Goal: Task Accomplishment & Management: Manage account settings

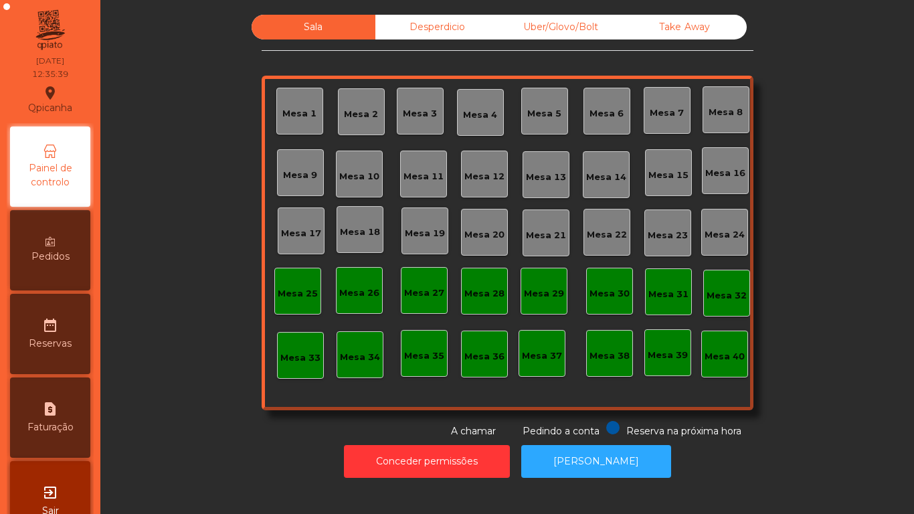
click at [406, 118] on div "Mesa 3" at bounding box center [420, 113] width 34 height 13
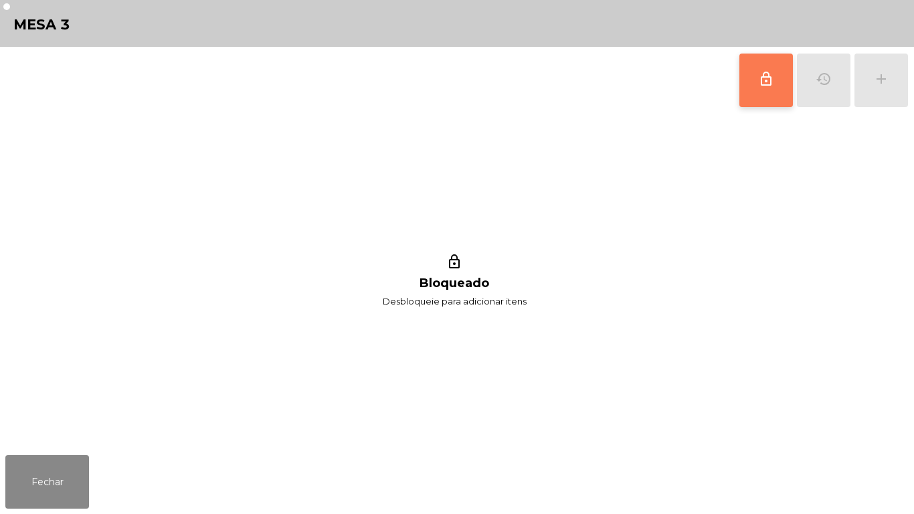
click at [748, 86] on button "lock_outline" at bounding box center [766, 81] width 54 height 54
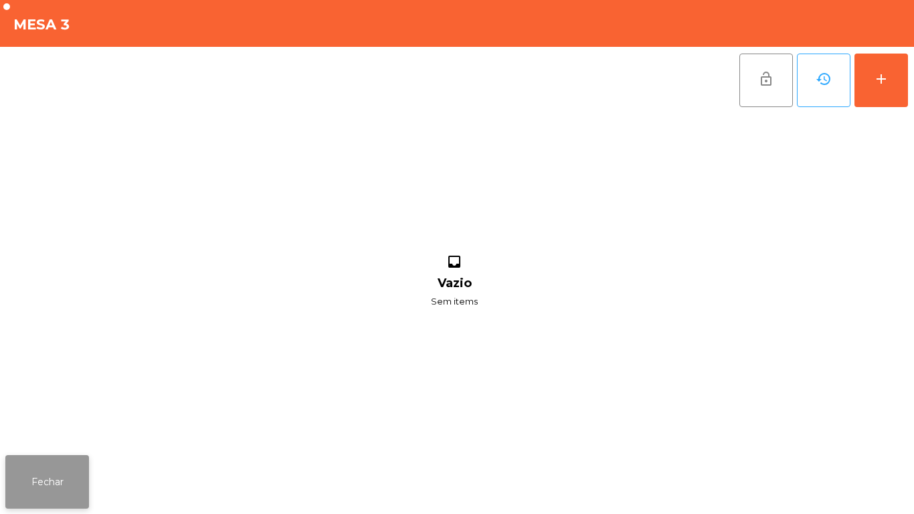
click at [43, 464] on button "Fechar" at bounding box center [47, 482] width 84 height 54
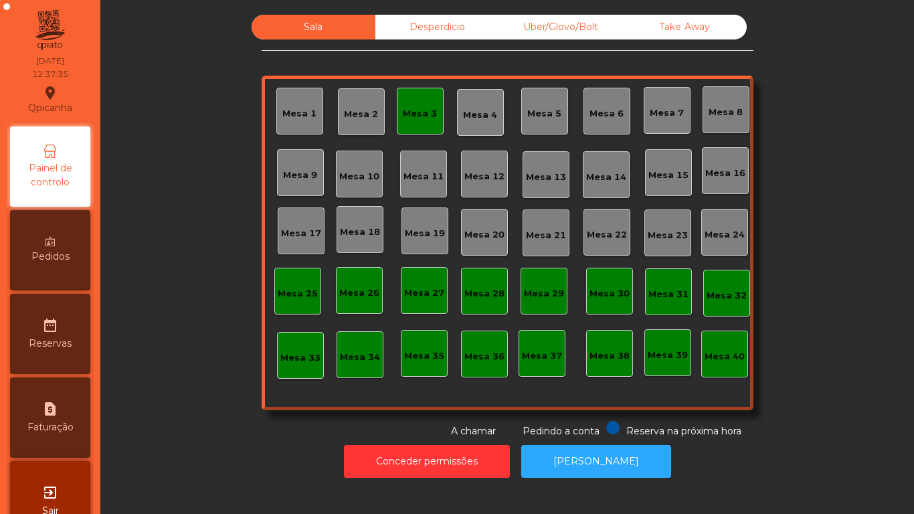
click at [415, 118] on div "Mesa 3" at bounding box center [420, 113] width 34 height 13
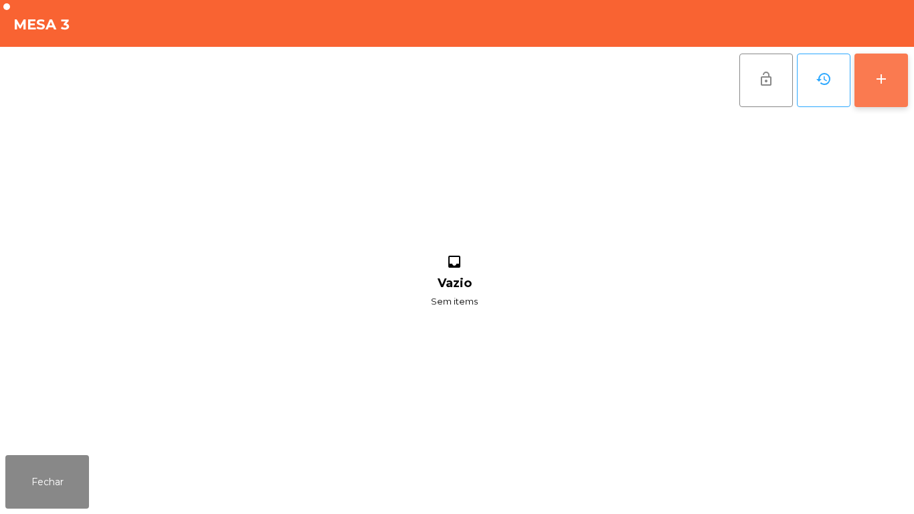
click at [878, 86] on div "add" at bounding box center [881, 79] width 16 height 16
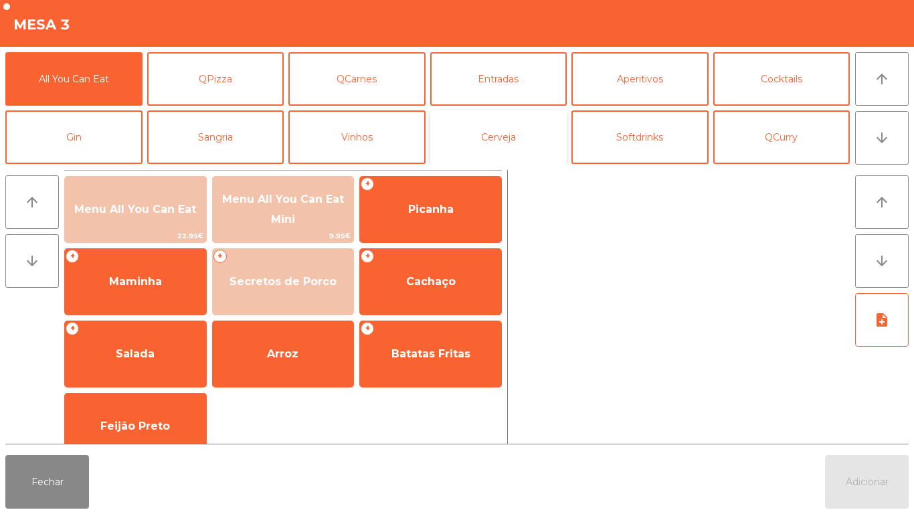
click at [498, 132] on button "Cerveja" at bounding box center [498, 137] width 137 height 54
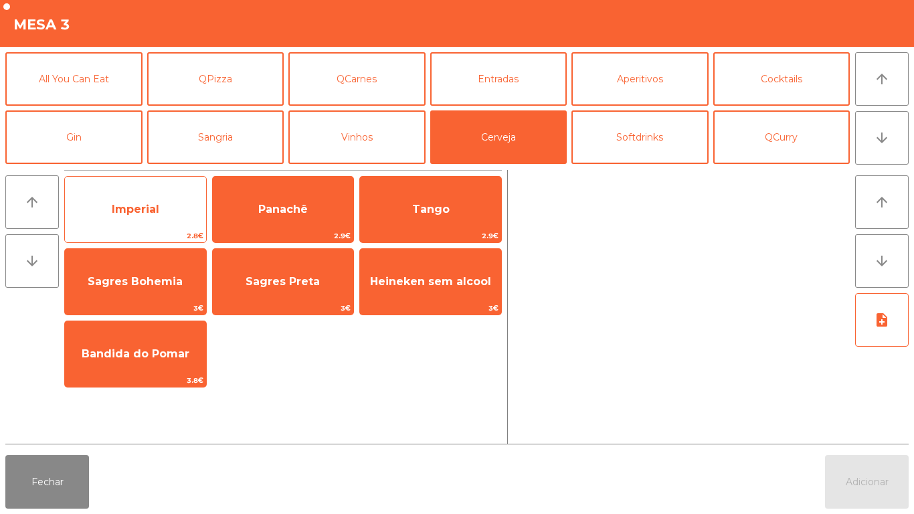
click at [146, 203] on span "Imperial" at bounding box center [135, 209] width 47 height 13
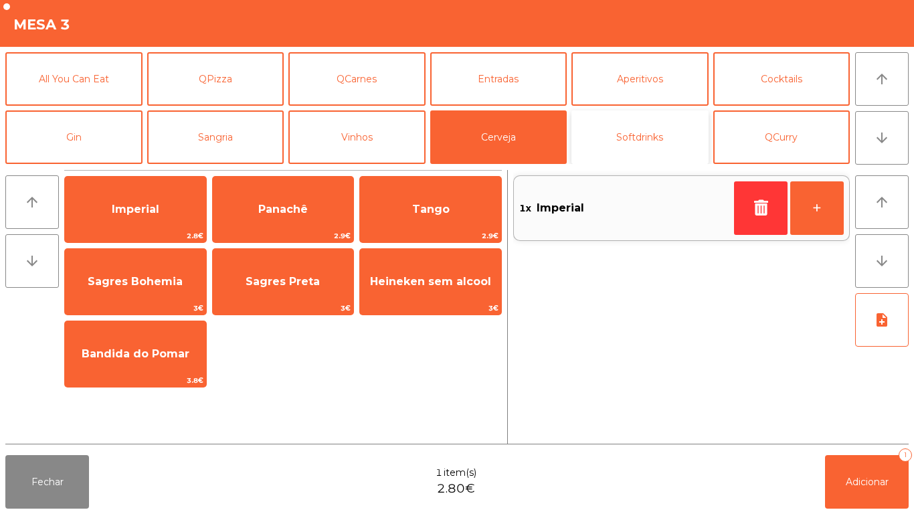
click at [650, 136] on button "Softdrinks" at bounding box center [639, 137] width 137 height 54
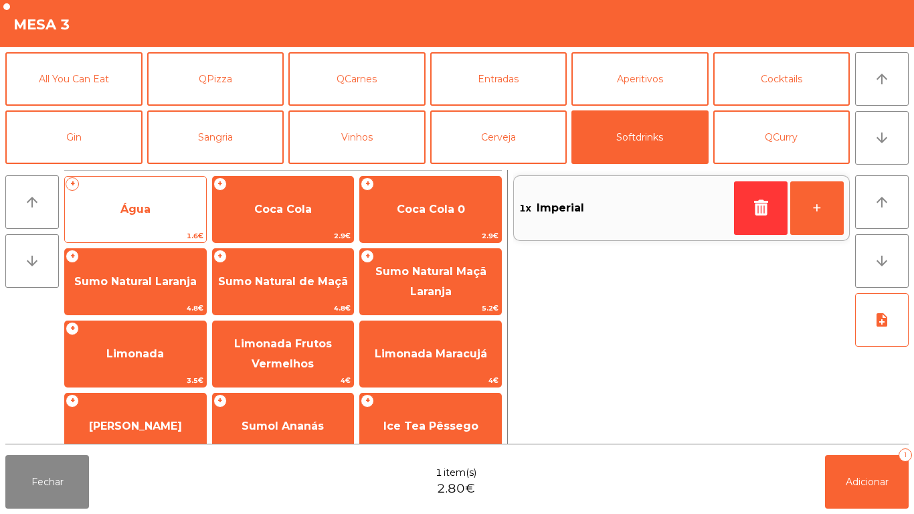
click at [142, 204] on span "Água" at bounding box center [135, 209] width 30 height 13
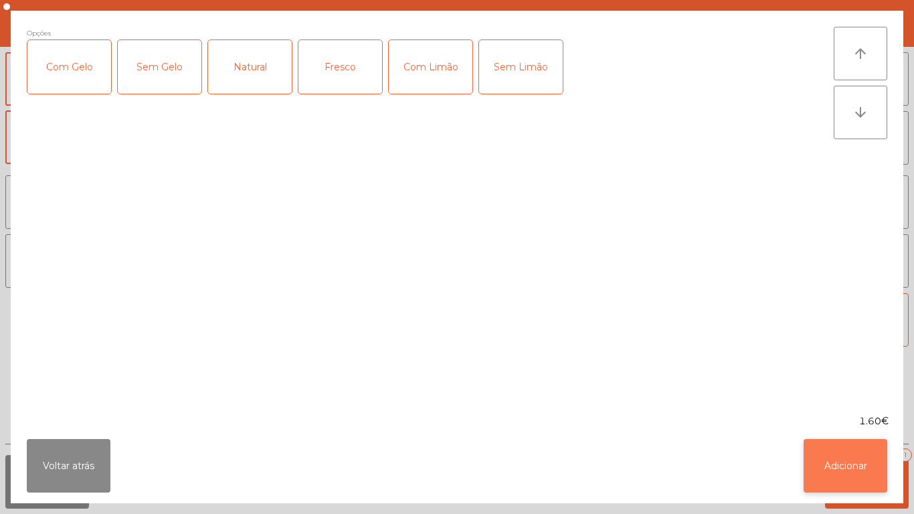
click at [844, 456] on button "Adicionar" at bounding box center [845, 466] width 84 height 54
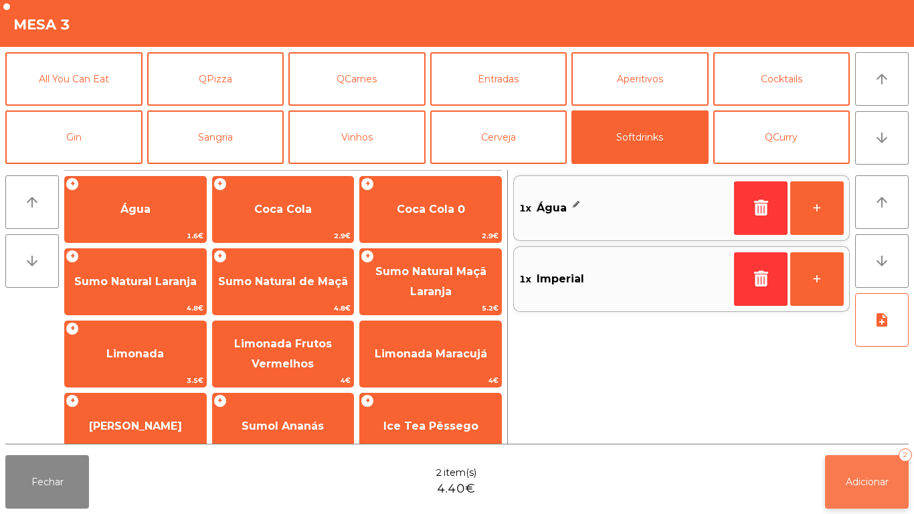
click at [862, 479] on span "Adicionar" at bounding box center [867, 482] width 43 height 12
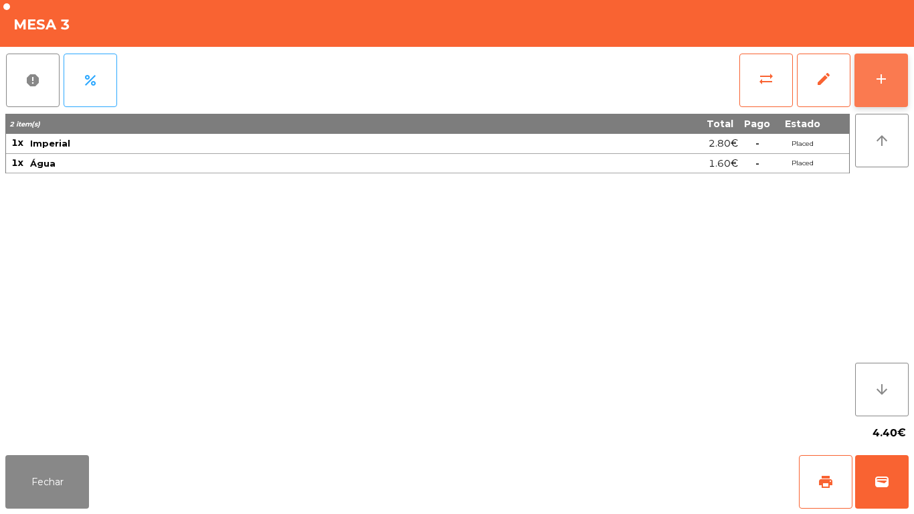
click at [869, 77] on button "add" at bounding box center [881, 81] width 54 height 54
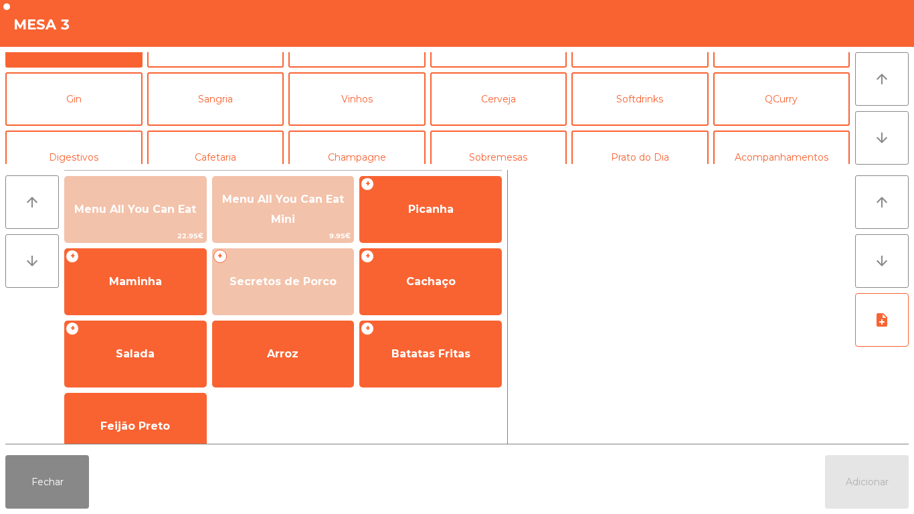
scroll to position [54, 0]
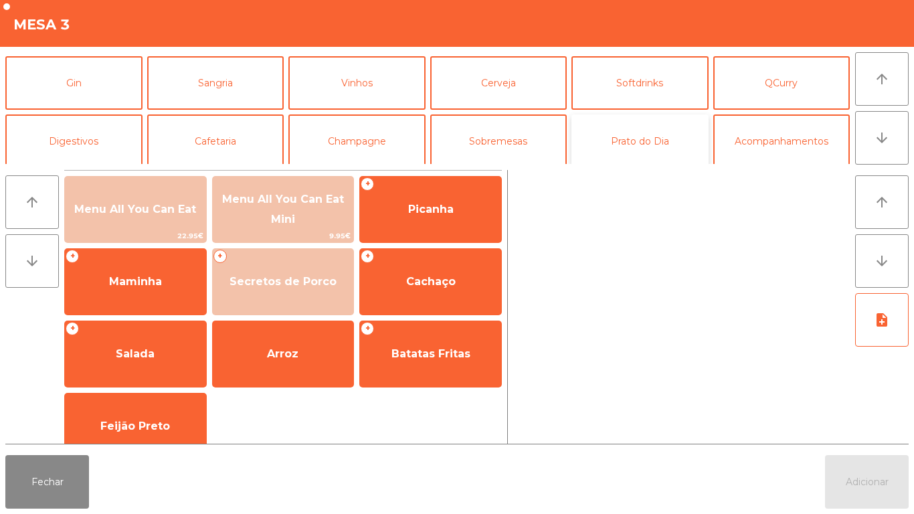
click at [642, 147] on button "Prato do Dia" at bounding box center [639, 141] width 137 height 54
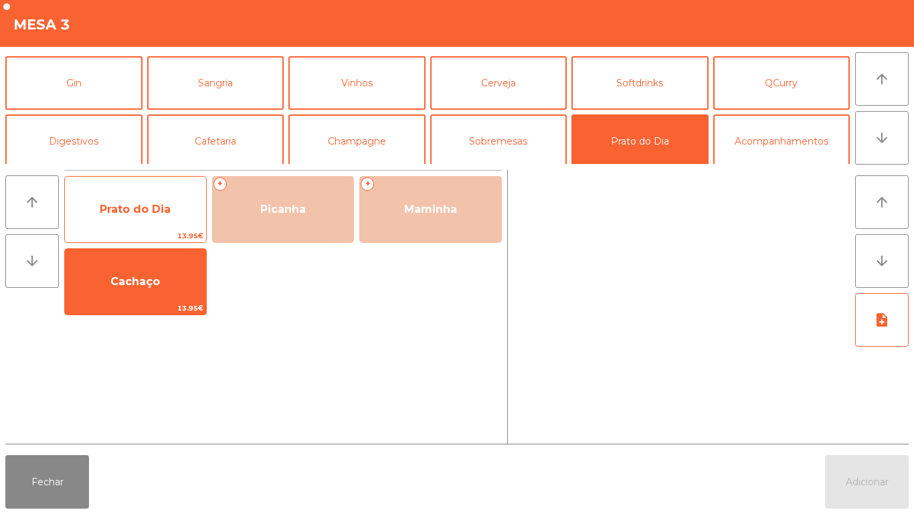
click at [150, 216] on span "Prato do Dia" at bounding box center [135, 209] width 141 height 36
click at [136, 221] on span "Prato do Dia" at bounding box center [135, 209] width 141 height 36
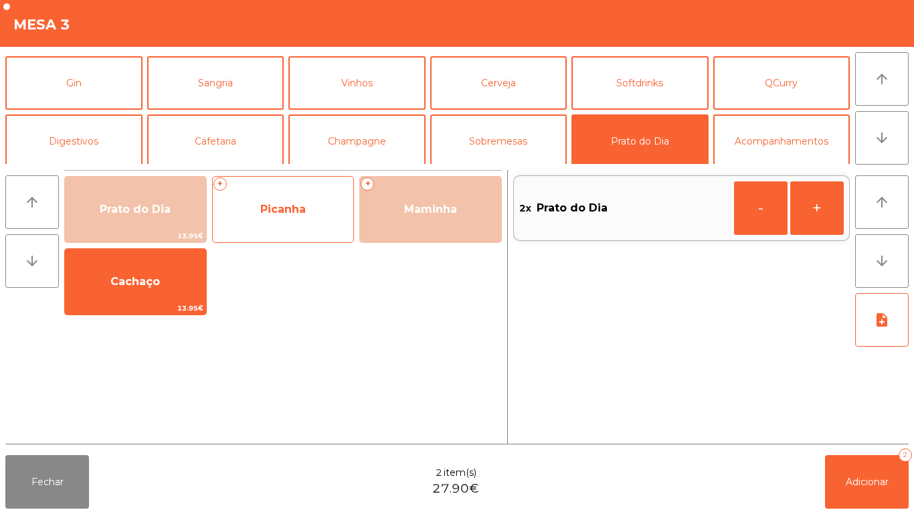
click at [294, 240] on div "+ Picanha" at bounding box center [283, 209] width 142 height 67
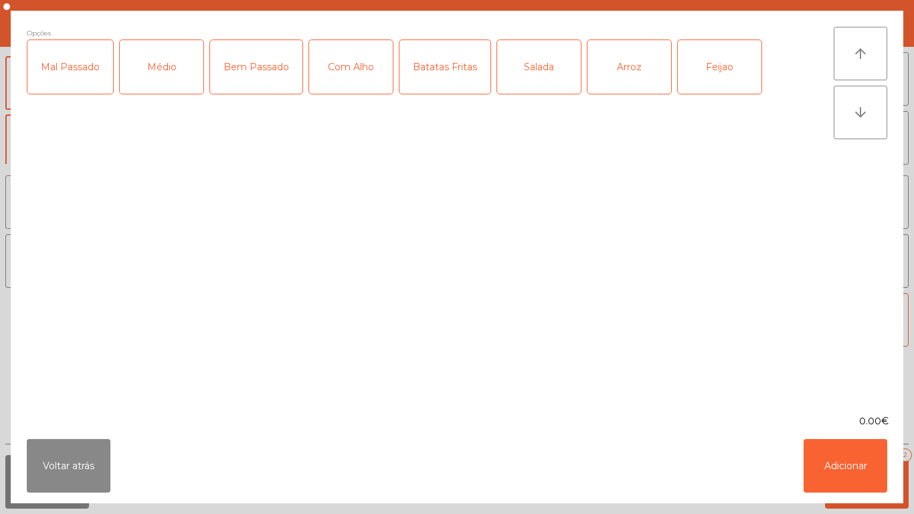
click at [169, 83] on div "Médio" at bounding box center [162, 67] width 84 height 54
click at [84, 86] on div "Mal Passado" at bounding box center [70, 67] width 86 height 54
click at [353, 84] on div "Com Alho" at bounding box center [351, 67] width 84 height 54
click at [454, 83] on div "Batatas Fritas" at bounding box center [444, 67] width 91 height 54
click at [622, 80] on div "Arroz" at bounding box center [629, 67] width 84 height 54
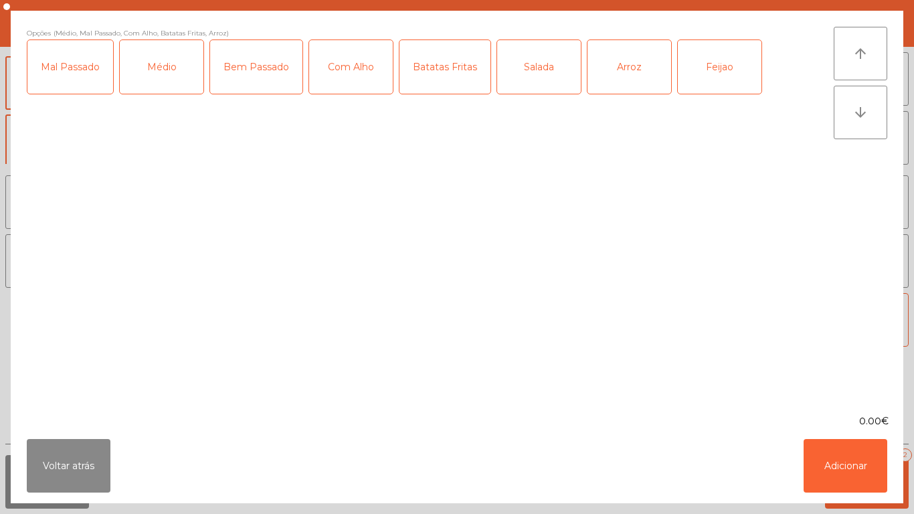
click at [710, 78] on div "Feijao" at bounding box center [720, 67] width 84 height 54
click at [841, 472] on button "Adicionar" at bounding box center [845, 466] width 84 height 54
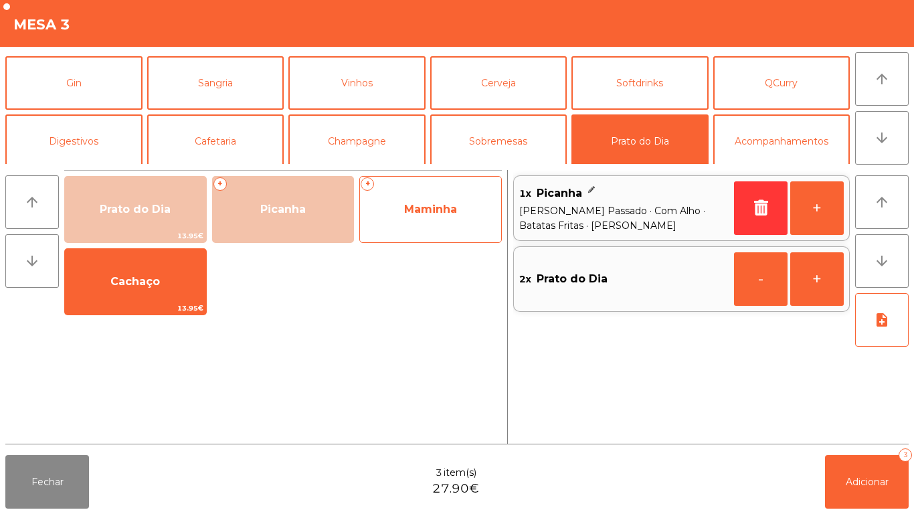
click at [434, 222] on span "Maminha" at bounding box center [430, 209] width 141 height 36
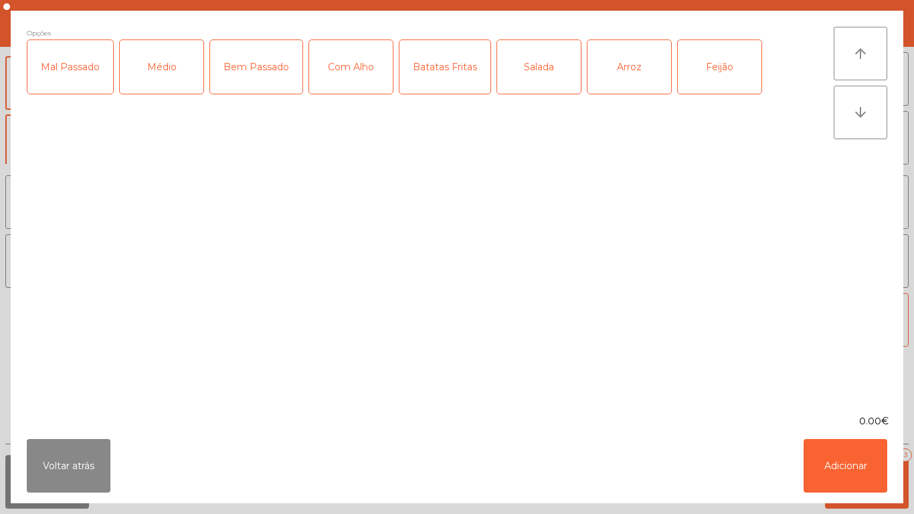
click at [166, 92] on div "Médio" at bounding box center [162, 67] width 84 height 54
click at [78, 89] on div "Mal Passado" at bounding box center [70, 67] width 86 height 54
click at [354, 82] on div "Com Alho" at bounding box center [351, 67] width 84 height 54
click at [436, 92] on div "Batatas Fritas" at bounding box center [444, 67] width 91 height 54
click at [617, 72] on div "Arroz" at bounding box center [629, 67] width 84 height 54
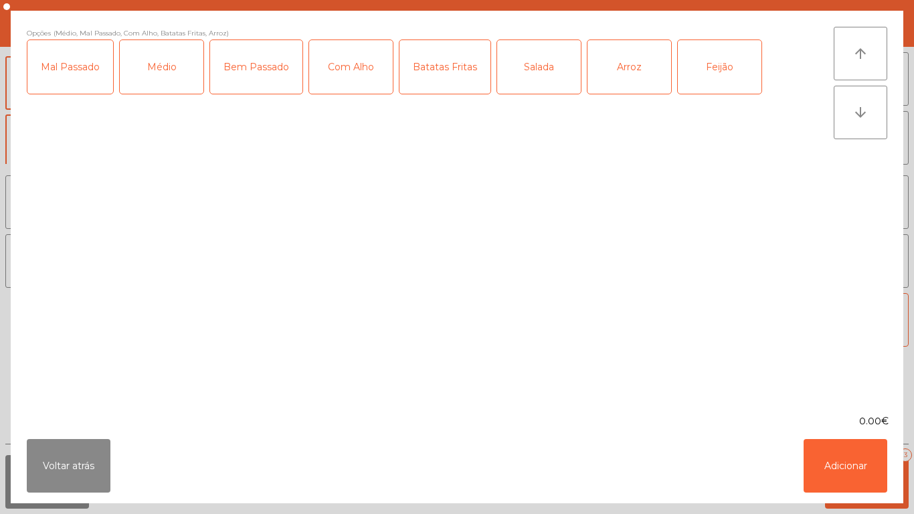
click at [706, 78] on div "Feijão" at bounding box center [720, 67] width 84 height 54
click at [833, 459] on button "Adicionar" at bounding box center [845, 466] width 84 height 54
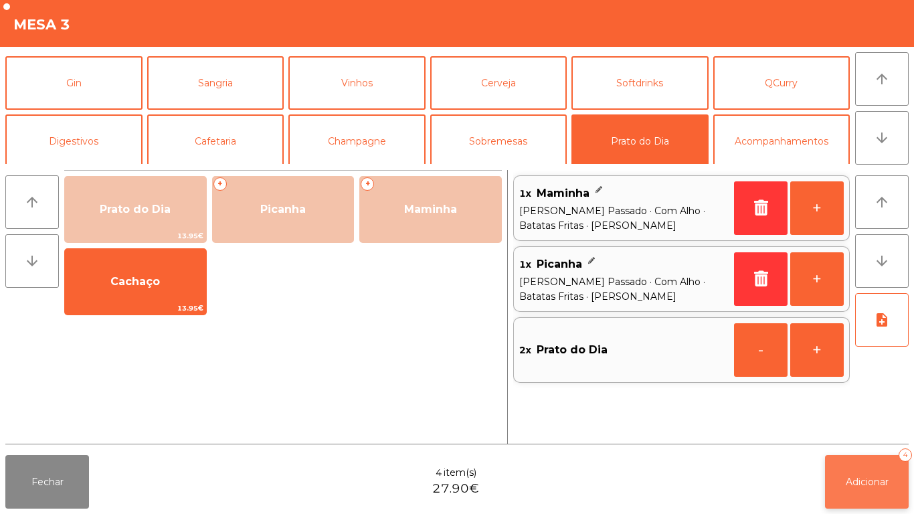
click at [870, 484] on span "Adicionar" at bounding box center [867, 482] width 43 height 12
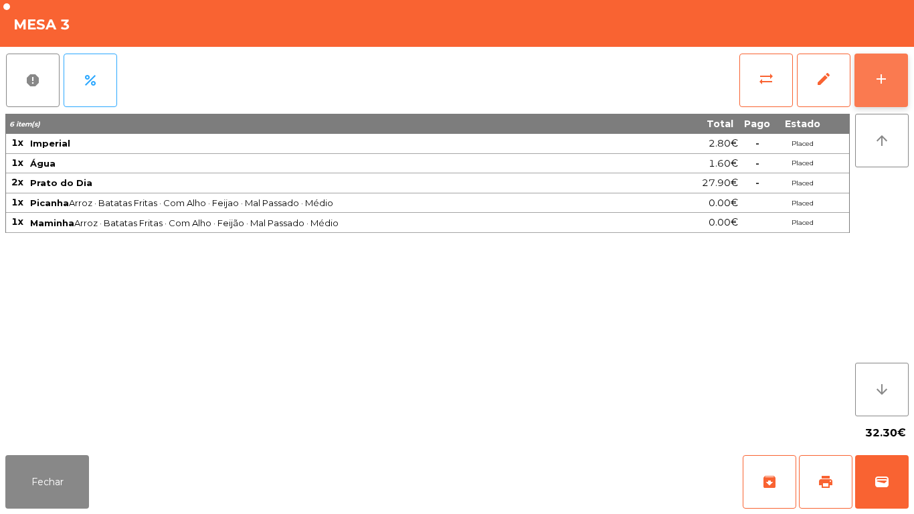
click at [882, 84] on div "add" at bounding box center [881, 79] width 16 height 16
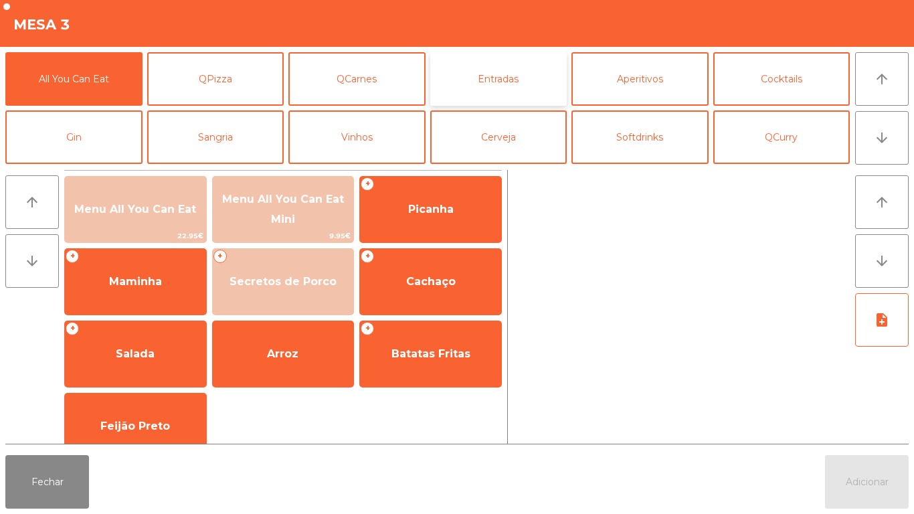
click at [510, 80] on button "Entradas" at bounding box center [498, 79] width 137 height 54
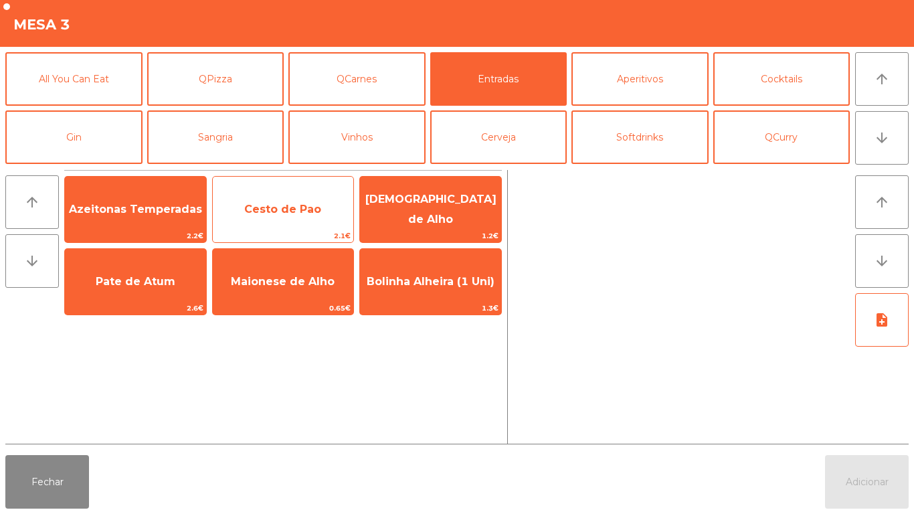
click at [301, 219] on span "Cesto de Pao" at bounding box center [283, 209] width 141 height 36
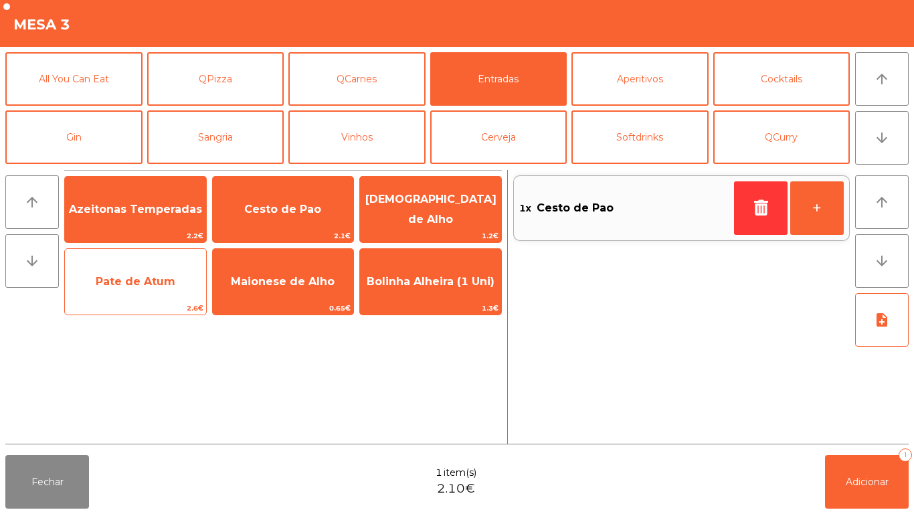
click at [163, 294] on span "Pate de Atum" at bounding box center [135, 282] width 141 height 36
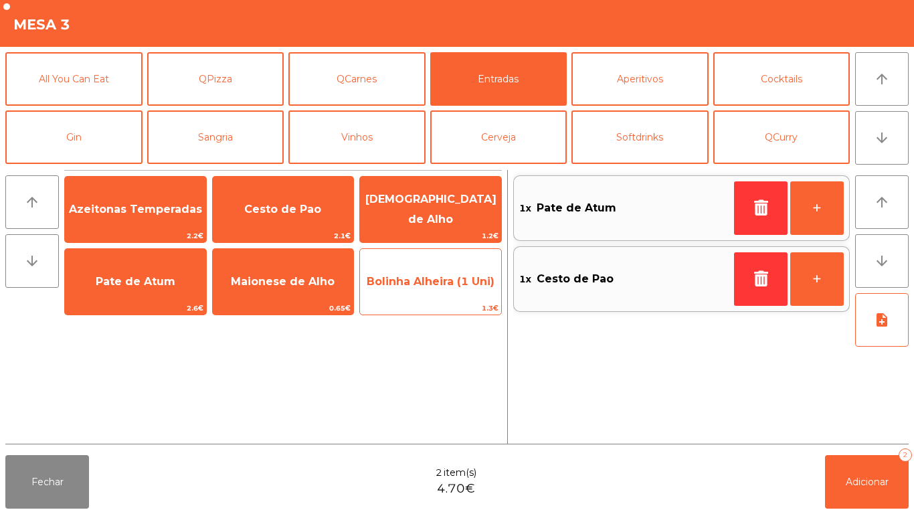
click at [437, 294] on span "Bolinha Alheira (1 Uni)" at bounding box center [430, 282] width 141 height 36
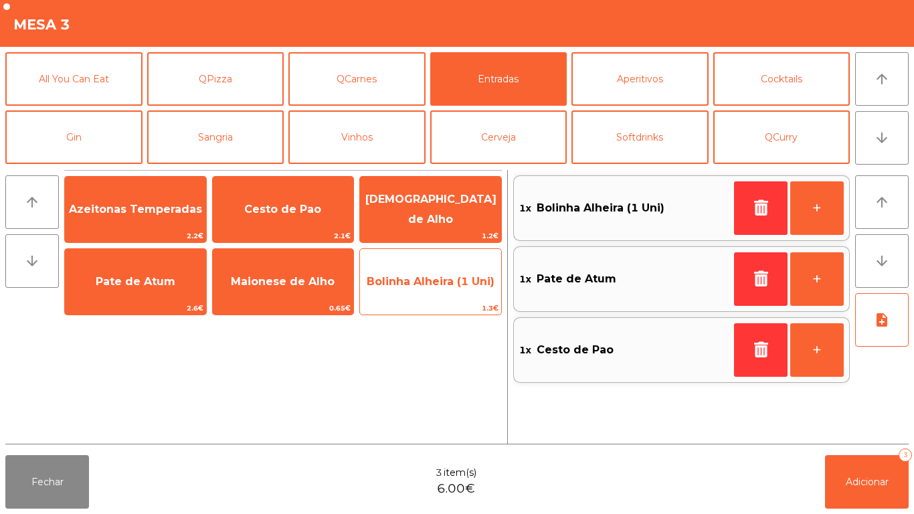
click at [429, 284] on span "Bolinha Alheira (1 Uni)" at bounding box center [431, 281] width 128 height 13
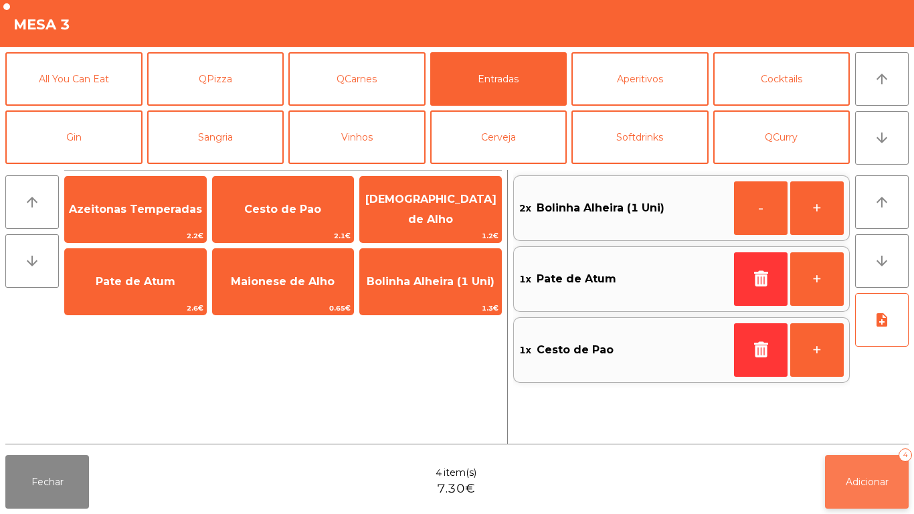
click at [851, 491] on button "Adicionar 4" at bounding box center [867, 482] width 84 height 54
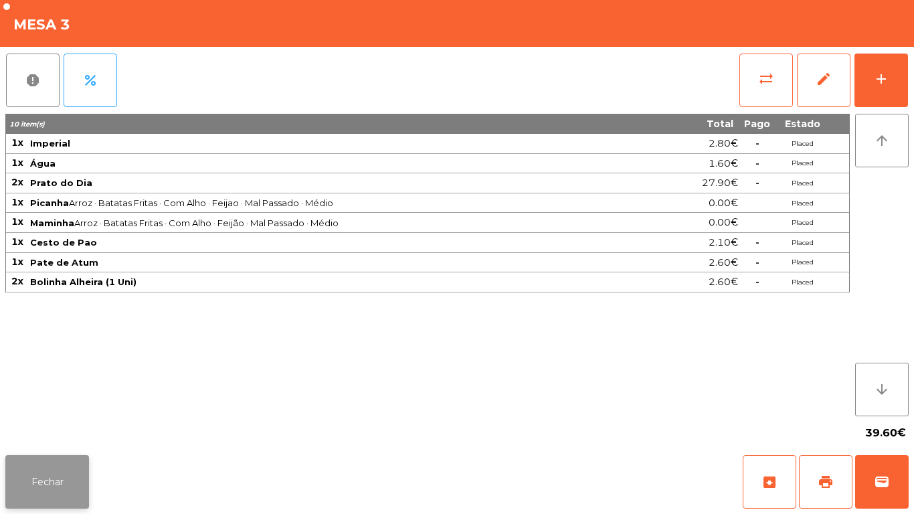
click at [69, 498] on button "Fechar" at bounding box center [47, 482] width 84 height 54
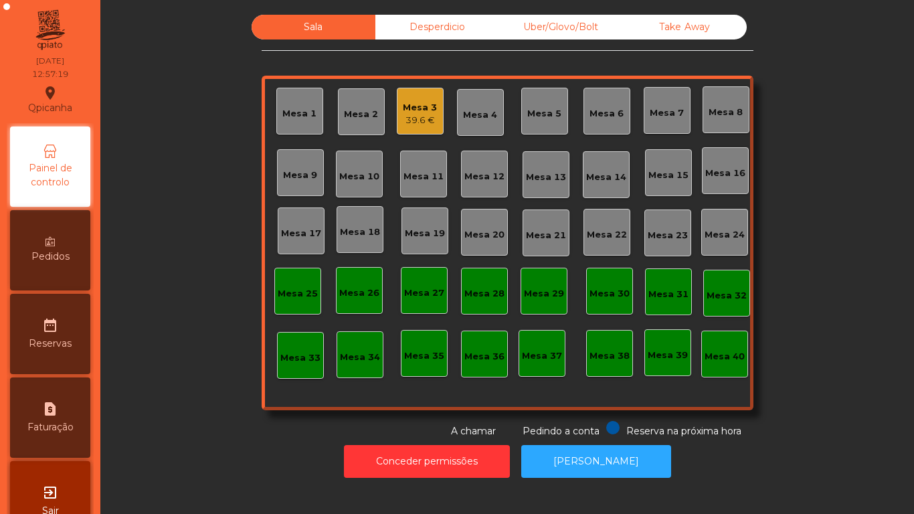
click at [298, 182] on div "Mesa 9" at bounding box center [300, 172] width 47 height 47
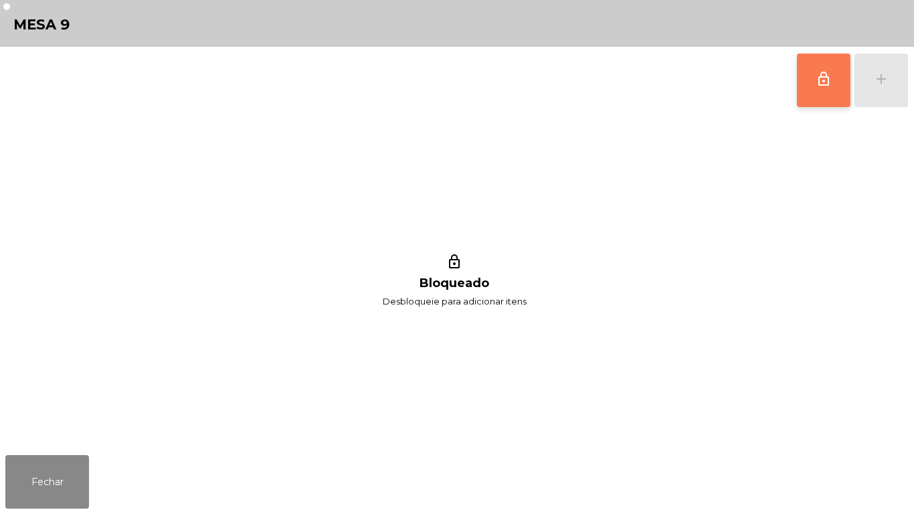
click at [812, 89] on button "lock_outline" at bounding box center [824, 81] width 54 height 54
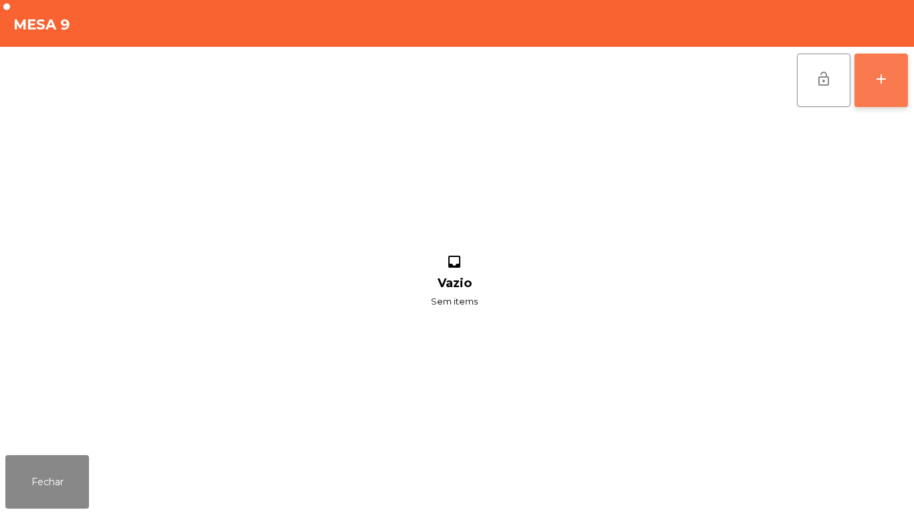
click at [894, 79] on button "add" at bounding box center [881, 81] width 54 height 54
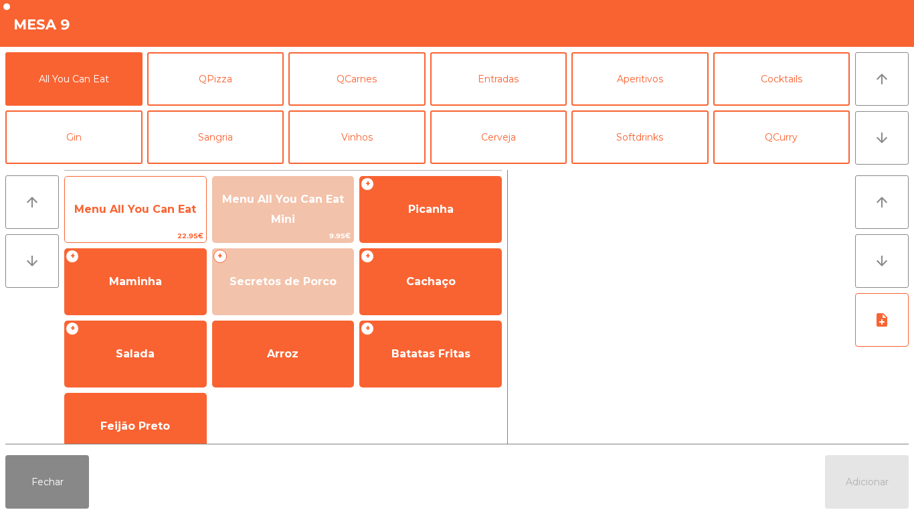
click at [136, 214] on span "Menu All You Can Eat" at bounding box center [135, 209] width 122 height 13
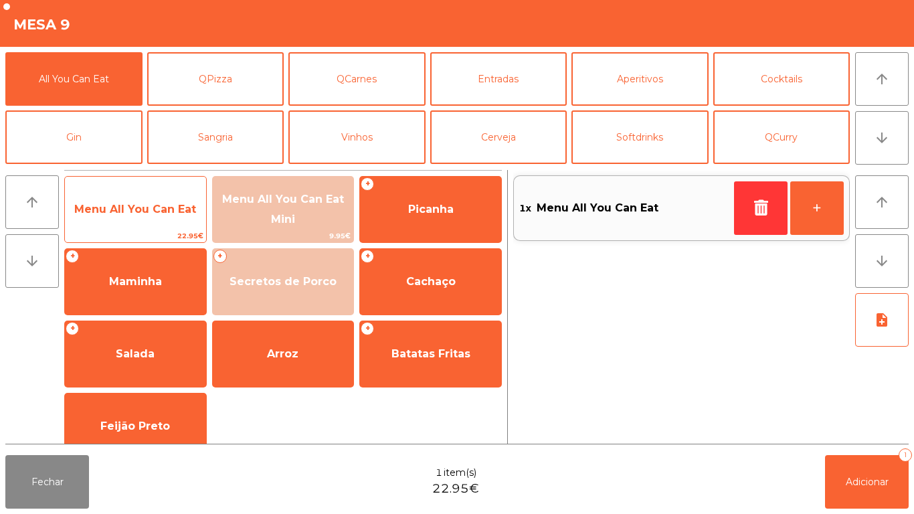
click at [133, 212] on span "Menu All You Can Eat" at bounding box center [135, 209] width 122 height 13
click at [116, 203] on span "Menu All You Can Eat" at bounding box center [135, 209] width 122 height 13
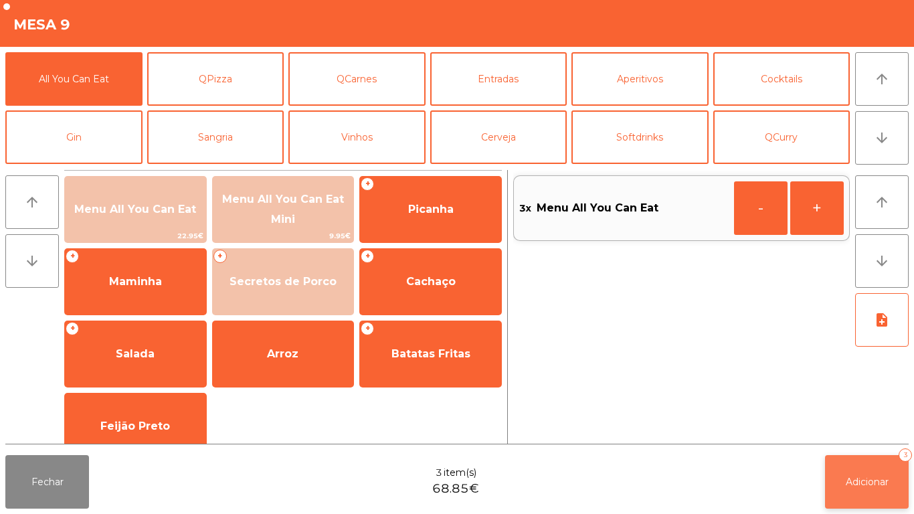
click at [851, 478] on span "Adicionar" at bounding box center [867, 482] width 43 height 12
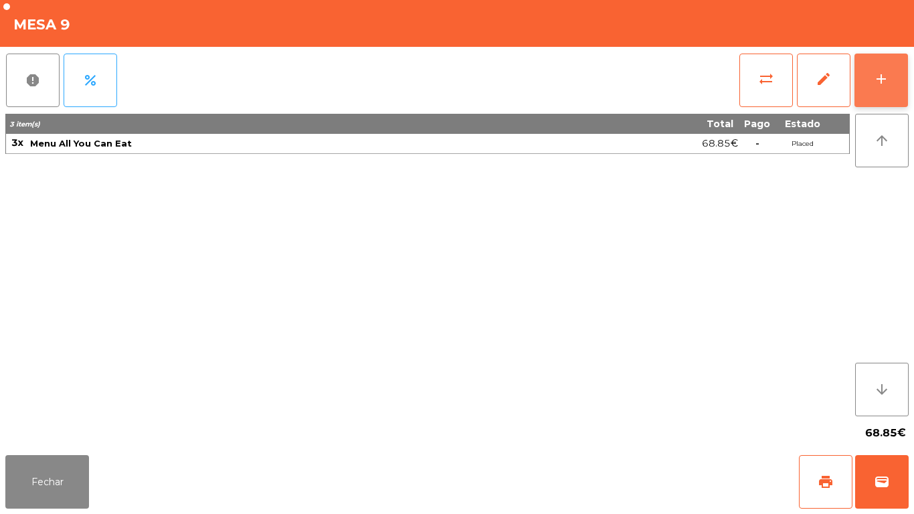
click at [880, 78] on div "add" at bounding box center [881, 79] width 16 height 16
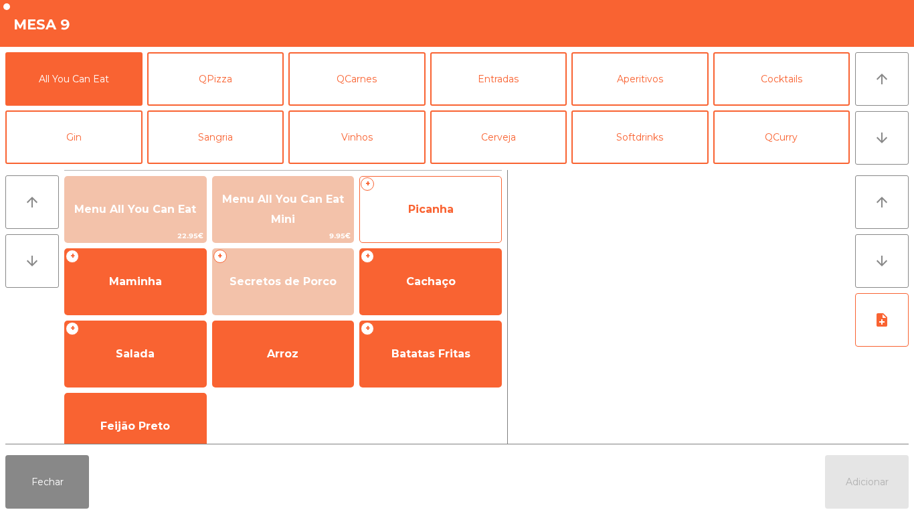
click at [417, 217] on span "Picanha" at bounding box center [430, 209] width 141 height 36
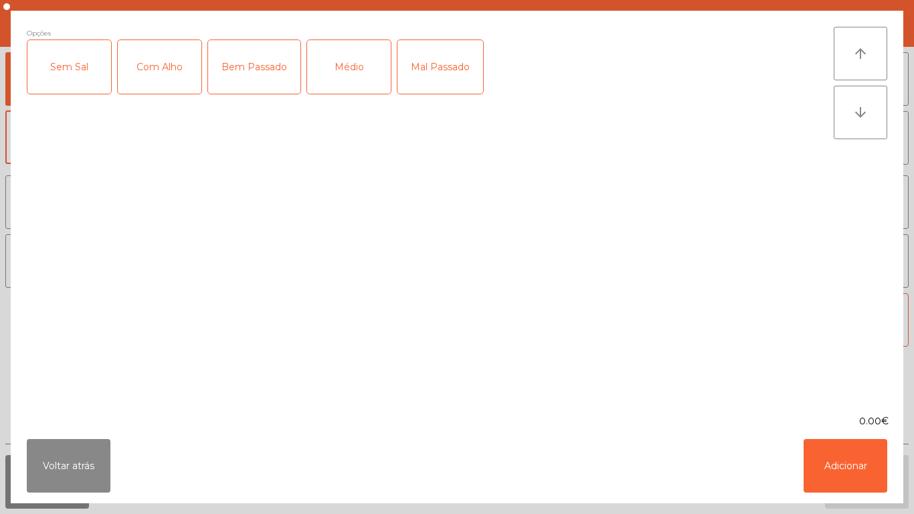
click at [163, 86] on div "Com Alho" at bounding box center [160, 67] width 84 height 54
click at [335, 72] on div "Médio" at bounding box center [349, 67] width 84 height 54
click at [826, 470] on button "Adicionar" at bounding box center [845, 466] width 84 height 54
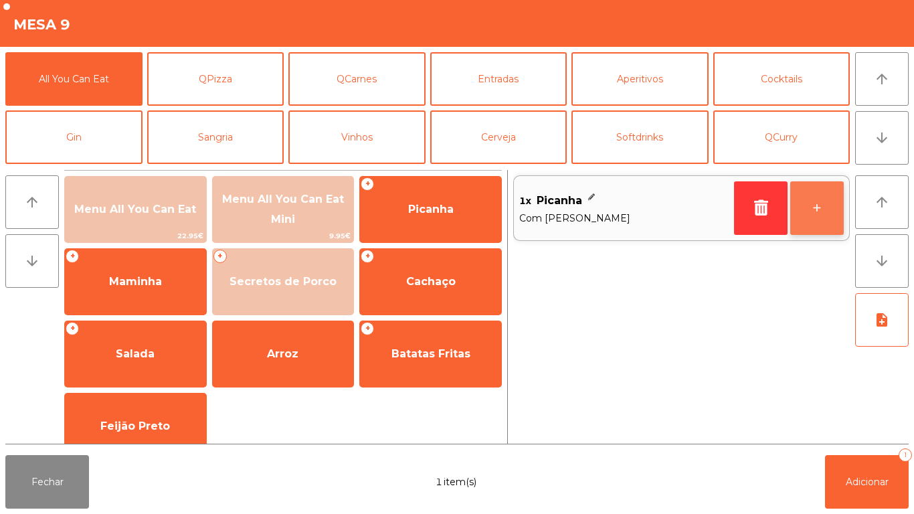
click at [806, 204] on button "+" at bounding box center [817, 208] width 54 height 54
click at [799, 205] on button "+" at bounding box center [817, 208] width 54 height 54
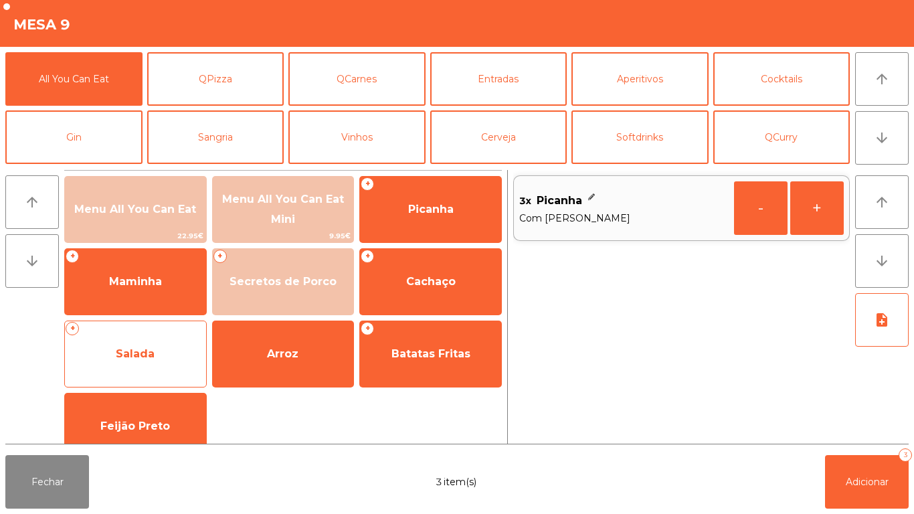
click at [146, 347] on span "Salada" at bounding box center [135, 353] width 39 height 13
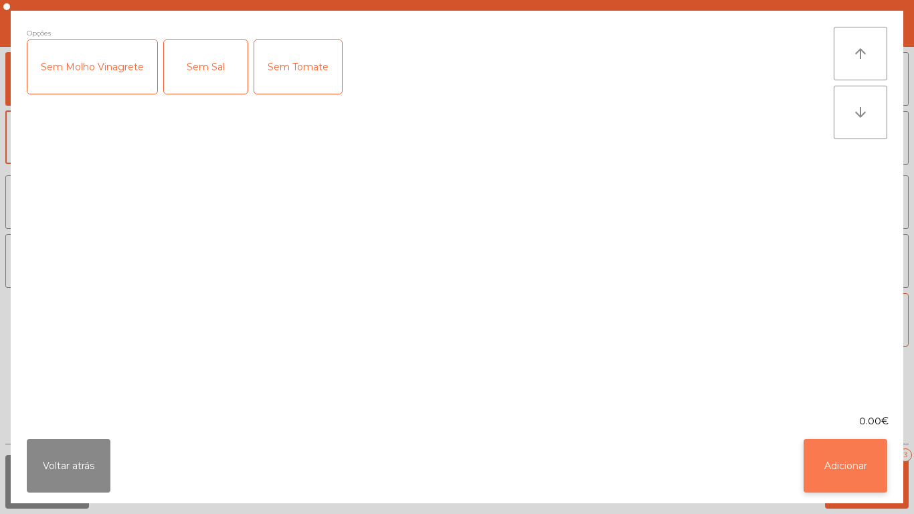
click at [842, 462] on button "Adicionar" at bounding box center [845, 466] width 84 height 54
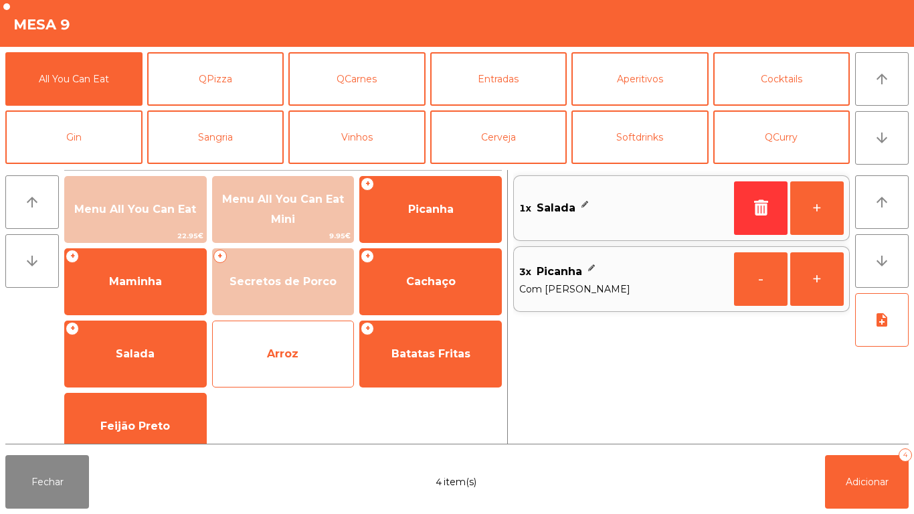
click at [271, 349] on span "Arroz" at bounding box center [282, 353] width 31 height 13
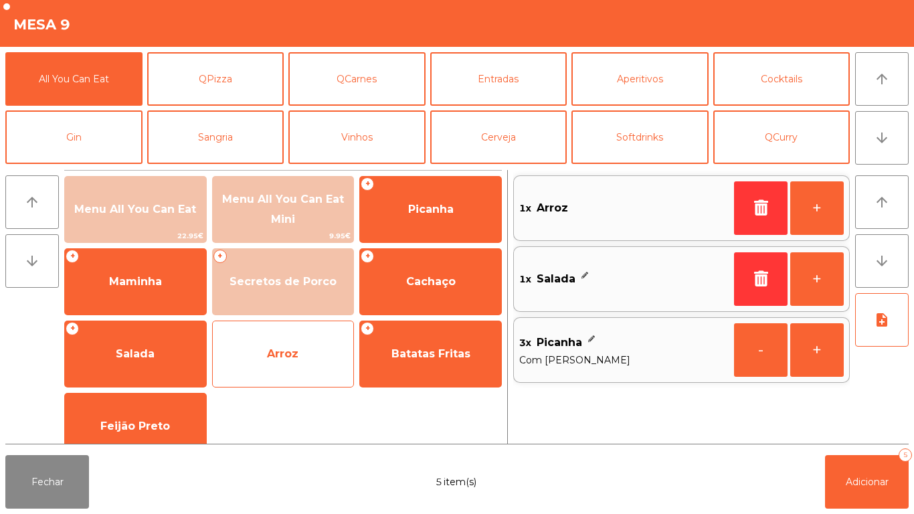
click at [278, 357] on span "Arroz" at bounding box center [282, 353] width 31 height 13
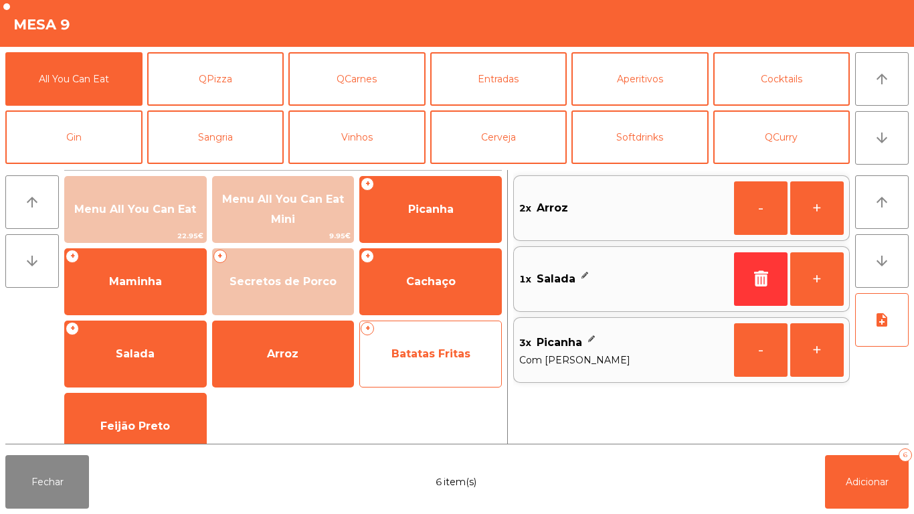
click at [427, 360] on span "Batatas Fritas" at bounding box center [430, 354] width 141 height 36
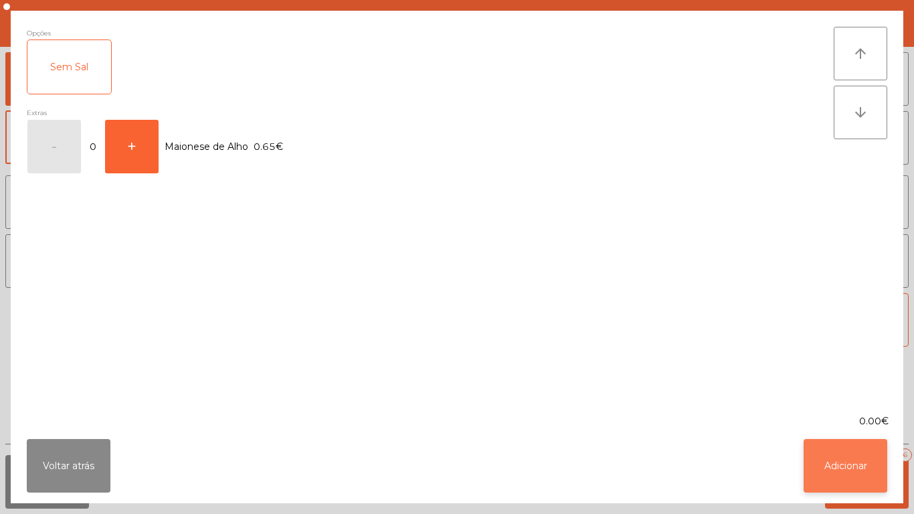
click at [833, 454] on button "Adicionar" at bounding box center [845, 466] width 84 height 54
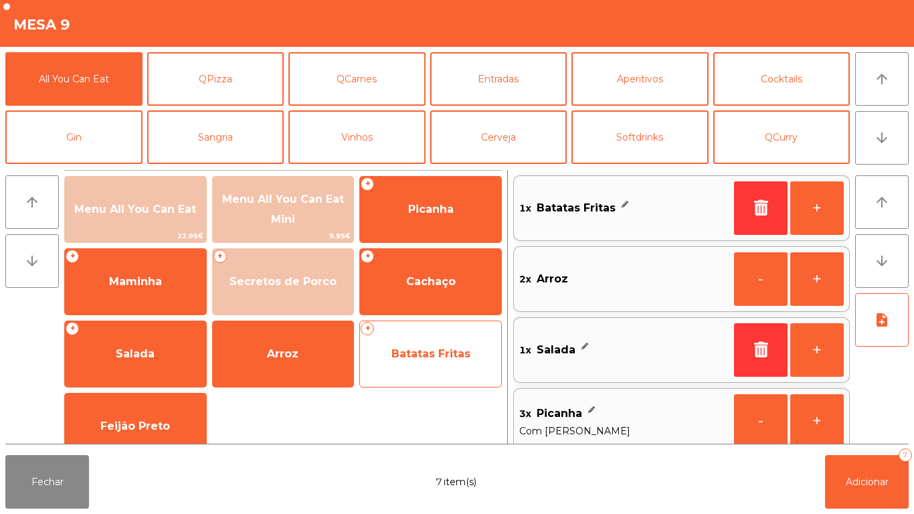
click at [432, 351] on span "Batatas Fritas" at bounding box center [430, 353] width 79 height 13
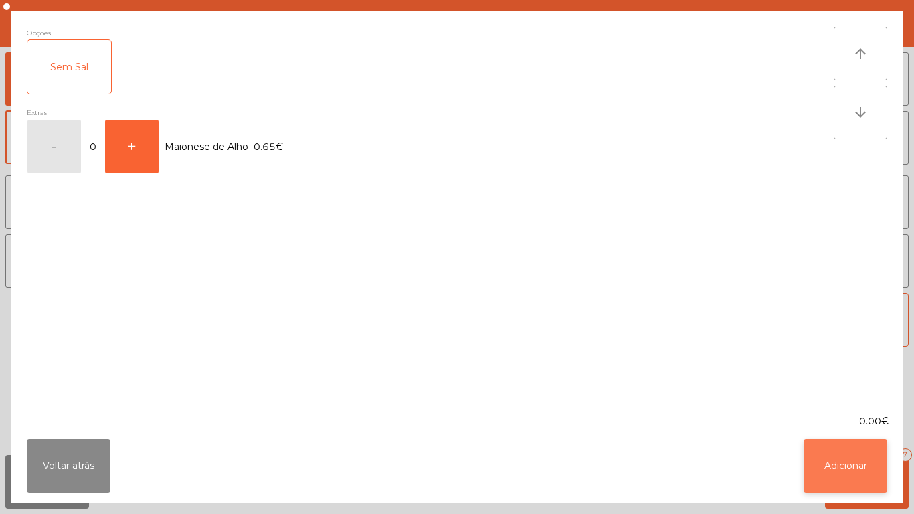
click at [846, 458] on button "Adicionar" at bounding box center [845, 466] width 84 height 54
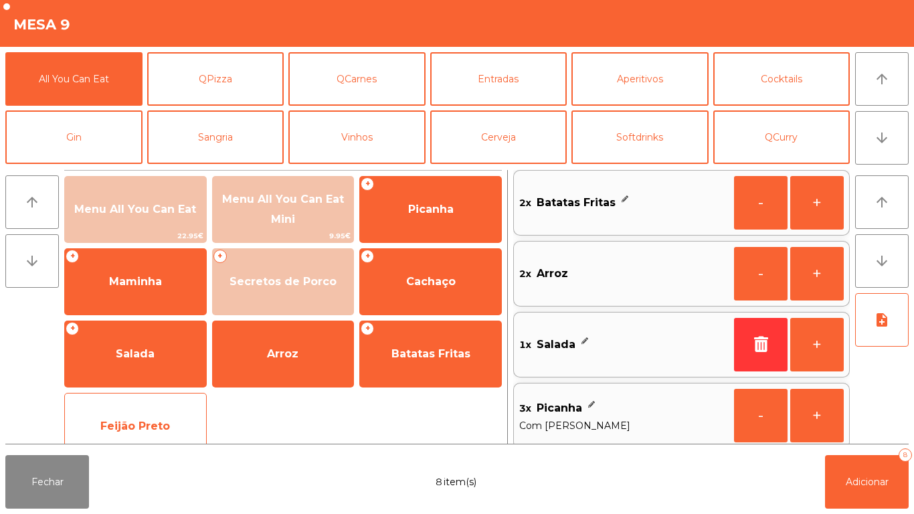
click at [145, 417] on span "Feijão Preto" at bounding box center [135, 426] width 141 height 36
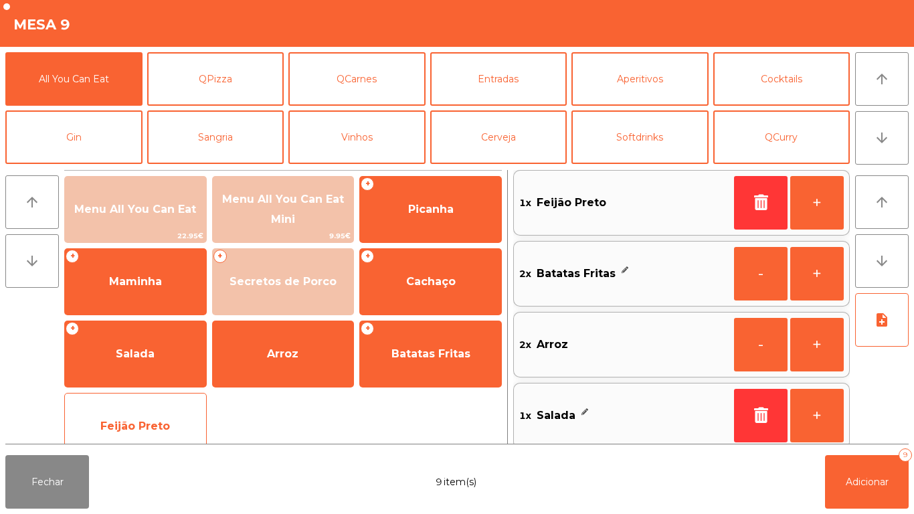
click at [130, 427] on span "Feijão Preto" at bounding box center [135, 425] width 70 height 13
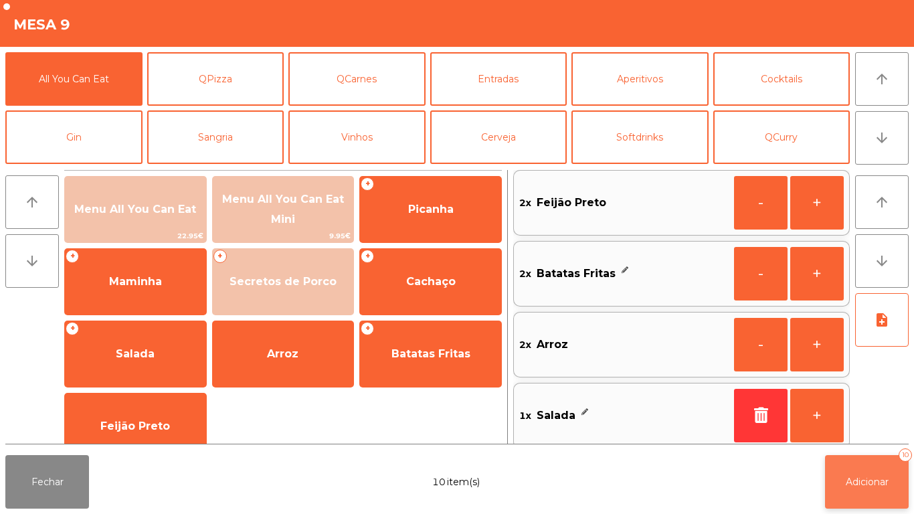
click at [871, 478] on span "Adicionar" at bounding box center [867, 482] width 43 height 12
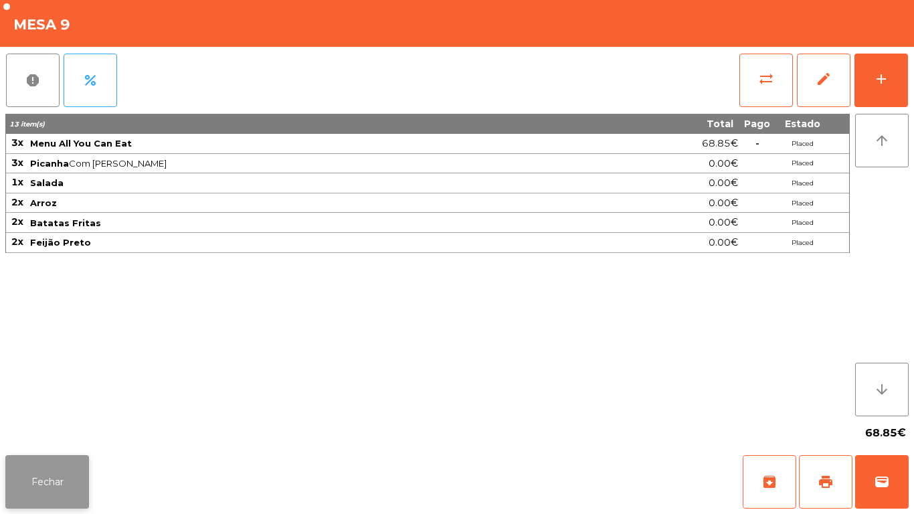
click at [49, 460] on button "Fechar" at bounding box center [47, 482] width 84 height 54
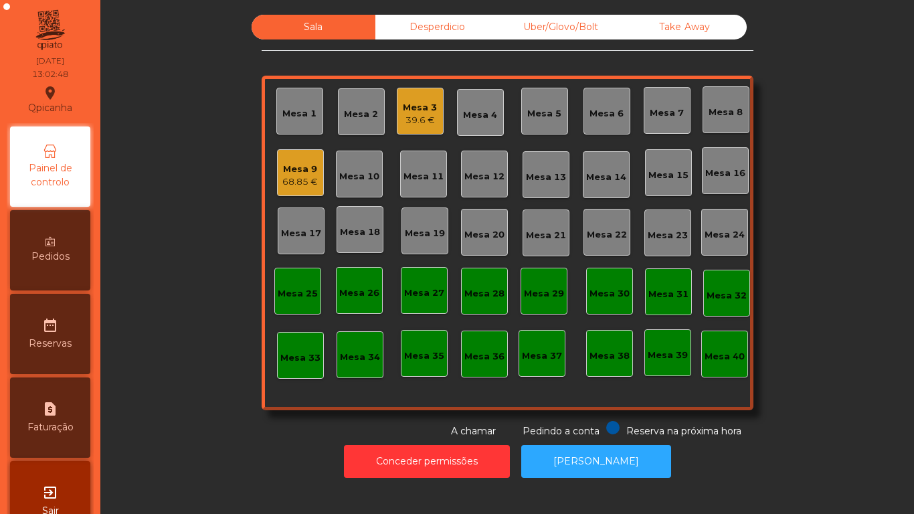
click at [345, 115] on div "Mesa 2" at bounding box center [361, 114] width 34 height 13
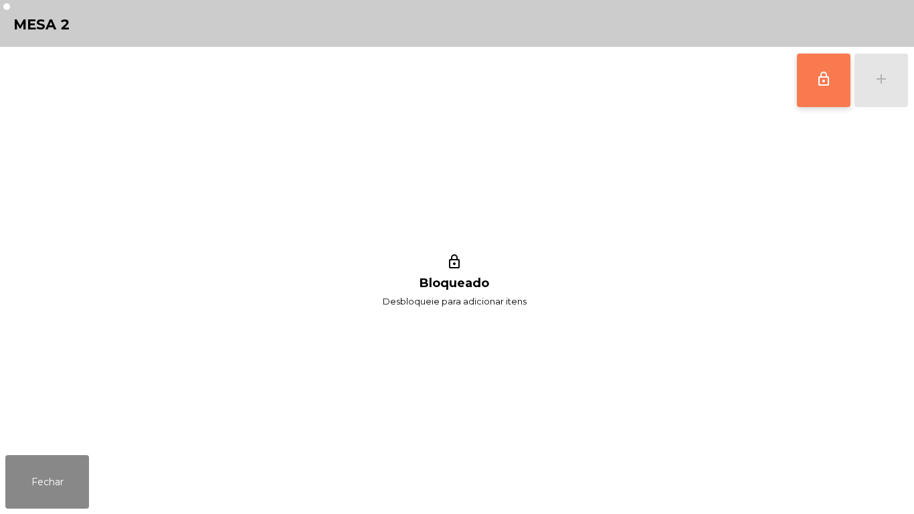
click at [817, 90] on button "lock_outline" at bounding box center [824, 81] width 54 height 54
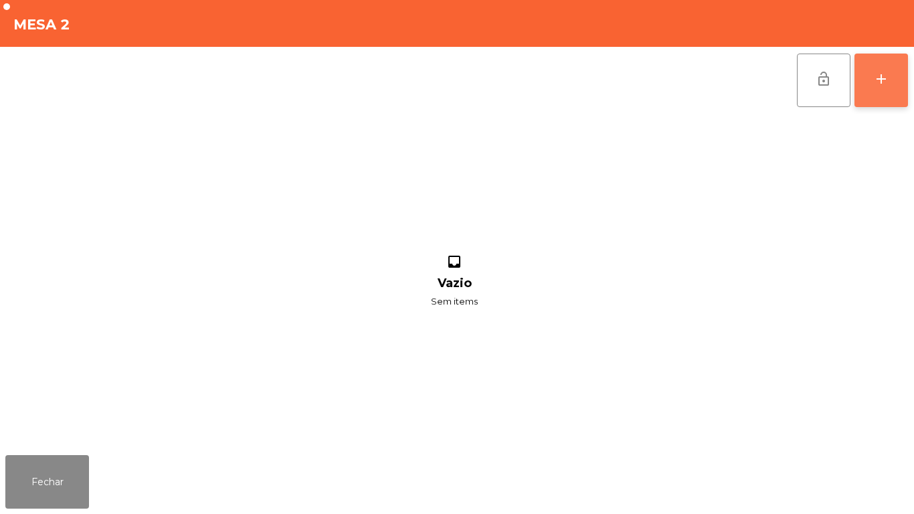
click at [879, 82] on div "add" at bounding box center [881, 79] width 16 height 16
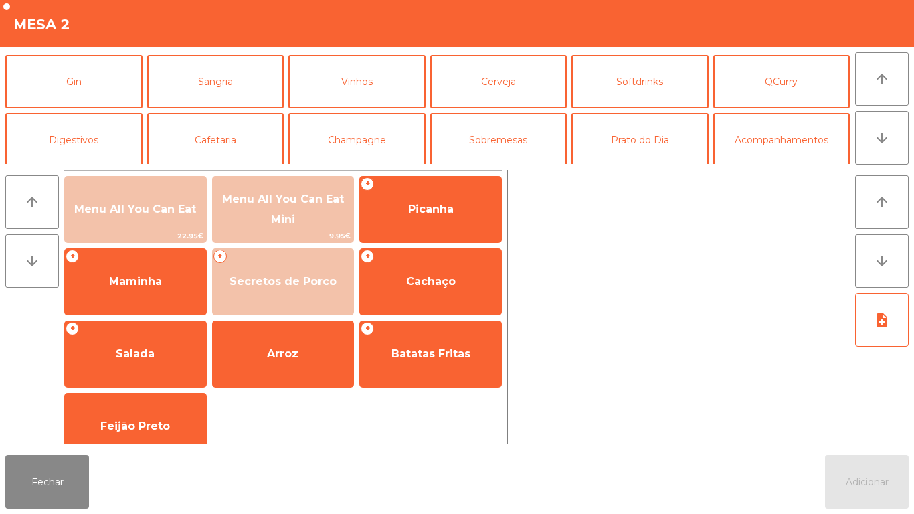
scroll to position [66, 0]
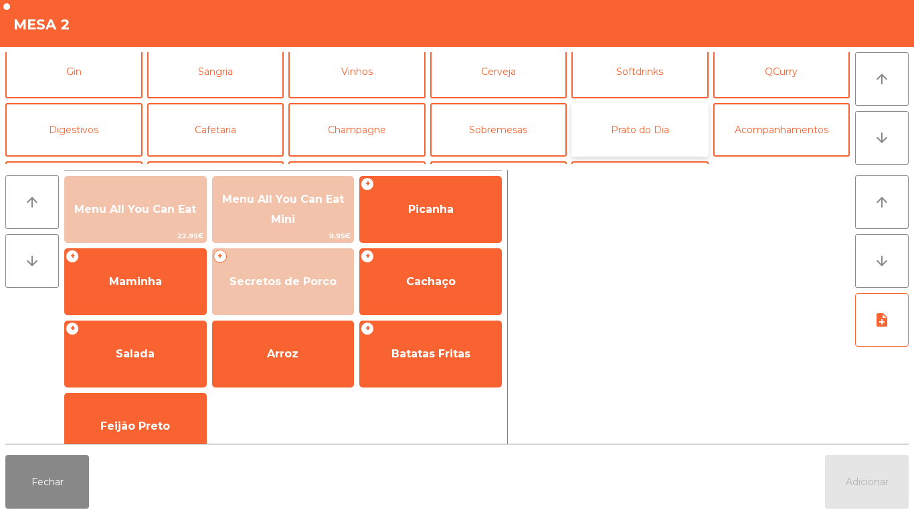
click at [630, 145] on button "Prato do Dia" at bounding box center [639, 130] width 137 height 54
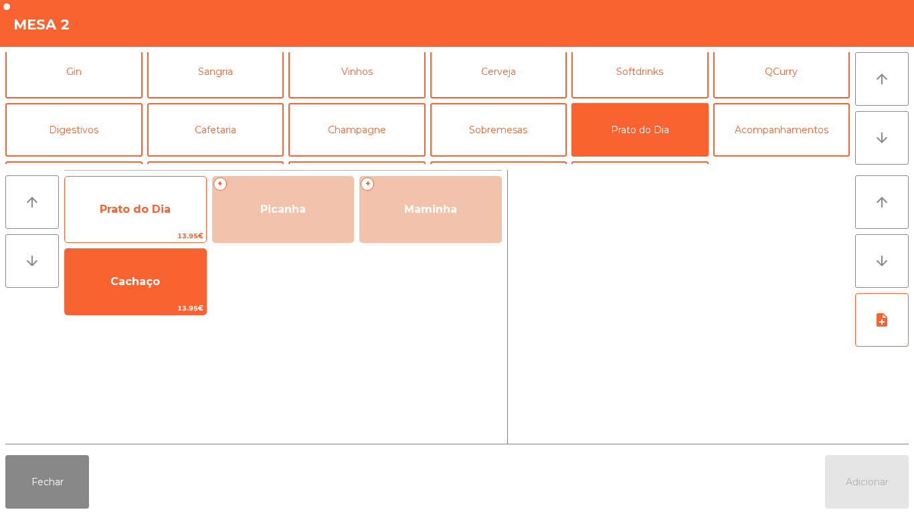
click at [149, 214] on span "Prato do Dia" at bounding box center [135, 209] width 71 height 13
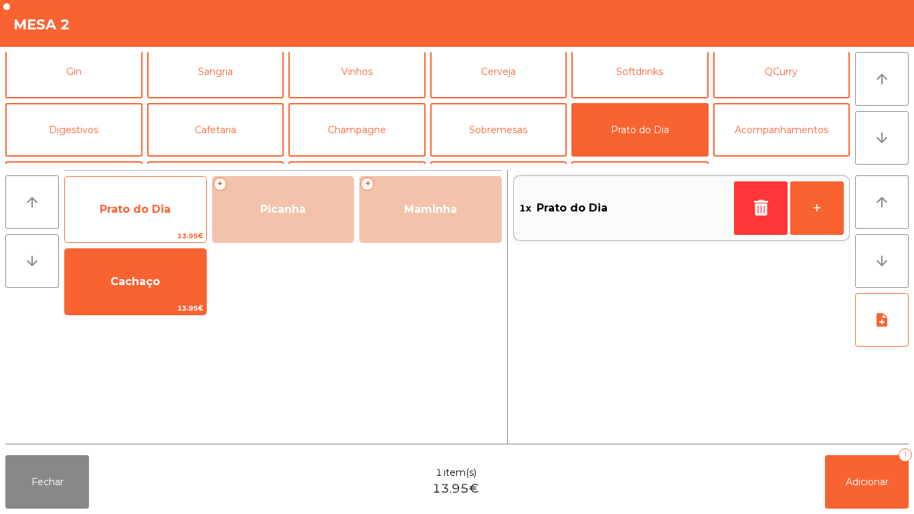
click at [143, 221] on span "Prato do Dia" at bounding box center [135, 209] width 141 height 36
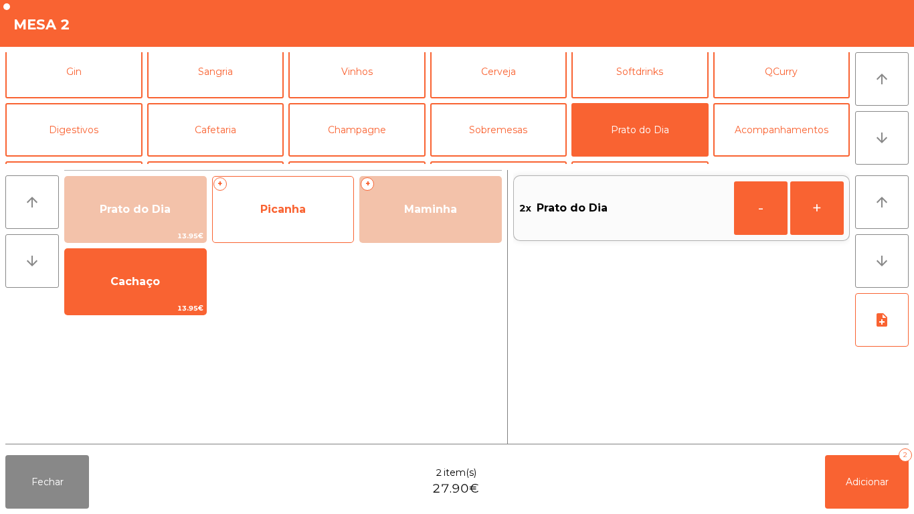
click at [288, 222] on span "Picanha" at bounding box center [283, 209] width 141 height 36
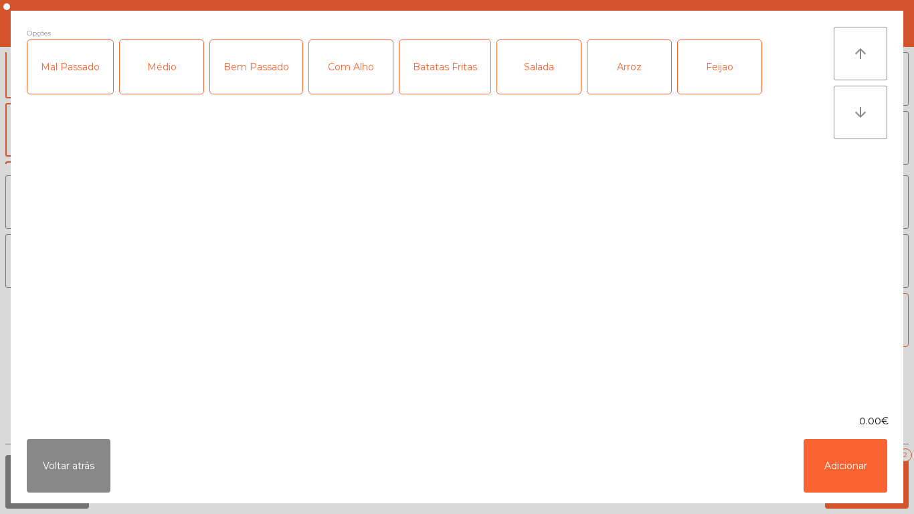
click at [164, 80] on div "Médio" at bounding box center [162, 67] width 84 height 54
click at [351, 86] on div "Com Alho" at bounding box center [351, 67] width 84 height 54
click at [446, 92] on div "Batatas Fritas" at bounding box center [444, 67] width 91 height 54
click at [617, 88] on div "Arroz" at bounding box center [629, 67] width 84 height 54
click at [710, 72] on div "Feijao" at bounding box center [720, 67] width 84 height 54
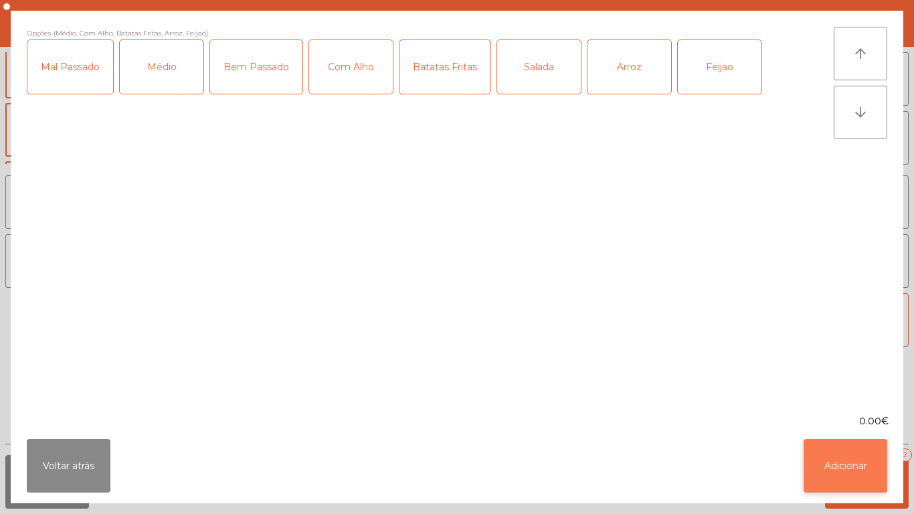
click at [833, 448] on button "Adicionar" at bounding box center [845, 466] width 84 height 54
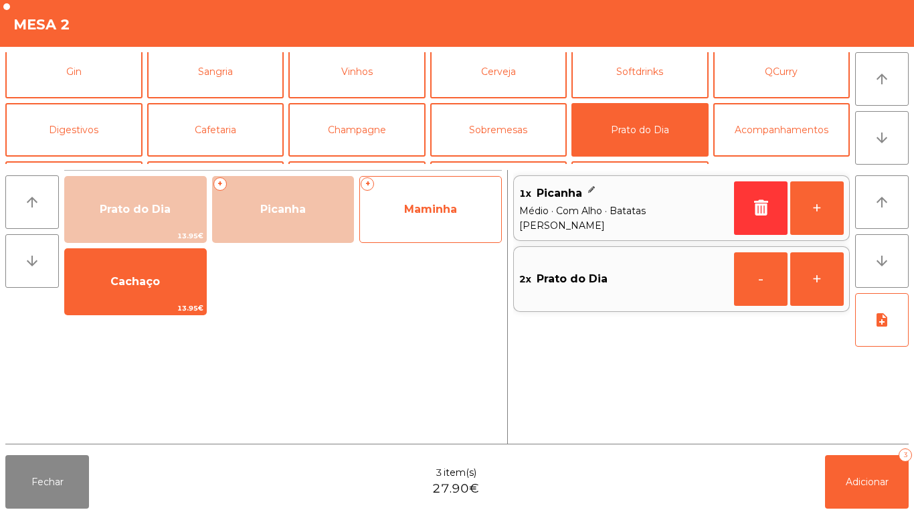
click at [411, 221] on span "Maminha" at bounding box center [430, 209] width 141 height 36
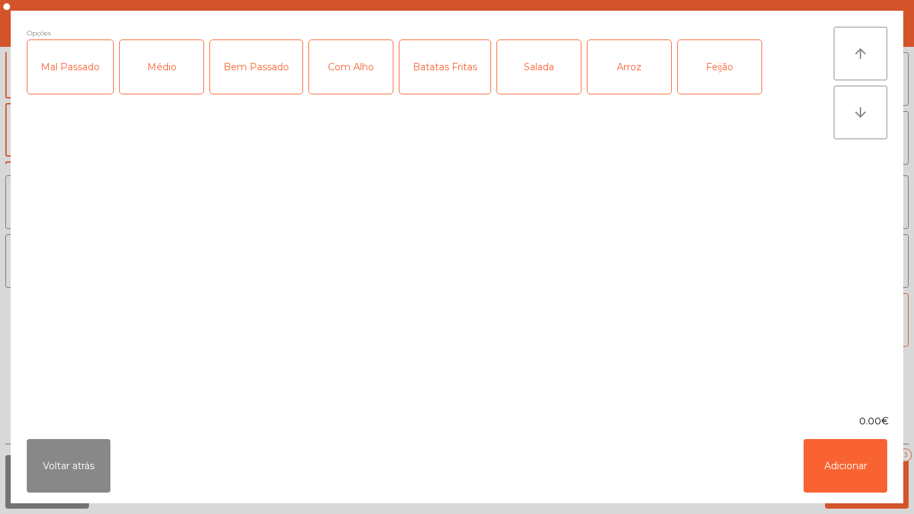
click at [171, 89] on div "Médio" at bounding box center [162, 67] width 84 height 54
click at [343, 87] on div "Com Alho" at bounding box center [351, 67] width 84 height 54
click at [445, 92] on div "Batatas Fritas" at bounding box center [444, 67] width 91 height 54
click at [613, 88] on div "Arroz" at bounding box center [629, 67] width 84 height 54
click at [700, 78] on div "Feijão" at bounding box center [720, 67] width 84 height 54
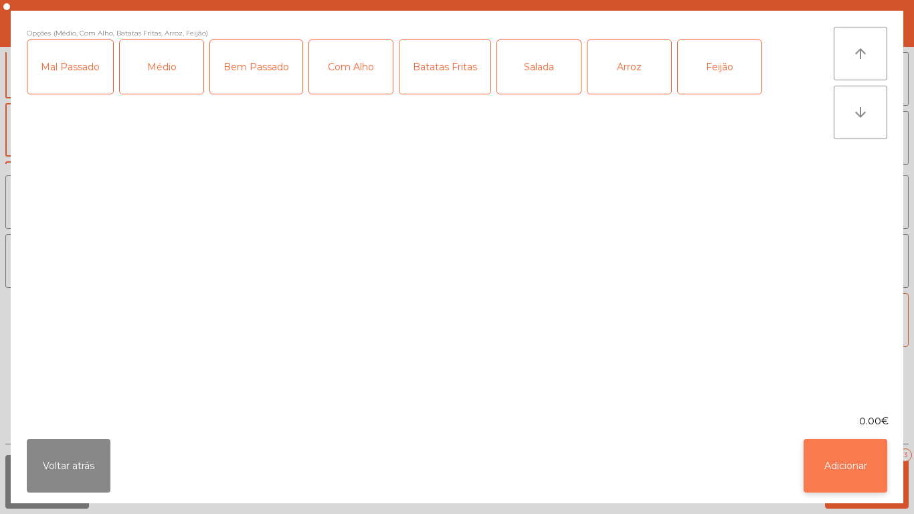
click at [826, 468] on button "Adicionar" at bounding box center [845, 466] width 84 height 54
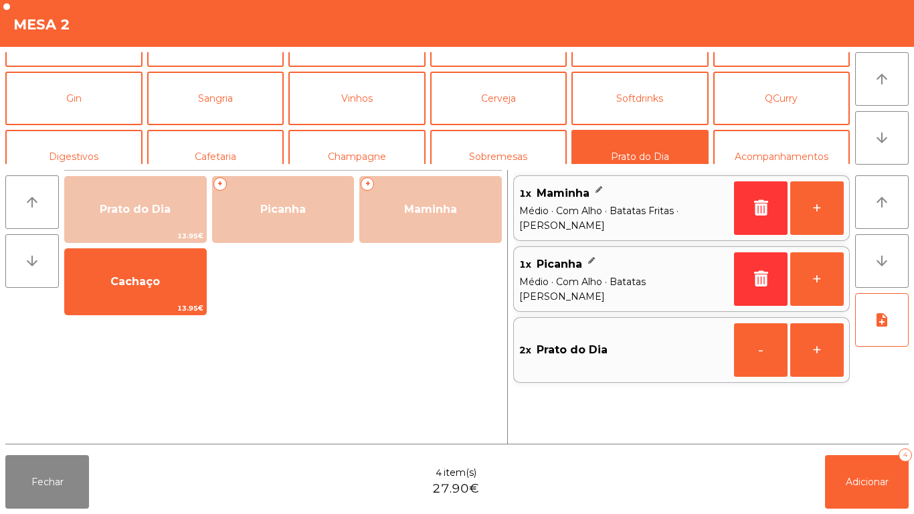
scroll to position [38, 0]
click at [229, 100] on button "Sangria" at bounding box center [215, 99] width 137 height 54
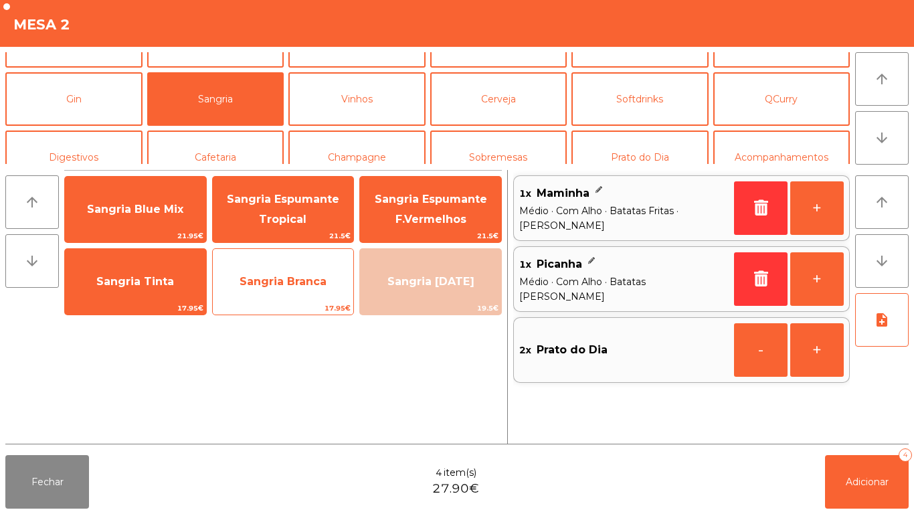
click at [247, 286] on span "Sangria Branca" at bounding box center [283, 281] width 87 height 13
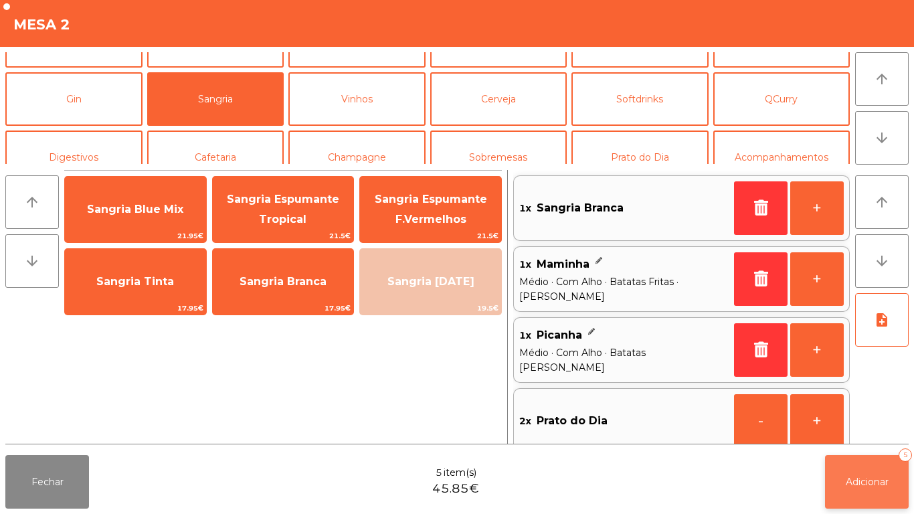
click at [858, 473] on button "Adicionar 5" at bounding box center [867, 482] width 84 height 54
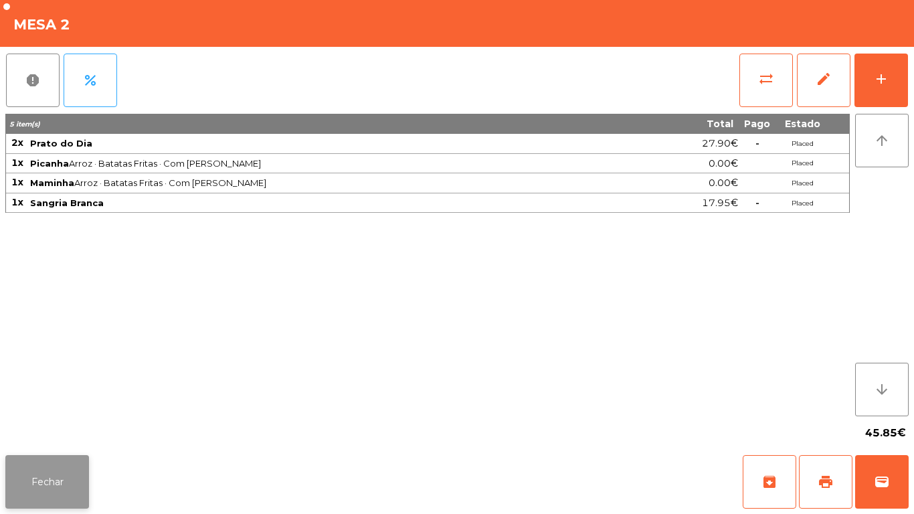
click at [56, 480] on button "Fechar" at bounding box center [47, 482] width 84 height 54
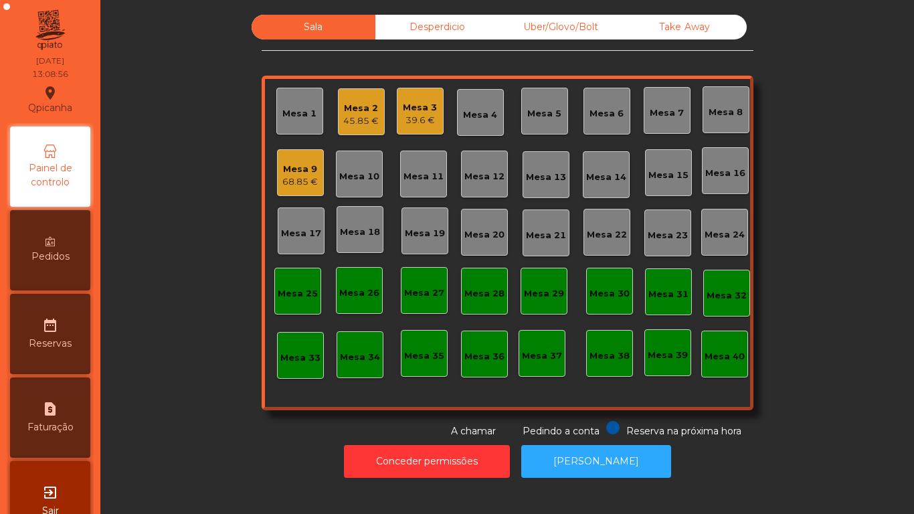
click at [356, 234] on div "Mesa 18" at bounding box center [360, 231] width 40 height 13
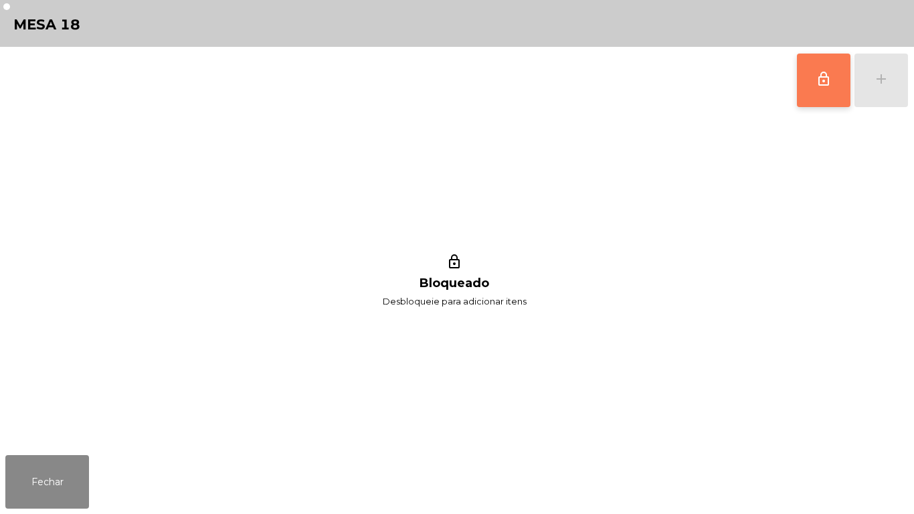
click at [810, 97] on button "lock_outline" at bounding box center [824, 81] width 54 height 54
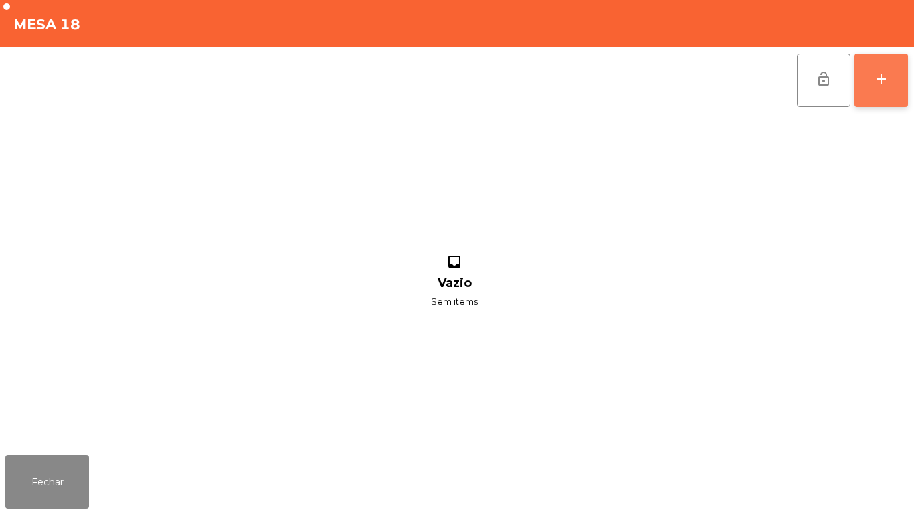
click at [894, 73] on button "add" at bounding box center [881, 81] width 54 height 54
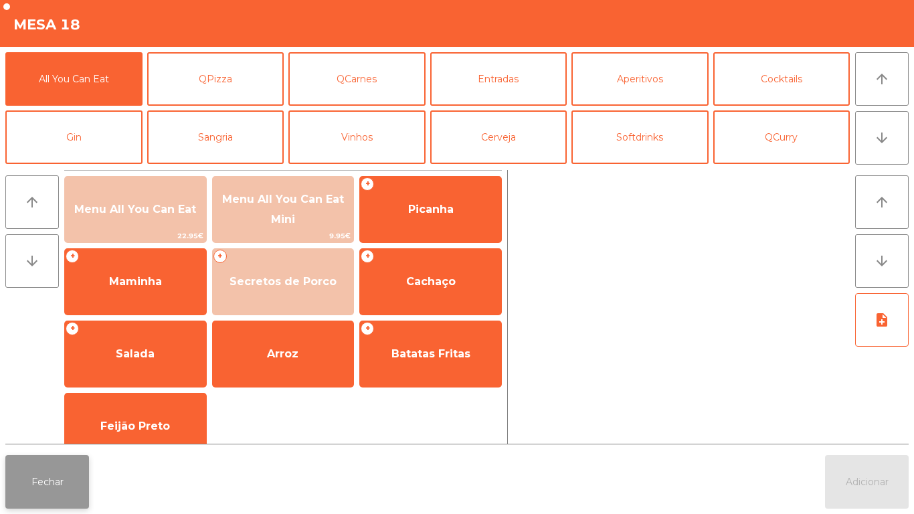
click at [31, 479] on button "Fechar" at bounding box center [47, 482] width 84 height 54
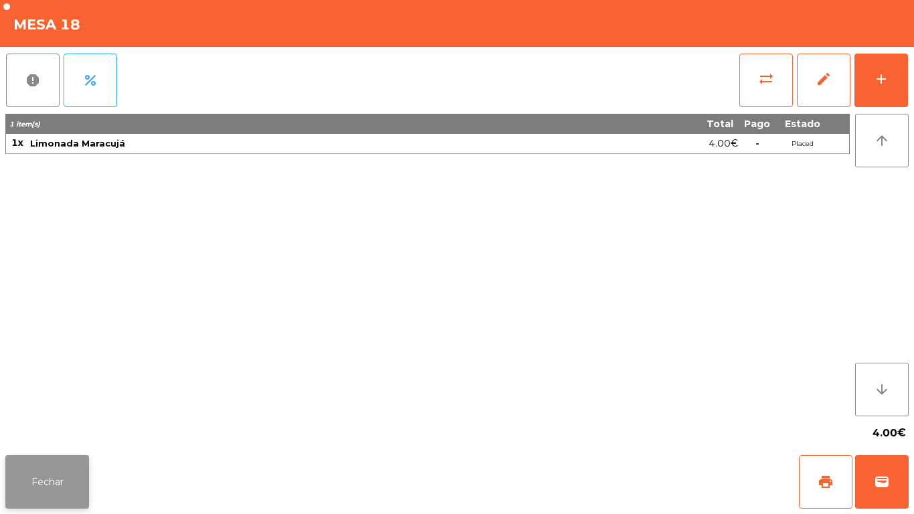
click at [64, 486] on button "Fechar" at bounding box center [47, 482] width 84 height 54
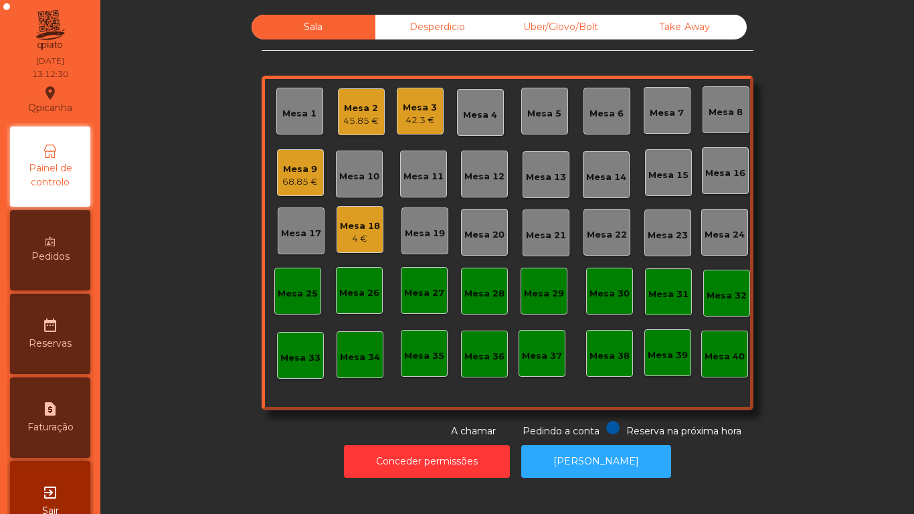
click at [306, 176] on div "68.85 €" at bounding box center [299, 181] width 35 height 13
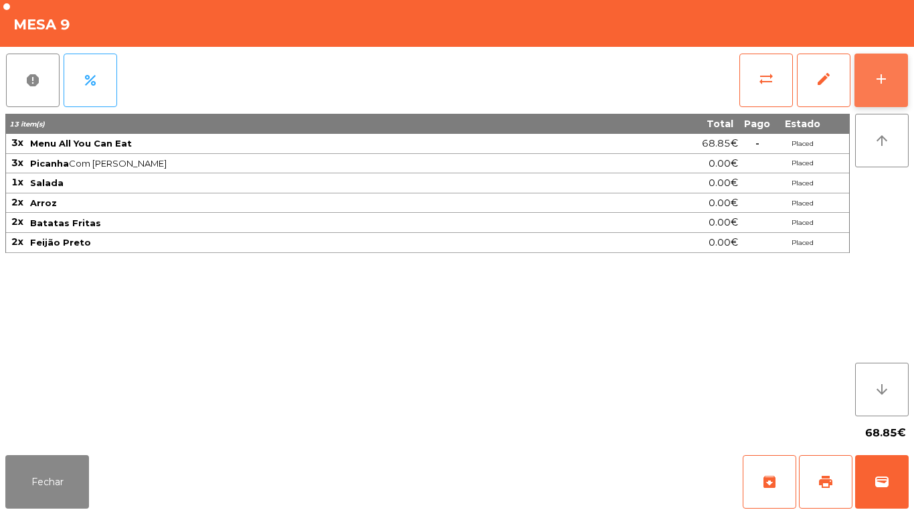
click at [874, 78] on div "add" at bounding box center [881, 79] width 16 height 16
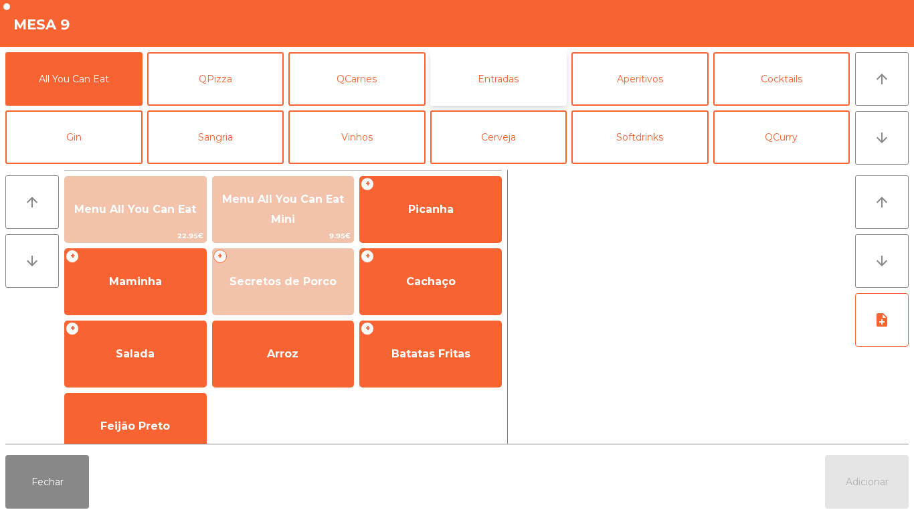
click at [492, 78] on button "Entradas" at bounding box center [498, 79] width 137 height 54
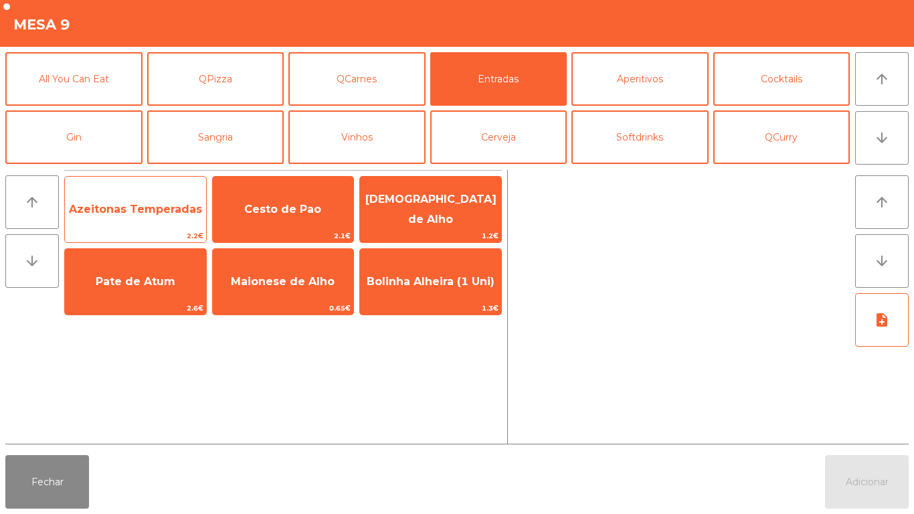
click at [146, 206] on span "Azeitonas Temperadas" at bounding box center [135, 209] width 133 height 13
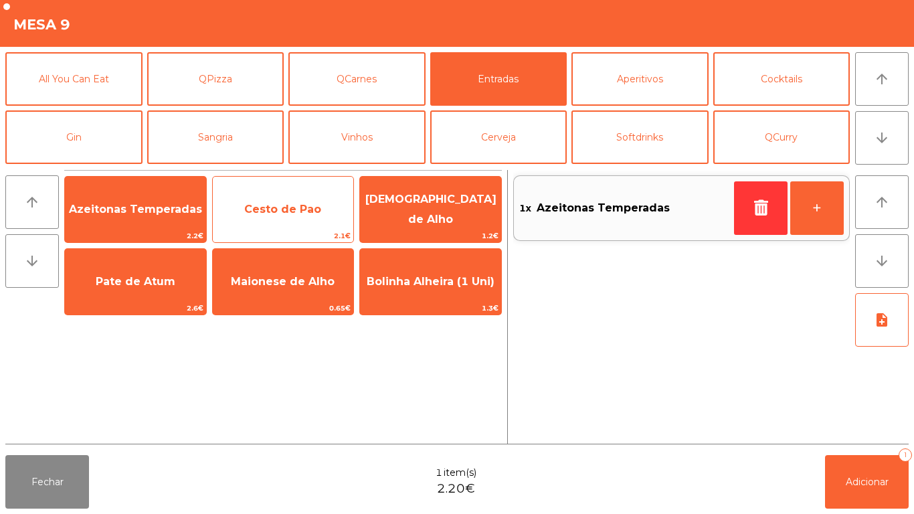
click at [300, 213] on span "Cesto de Pao" at bounding box center [282, 209] width 77 height 13
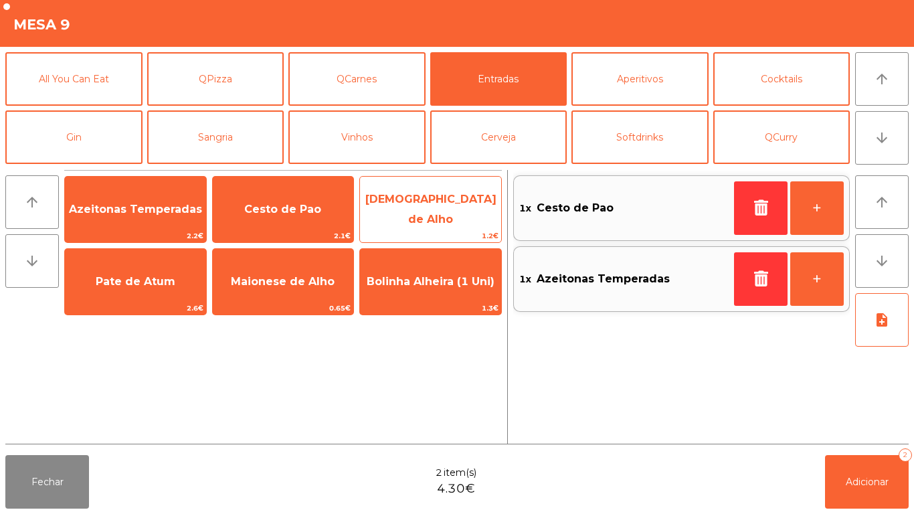
click at [430, 211] on span "[DEMOGRAPHIC_DATA] de Alho" at bounding box center [430, 209] width 131 height 33
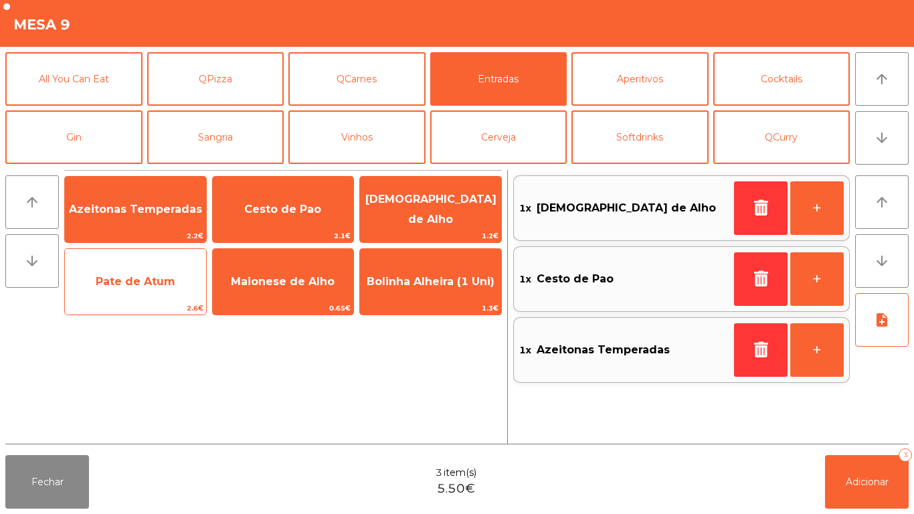
click at [145, 287] on span "Pate de Atum" at bounding box center [136, 281] width 80 height 13
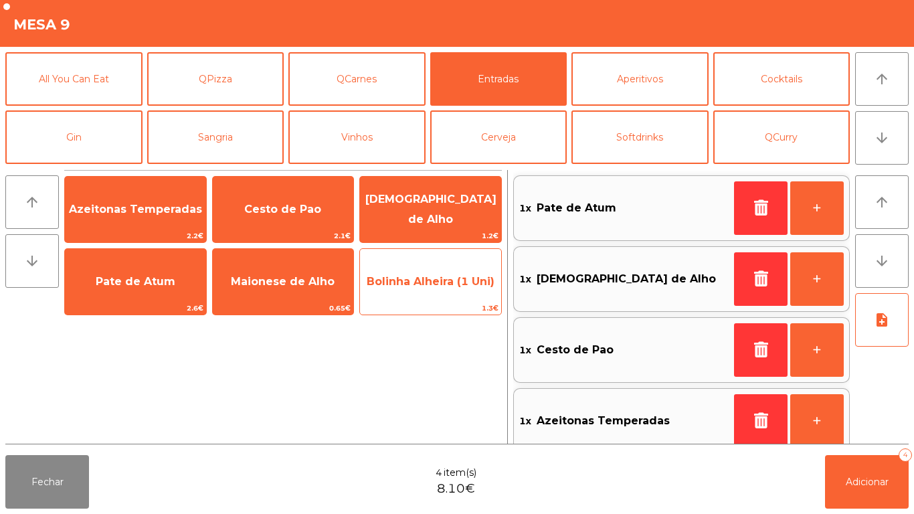
click at [419, 280] on span "Bolinha Alheira (1 Uni)" at bounding box center [431, 281] width 128 height 13
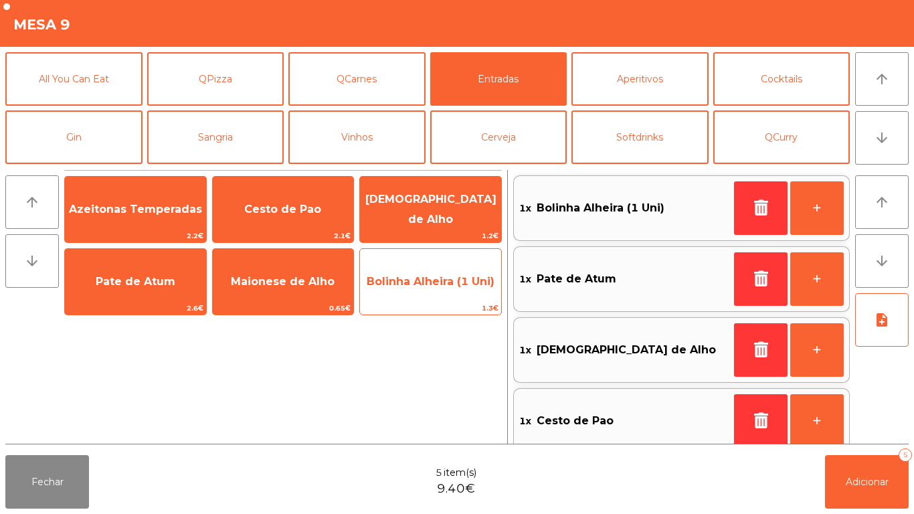
scroll to position [5, 0]
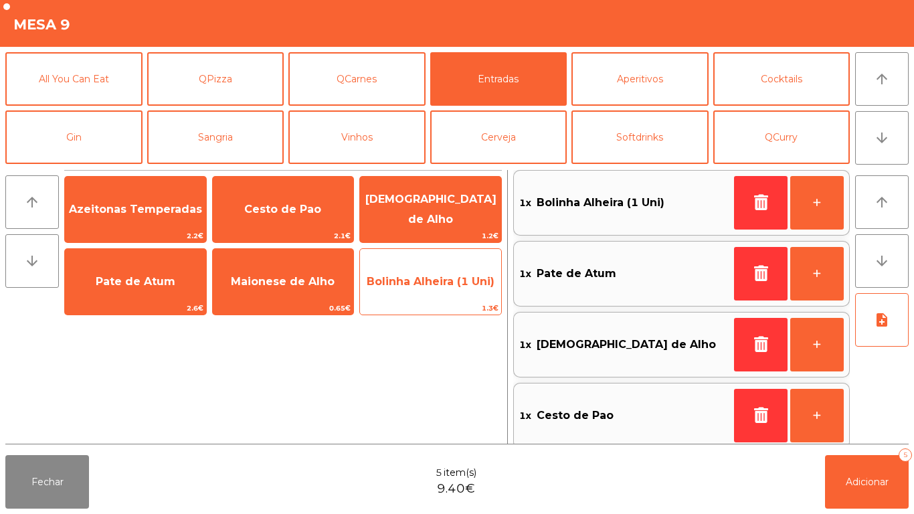
click at [419, 280] on span "Bolinha Alheira (1 Uni)" at bounding box center [431, 281] width 128 height 13
click at [420, 286] on span "Bolinha Alheira (1 Uni)" at bounding box center [431, 281] width 128 height 13
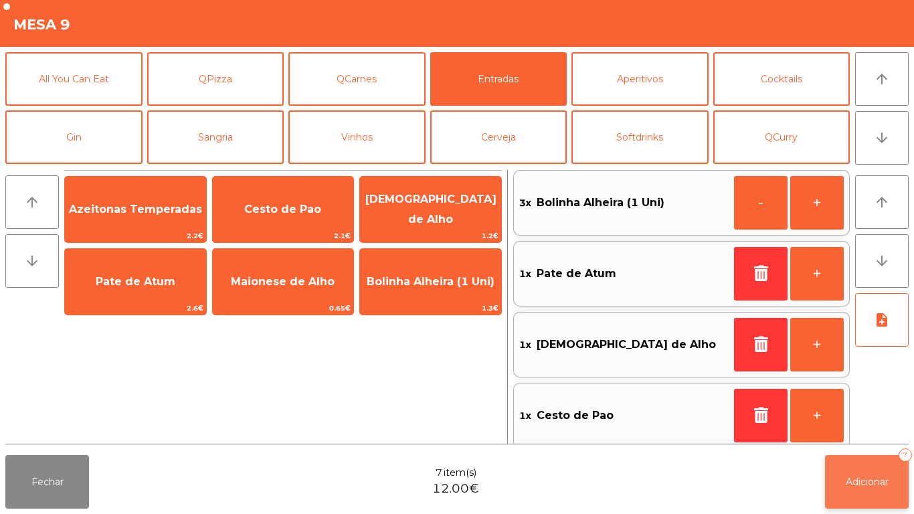
click at [866, 481] on span "Adicionar" at bounding box center [867, 482] width 43 height 12
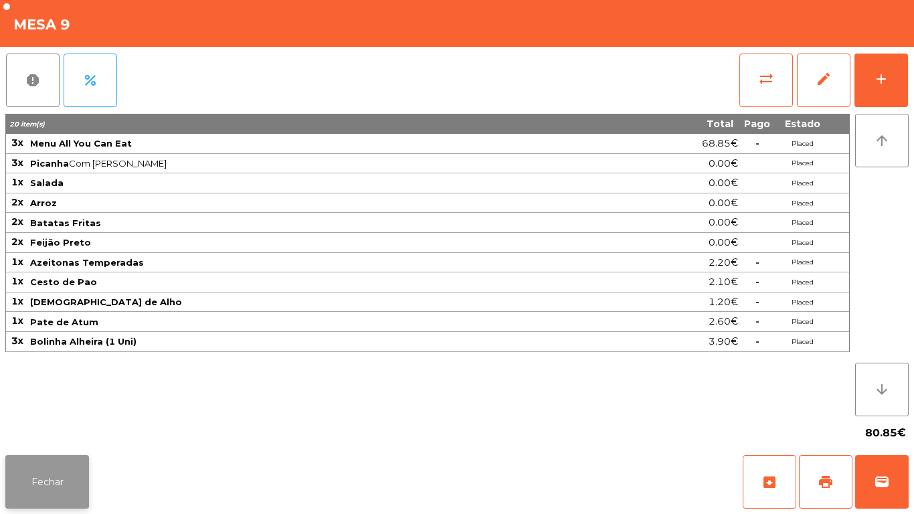
click at [54, 485] on button "Fechar" at bounding box center [47, 482] width 84 height 54
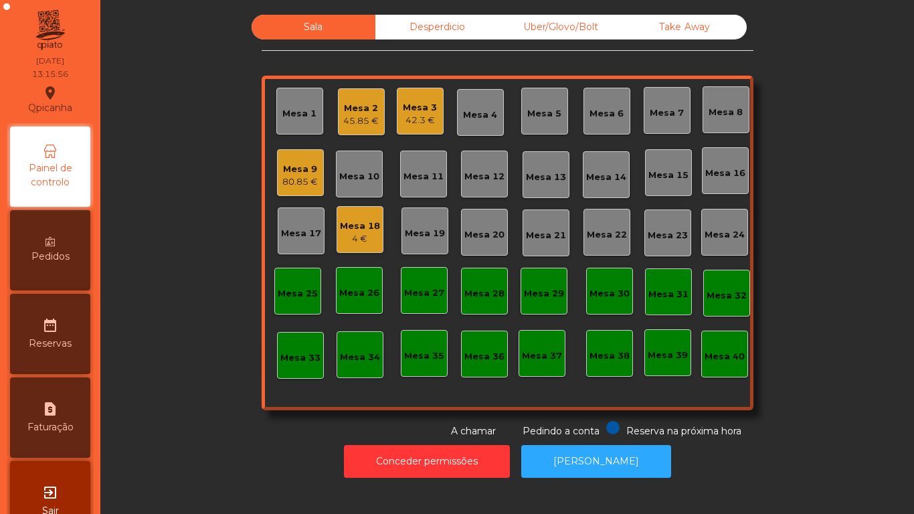
click at [439, 170] on div "Mesa 11" at bounding box center [423, 174] width 47 height 47
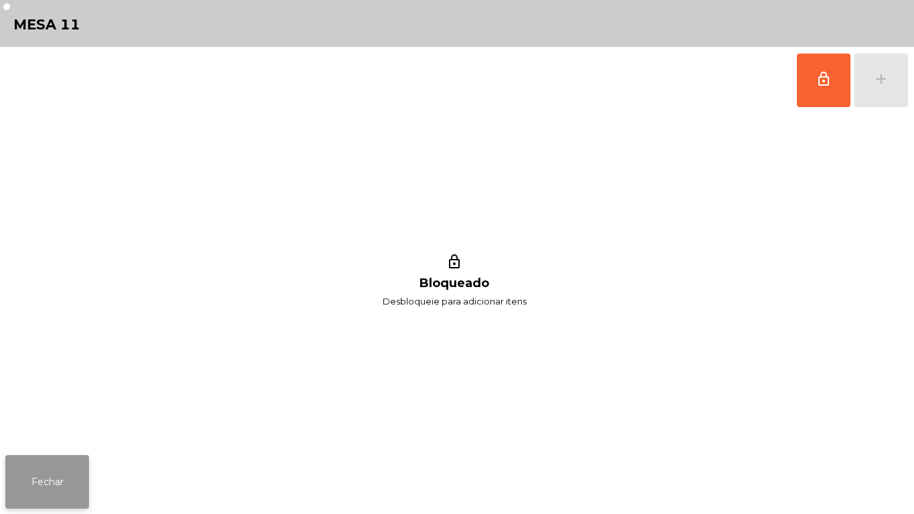
click at [50, 468] on button "Fechar" at bounding box center [47, 482] width 84 height 54
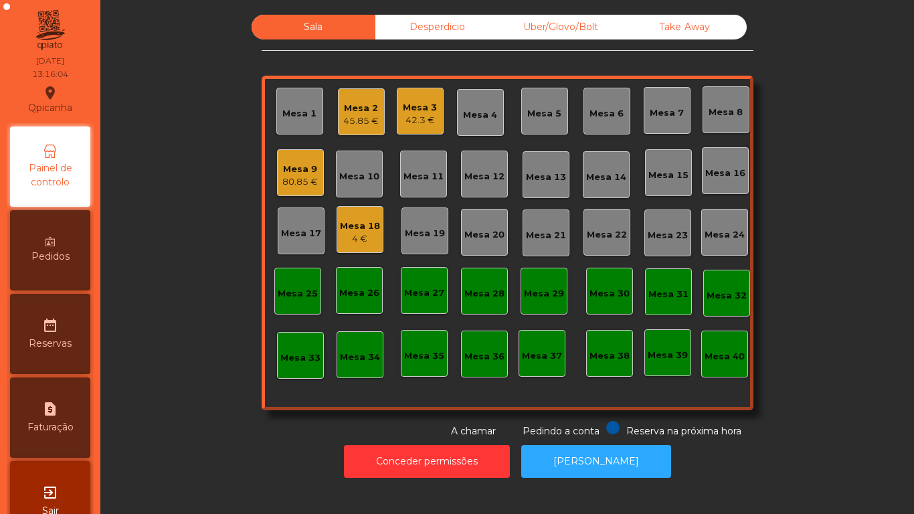
click at [359, 232] on div "4 €" at bounding box center [360, 238] width 40 height 13
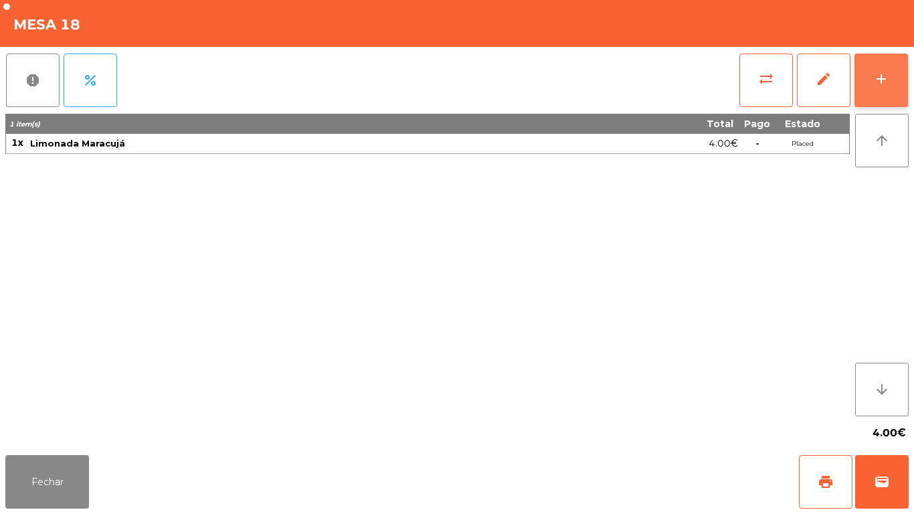
click at [874, 80] on div "add" at bounding box center [881, 79] width 16 height 16
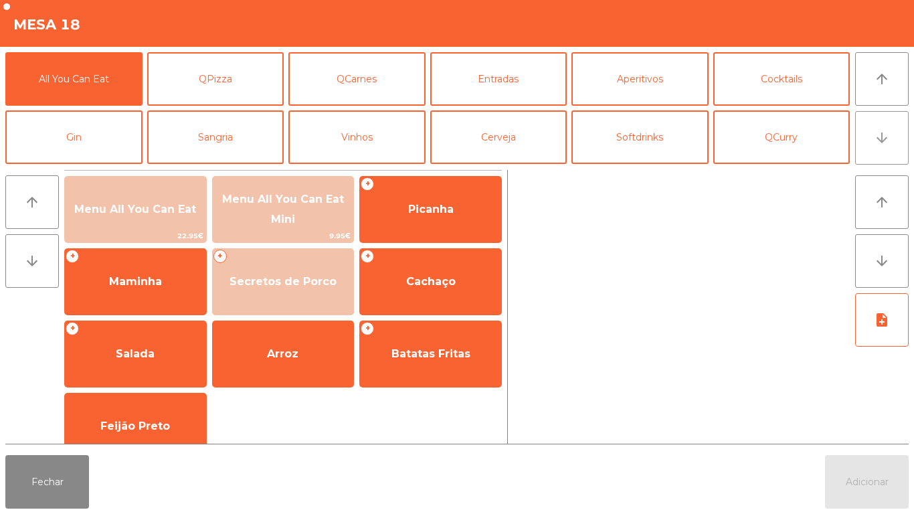
click at [874, 148] on button "arrow_downward" at bounding box center [882, 138] width 54 height 54
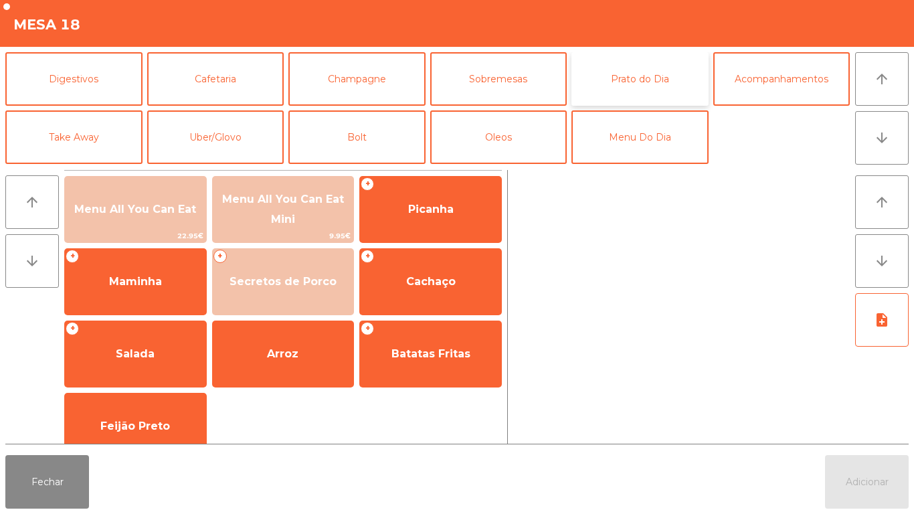
click at [644, 77] on button "Prato do Dia" at bounding box center [639, 79] width 137 height 54
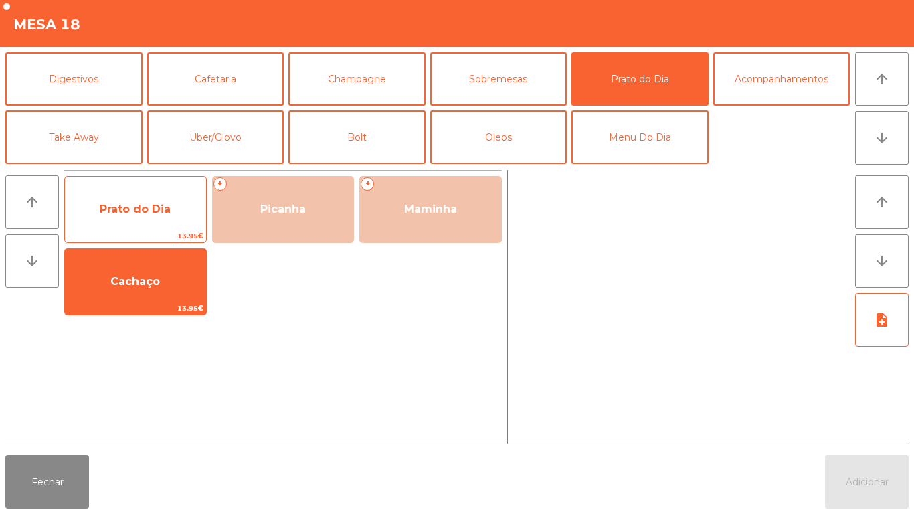
click at [132, 208] on span "Prato do Dia" at bounding box center [135, 209] width 71 height 13
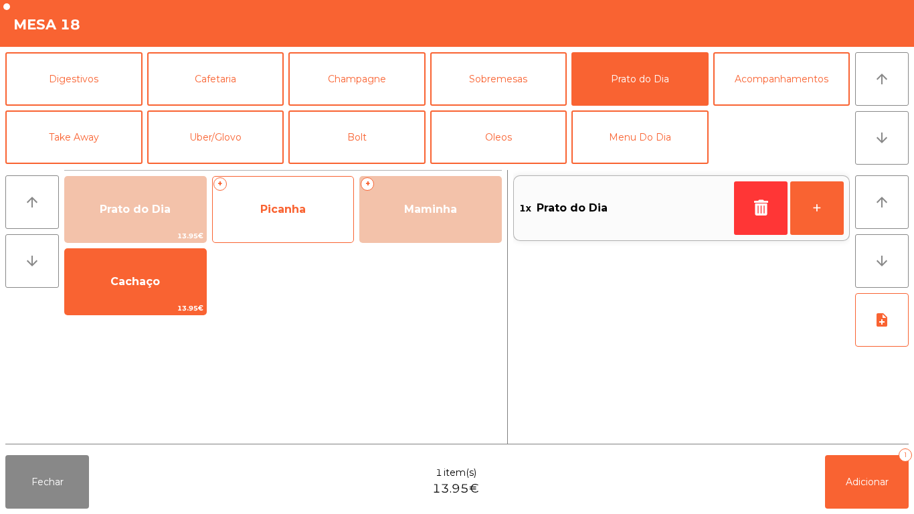
click at [305, 217] on span "Picanha" at bounding box center [283, 209] width 141 height 36
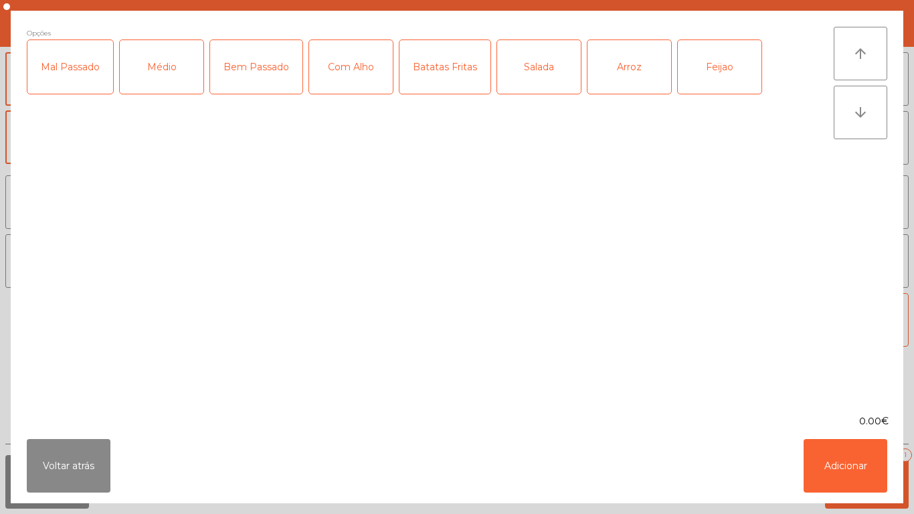
click at [82, 66] on div "Mal Passado" at bounding box center [70, 67] width 86 height 54
click at [343, 70] on div "Com Alho" at bounding box center [351, 67] width 84 height 54
click at [615, 69] on div "Arroz" at bounding box center [629, 67] width 84 height 54
click at [529, 66] on div "Salada" at bounding box center [539, 67] width 84 height 54
click at [835, 457] on button "Adicionar" at bounding box center [845, 466] width 84 height 54
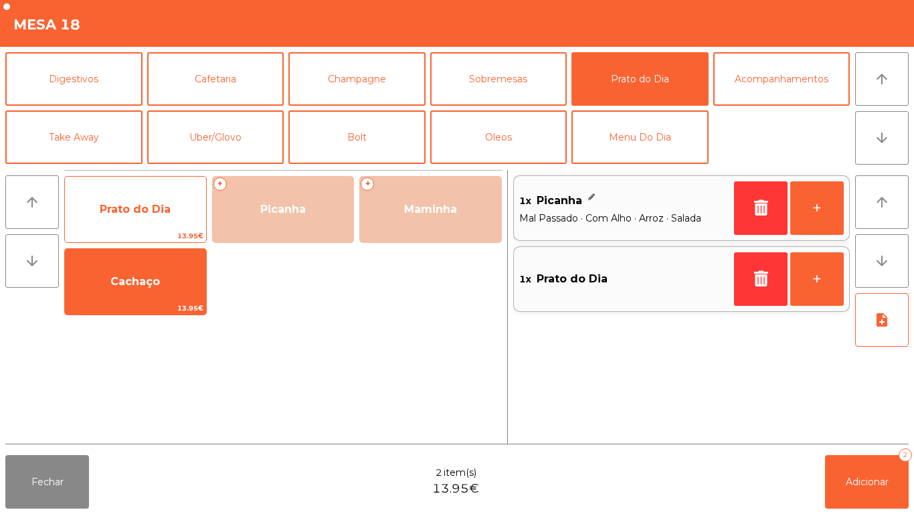
click at [140, 205] on span "Prato do Dia" at bounding box center [135, 209] width 71 height 13
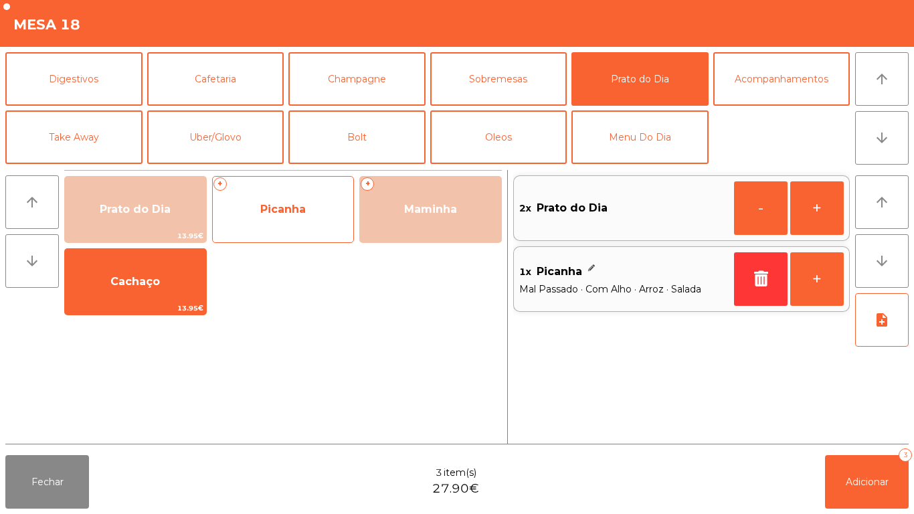
click at [303, 209] on span "Picanha" at bounding box center [282, 209] width 45 height 13
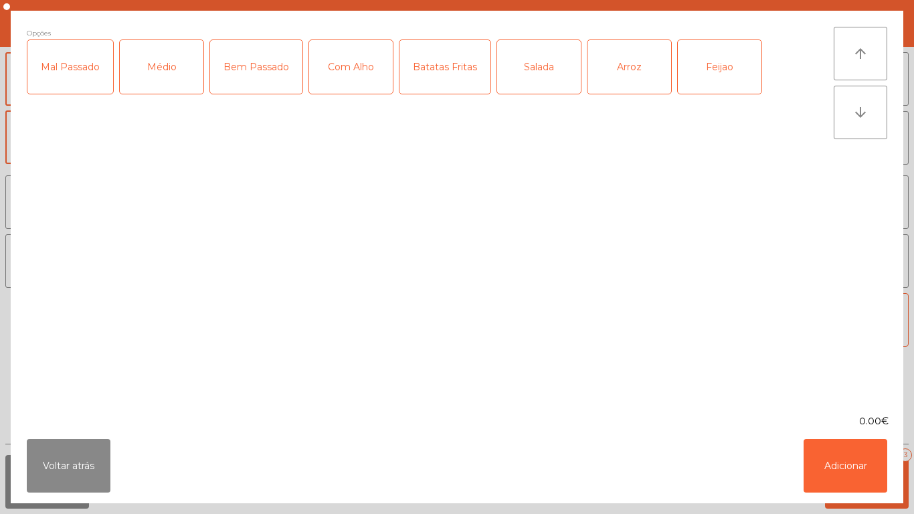
click at [169, 70] on div "Médio" at bounding box center [162, 67] width 84 height 54
click at [354, 70] on div "Com Alho" at bounding box center [351, 67] width 84 height 54
click at [456, 76] on div "Batatas Fritas" at bounding box center [444, 67] width 91 height 54
click at [620, 68] on div "Arroz" at bounding box center [629, 67] width 84 height 54
click at [834, 457] on button "Adicionar" at bounding box center [845, 466] width 84 height 54
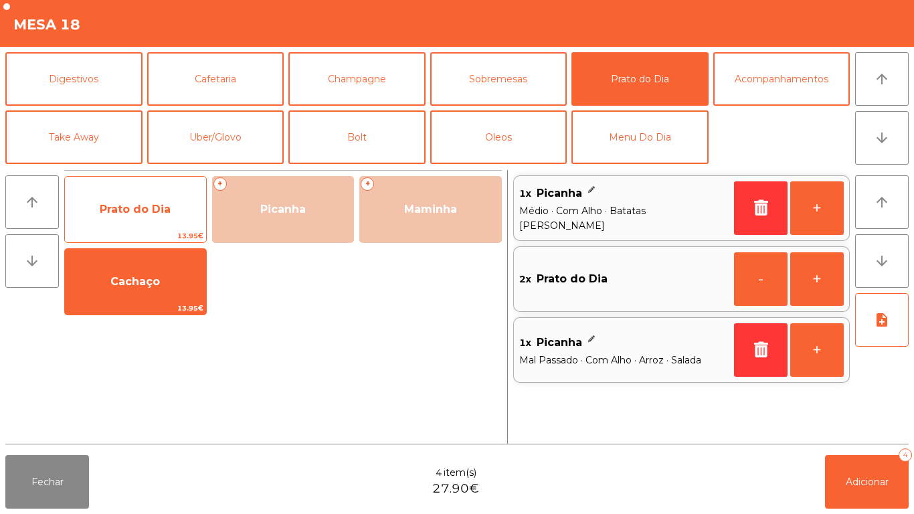
click at [147, 196] on span "Prato do Dia" at bounding box center [135, 209] width 141 height 36
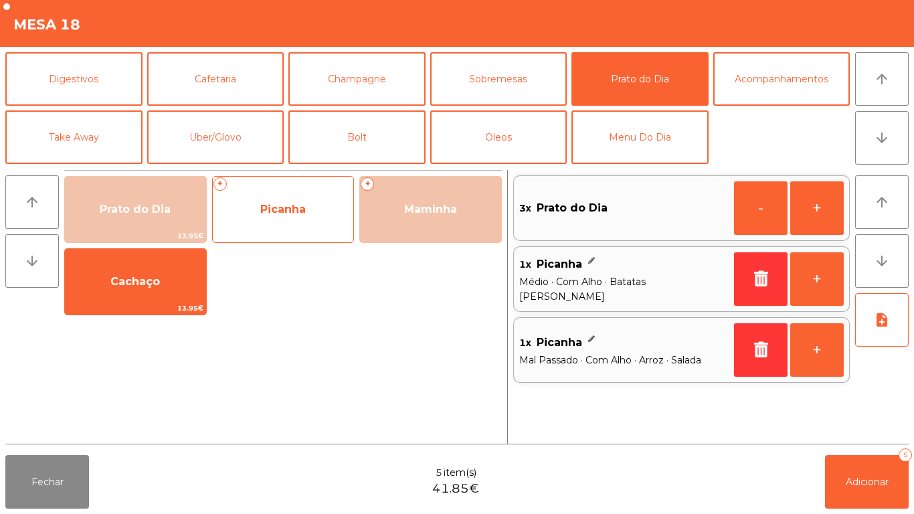
click at [295, 207] on span "Picanha" at bounding box center [282, 209] width 45 height 13
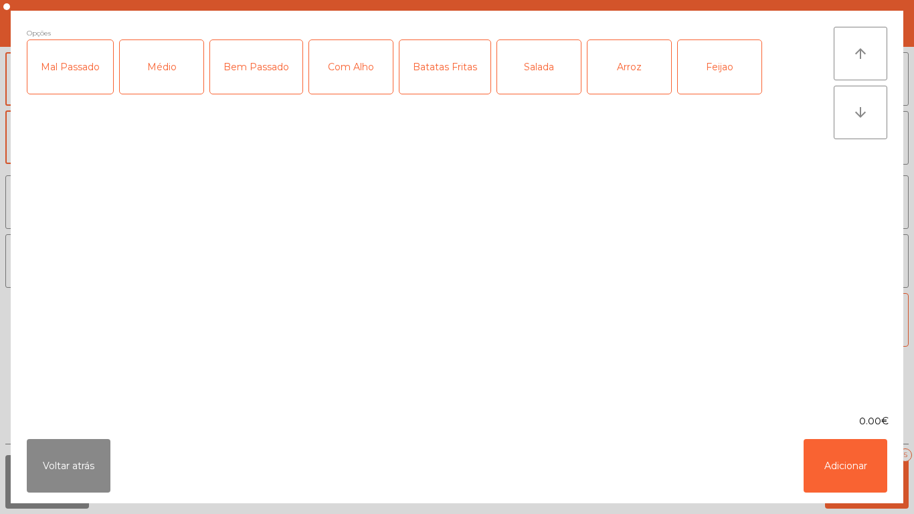
click at [177, 69] on div "Médio" at bounding box center [162, 67] width 84 height 54
click at [626, 64] on div "Arroz" at bounding box center [629, 67] width 84 height 54
click at [526, 73] on div "Salada" at bounding box center [539, 67] width 84 height 54
click at [833, 458] on button "Adicionar" at bounding box center [845, 466] width 84 height 54
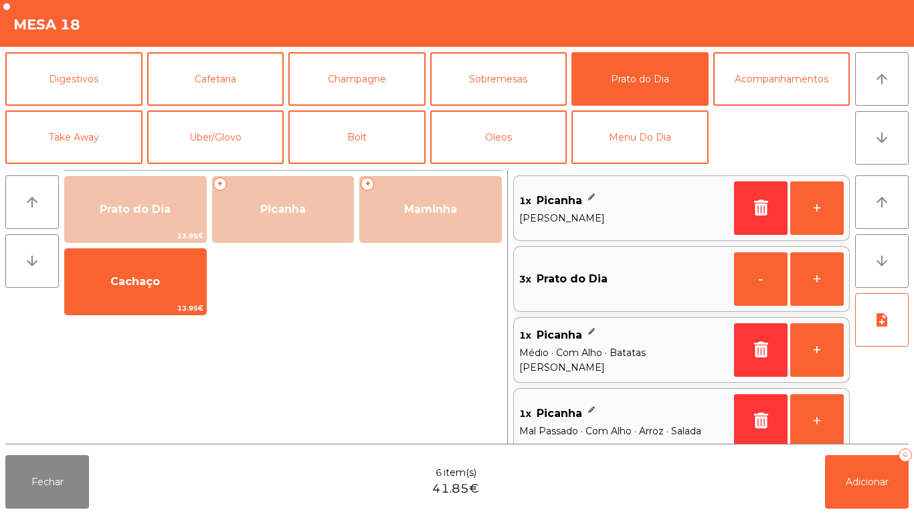
scroll to position [15, 0]
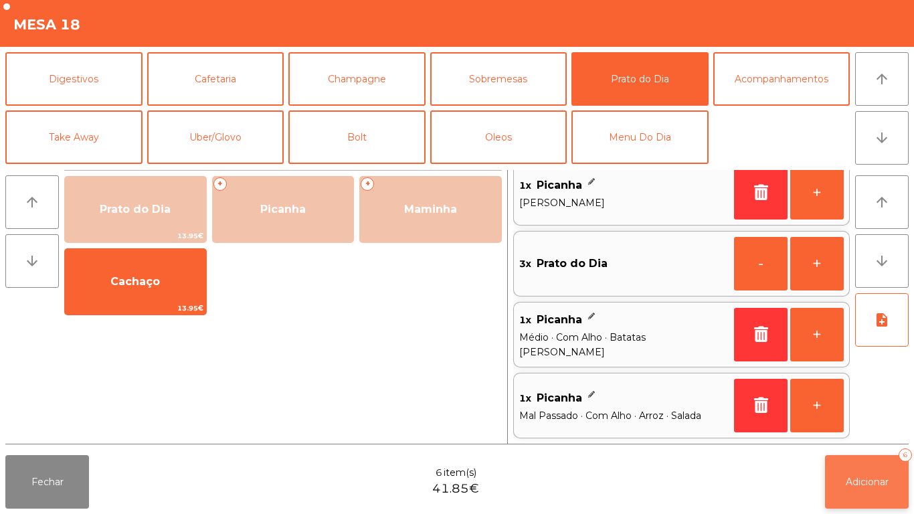
click at [868, 472] on button "Adicionar 6" at bounding box center [867, 482] width 84 height 54
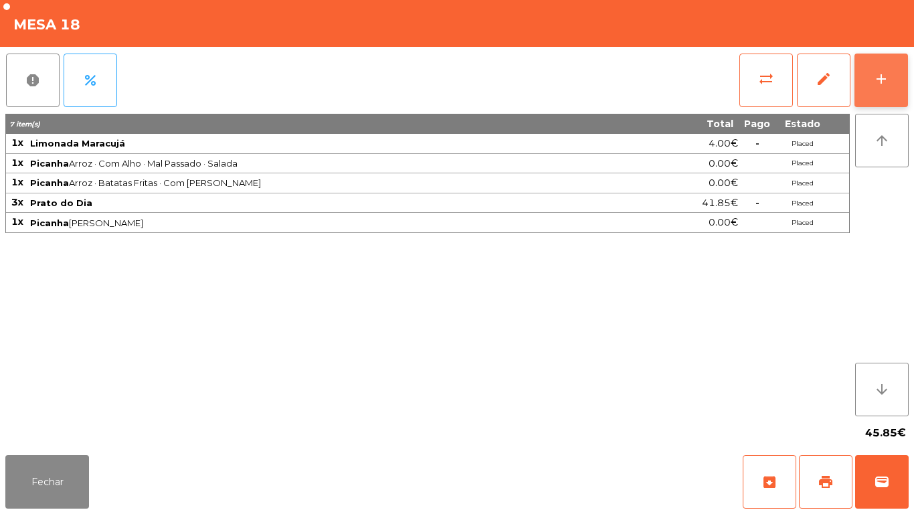
click at [881, 78] on div "add" at bounding box center [881, 79] width 16 height 16
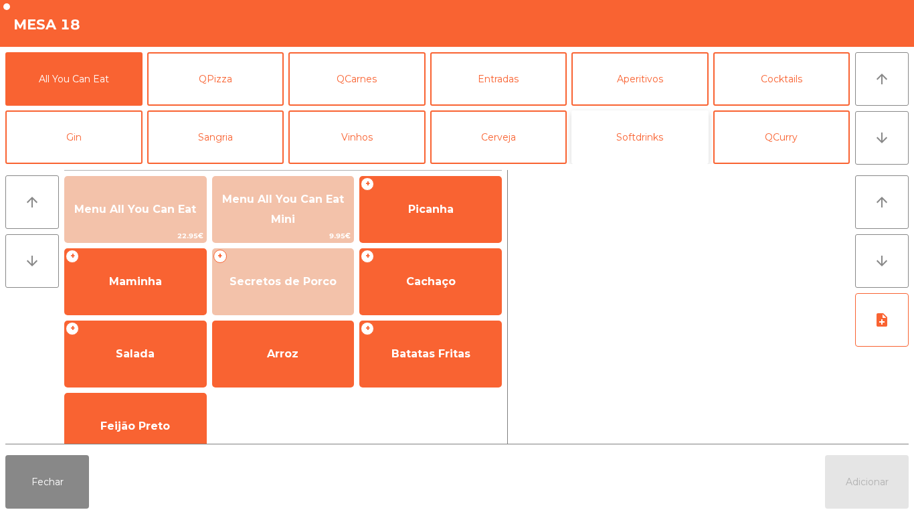
click at [637, 137] on button "Softdrinks" at bounding box center [639, 137] width 137 height 54
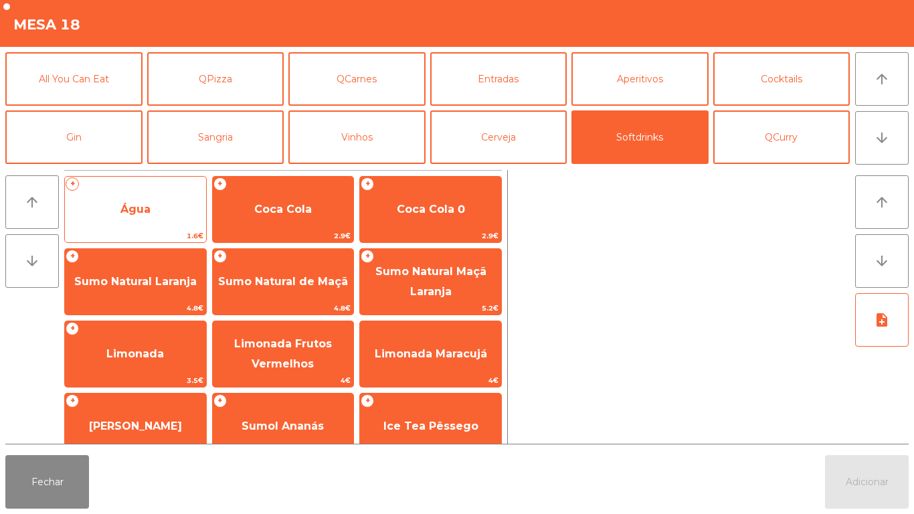
click at [138, 207] on span "Água" at bounding box center [135, 209] width 30 height 13
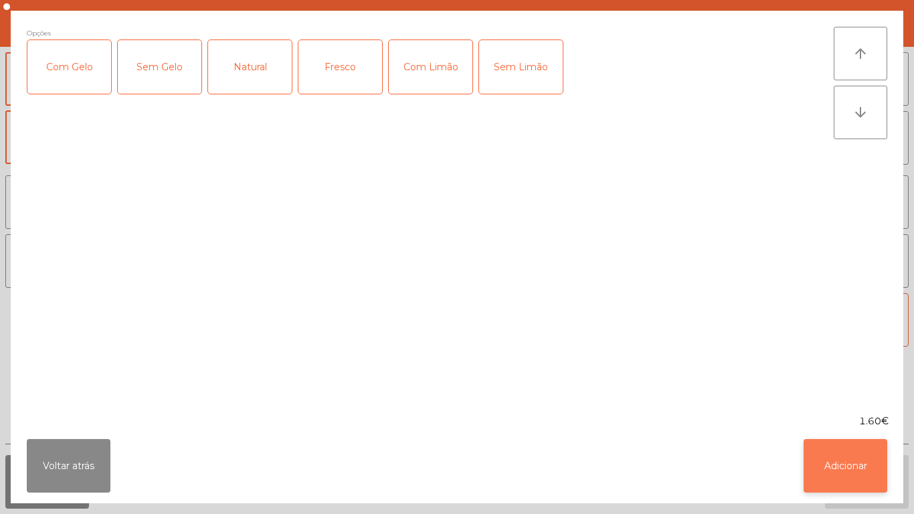
click at [842, 452] on button "Adicionar" at bounding box center [845, 466] width 84 height 54
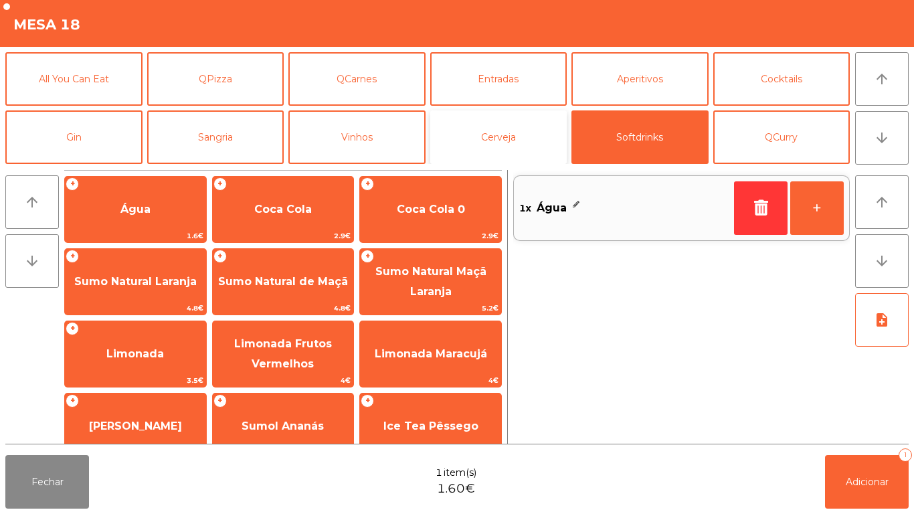
click at [492, 136] on button "Cerveja" at bounding box center [498, 137] width 137 height 54
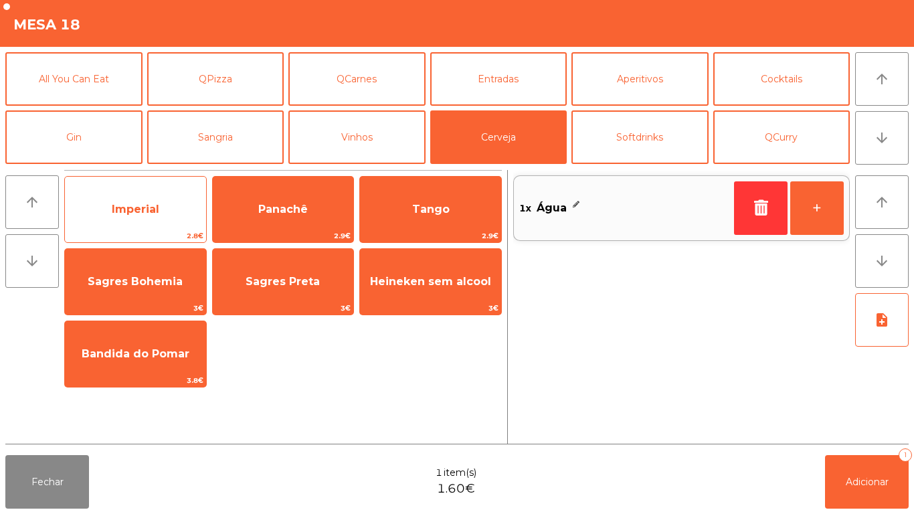
click at [138, 211] on span "Imperial" at bounding box center [135, 209] width 47 height 13
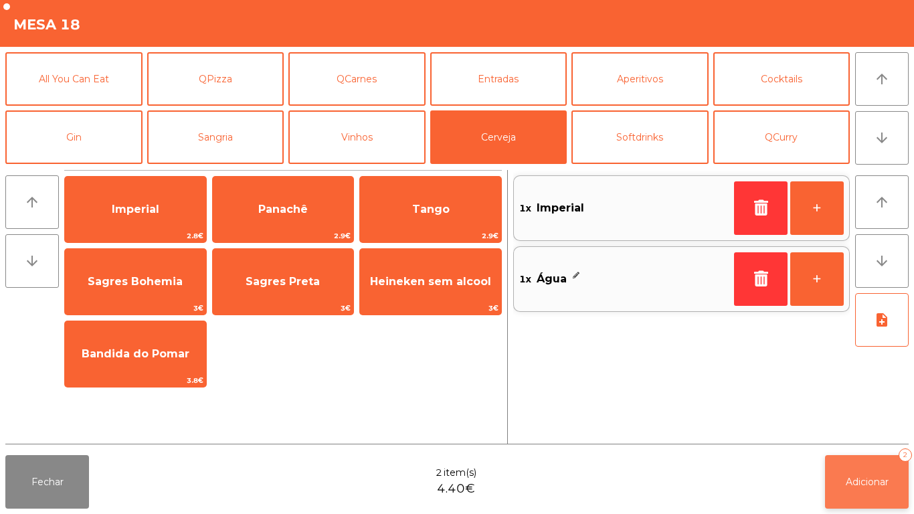
click at [856, 472] on button "Adicionar 2" at bounding box center [867, 482] width 84 height 54
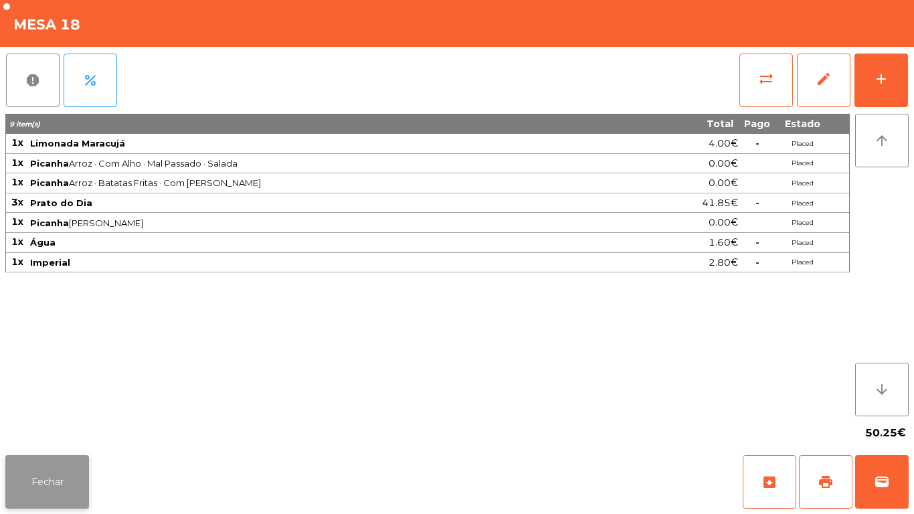
click at [50, 480] on button "Fechar" at bounding box center [47, 482] width 84 height 54
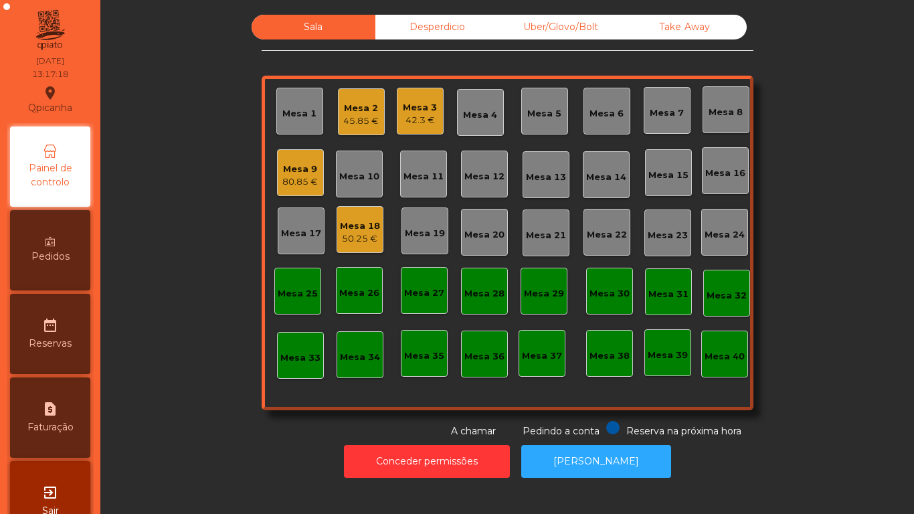
click at [475, 181] on div "Mesa 12" at bounding box center [484, 176] width 40 height 13
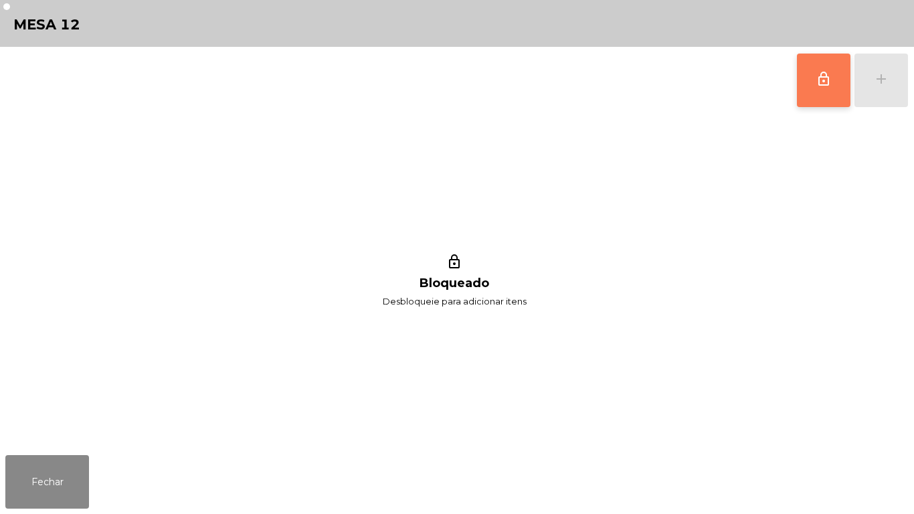
click at [802, 86] on button "lock_outline" at bounding box center [824, 81] width 54 height 54
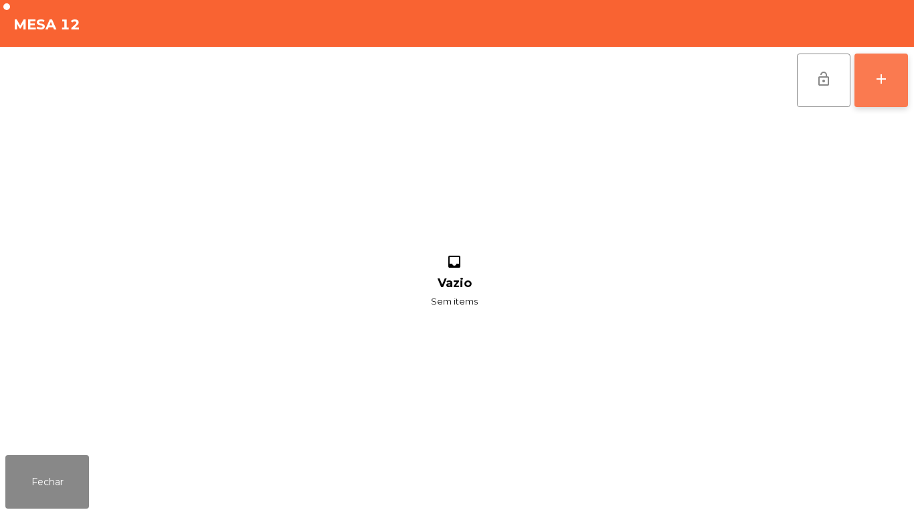
click at [874, 84] on div "add" at bounding box center [881, 79] width 16 height 16
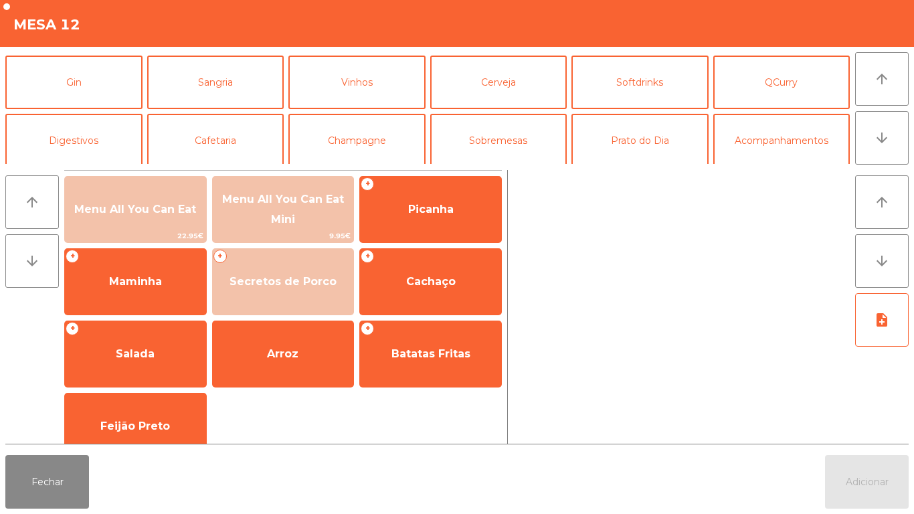
scroll to position [66, 0]
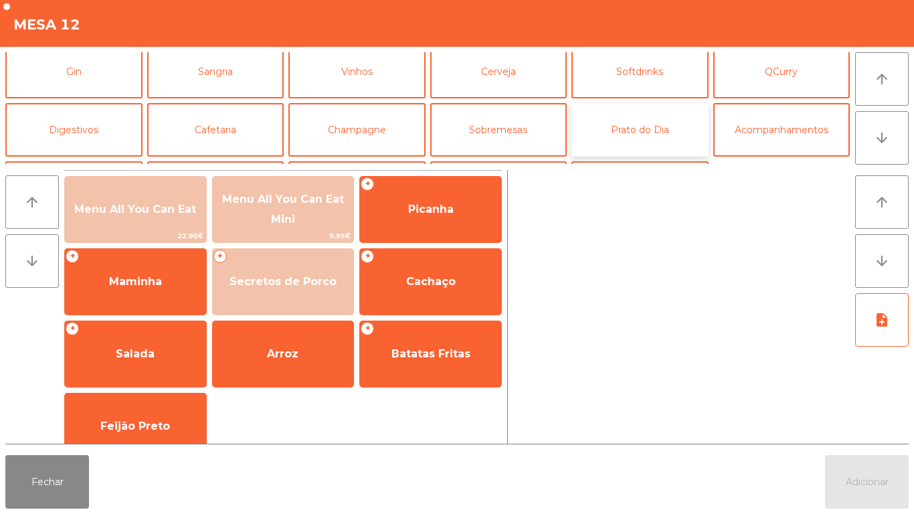
click at [620, 134] on button "Prato do Dia" at bounding box center [639, 130] width 137 height 54
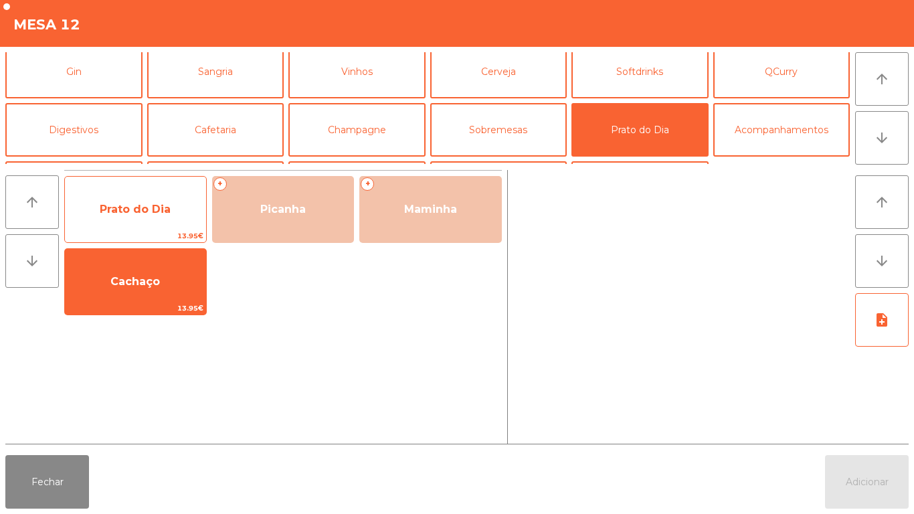
click at [138, 215] on span "Prato do Dia" at bounding box center [135, 209] width 141 height 36
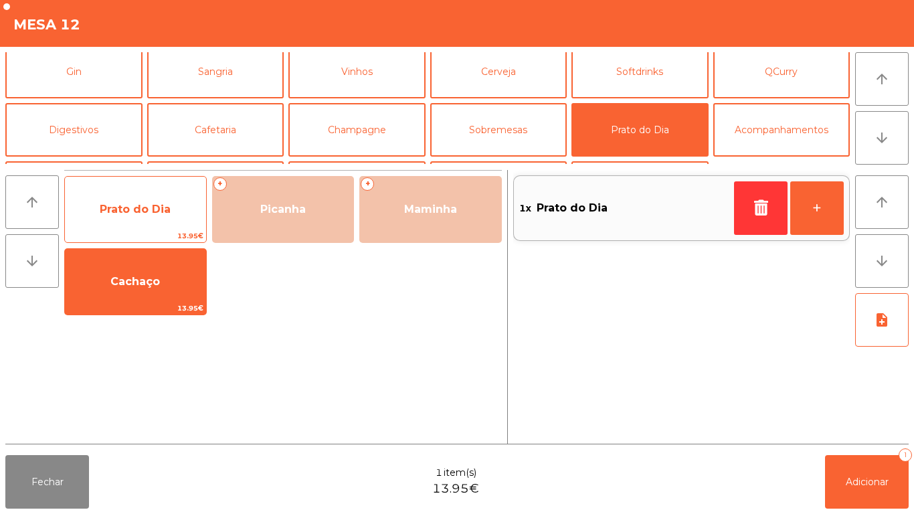
click at [122, 215] on span "Prato do Dia" at bounding box center [135, 209] width 141 height 36
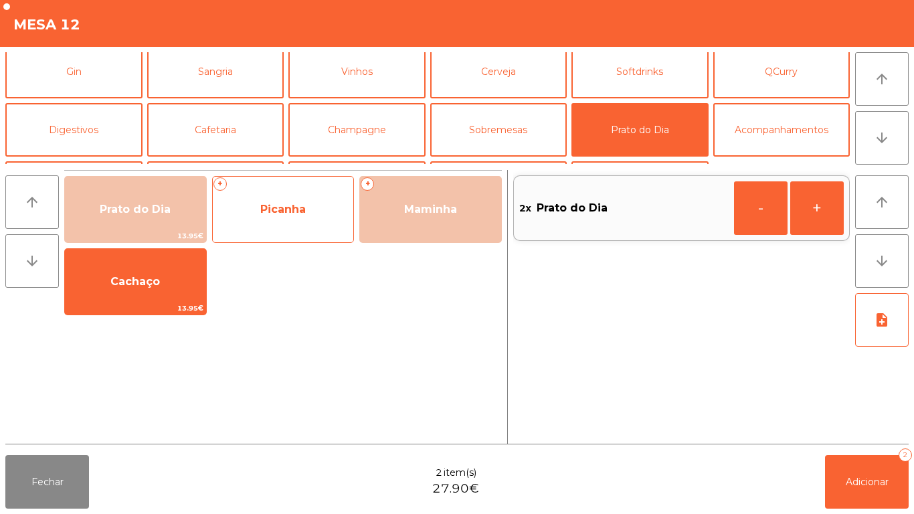
click at [278, 223] on span "Picanha" at bounding box center [283, 209] width 141 height 36
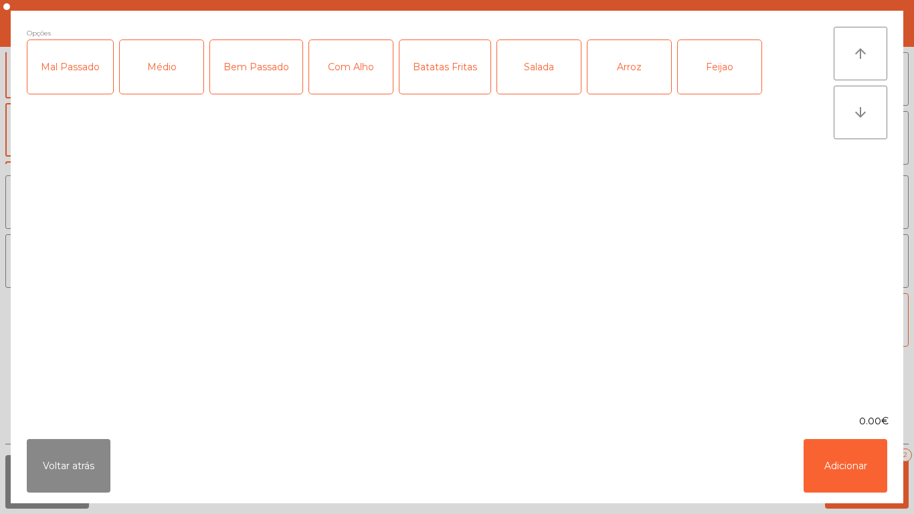
click at [163, 84] on div "Médio" at bounding box center [162, 67] width 84 height 54
click at [619, 74] on div "Arroz" at bounding box center [629, 67] width 84 height 54
click at [825, 466] on button "Adicionar" at bounding box center [845, 466] width 84 height 54
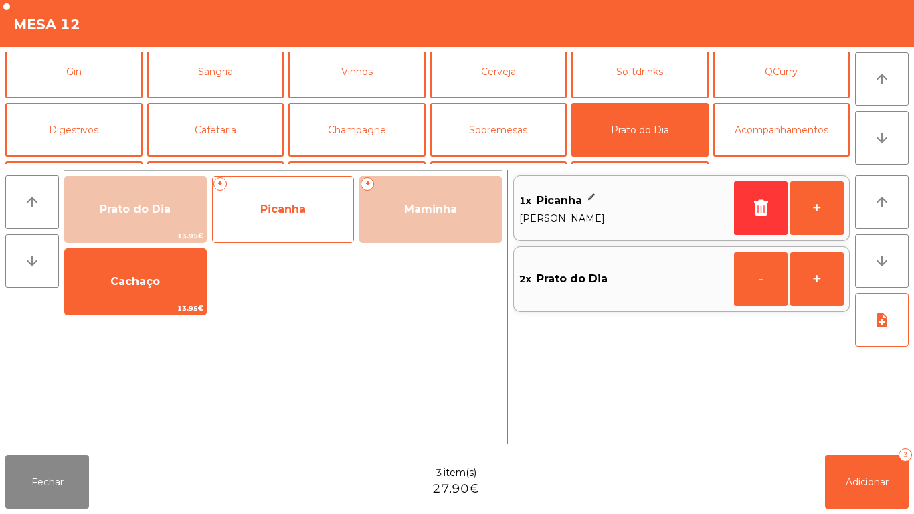
click at [301, 233] on div "+ Picanha" at bounding box center [283, 209] width 142 height 67
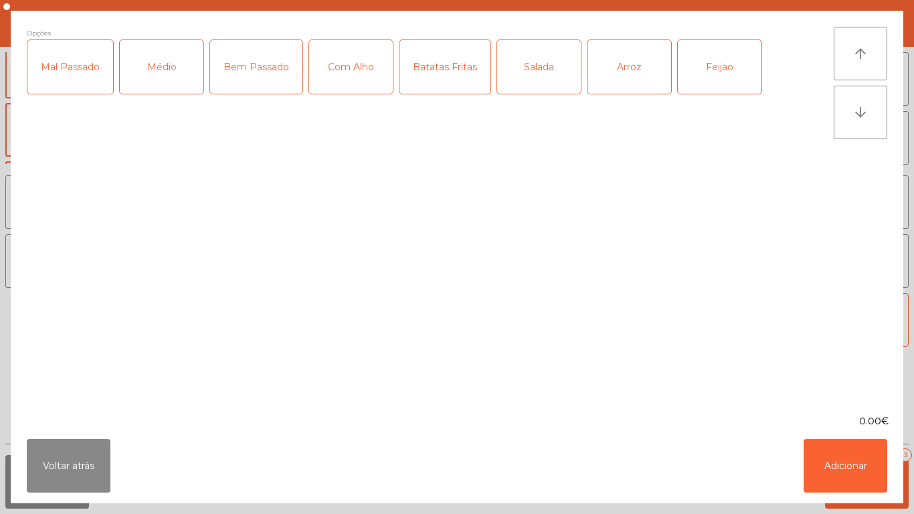
click at [173, 74] on div "Médio" at bounding box center [162, 67] width 84 height 54
click at [538, 78] on div "Salada" at bounding box center [539, 67] width 84 height 54
click at [626, 72] on div "Arroz" at bounding box center [629, 67] width 84 height 54
click at [704, 80] on div "Feijao" at bounding box center [720, 67] width 84 height 54
click at [839, 457] on button "Adicionar" at bounding box center [845, 466] width 84 height 54
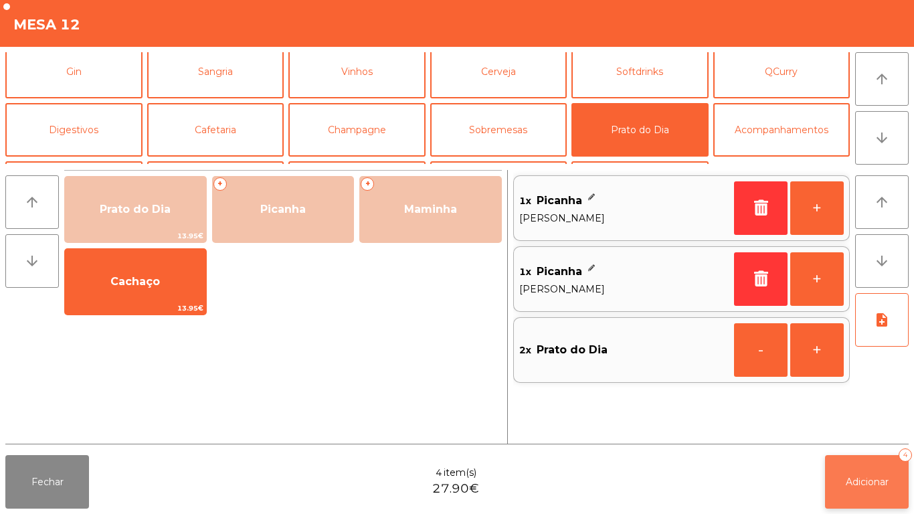
click at [858, 479] on span "Adicionar" at bounding box center [867, 482] width 43 height 12
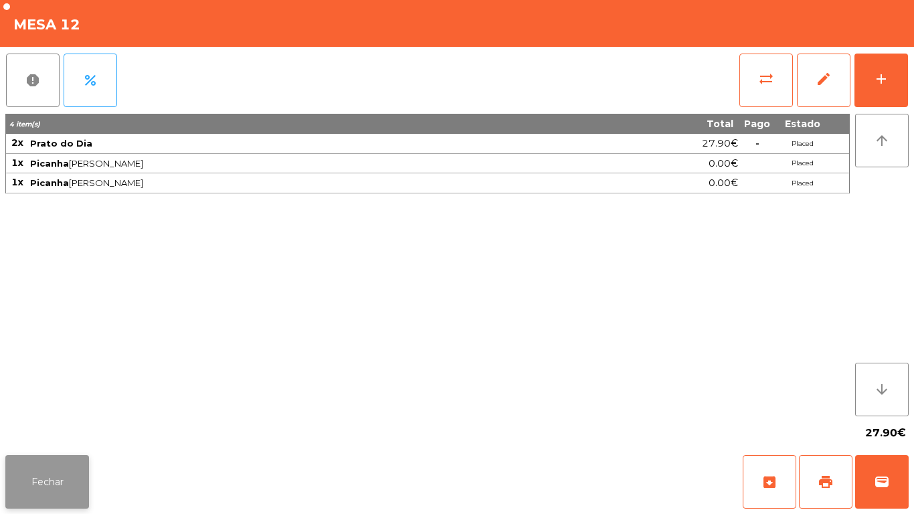
click at [40, 464] on button "Fechar" at bounding box center [47, 482] width 84 height 54
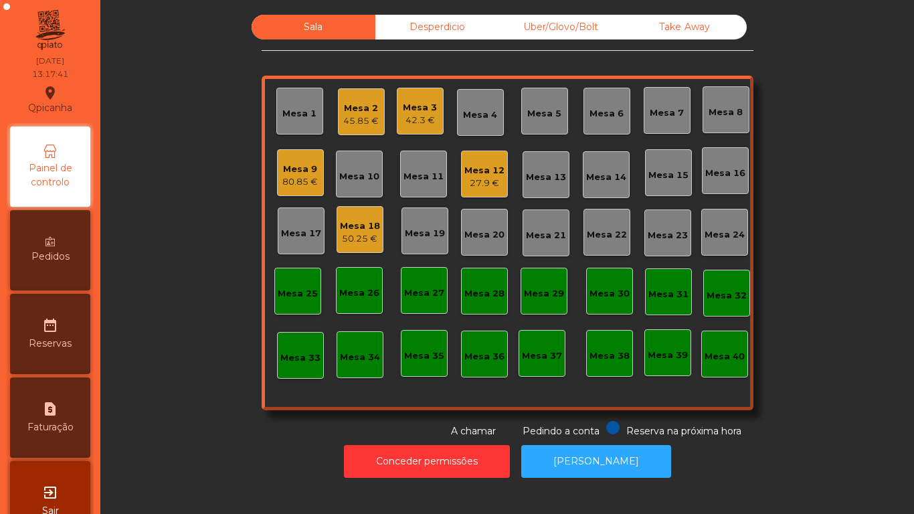
click at [353, 228] on div "Mesa 18" at bounding box center [360, 225] width 40 height 13
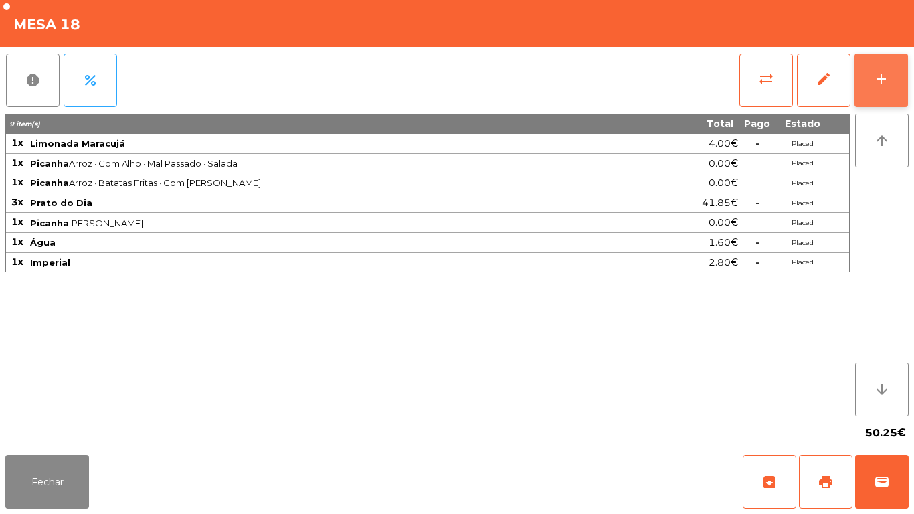
click at [872, 82] on button "add" at bounding box center [881, 81] width 54 height 54
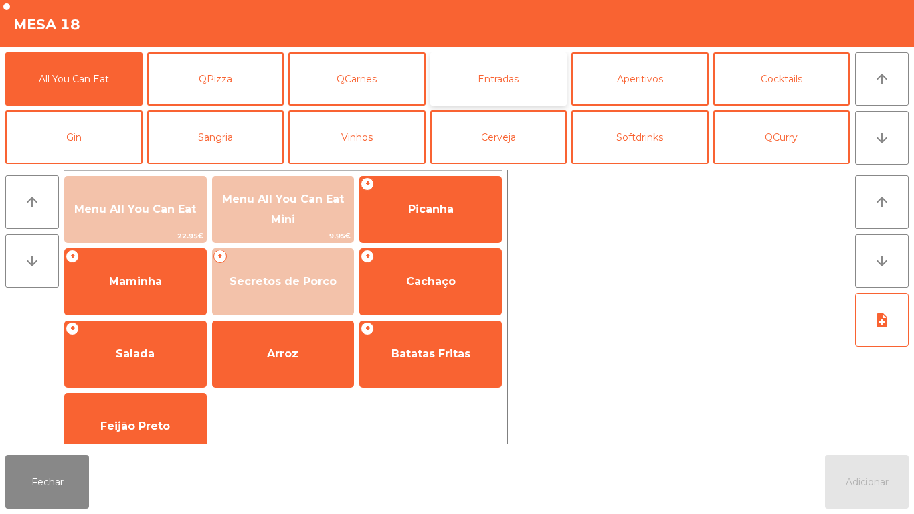
click at [486, 88] on button "Entradas" at bounding box center [498, 79] width 137 height 54
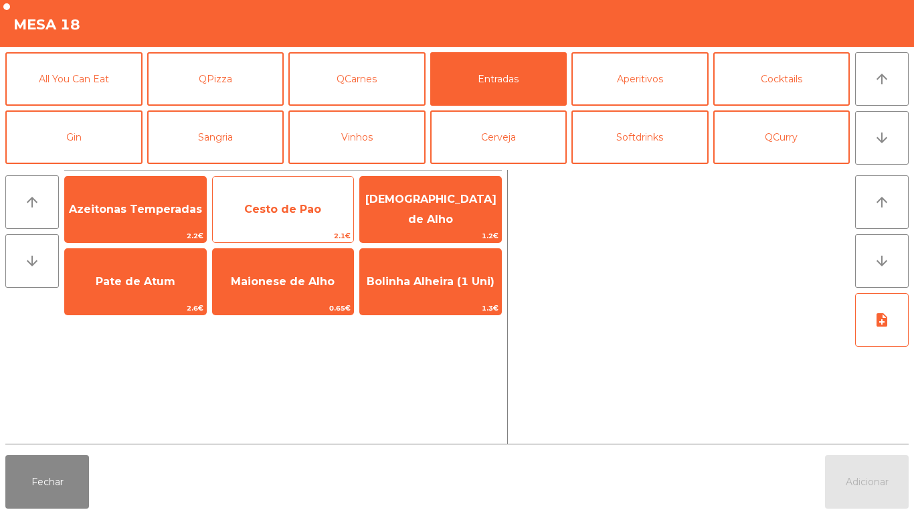
click at [278, 221] on span "Cesto de Pao" at bounding box center [283, 209] width 141 height 36
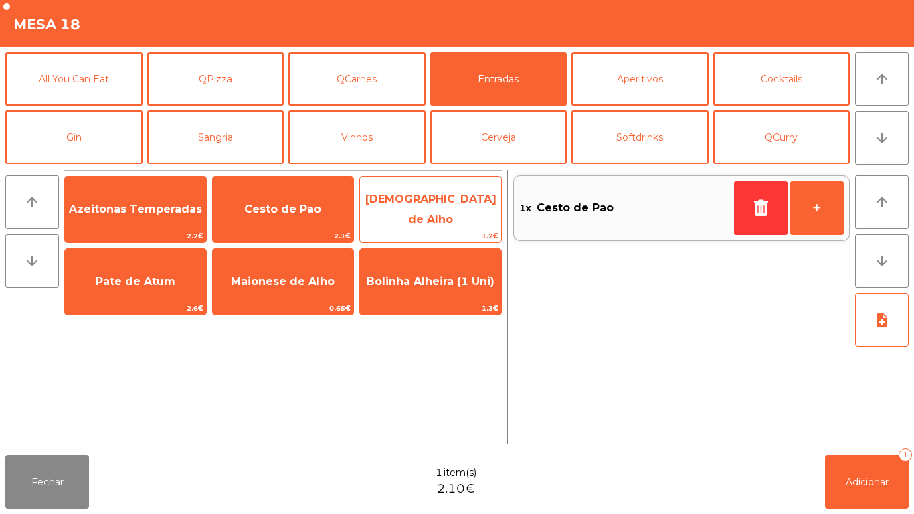
click at [423, 218] on span "[DEMOGRAPHIC_DATA] de Alho" at bounding box center [430, 209] width 141 height 57
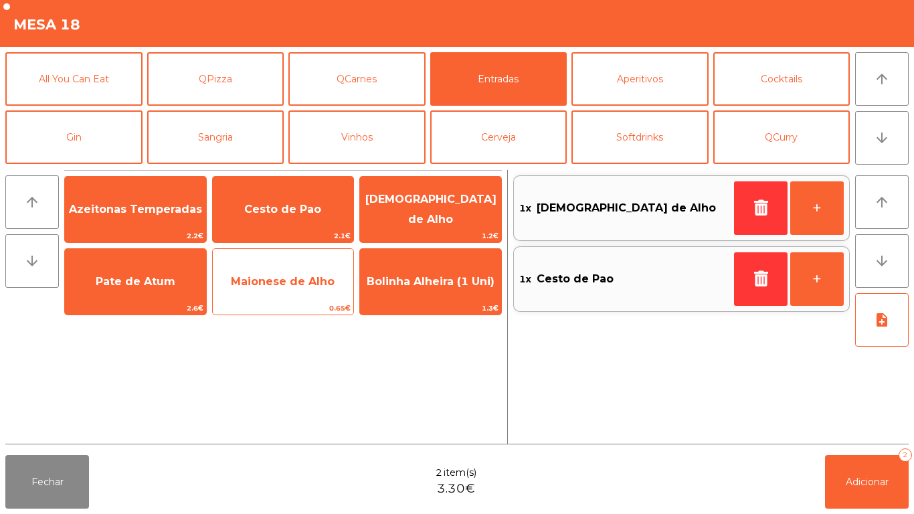
click at [302, 292] on span "Maionese de Alho" at bounding box center [283, 282] width 141 height 36
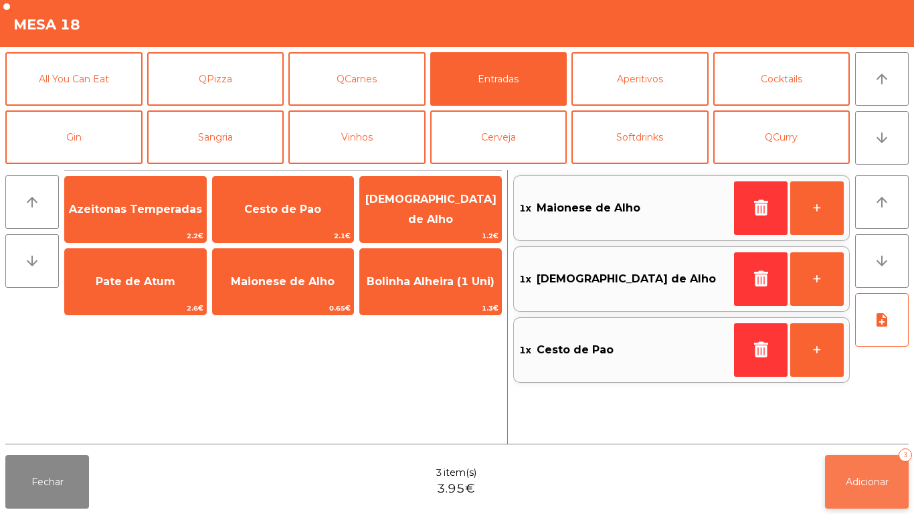
click at [847, 482] on span "Adicionar" at bounding box center [867, 482] width 43 height 12
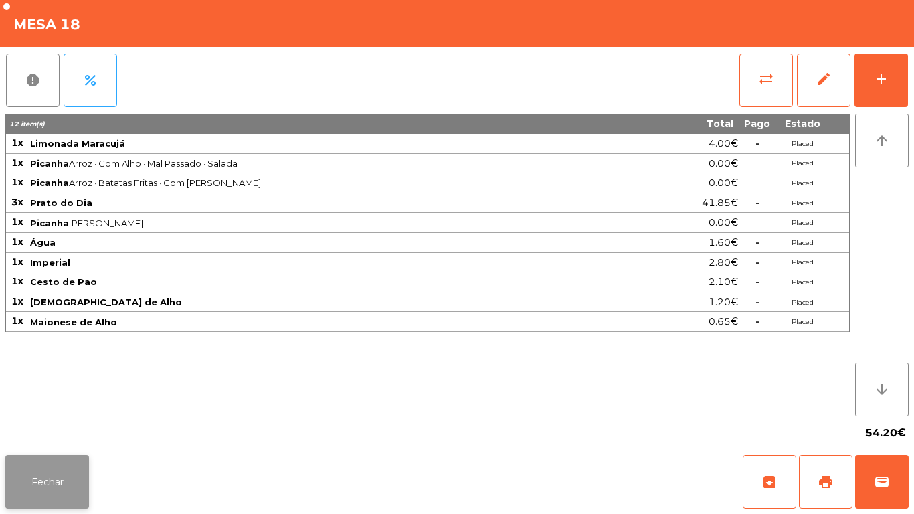
click at [42, 468] on button "Fechar" at bounding box center [47, 482] width 84 height 54
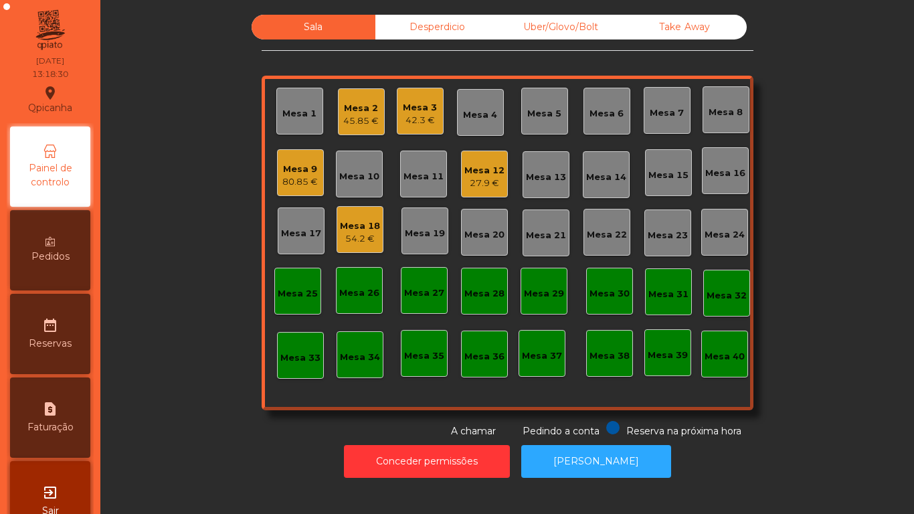
click at [296, 181] on div "80.85 €" at bounding box center [299, 181] width 35 height 13
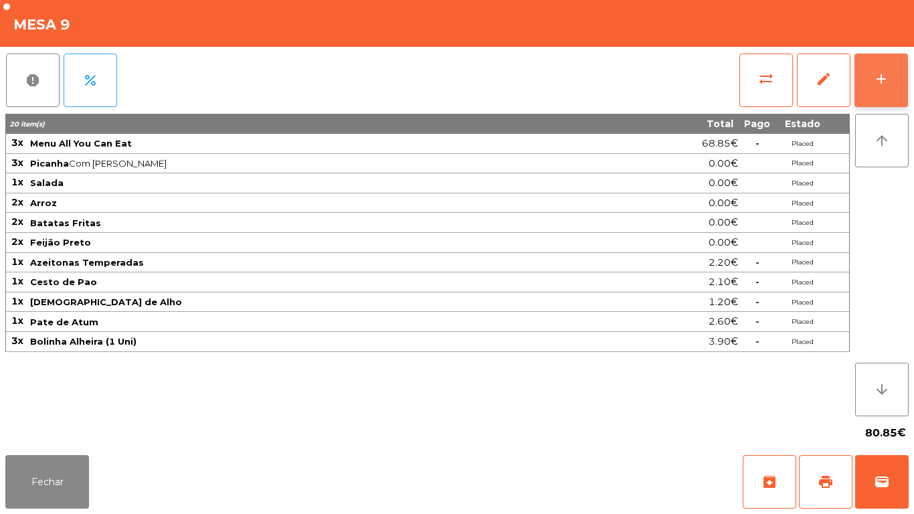
click at [869, 88] on button "add" at bounding box center [881, 81] width 54 height 54
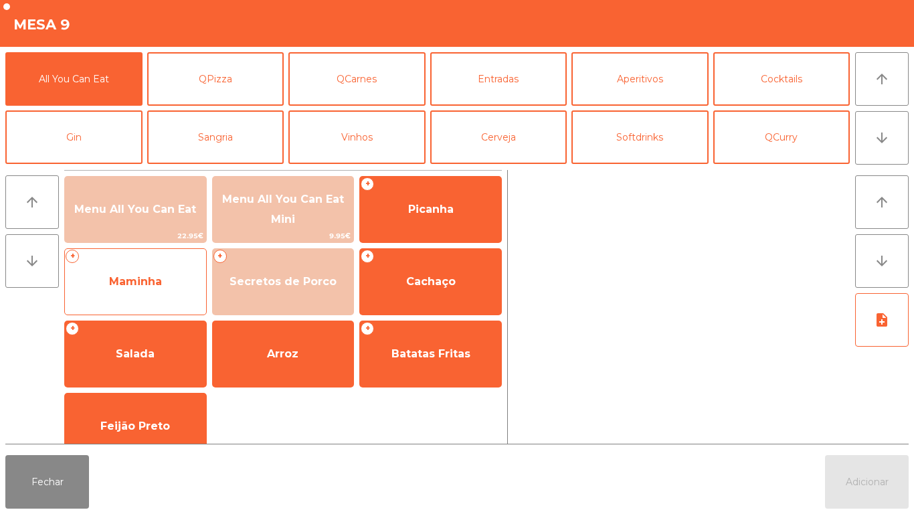
click at [156, 288] on span "Maminha" at bounding box center [135, 282] width 141 height 36
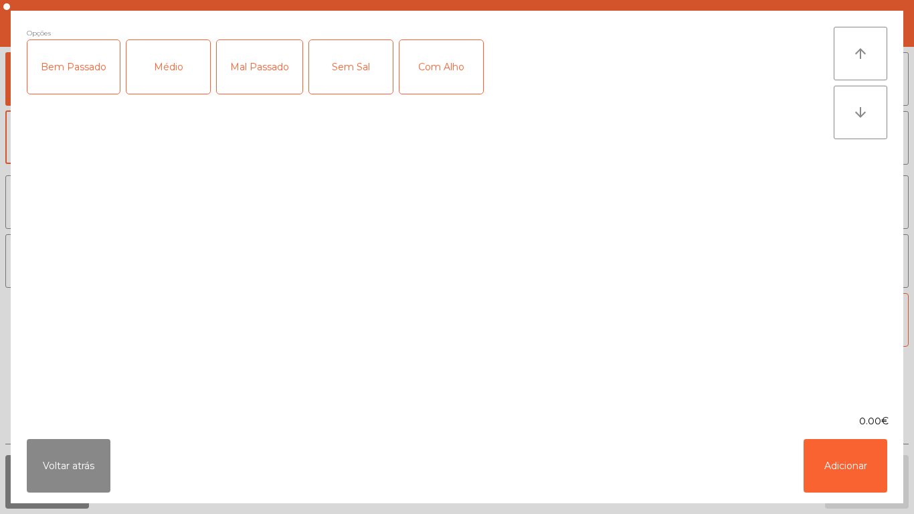
click at [173, 76] on div "Médio" at bounding box center [168, 67] width 84 height 54
click at [451, 80] on div "Com Alho" at bounding box center [441, 67] width 84 height 54
click at [840, 470] on button "Adicionar" at bounding box center [845, 466] width 84 height 54
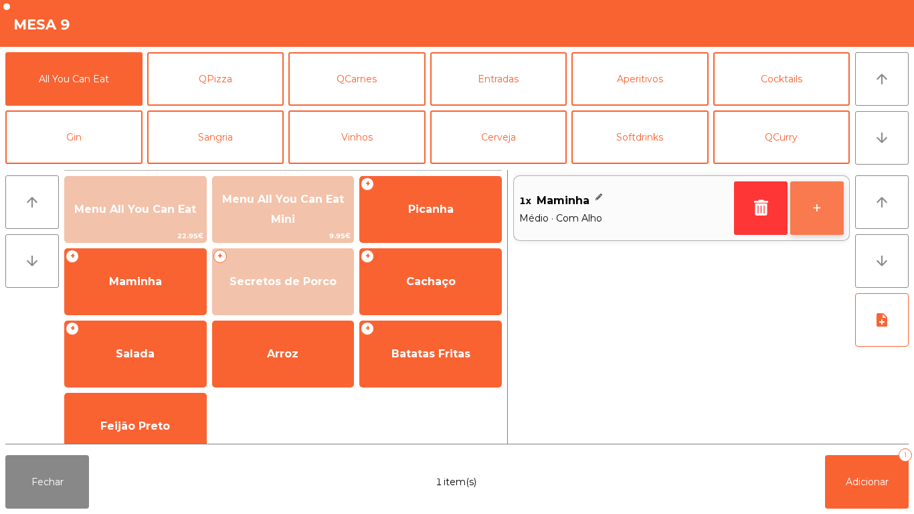
click at [818, 208] on button "+" at bounding box center [817, 208] width 54 height 54
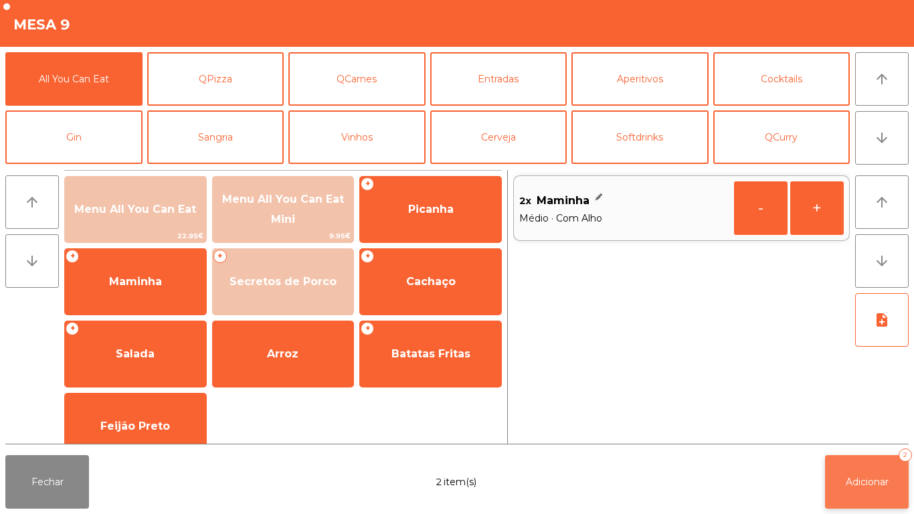
click at [870, 465] on button "Adicionar 2" at bounding box center [867, 482] width 84 height 54
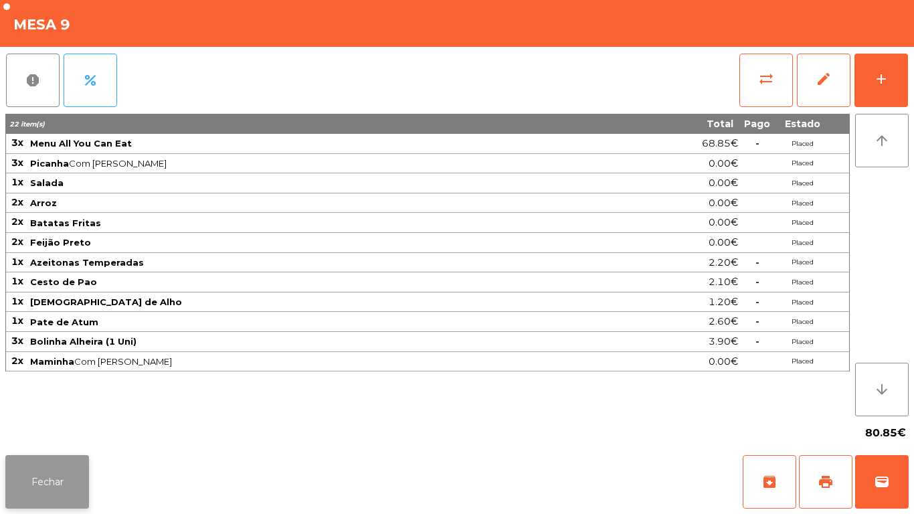
click at [57, 469] on button "Fechar" at bounding box center [47, 482] width 84 height 54
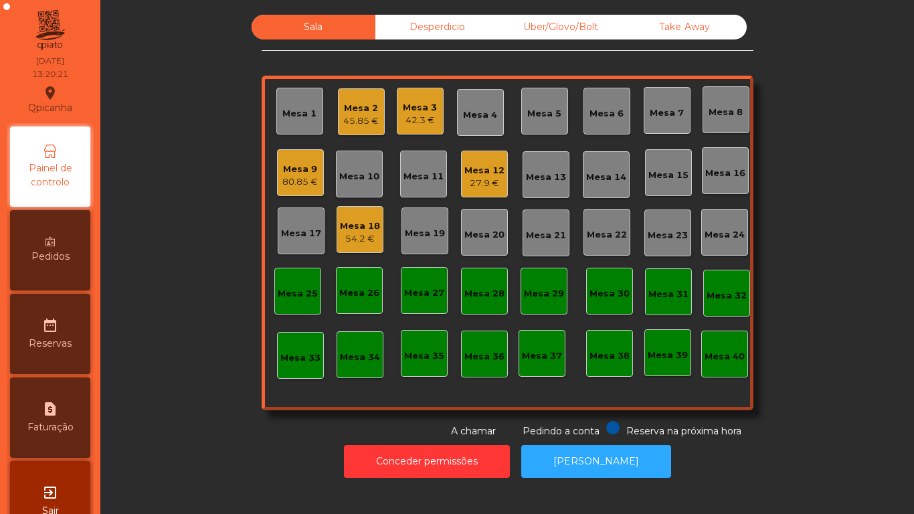
click at [539, 184] on div "Mesa 13" at bounding box center [545, 174] width 47 height 47
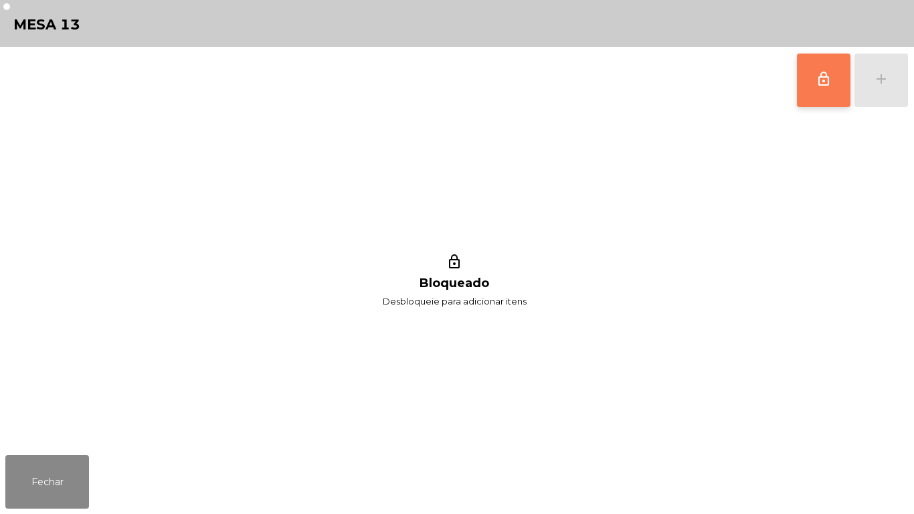
click at [822, 86] on span "lock_outline" at bounding box center [824, 79] width 16 height 16
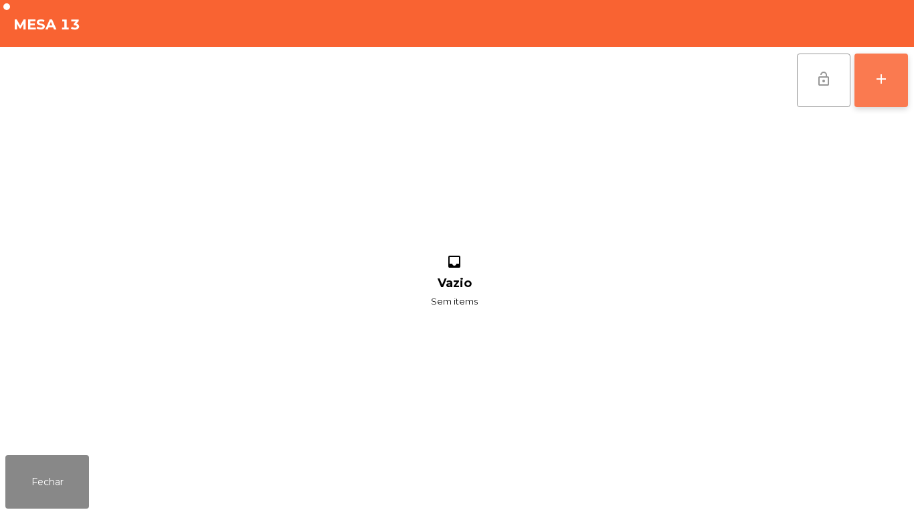
click at [873, 83] on div "add" at bounding box center [881, 79] width 16 height 16
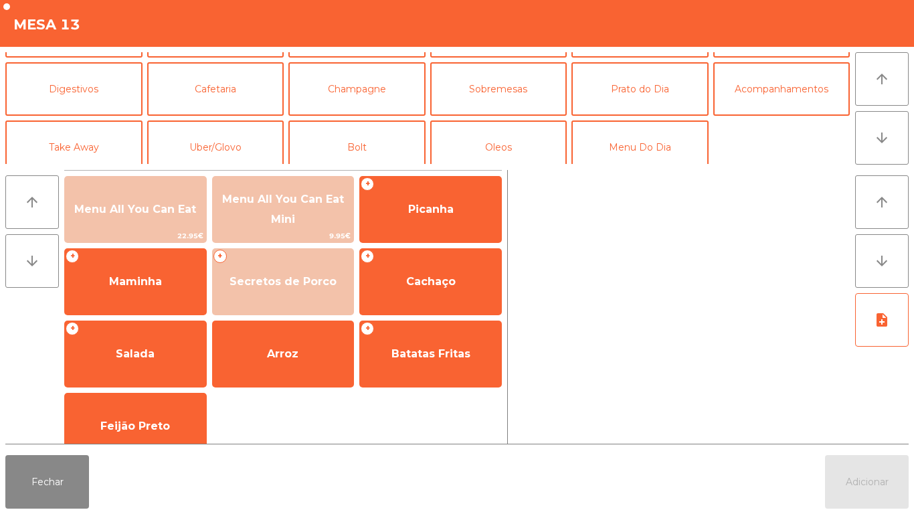
scroll to position [104, 0]
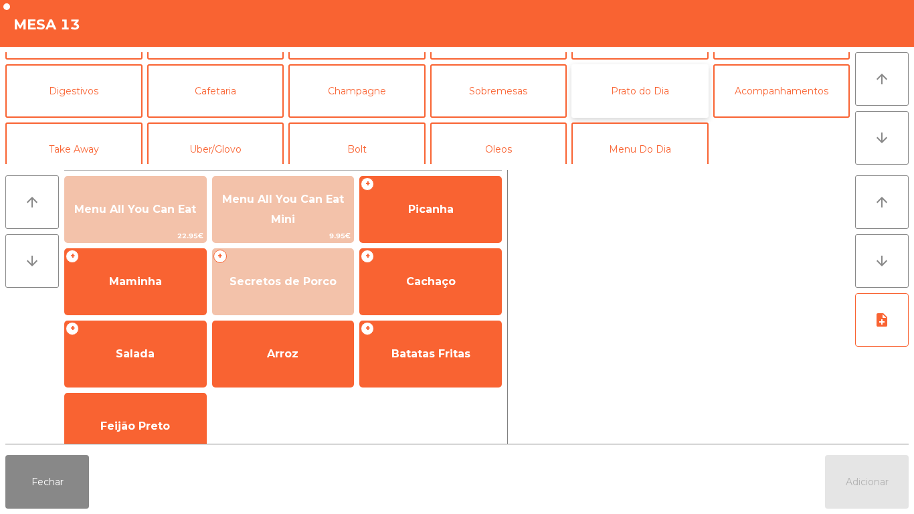
click at [635, 100] on button "Prato do Dia" at bounding box center [639, 91] width 137 height 54
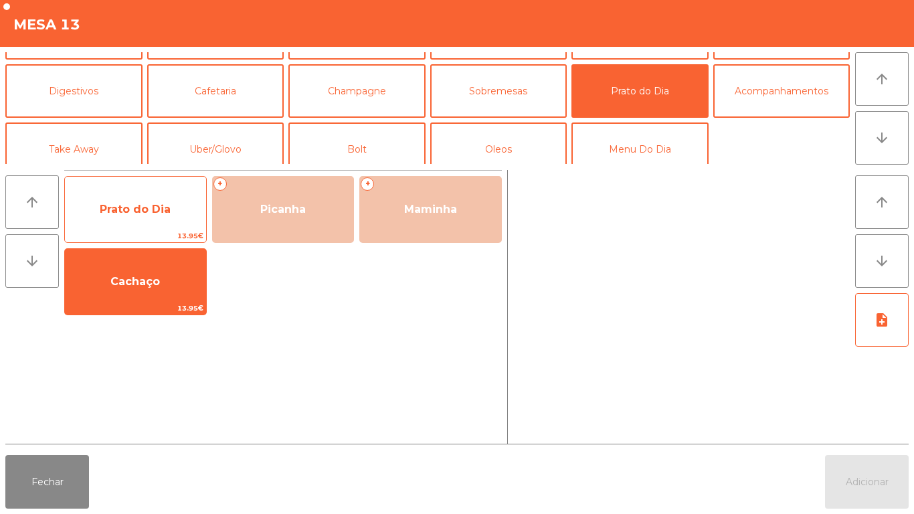
click at [147, 232] on span "13.95€" at bounding box center [135, 235] width 141 height 13
click at [151, 228] on div "Prato do Dia 13.95€" at bounding box center [135, 209] width 142 height 67
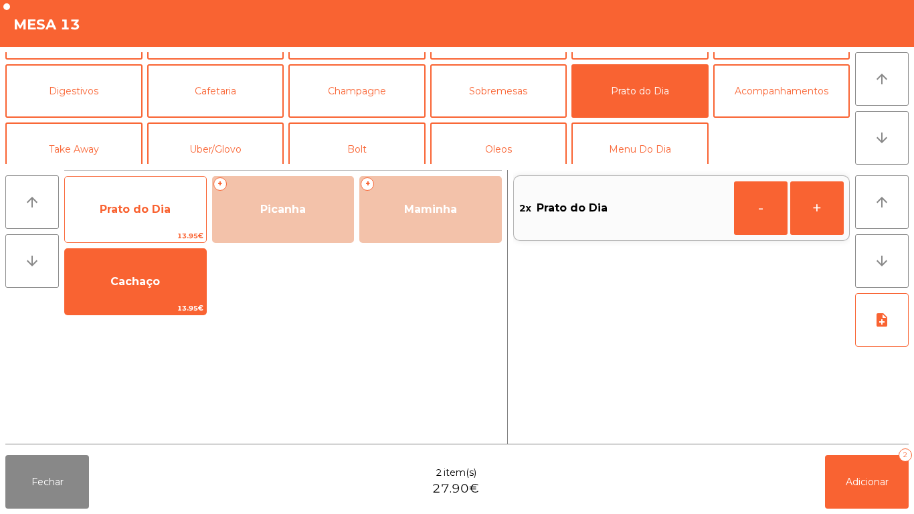
click at [151, 217] on span "Prato do Dia" at bounding box center [135, 209] width 141 height 36
click at [147, 213] on span "Prato do Dia" at bounding box center [135, 209] width 71 height 13
click at [144, 219] on span "Prato do Dia" at bounding box center [135, 209] width 141 height 36
click at [137, 214] on span "Prato do Dia" at bounding box center [135, 209] width 71 height 13
click at [130, 207] on span "Prato do Dia" at bounding box center [135, 209] width 71 height 13
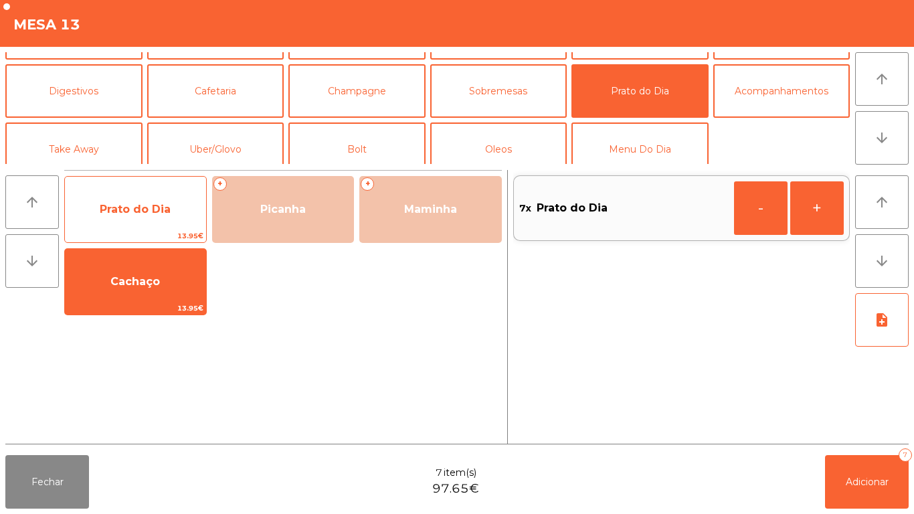
click at [126, 208] on span "Prato do Dia" at bounding box center [135, 209] width 71 height 13
click at [117, 210] on span "Prato do Dia" at bounding box center [135, 209] width 71 height 13
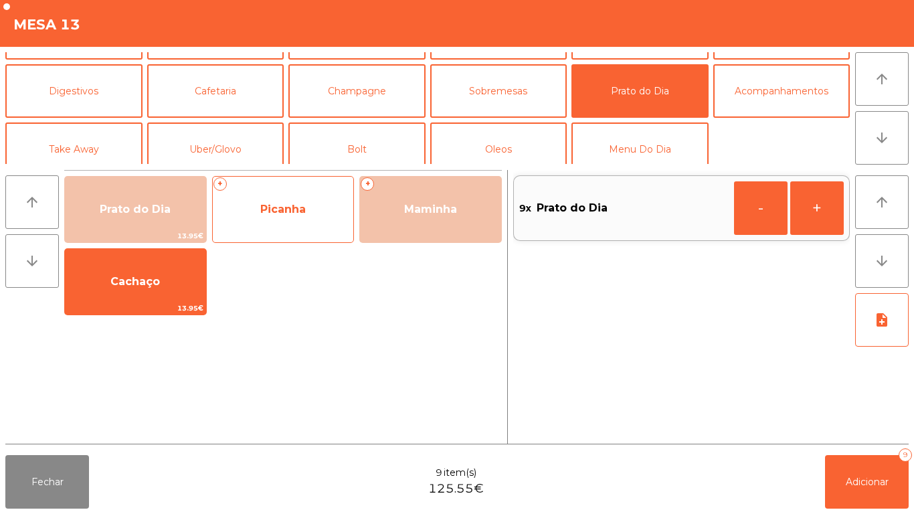
click at [297, 220] on span "Picanha" at bounding box center [283, 209] width 141 height 36
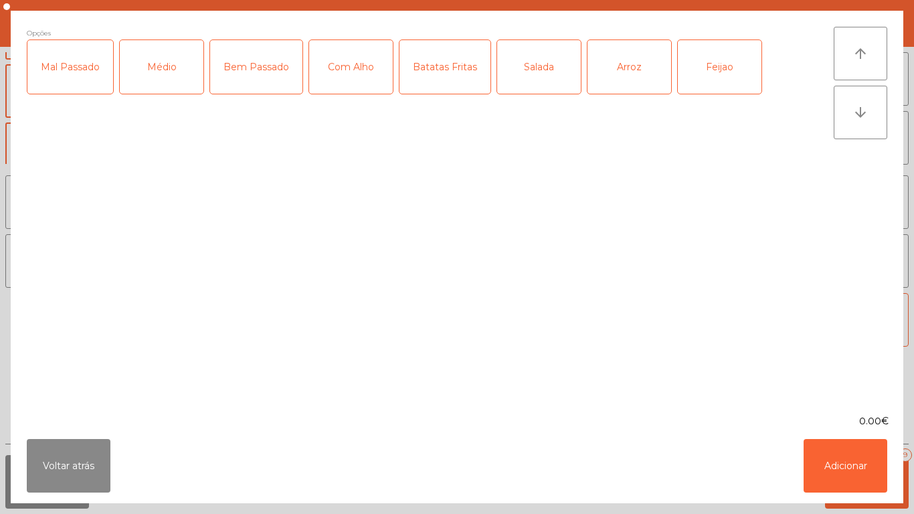
click at [155, 60] on div "Médio" at bounding box center [162, 67] width 84 height 54
click at [343, 69] on div "Com Alho" at bounding box center [351, 67] width 84 height 54
click at [437, 82] on div "Batatas Fritas" at bounding box center [444, 67] width 91 height 54
click at [619, 70] on div "Arroz" at bounding box center [629, 67] width 84 height 54
click at [698, 72] on div "Feijao" at bounding box center [720, 67] width 84 height 54
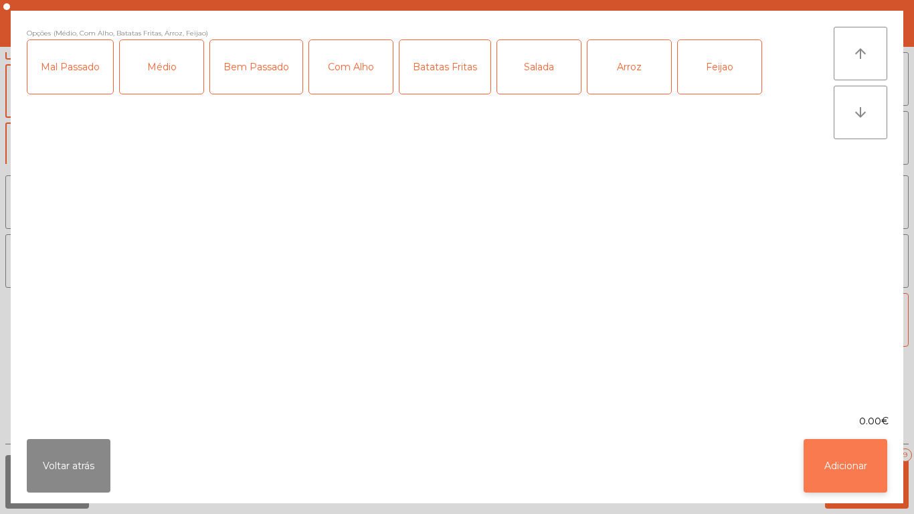
click at [828, 467] on button "Adicionar" at bounding box center [845, 466] width 84 height 54
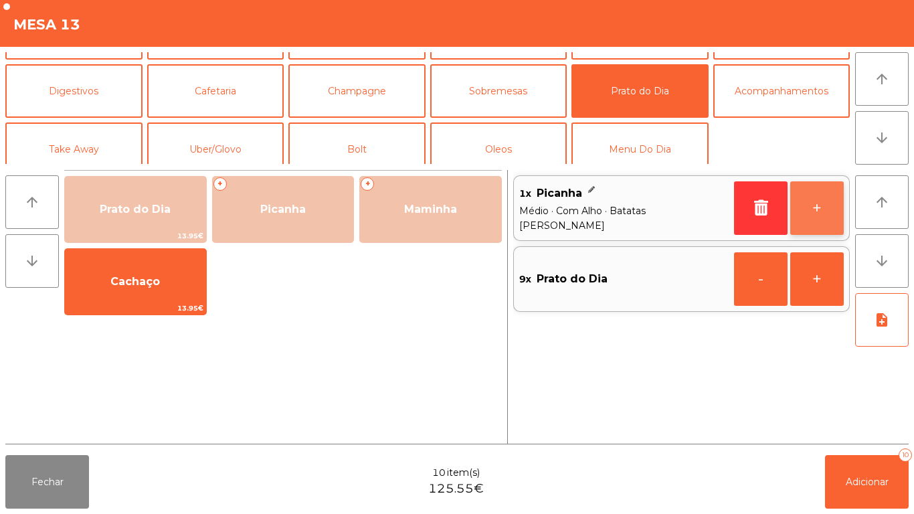
click at [796, 203] on button "+" at bounding box center [817, 208] width 54 height 54
click at [801, 203] on button "+" at bounding box center [817, 208] width 54 height 54
click at [809, 208] on button "+" at bounding box center [817, 208] width 54 height 54
click at [810, 209] on button "+" at bounding box center [817, 208] width 54 height 54
click at [811, 212] on button "+" at bounding box center [817, 208] width 54 height 54
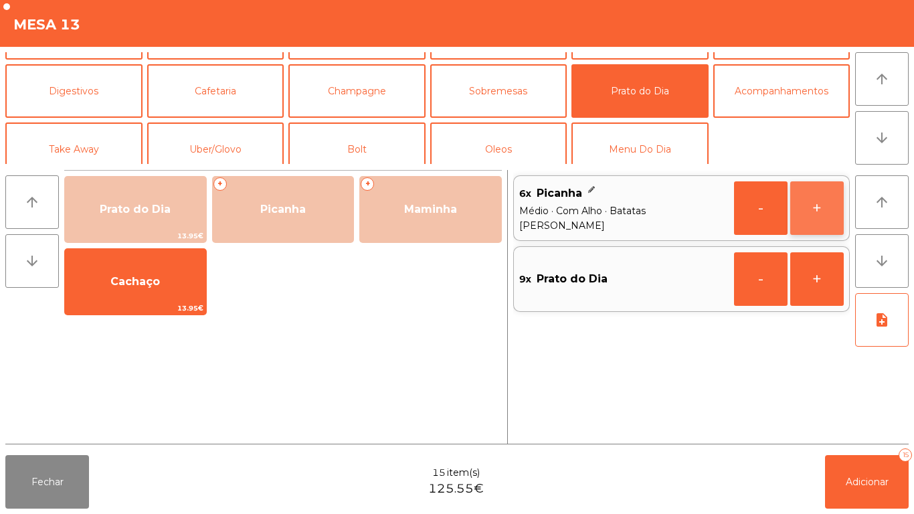
click at [817, 212] on button "+" at bounding box center [817, 208] width 54 height 54
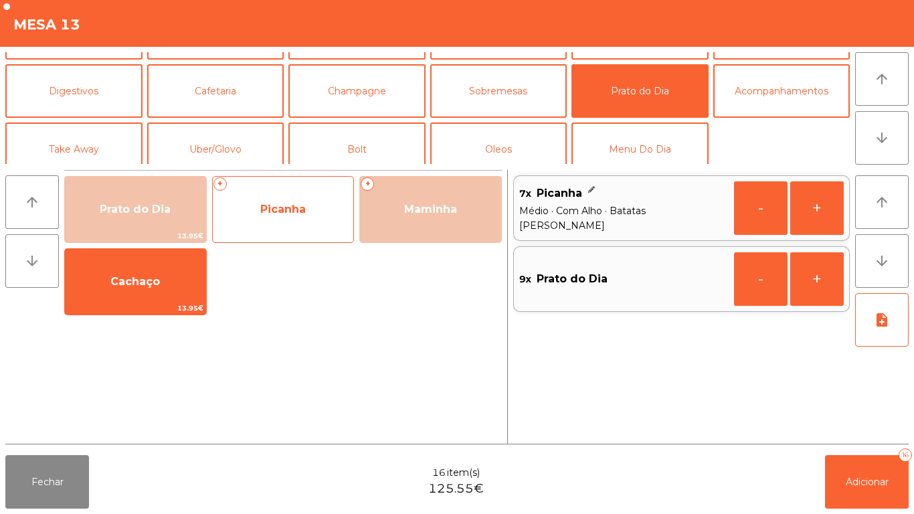
click at [282, 220] on span "Picanha" at bounding box center [283, 209] width 141 height 36
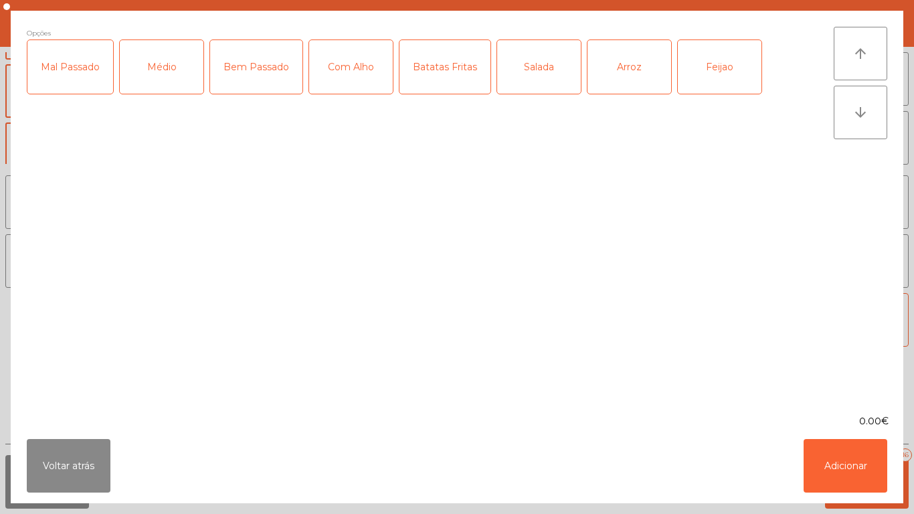
click at [161, 86] on div "Médio" at bounding box center [162, 67] width 84 height 54
click at [246, 90] on div "Bem Passado" at bounding box center [256, 67] width 92 height 54
click at [340, 74] on div "Com Alho" at bounding box center [351, 67] width 84 height 54
click at [445, 92] on div "Batatas Fritas" at bounding box center [444, 67] width 91 height 54
click at [624, 78] on div "Arroz" at bounding box center [629, 67] width 84 height 54
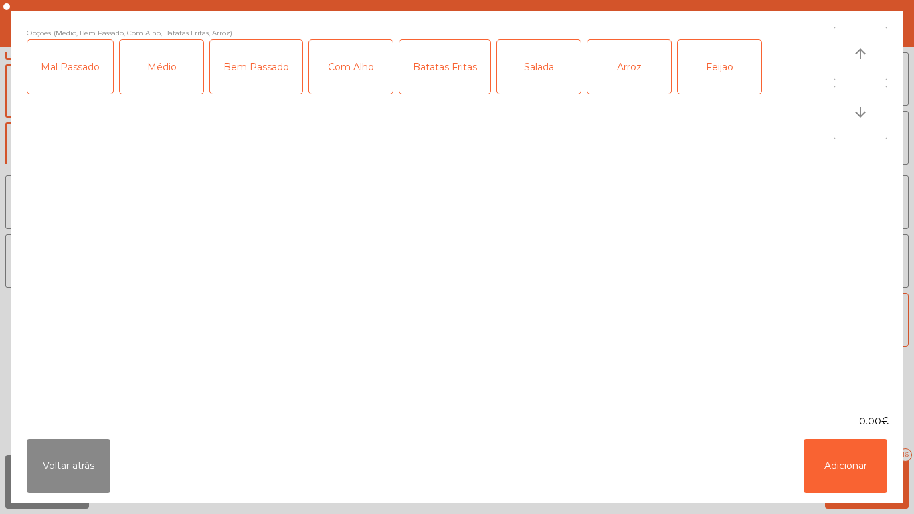
click at [706, 78] on div "Feijao" at bounding box center [720, 67] width 84 height 54
click at [846, 470] on button "Adicionar" at bounding box center [845, 466] width 84 height 54
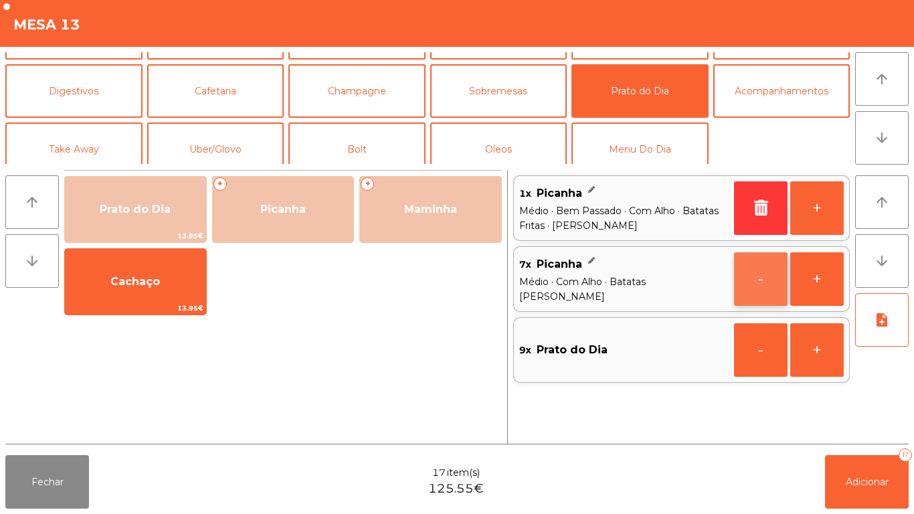
click at [752, 278] on button "-" at bounding box center [761, 279] width 54 height 54
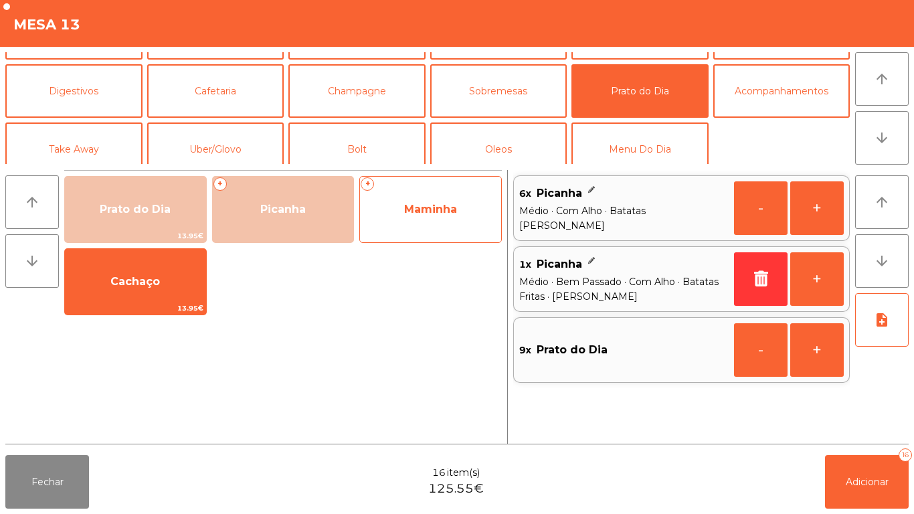
click at [414, 215] on span "Maminha" at bounding box center [430, 209] width 53 height 13
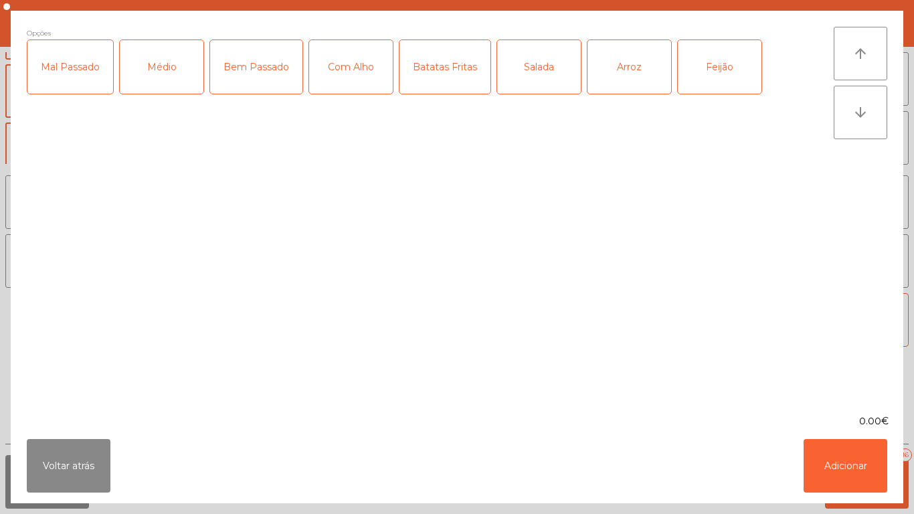
click at [175, 81] on div "Médio" at bounding box center [162, 67] width 84 height 54
click at [351, 90] on div "Com Alho" at bounding box center [351, 67] width 84 height 54
click at [445, 79] on div "Batatas Fritas" at bounding box center [444, 67] width 91 height 54
click at [622, 68] on div "Arroz" at bounding box center [629, 67] width 84 height 54
click at [714, 70] on div "Feijão" at bounding box center [720, 67] width 84 height 54
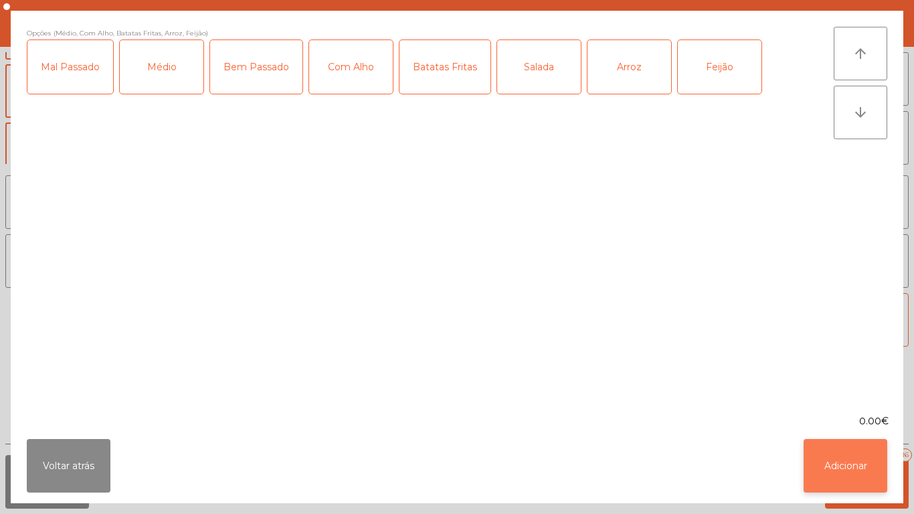
click at [836, 468] on button "Adicionar" at bounding box center [845, 466] width 84 height 54
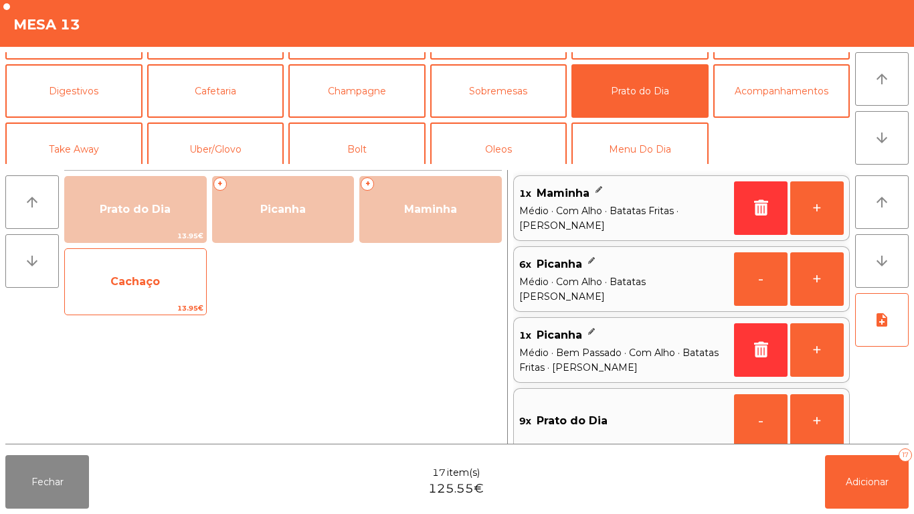
click at [161, 296] on span "Cachaço" at bounding box center [135, 282] width 141 height 36
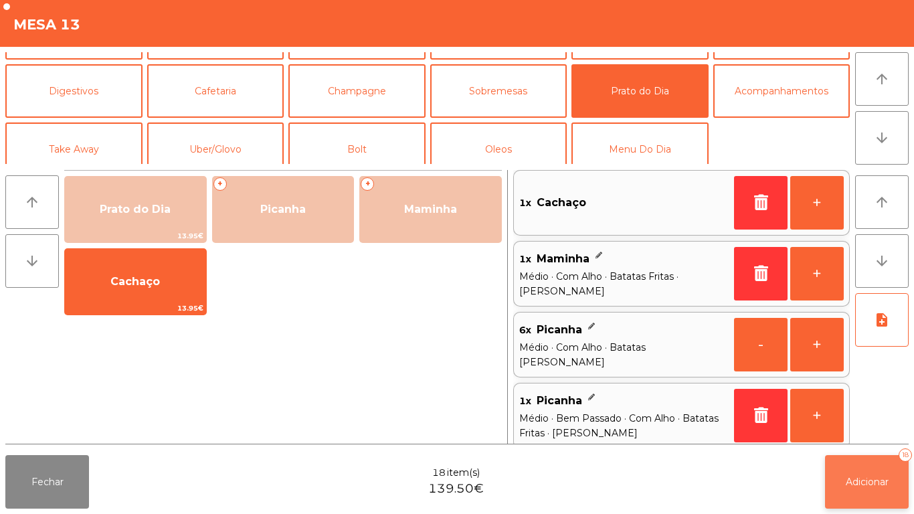
click at [858, 472] on button "Adicionar 18" at bounding box center [867, 482] width 84 height 54
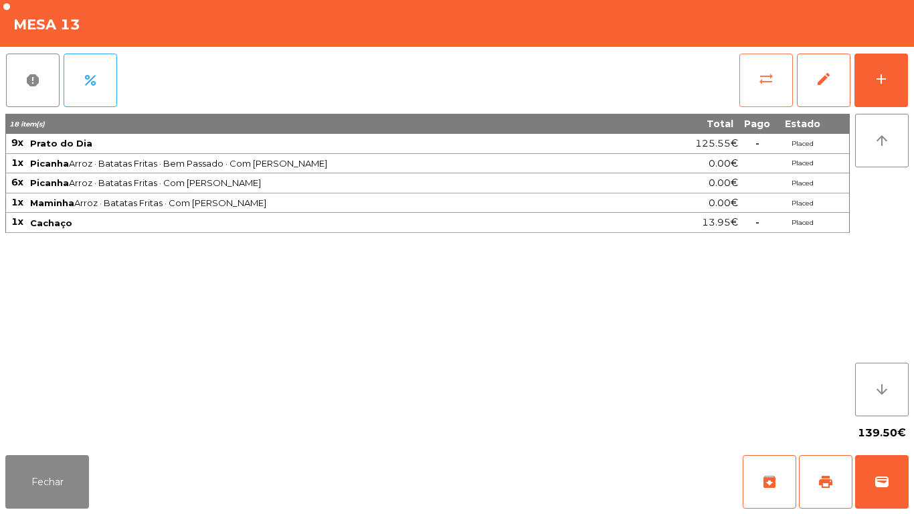
click at [747, 88] on button "sync_alt" at bounding box center [766, 81] width 54 height 54
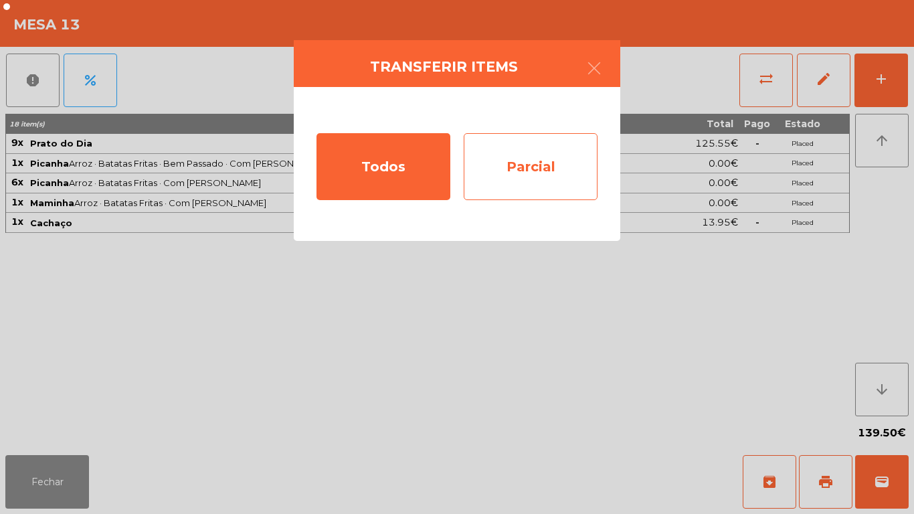
click at [548, 174] on div "Parcial" at bounding box center [531, 166] width 134 height 67
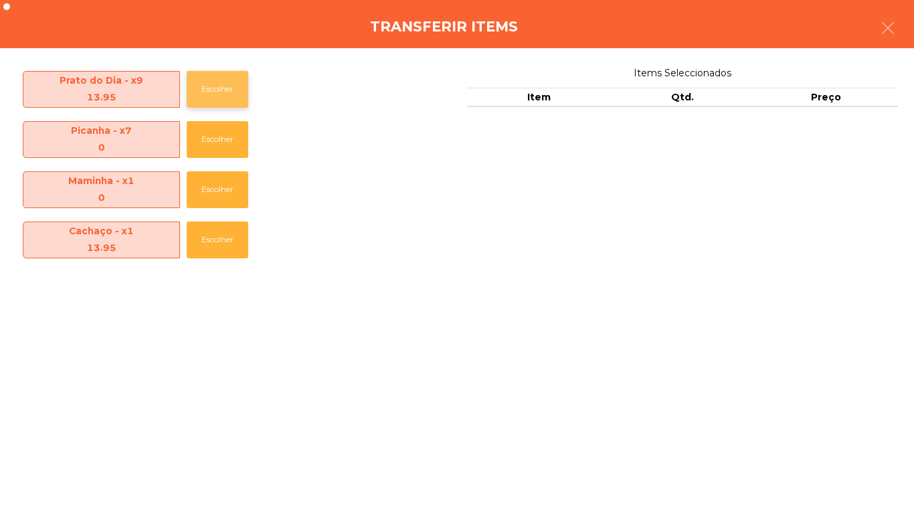
click at [216, 95] on button "Escolher" at bounding box center [218, 89] width 62 height 37
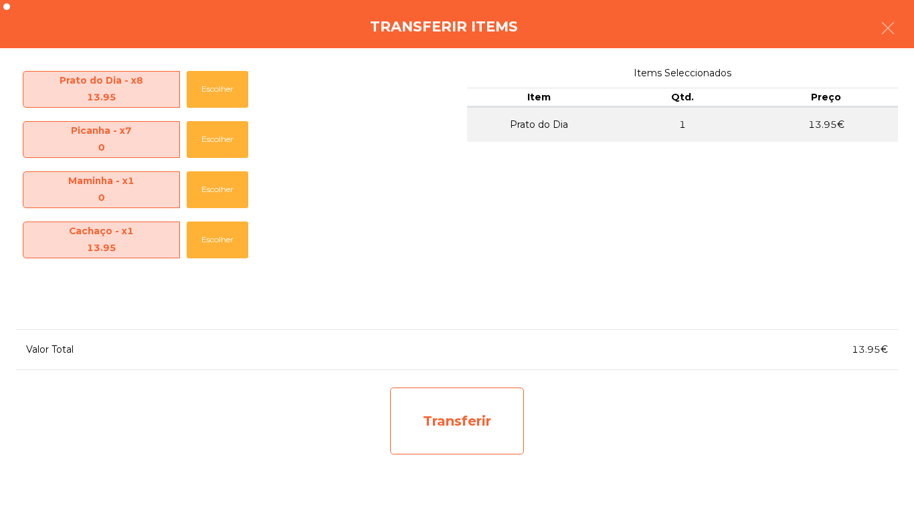
click at [457, 421] on div "Transferir" at bounding box center [457, 420] width 134 height 67
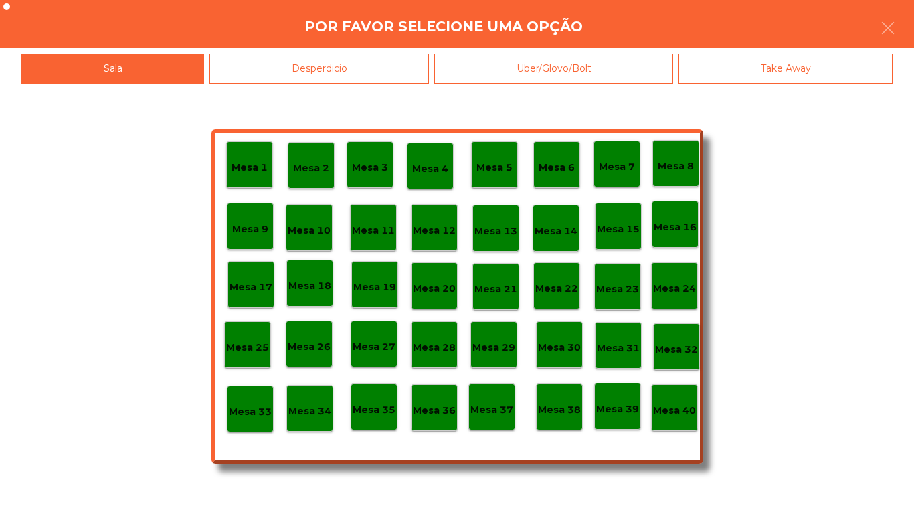
click at [340, 72] on div "Desperdicio" at bounding box center [318, 69] width 219 height 30
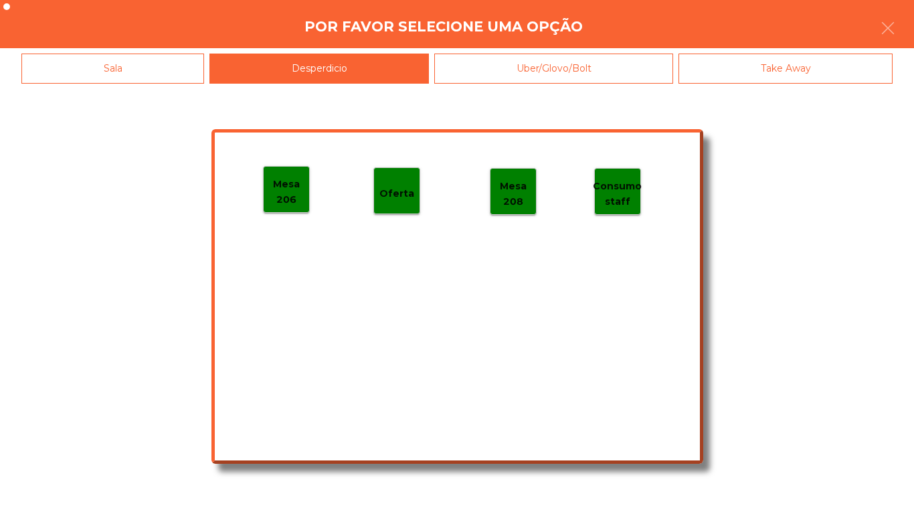
click at [290, 187] on p "Mesa 206" at bounding box center [286, 192] width 45 height 30
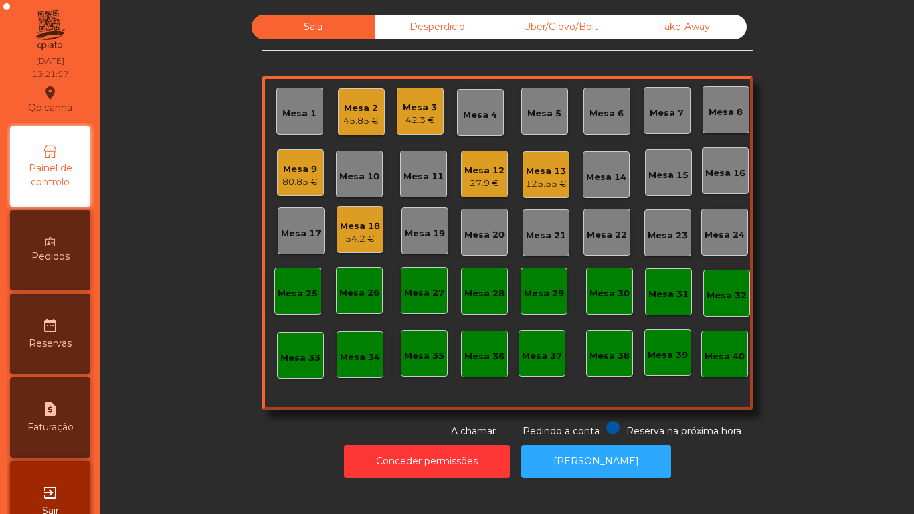
click at [596, 178] on div "Mesa 14" at bounding box center [606, 177] width 40 height 13
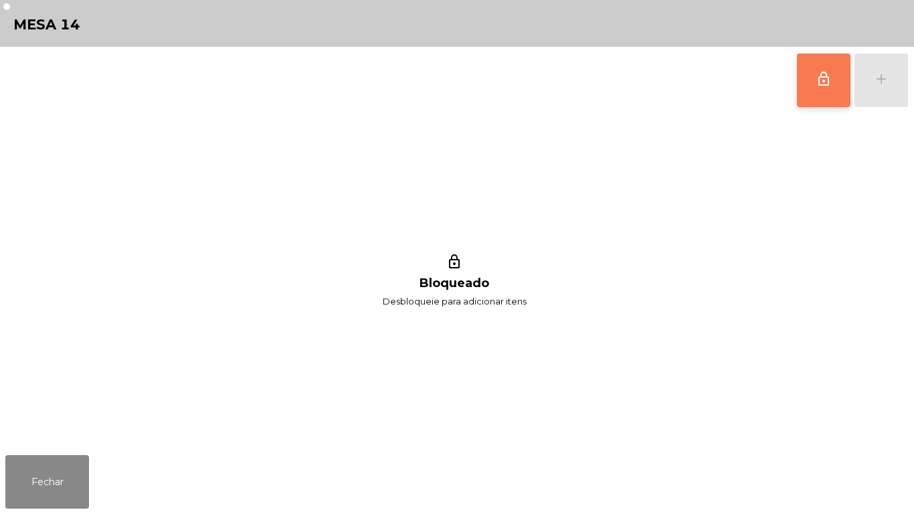
click at [816, 81] on span "lock_outline" at bounding box center [824, 79] width 16 height 16
click at [63, 461] on button "Fechar" at bounding box center [47, 482] width 84 height 54
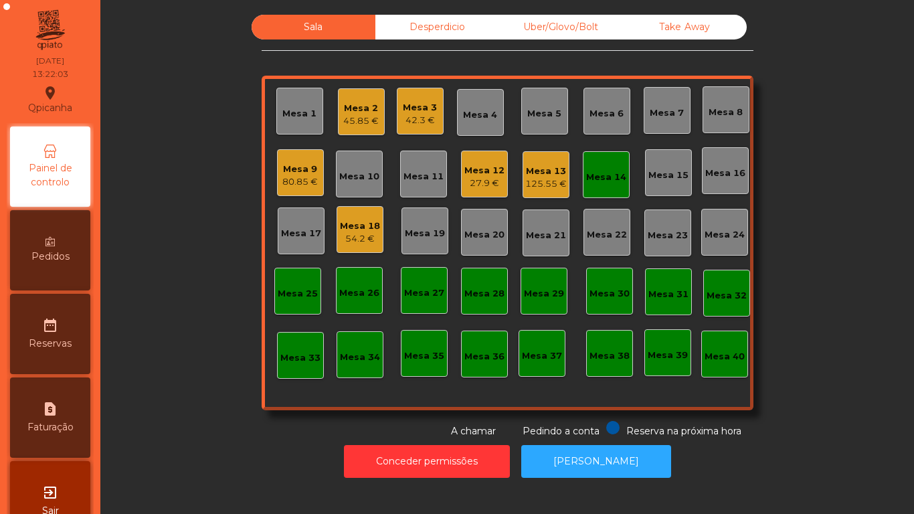
click at [294, 117] on div "Mesa 1" at bounding box center [299, 113] width 34 height 13
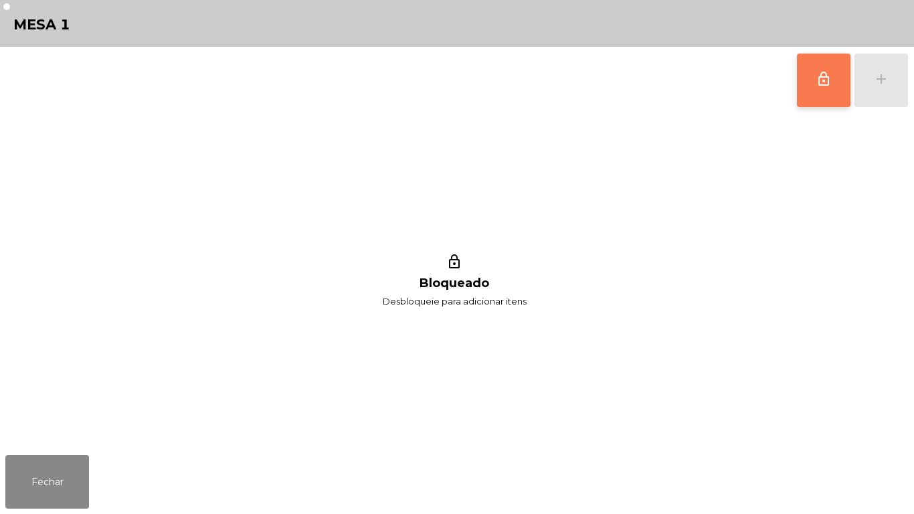
click at [805, 82] on button "lock_outline" at bounding box center [824, 81] width 54 height 54
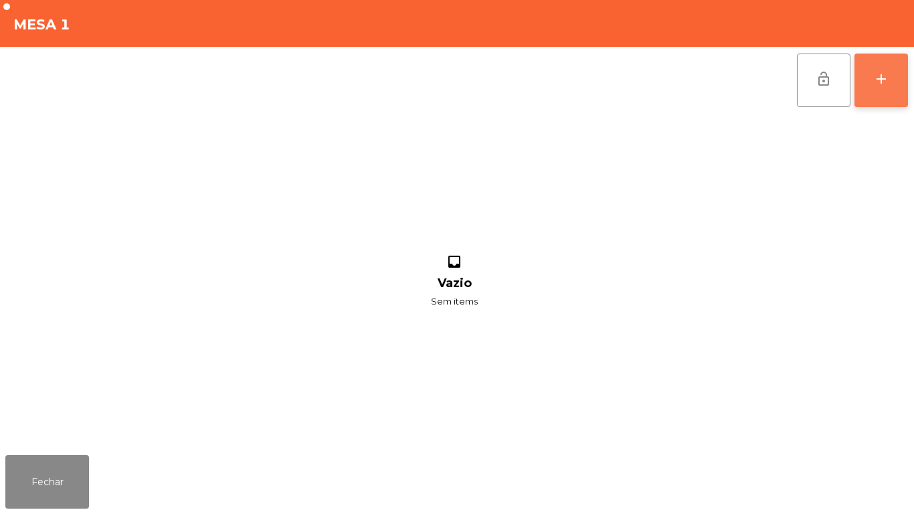
click at [882, 84] on div "add" at bounding box center [881, 79] width 16 height 16
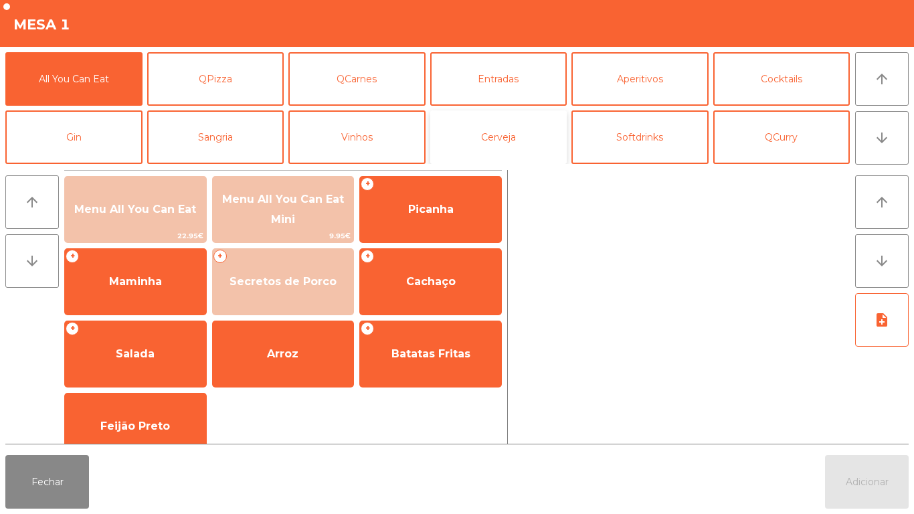
click at [502, 138] on button "Cerveja" at bounding box center [498, 137] width 137 height 54
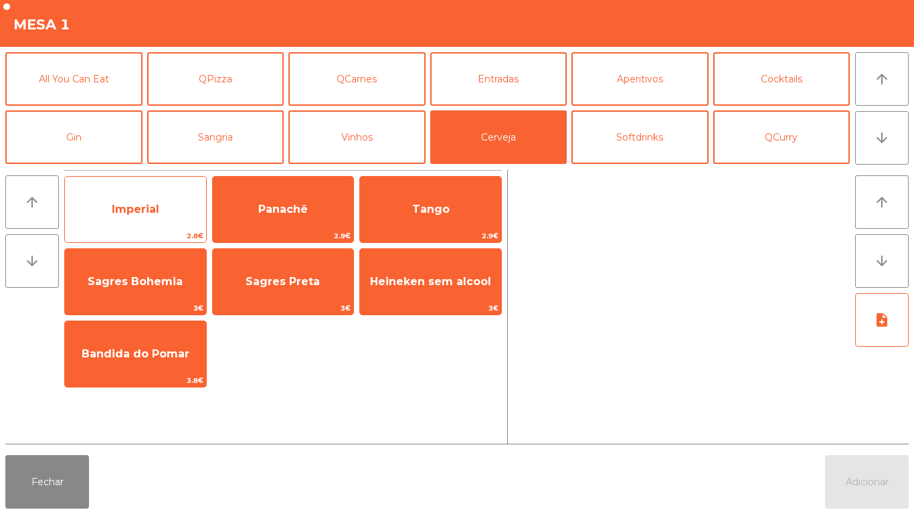
click at [159, 201] on span "Imperial" at bounding box center [135, 209] width 141 height 36
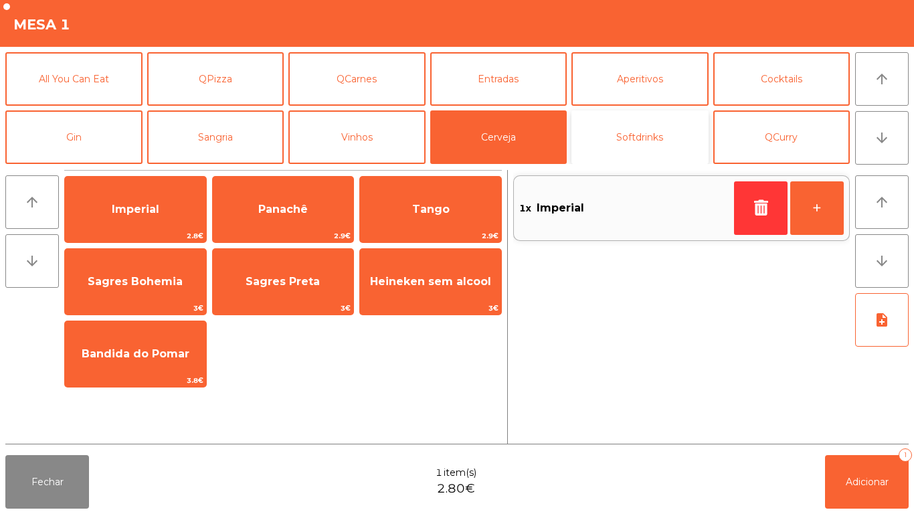
click at [644, 139] on button "Softdrinks" at bounding box center [639, 137] width 137 height 54
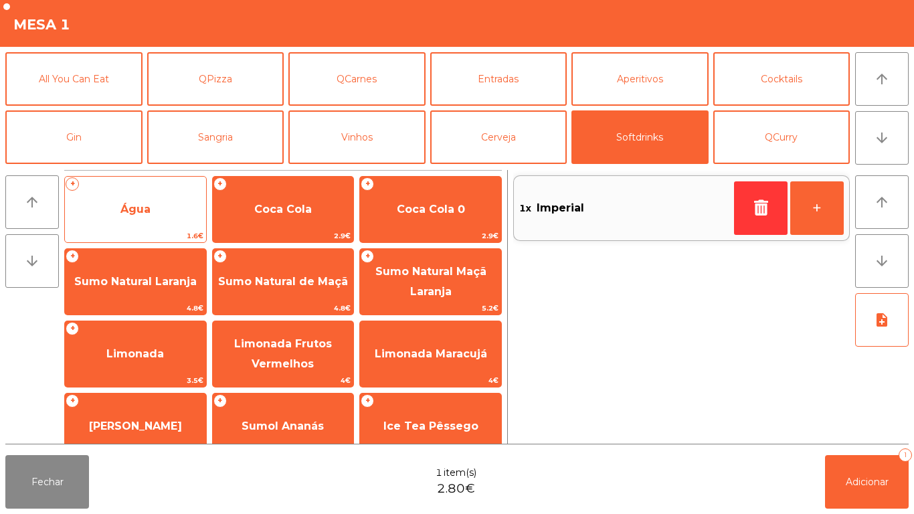
click at [151, 203] on span "Água" at bounding box center [135, 209] width 141 height 36
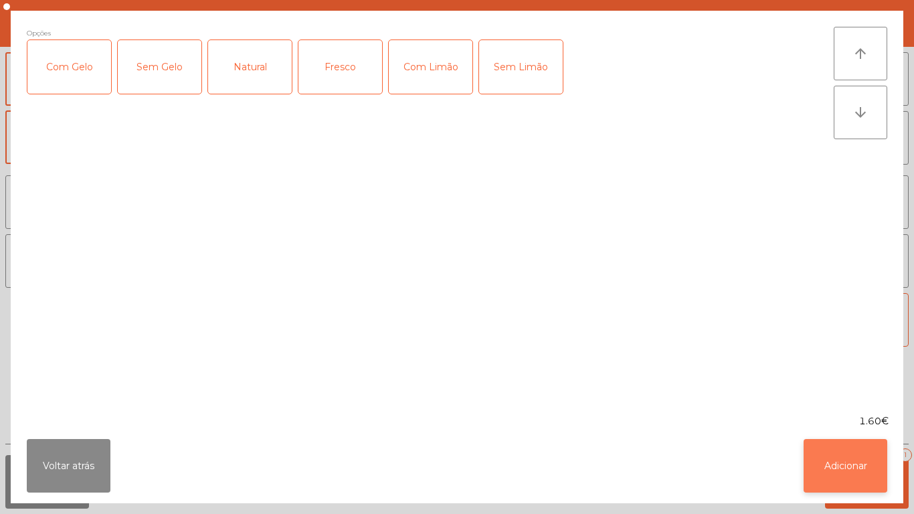
click at [842, 459] on button "Adicionar" at bounding box center [845, 466] width 84 height 54
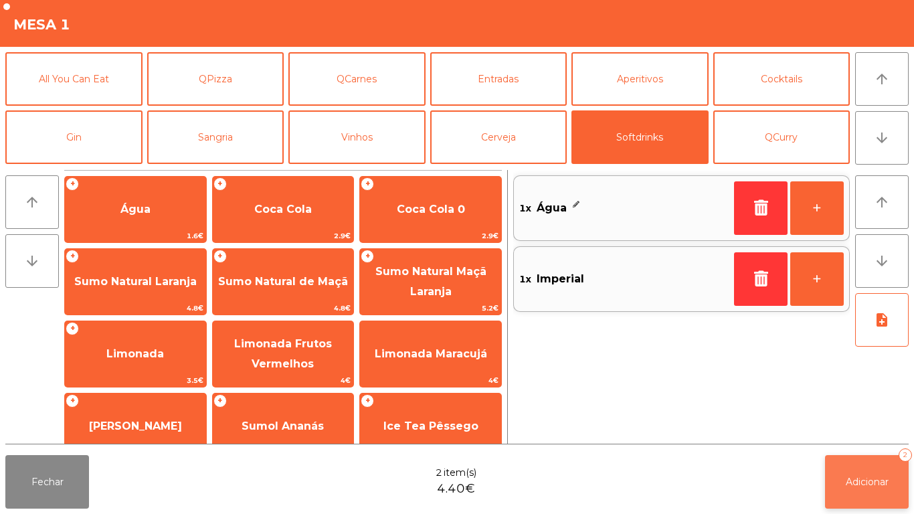
click at [874, 476] on span "Adicionar" at bounding box center [867, 482] width 43 height 12
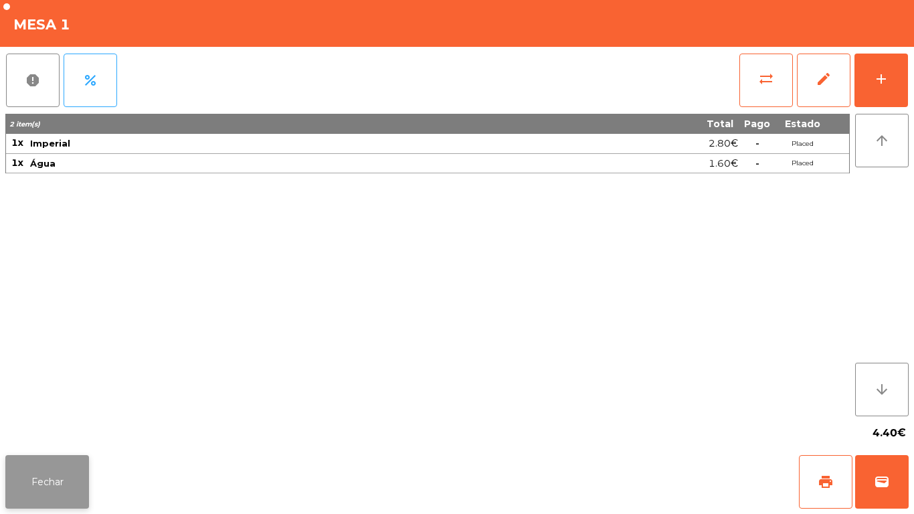
click at [61, 476] on button "Fechar" at bounding box center [47, 482] width 84 height 54
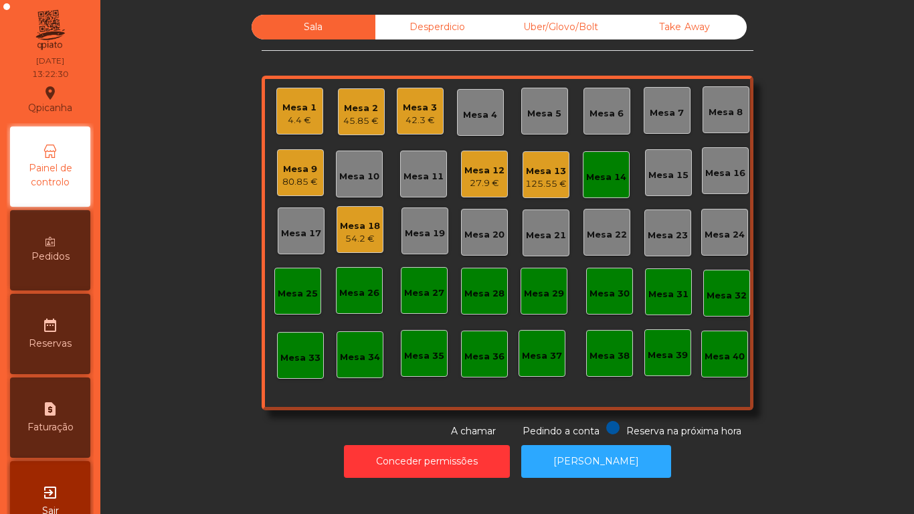
click at [357, 234] on div "54.2 €" at bounding box center [360, 238] width 40 height 13
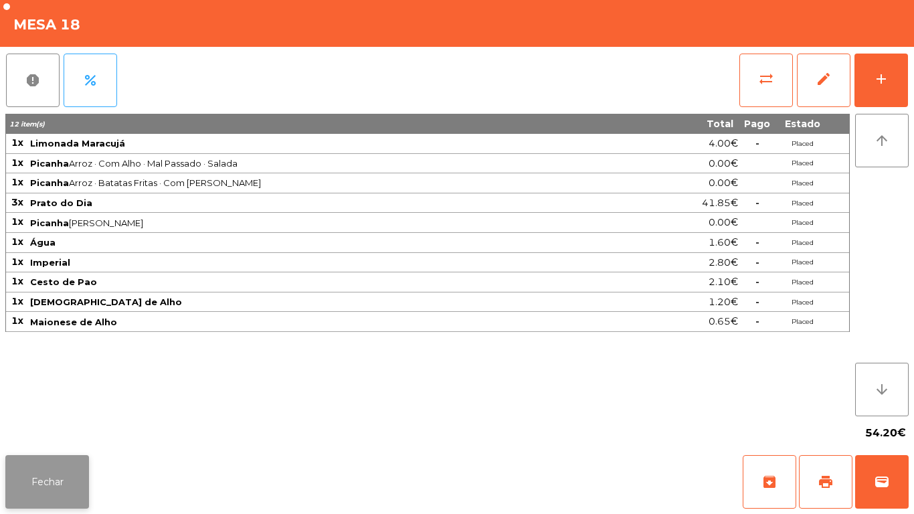
click at [61, 468] on button "Fechar" at bounding box center [47, 482] width 84 height 54
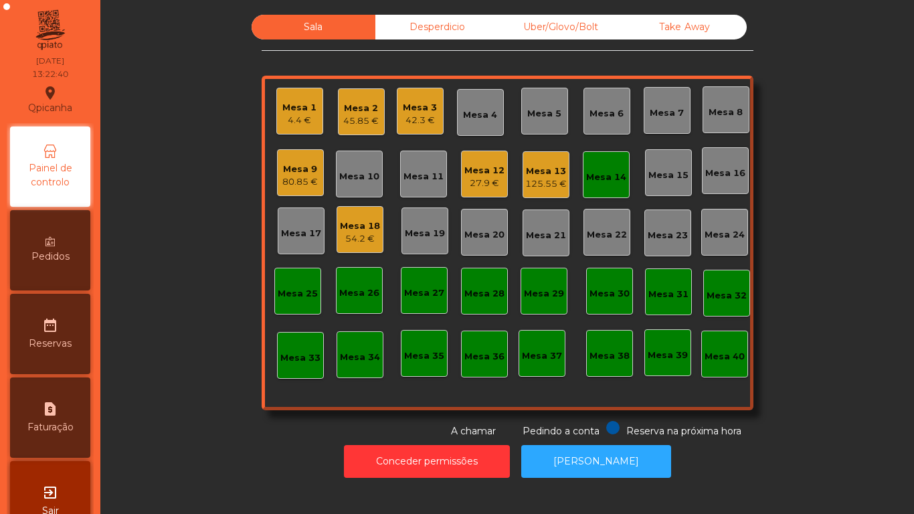
click at [485, 177] on div "27.9 €" at bounding box center [484, 183] width 40 height 13
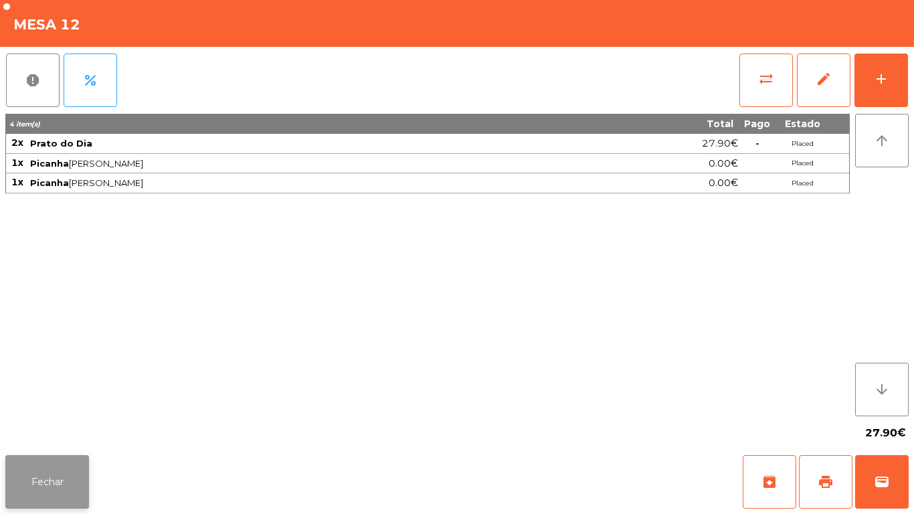
click at [60, 500] on button "Fechar" at bounding box center [47, 482] width 84 height 54
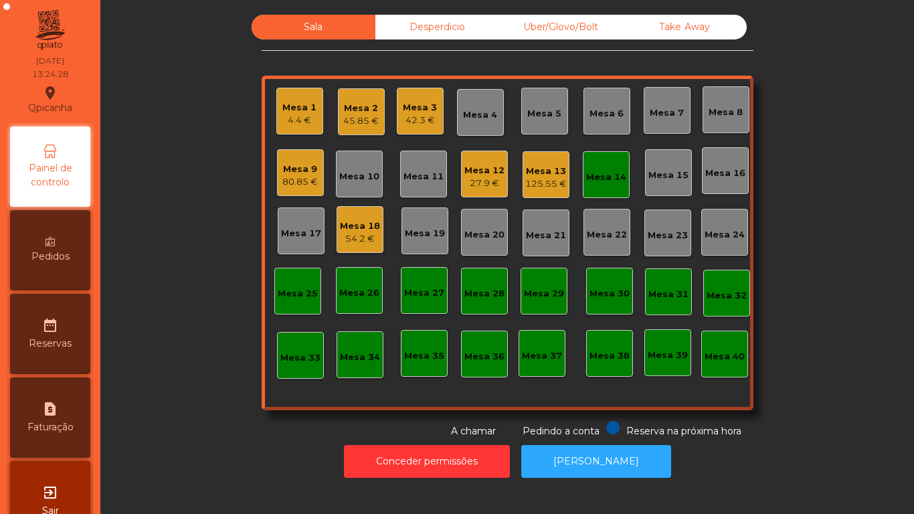
click at [605, 173] on div "Mesa 14" at bounding box center [606, 177] width 40 height 13
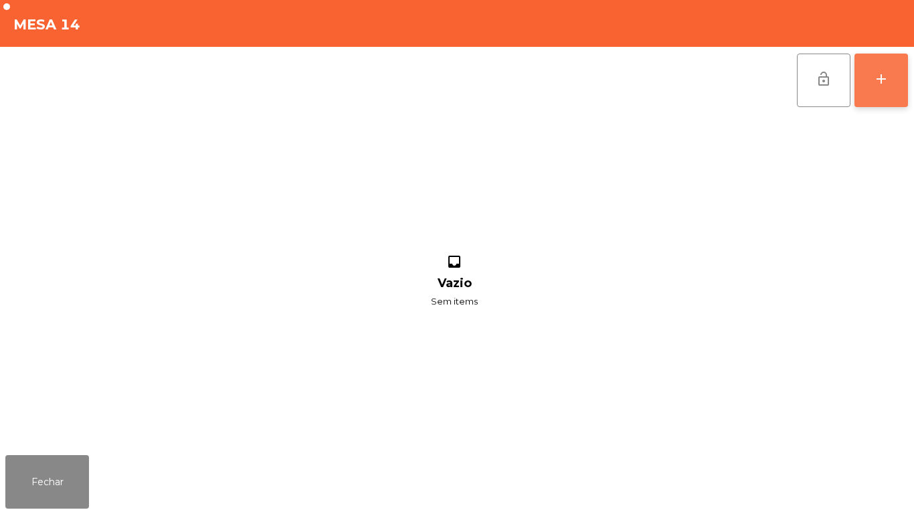
click at [873, 84] on div "add" at bounding box center [881, 79] width 16 height 16
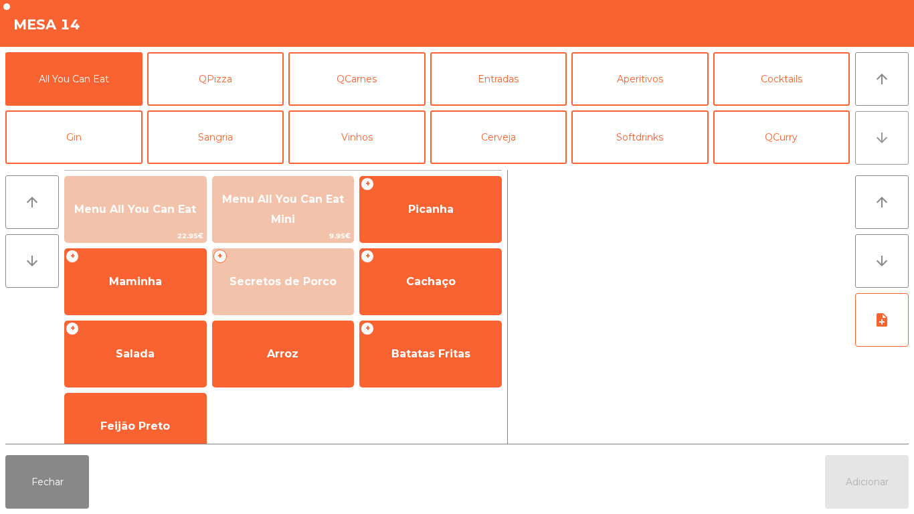
click at [880, 134] on icon "arrow_downward" at bounding box center [882, 138] width 16 height 16
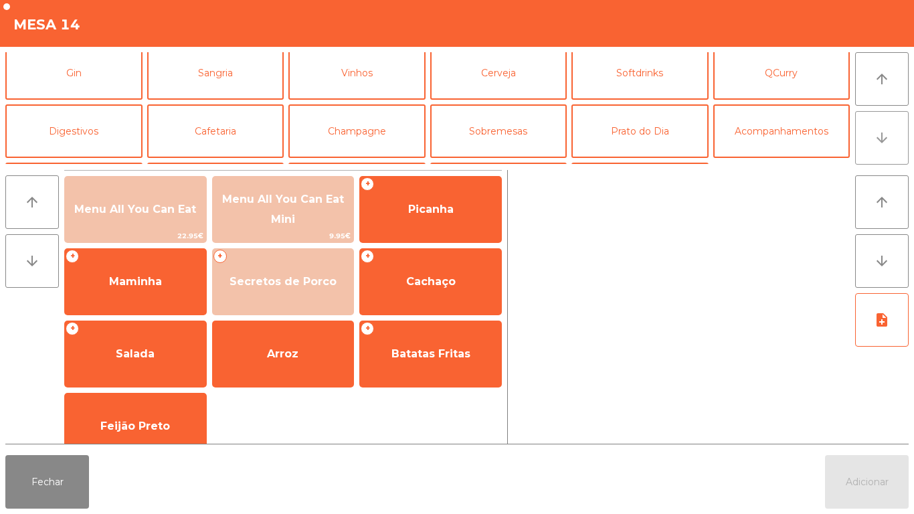
scroll to position [116, 0]
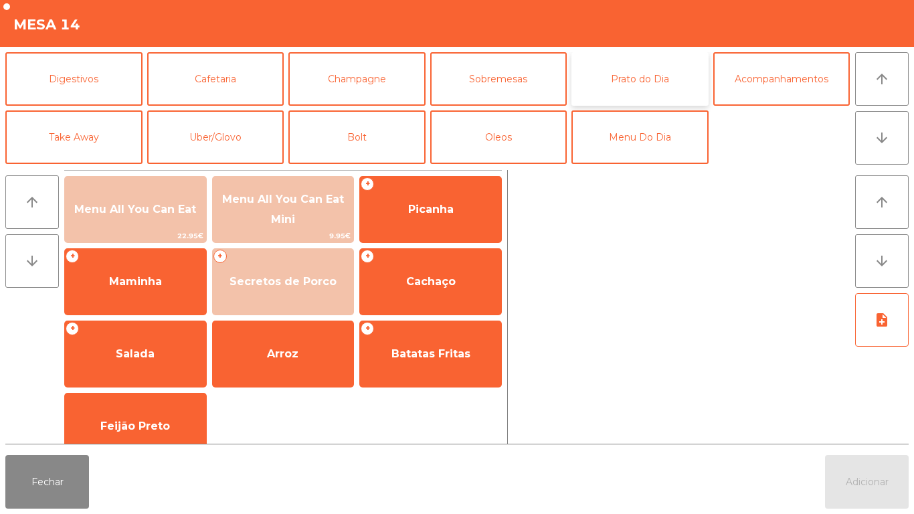
click at [650, 73] on button "Prato do Dia" at bounding box center [639, 79] width 137 height 54
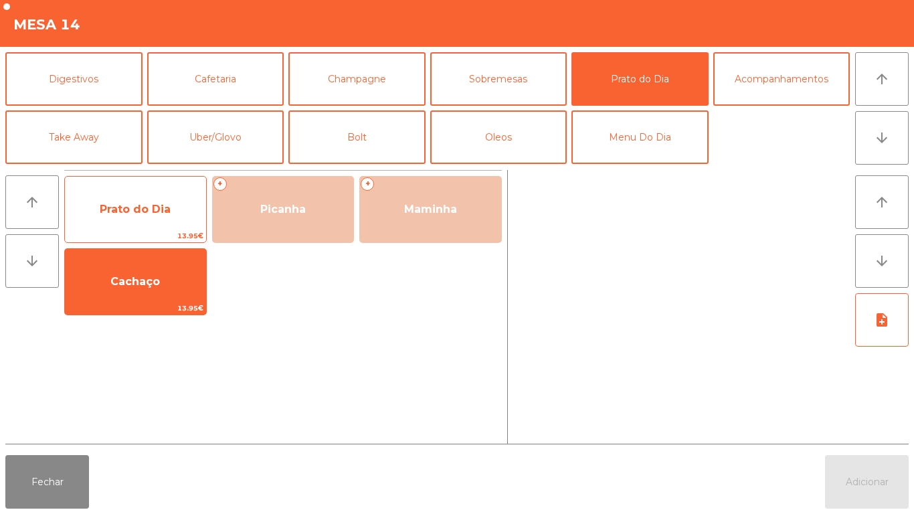
click at [137, 205] on span "Prato do Dia" at bounding box center [135, 209] width 71 height 13
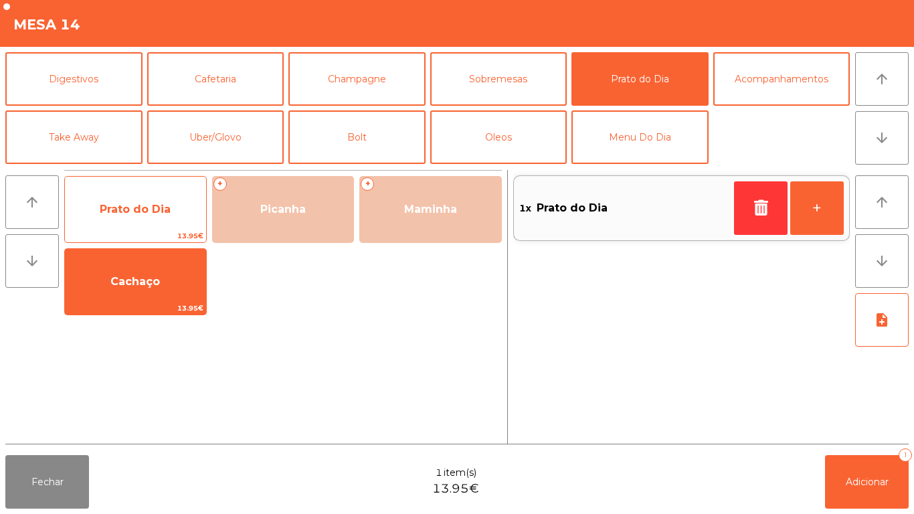
click at [136, 205] on span "Prato do Dia" at bounding box center [135, 209] width 71 height 13
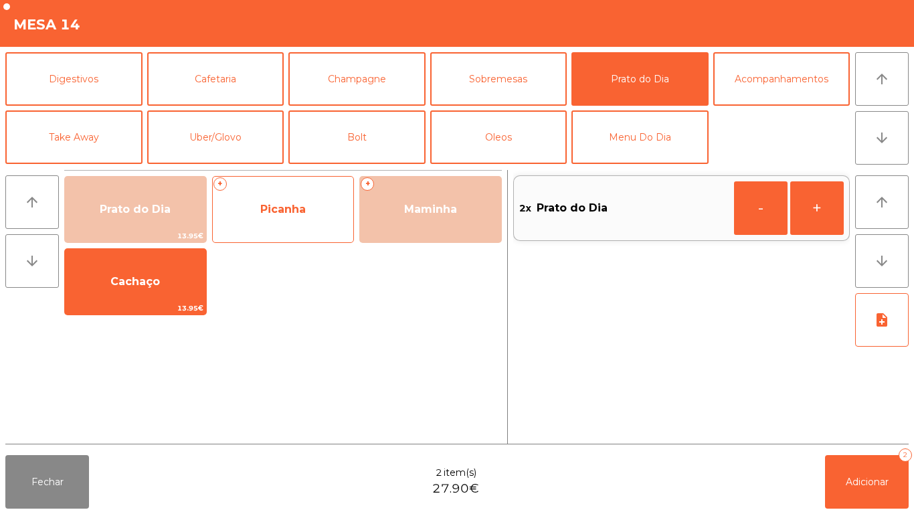
click at [295, 207] on span "Picanha" at bounding box center [282, 209] width 45 height 13
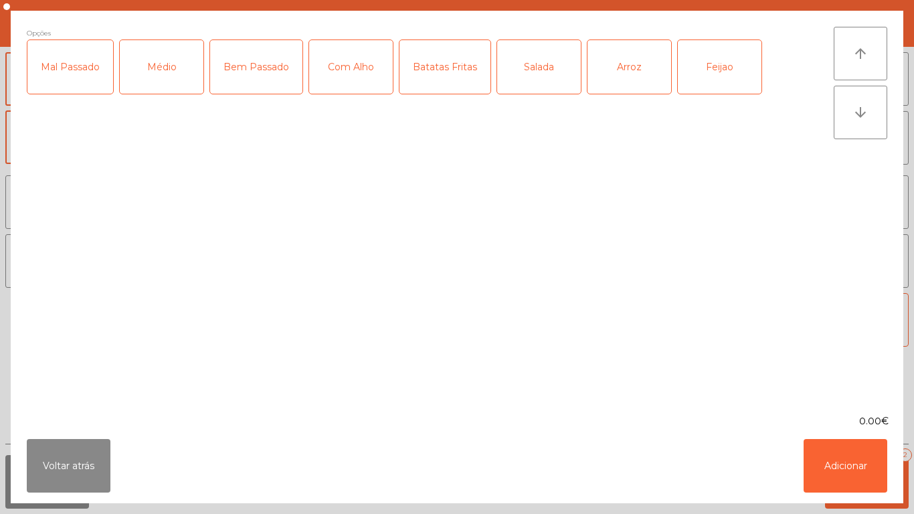
click at [171, 65] on div "Médio" at bounding box center [162, 67] width 84 height 54
click at [356, 70] on div "Com Alho" at bounding box center [351, 67] width 84 height 54
click at [447, 66] on div "Batatas Fritas" at bounding box center [444, 67] width 91 height 54
click at [628, 68] on div "Arroz" at bounding box center [629, 67] width 84 height 54
click at [707, 64] on div "Feijao" at bounding box center [720, 67] width 84 height 54
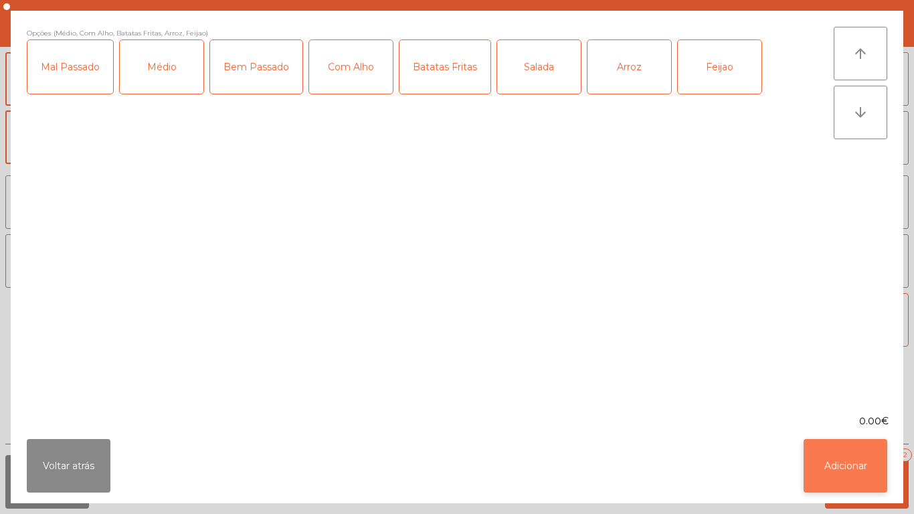
click at [827, 444] on button "Adicionar" at bounding box center [845, 466] width 84 height 54
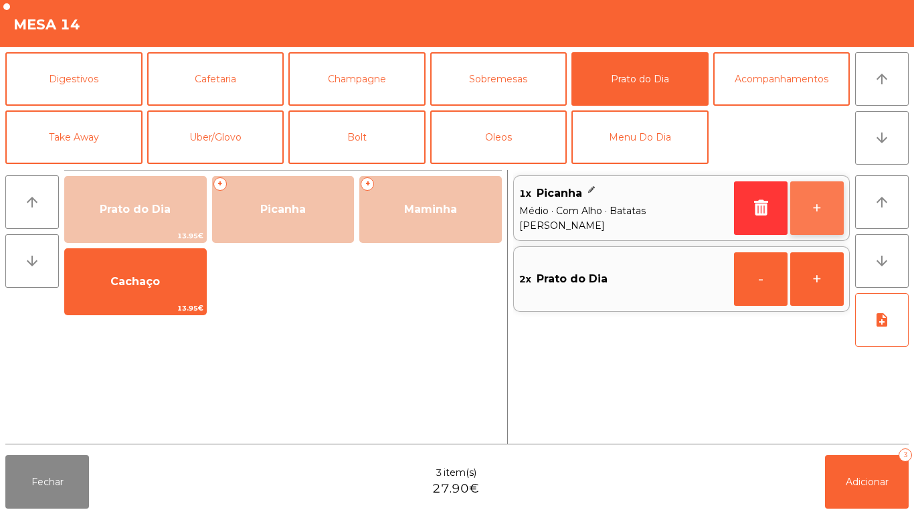
click at [810, 206] on button "+" at bounding box center [817, 208] width 54 height 54
click at [873, 84] on button "arrow_upward" at bounding box center [882, 79] width 54 height 54
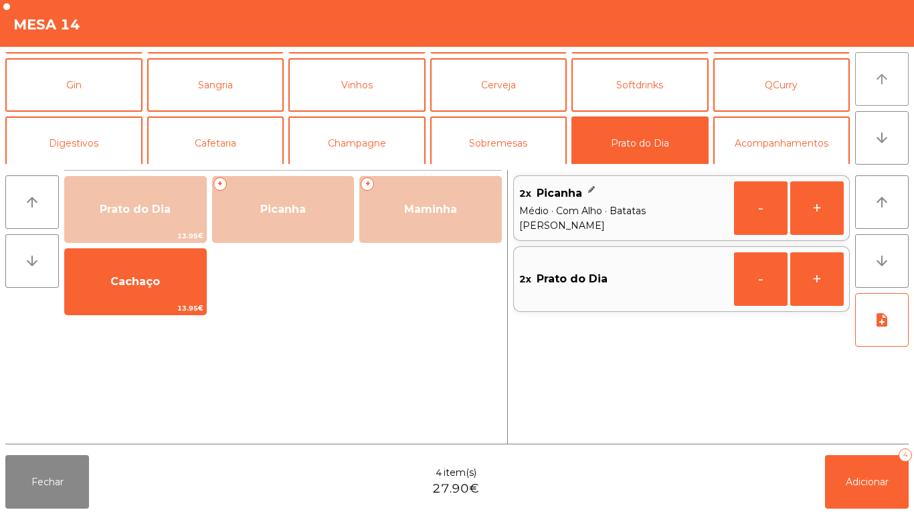
scroll to position [0, 0]
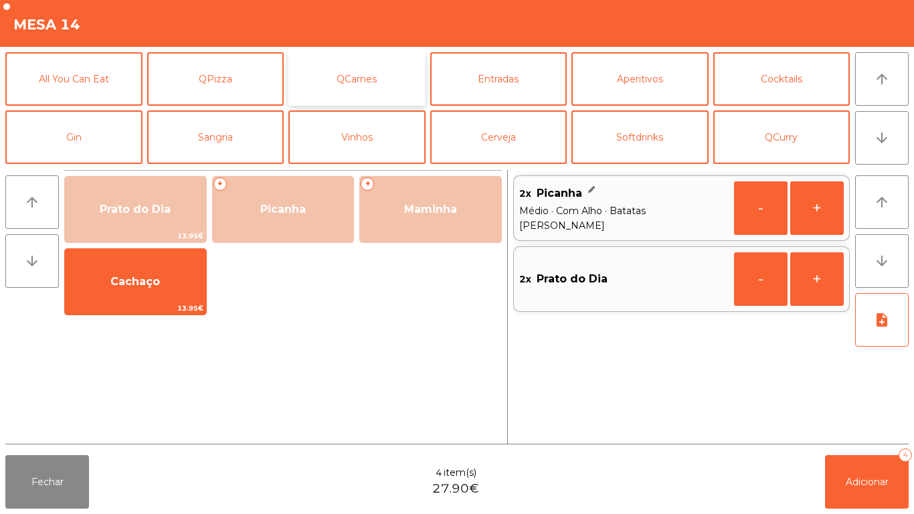
click at [379, 72] on button "QCarnes" at bounding box center [356, 79] width 137 height 54
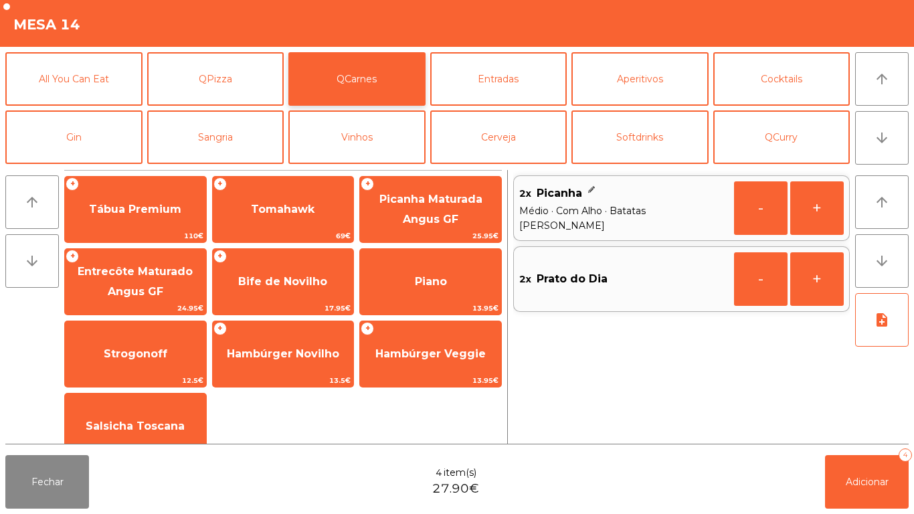
scroll to position [21, 0]
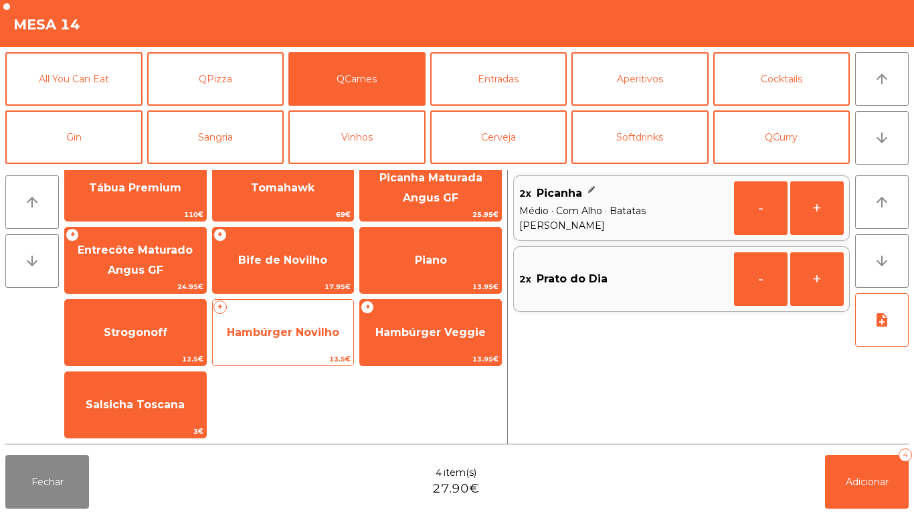
click at [286, 327] on span "Hambúrger Novilho" at bounding box center [283, 332] width 112 height 13
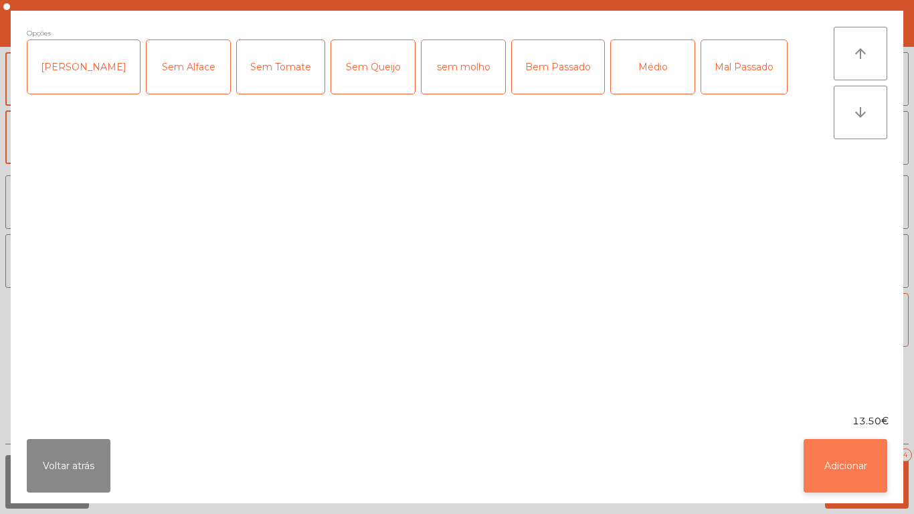
click at [830, 472] on button "Adicionar" at bounding box center [845, 466] width 84 height 54
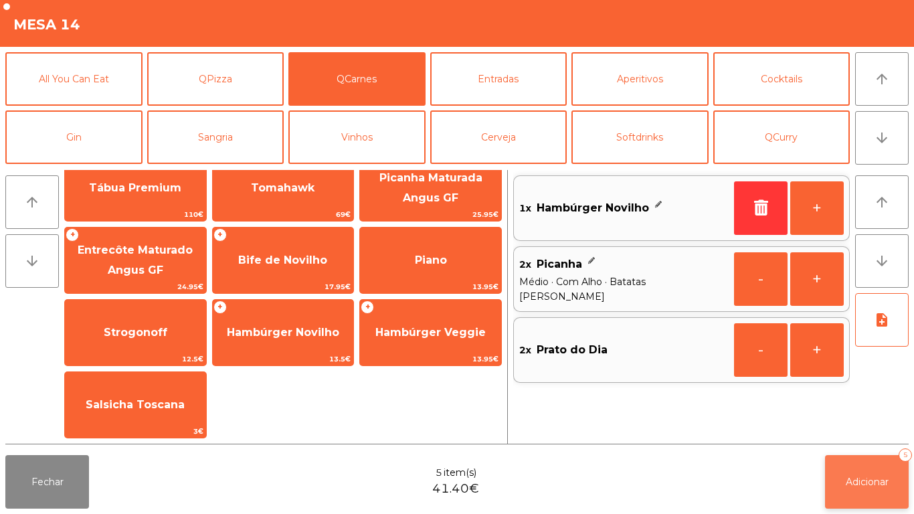
click at [872, 479] on span "Adicionar" at bounding box center [867, 482] width 43 height 12
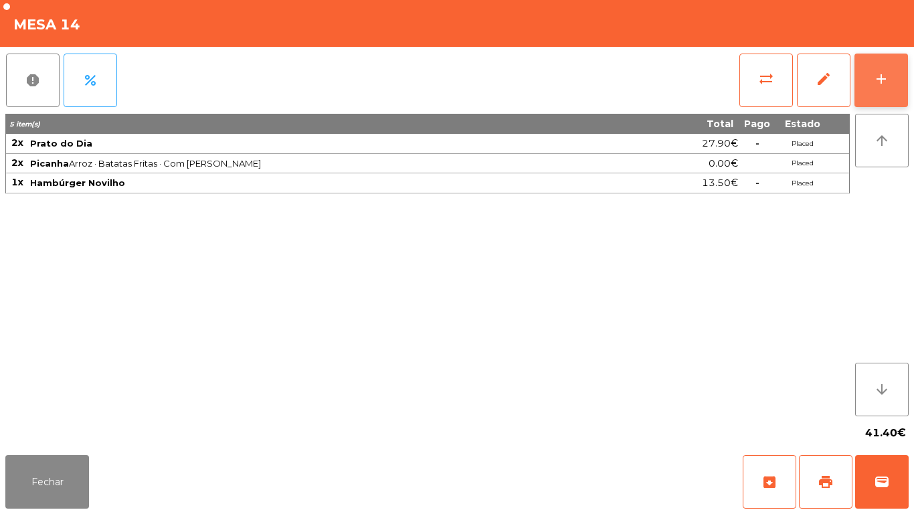
click at [872, 88] on button "add" at bounding box center [881, 81] width 54 height 54
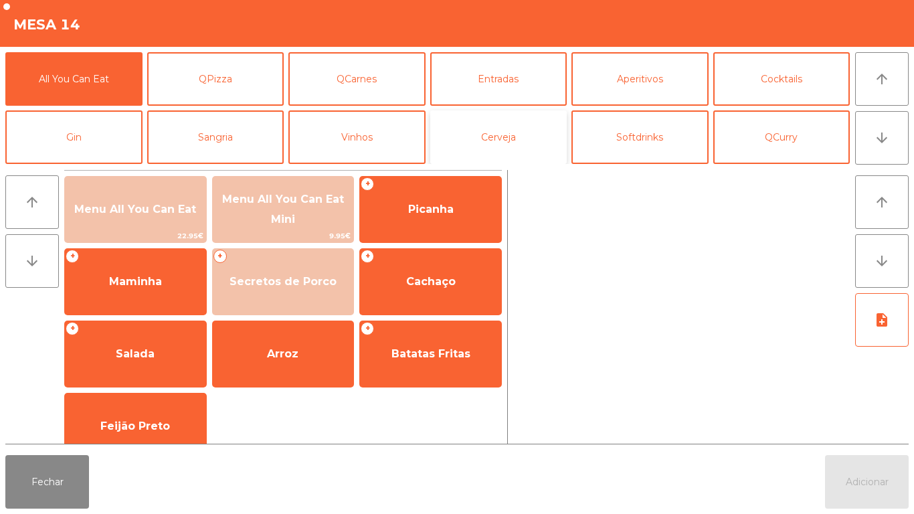
click at [508, 136] on button "Cerveja" at bounding box center [498, 137] width 137 height 54
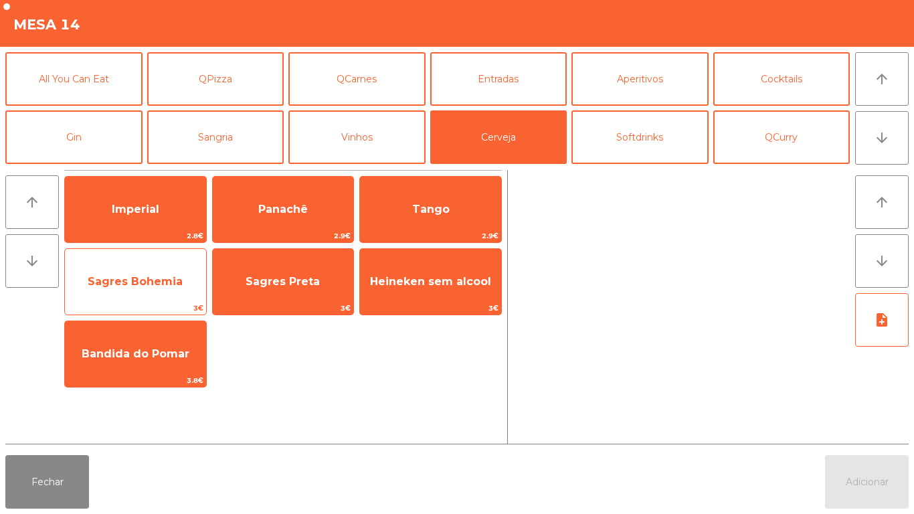
click at [140, 287] on span "Sagres Bohemia" at bounding box center [135, 281] width 95 height 13
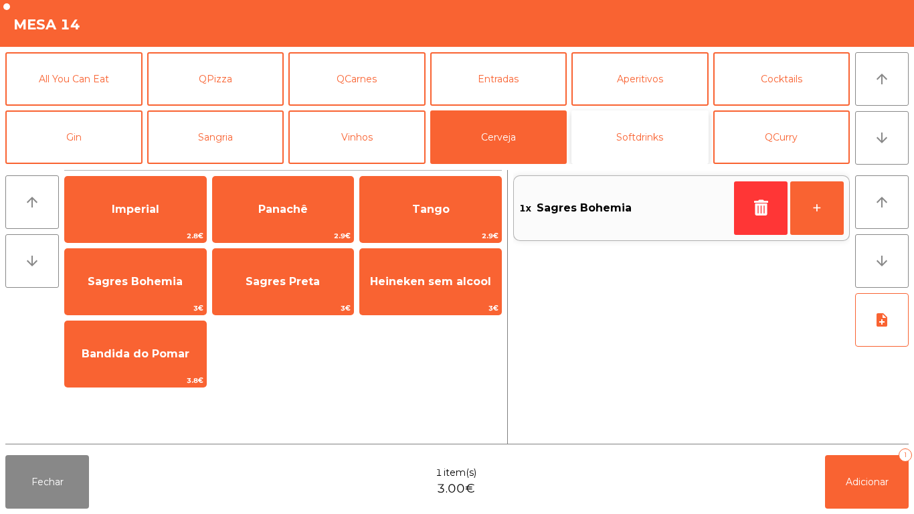
click at [639, 136] on button "Softdrinks" at bounding box center [639, 137] width 137 height 54
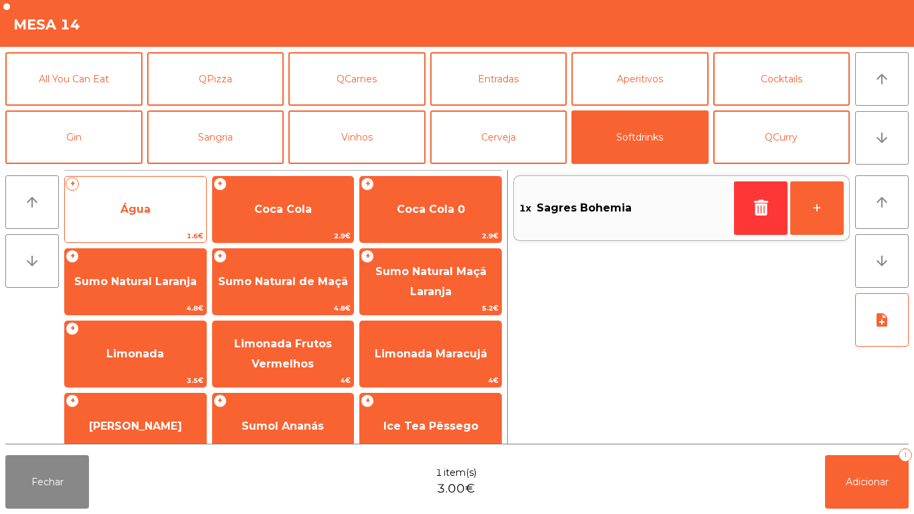
click at [142, 206] on span "Água" at bounding box center [135, 209] width 30 height 13
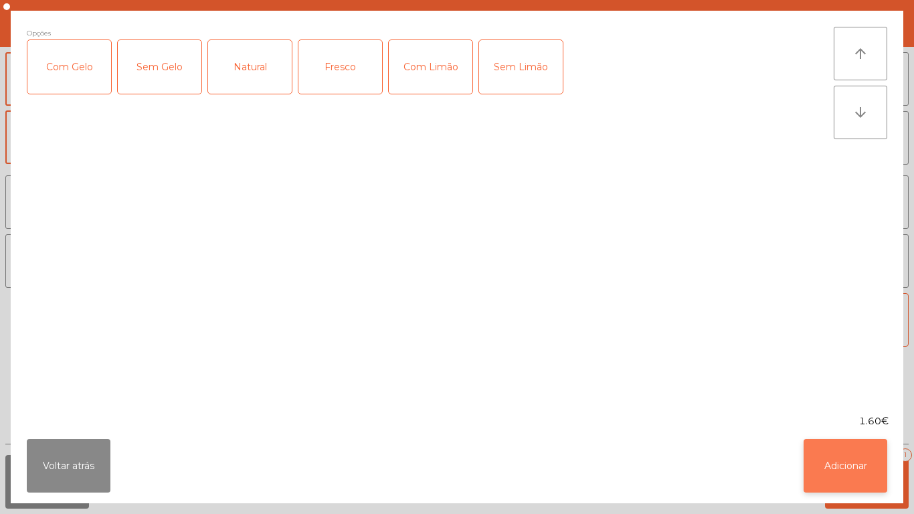
click at [834, 456] on button "Adicionar" at bounding box center [845, 466] width 84 height 54
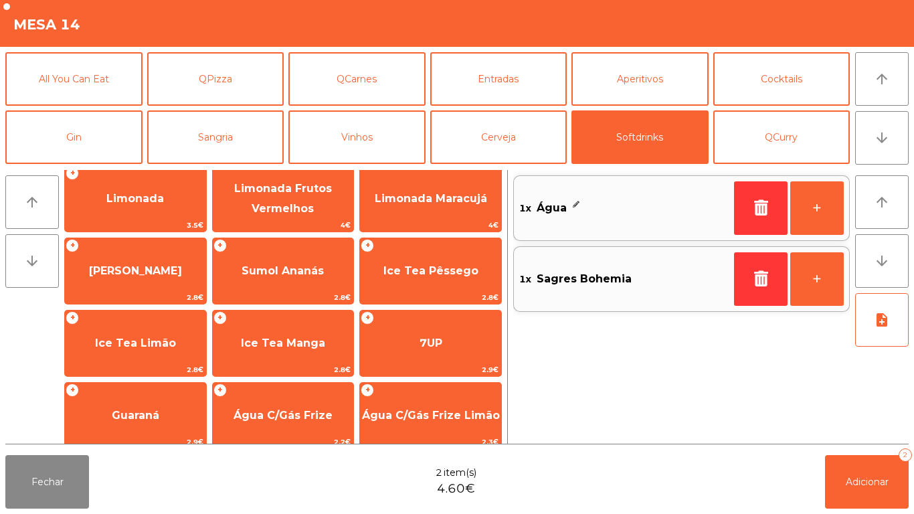
scroll to position [159, 0]
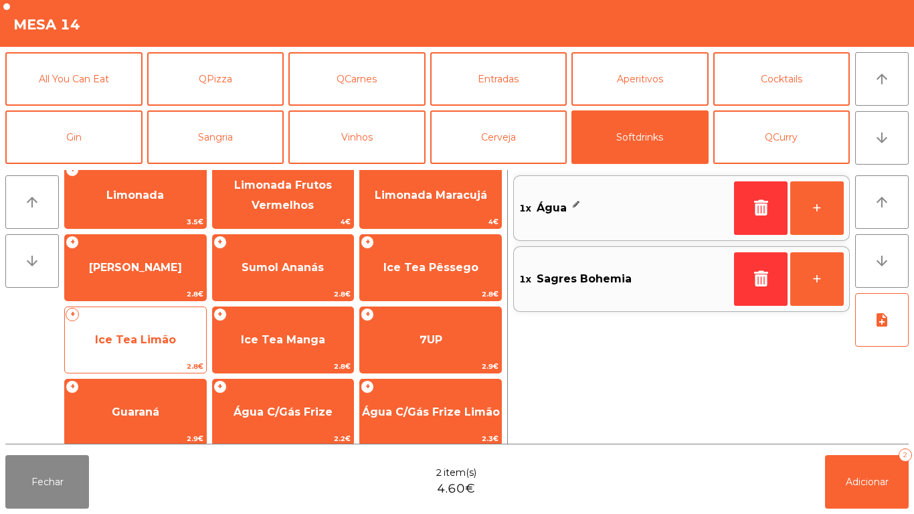
click at [138, 330] on span "Ice Tea Limão" at bounding box center [135, 340] width 141 height 36
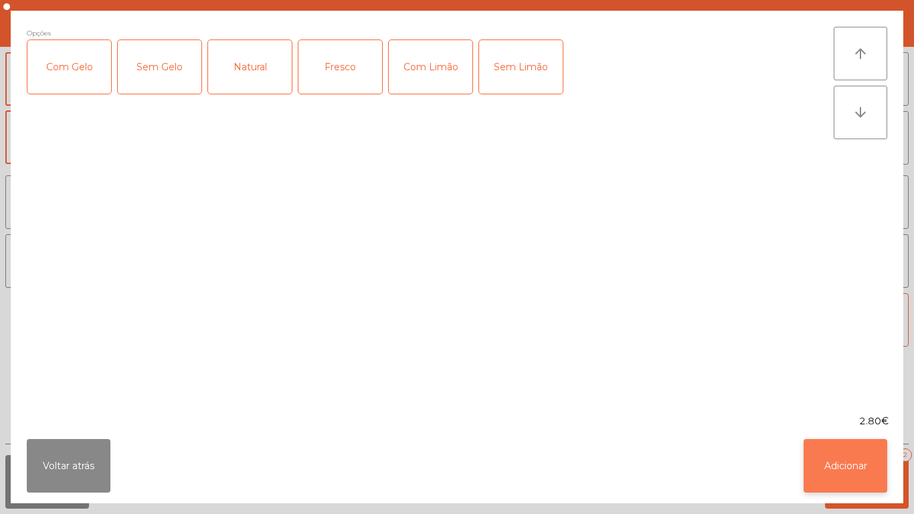
click at [826, 463] on button "Adicionar" at bounding box center [845, 466] width 84 height 54
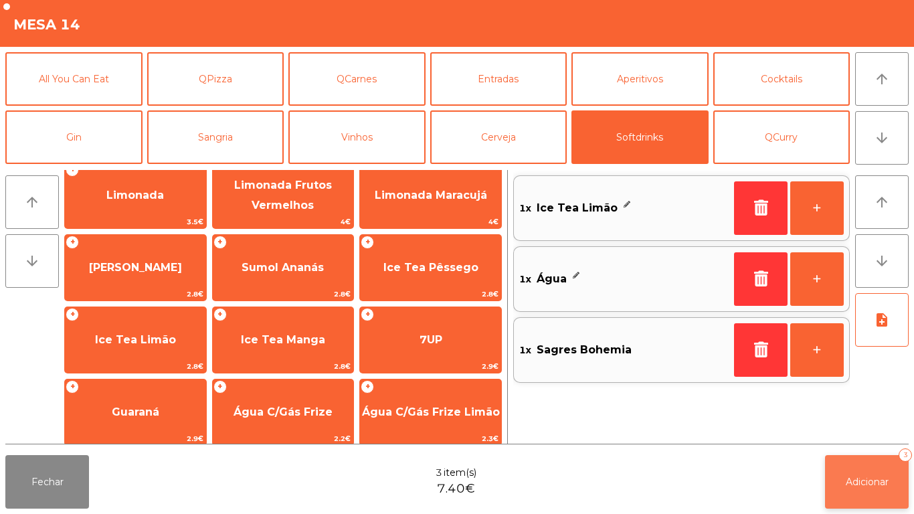
click at [868, 478] on span "Adicionar" at bounding box center [867, 482] width 43 height 12
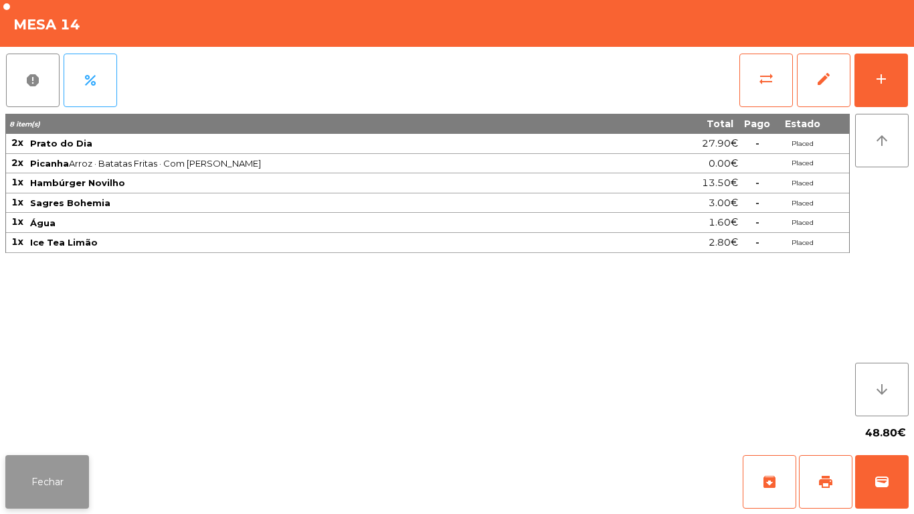
click at [42, 478] on button "Fechar" at bounding box center [47, 482] width 84 height 54
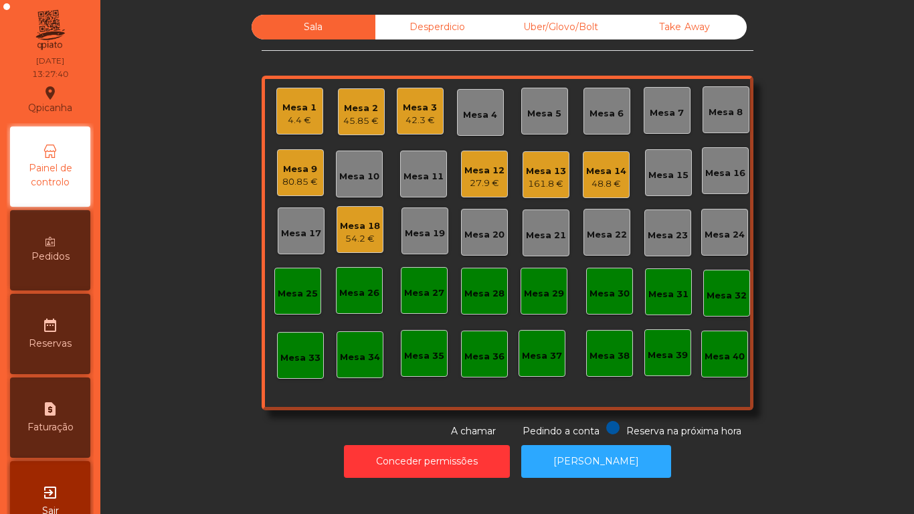
click at [359, 110] on div "Mesa 2" at bounding box center [360, 108] width 35 height 13
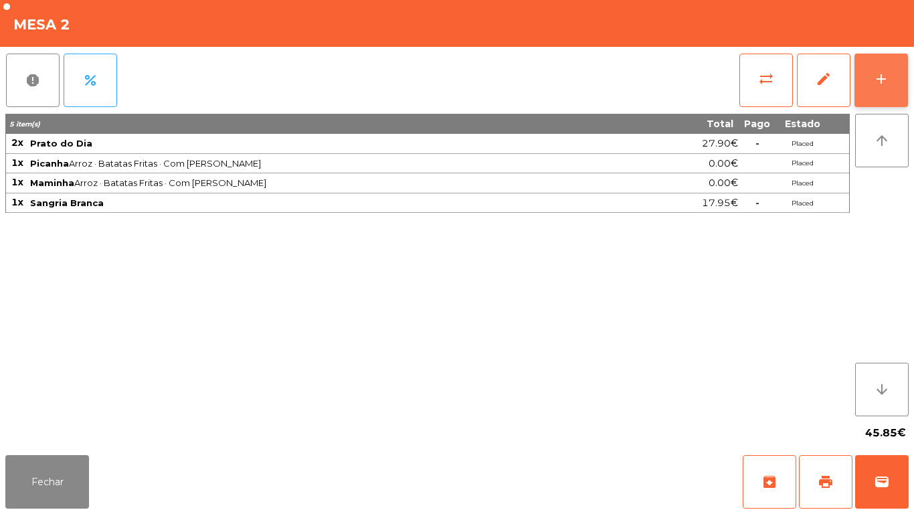
click at [882, 87] on button "add" at bounding box center [881, 81] width 54 height 54
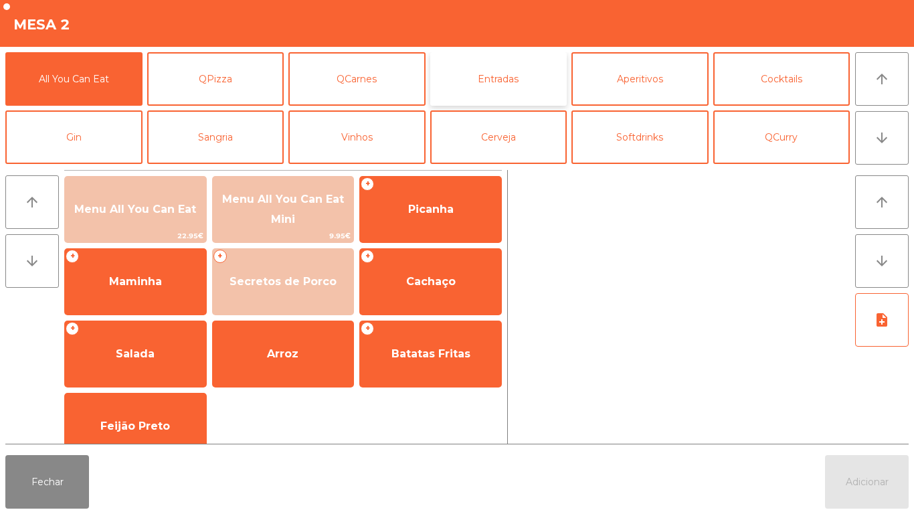
click at [502, 79] on button "Entradas" at bounding box center [498, 79] width 137 height 54
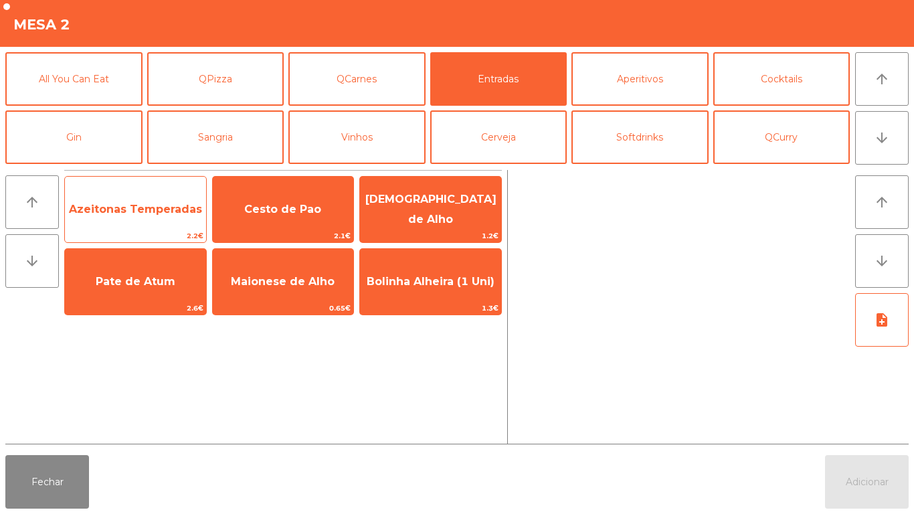
click at [155, 221] on span "Azeitonas Temperadas" at bounding box center [135, 209] width 141 height 36
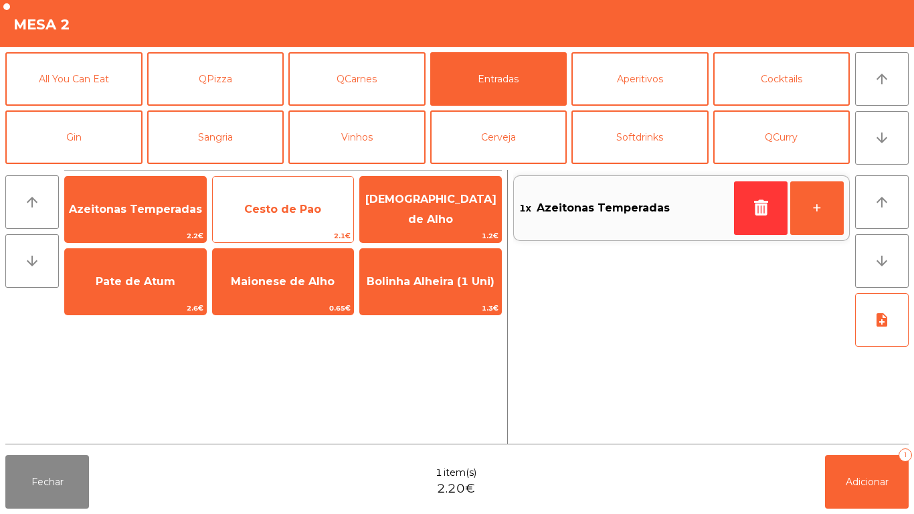
click at [303, 219] on span "Cesto de Pao" at bounding box center [283, 209] width 141 height 36
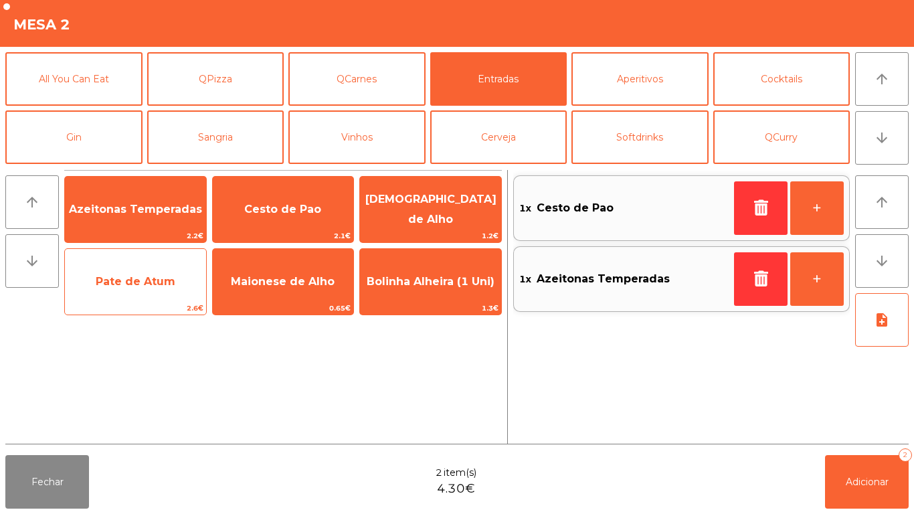
click at [145, 290] on span "Pate de Atum" at bounding box center [135, 282] width 141 height 36
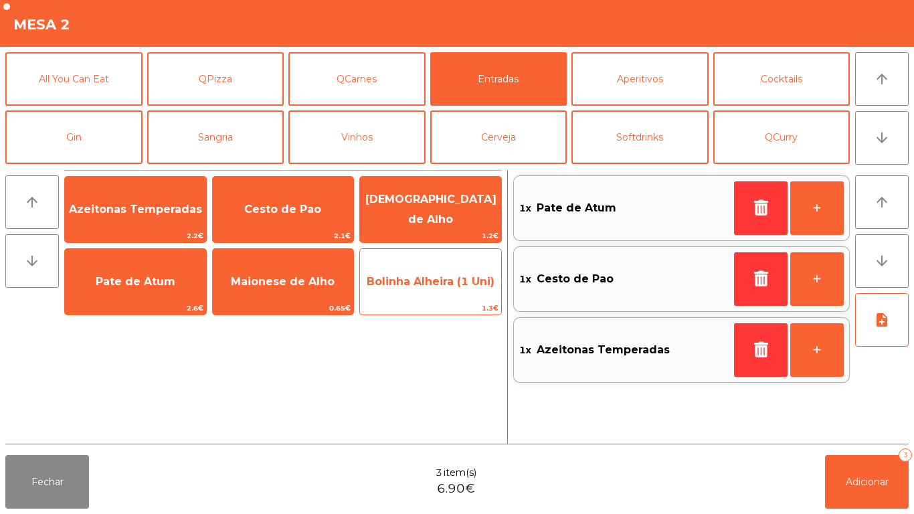
click at [418, 289] on span "Bolinha Alheira (1 Uni)" at bounding box center [430, 282] width 141 height 36
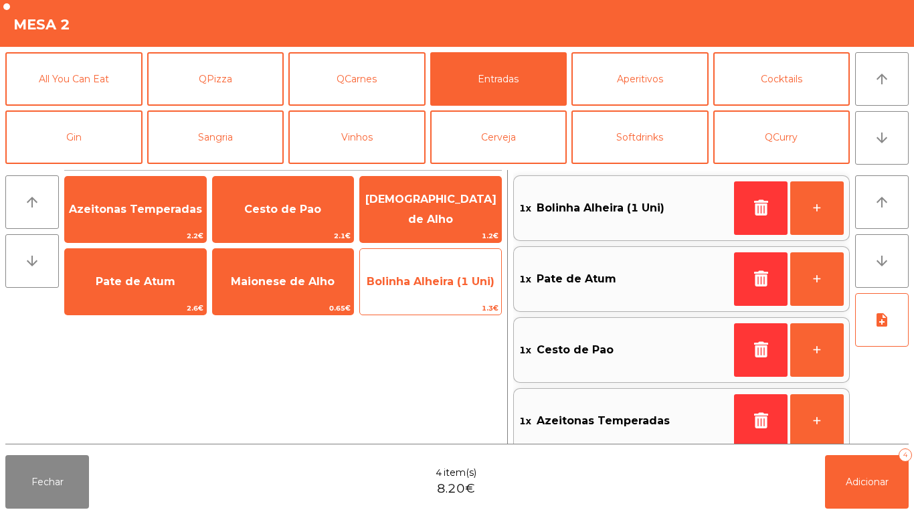
click at [412, 280] on span "Bolinha Alheira (1 Uni)" at bounding box center [431, 281] width 128 height 13
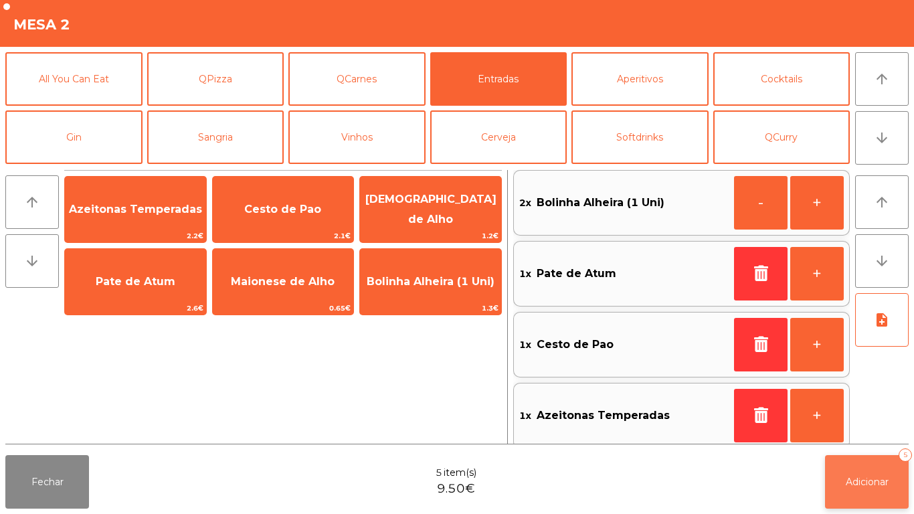
click at [858, 480] on span "Adicionar" at bounding box center [867, 482] width 43 height 12
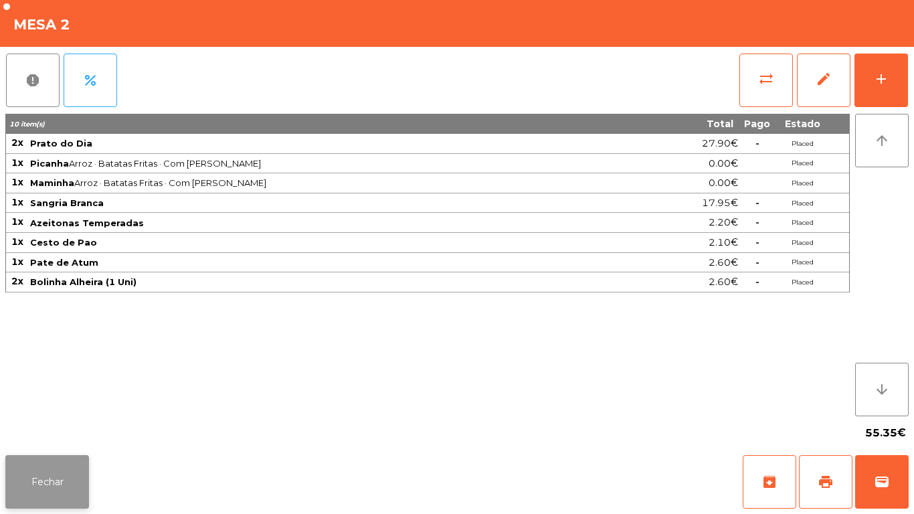
click at [52, 479] on button "Fechar" at bounding box center [47, 482] width 84 height 54
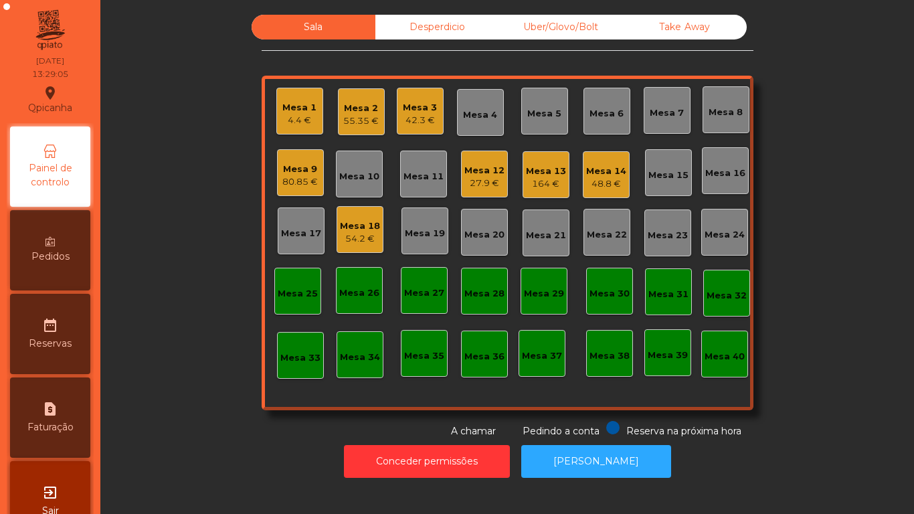
click at [296, 110] on div "Mesa 1" at bounding box center [299, 107] width 34 height 13
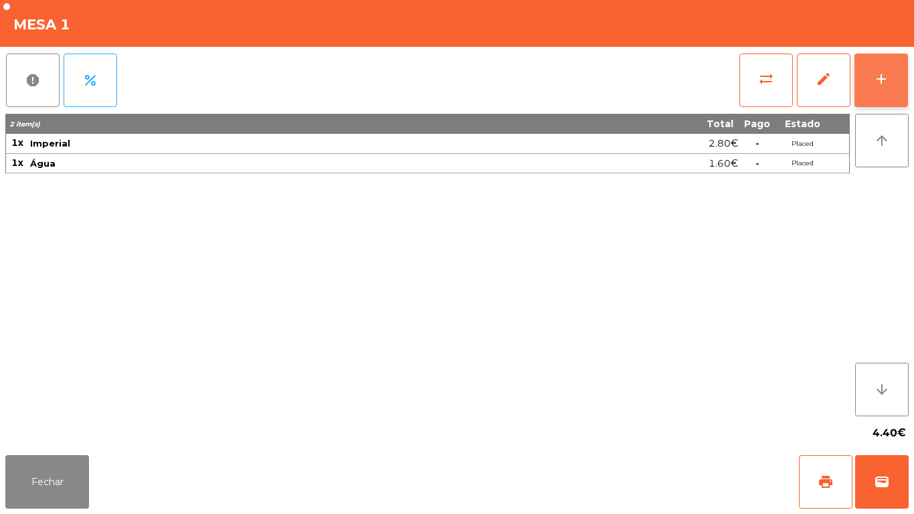
click at [872, 89] on button "add" at bounding box center [881, 81] width 54 height 54
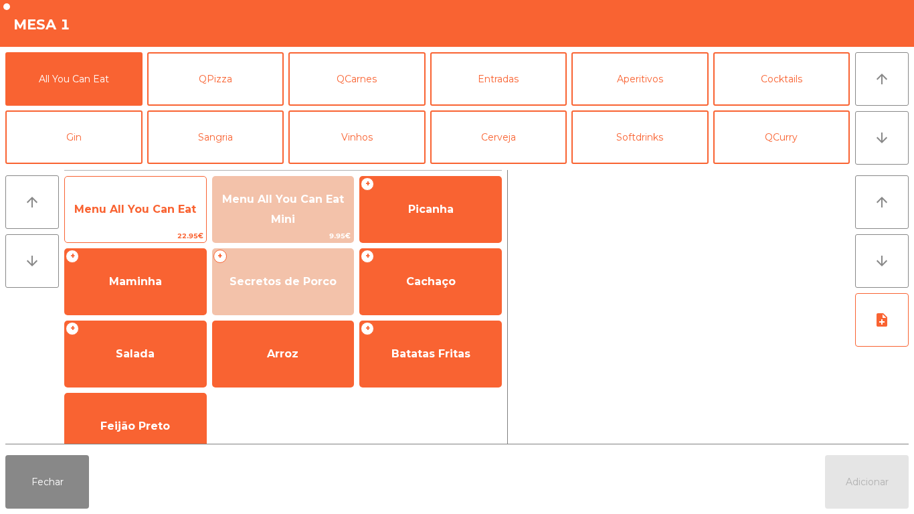
click at [139, 203] on span "Menu All You Can Eat" at bounding box center [135, 209] width 122 height 13
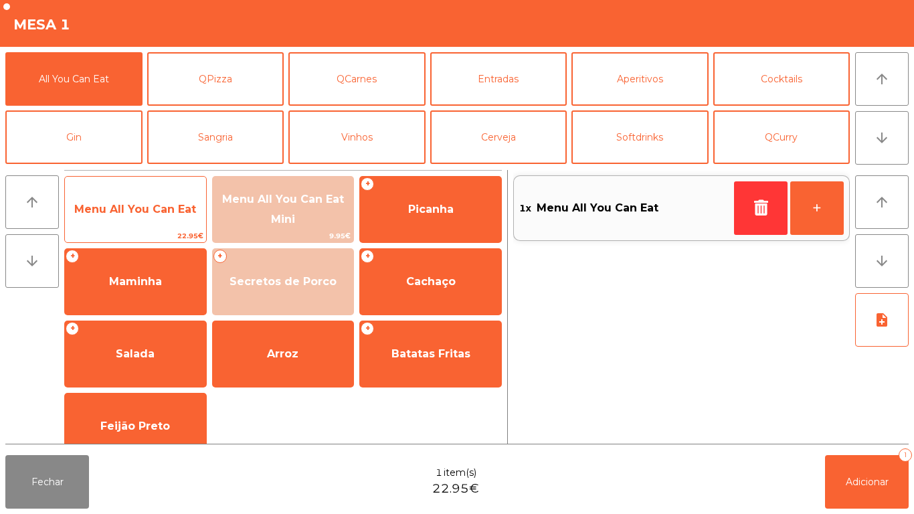
click at [145, 205] on span "Menu All You Can Eat" at bounding box center [135, 209] width 122 height 13
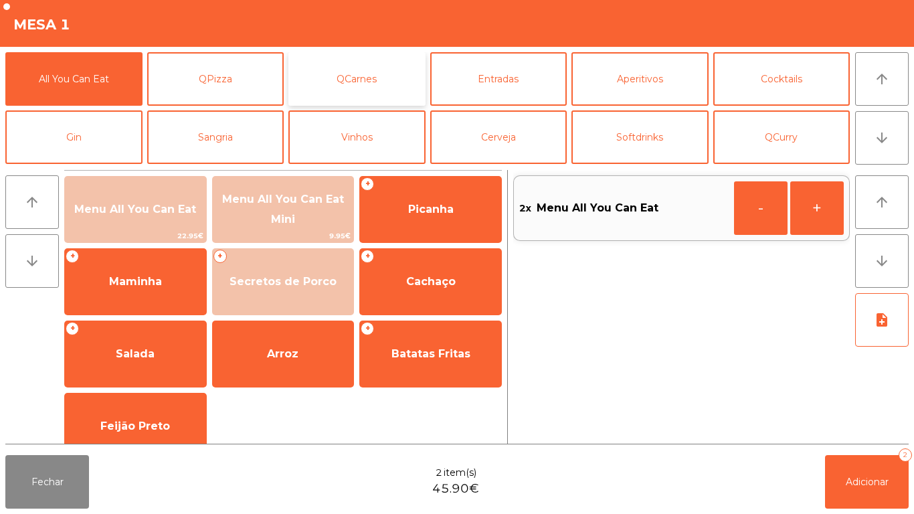
click at [371, 81] on button "QCarnes" at bounding box center [356, 79] width 137 height 54
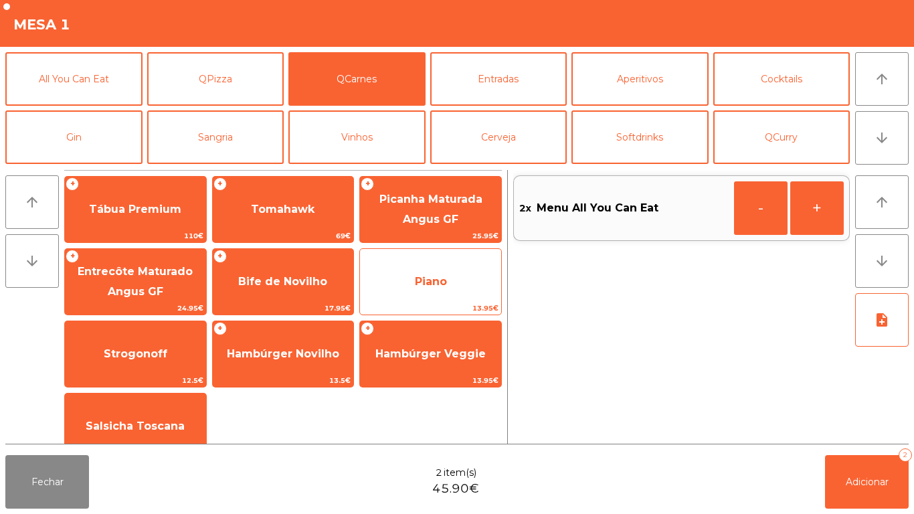
click at [434, 275] on span "Piano" at bounding box center [431, 281] width 32 height 13
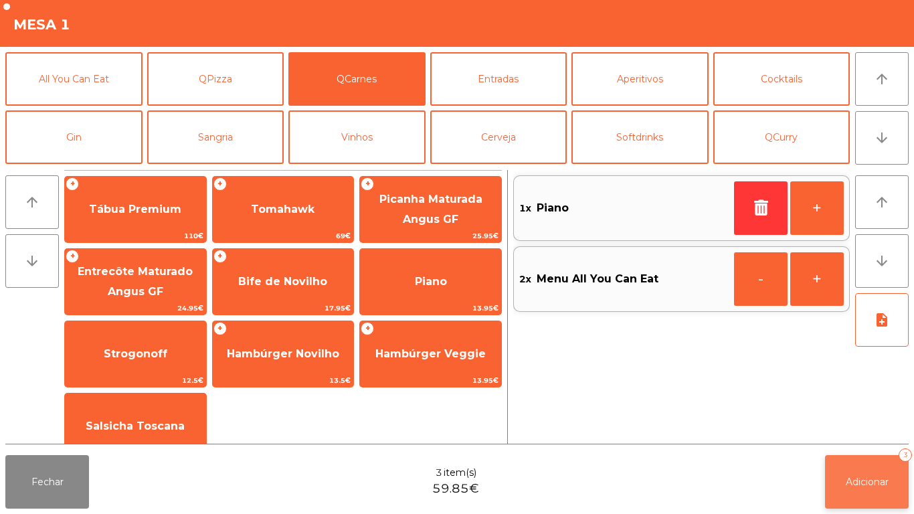
click at [866, 461] on button "Adicionar 3" at bounding box center [867, 482] width 84 height 54
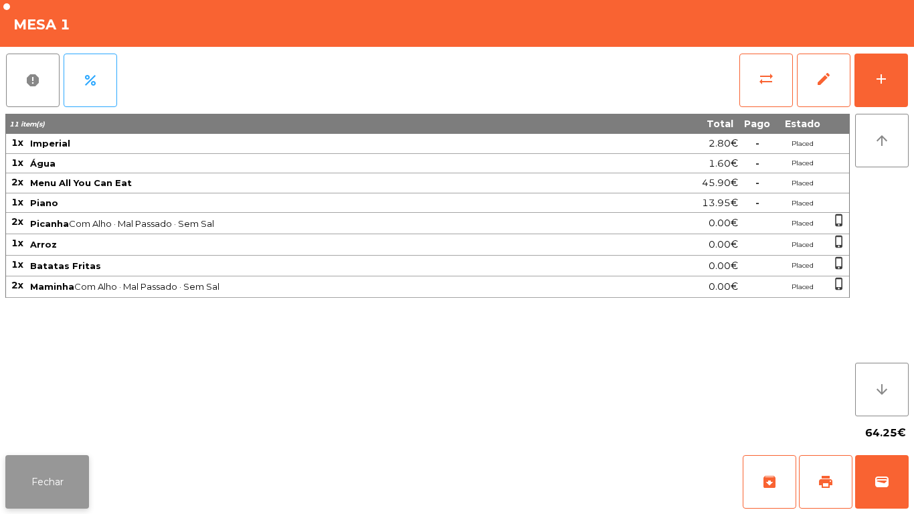
click at [38, 472] on button "Fechar" at bounding box center [47, 482] width 84 height 54
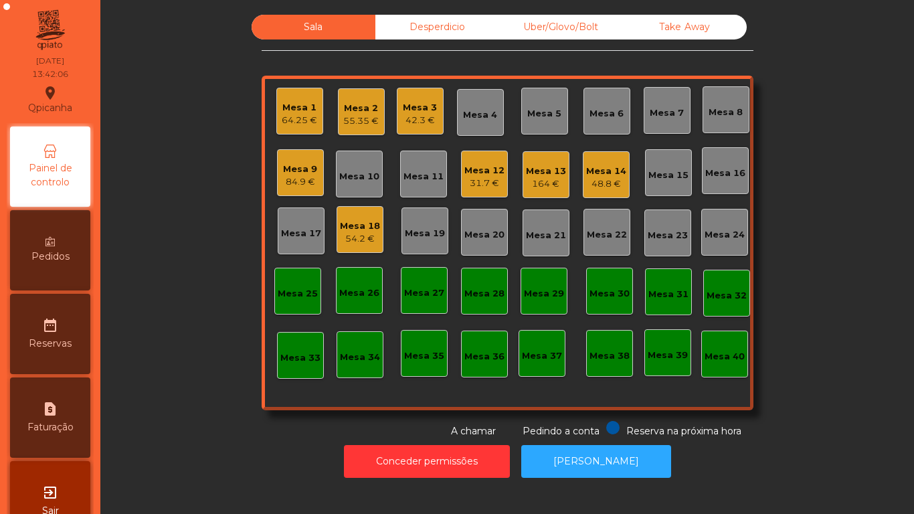
click at [605, 181] on div "48.8 €" at bounding box center [606, 183] width 40 height 13
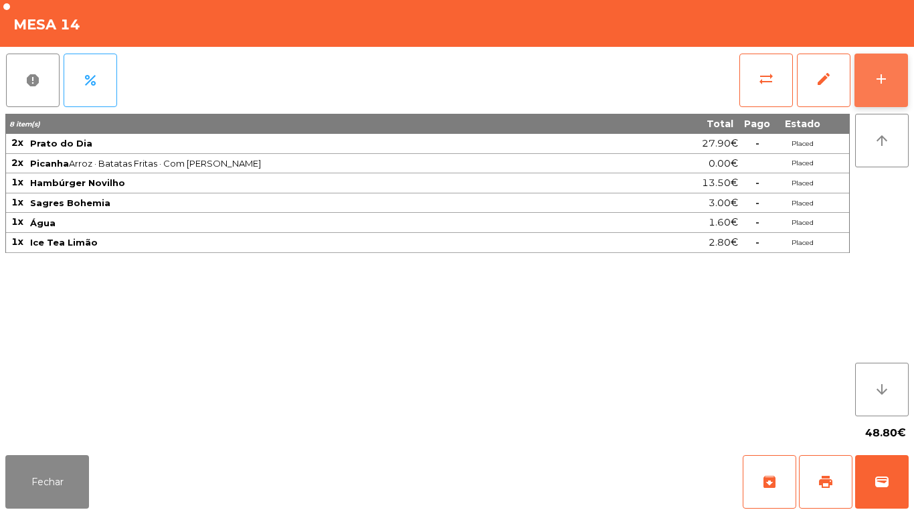
click at [878, 88] on button "add" at bounding box center [881, 81] width 54 height 54
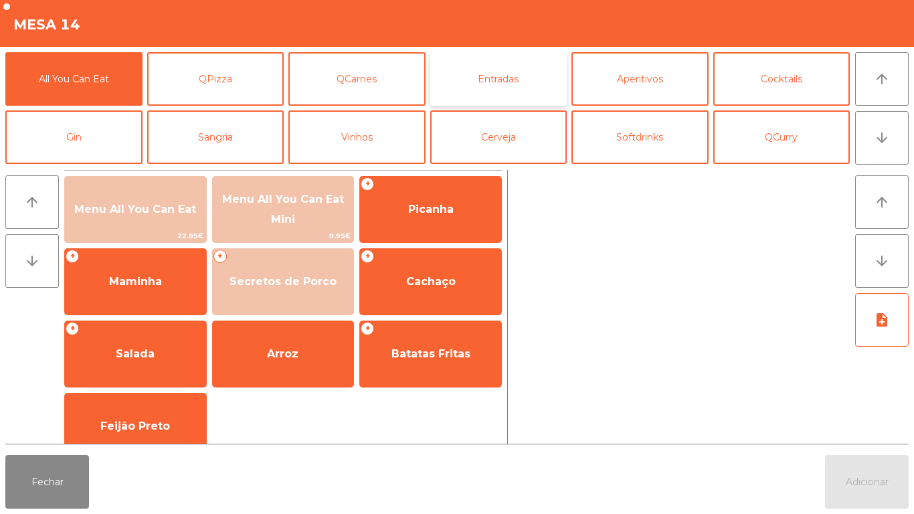
click at [484, 78] on button "Entradas" at bounding box center [498, 79] width 137 height 54
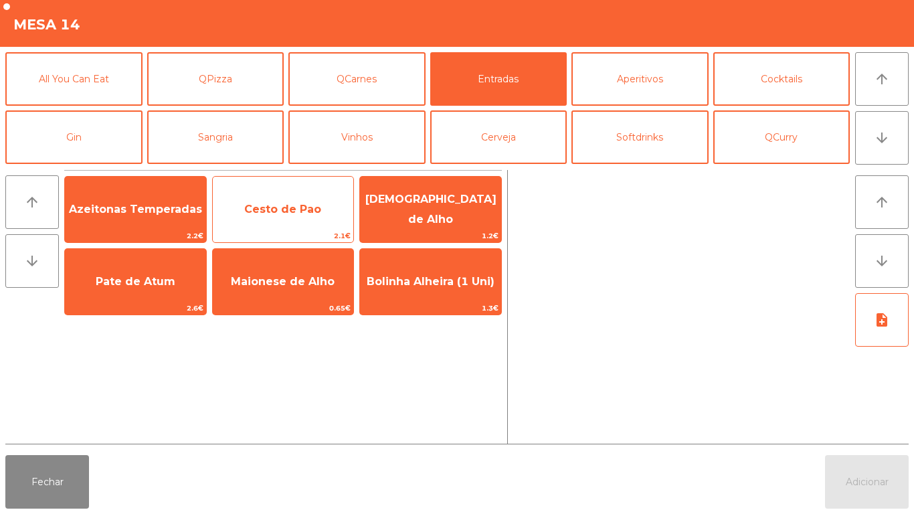
click at [263, 209] on span "Cesto de Pao" at bounding box center [282, 209] width 77 height 13
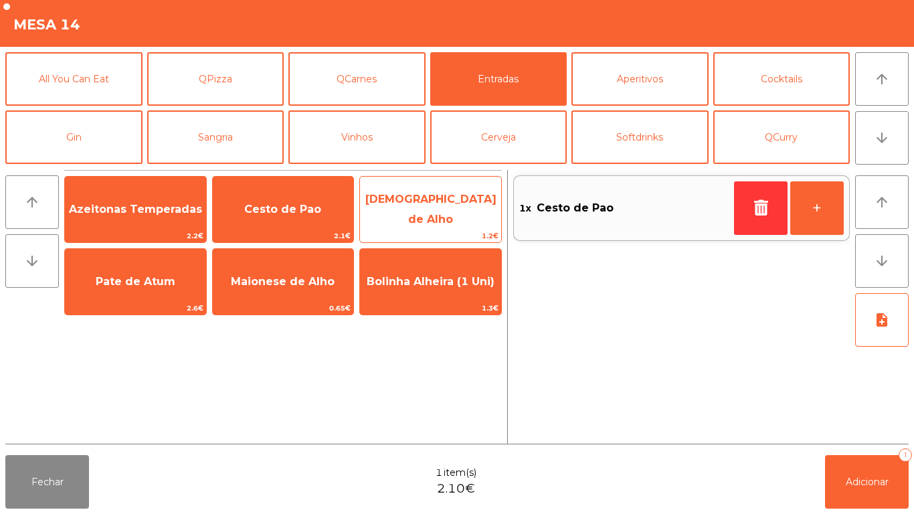
click at [408, 209] on span "[DEMOGRAPHIC_DATA] de Alho" at bounding box center [430, 209] width 131 height 33
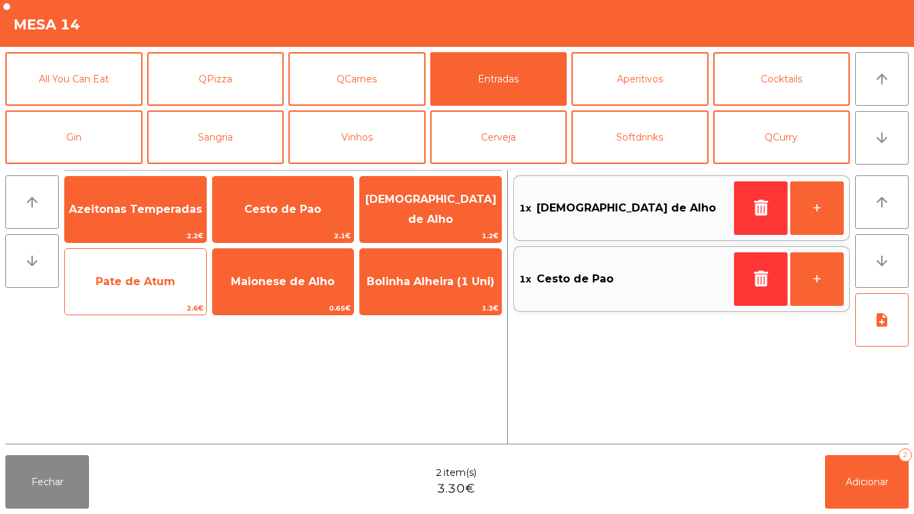
click at [152, 276] on span "Pate de Atum" at bounding box center [136, 281] width 80 height 13
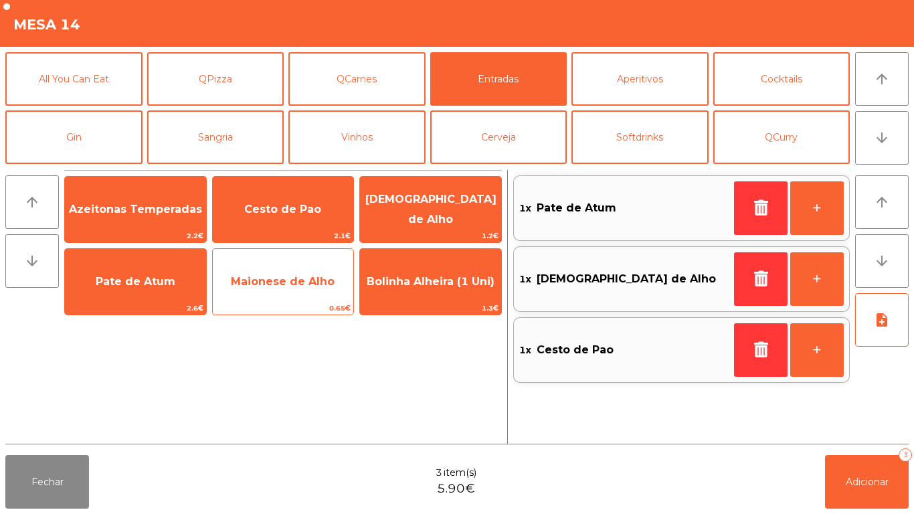
click at [288, 282] on span "Maionese de Alho" at bounding box center [283, 281] width 104 height 13
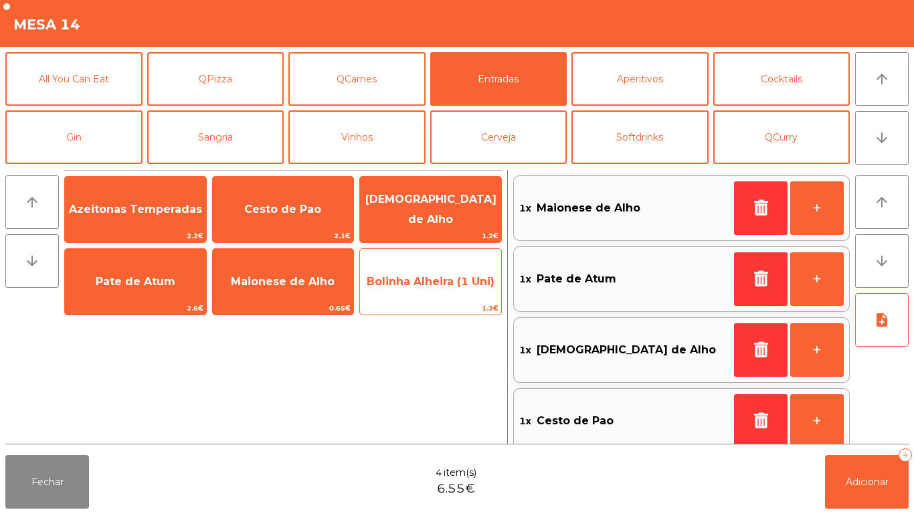
click at [445, 289] on span "Bolinha Alheira (1 Uni)" at bounding box center [430, 282] width 141 height 36
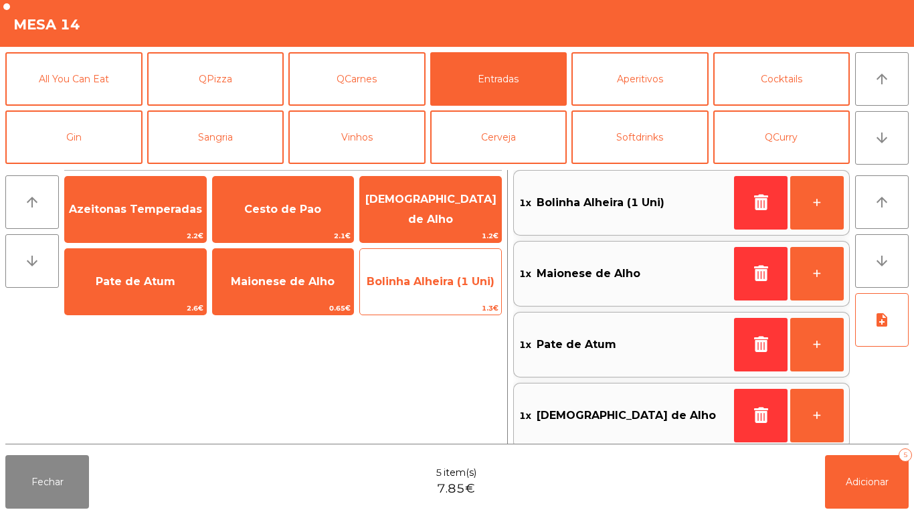
click at [460, 297] on span "Bolinha Alheira (1 Uni)" at bounding box center [430, 282] width 141 height 36
click at [455, 298] on span "Bolinha Alheira (1 Uni)" at bounding box center [430, 282] width 141 height 36
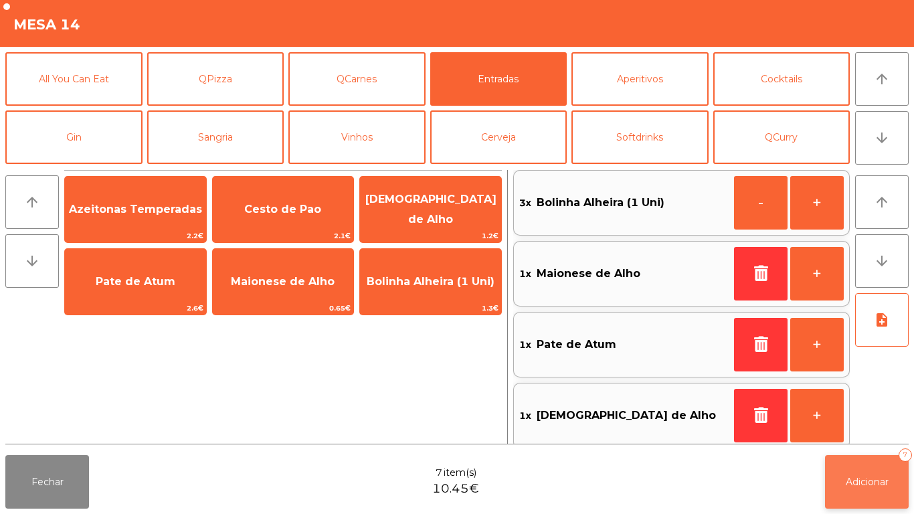
click at [866, 482] on span "Adicionar" at bounding box center [867, 482] width 43 height 12
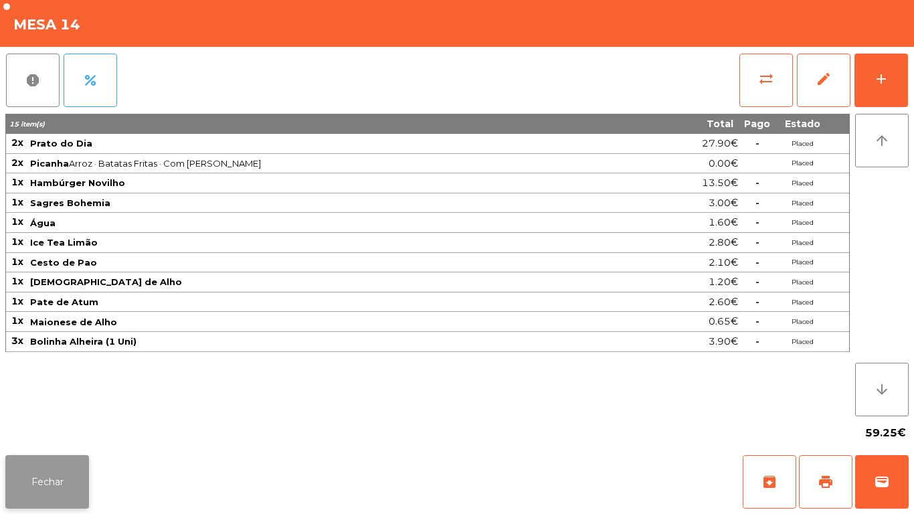
click at [55, 469] on button "Fechar" at bounding box center [47, 482] width 84 height 54
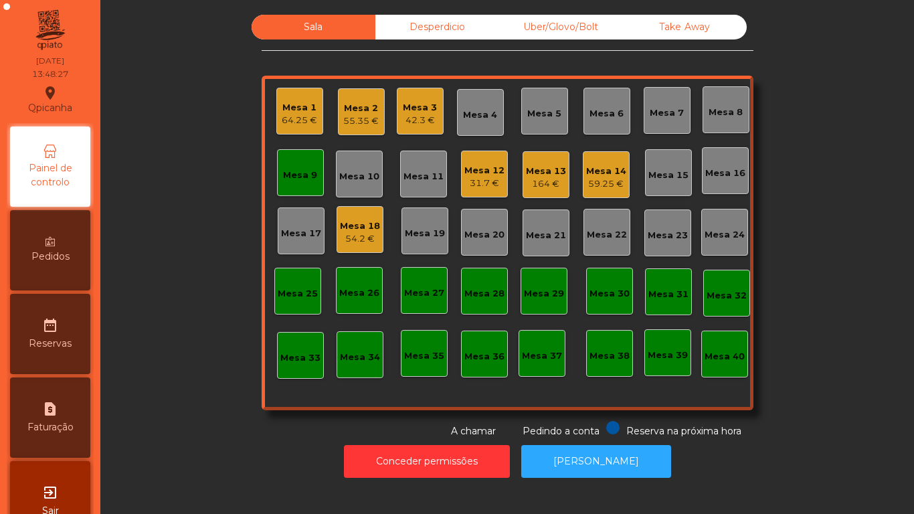
click at [411, 112] on div "Mesa 3" at bounding box center [420, 107] width 34 height 13
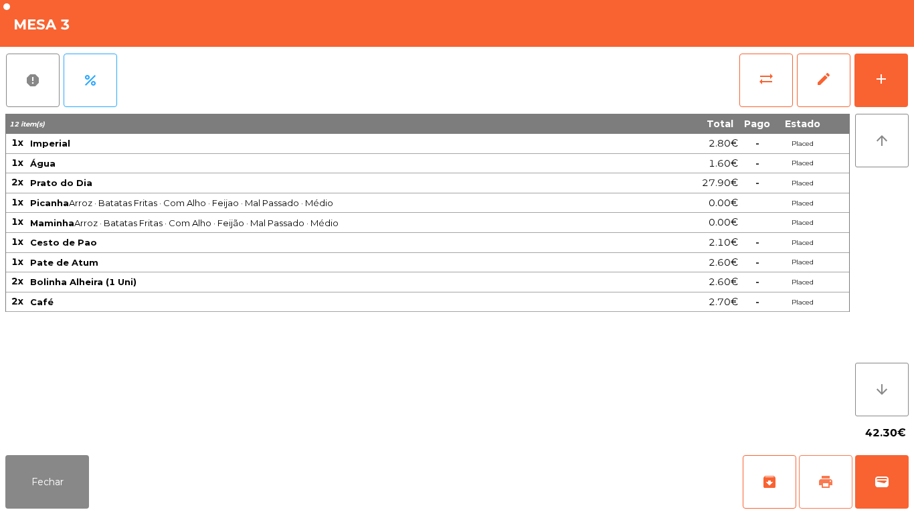
click at [822, 471] on button "print" at bounding box center [826, 482] width 54 height 54
click at [60, 479] on button "Fechar" at bounding box center [47, 482] width 84 height 54
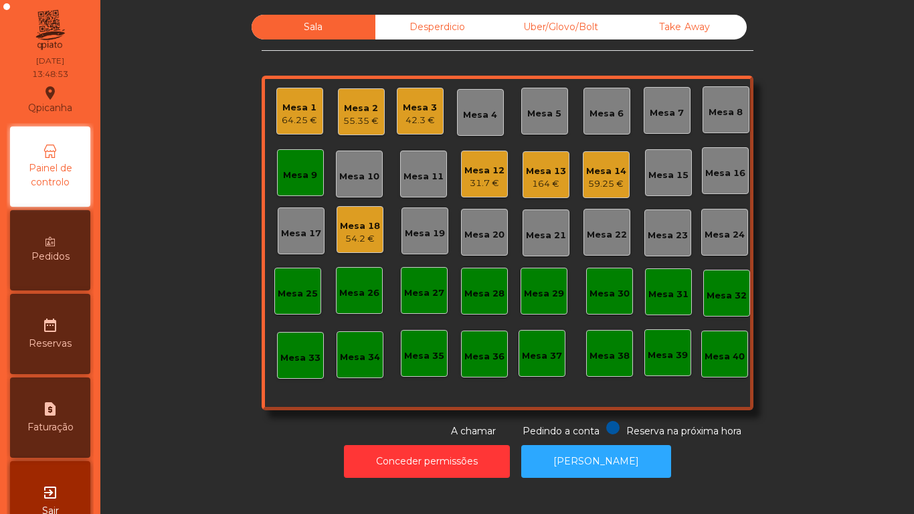
click at [555, 173] on div "Mesa 13" at bounding box center [546, 171] width 40 height 13
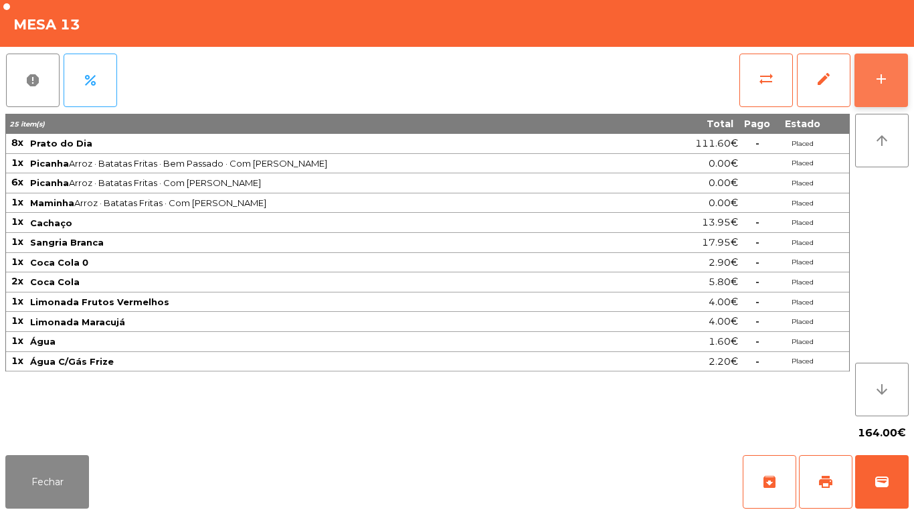
click at [866, 76] on button "add" at bounding box center [881, 81] width 54 height 54
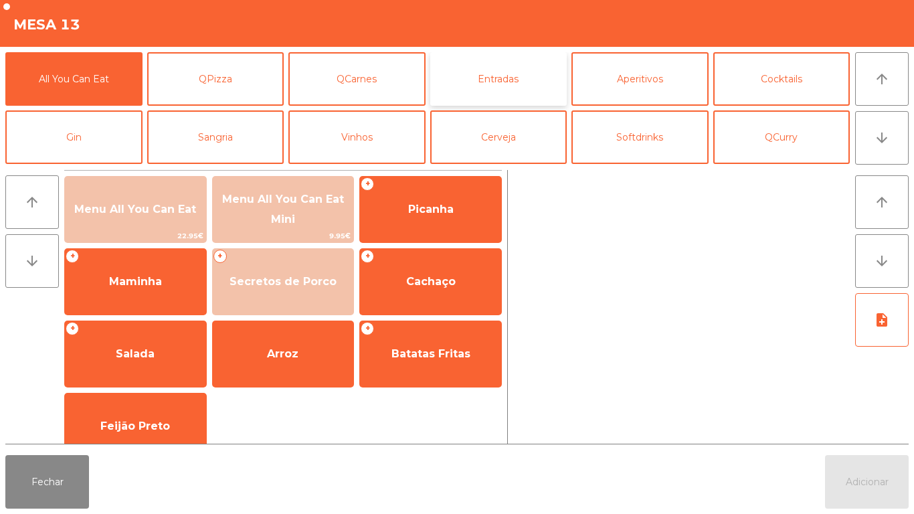
click at [494, 84] on button "Entradas" at bounding box center [498, 79] width 137 height 54
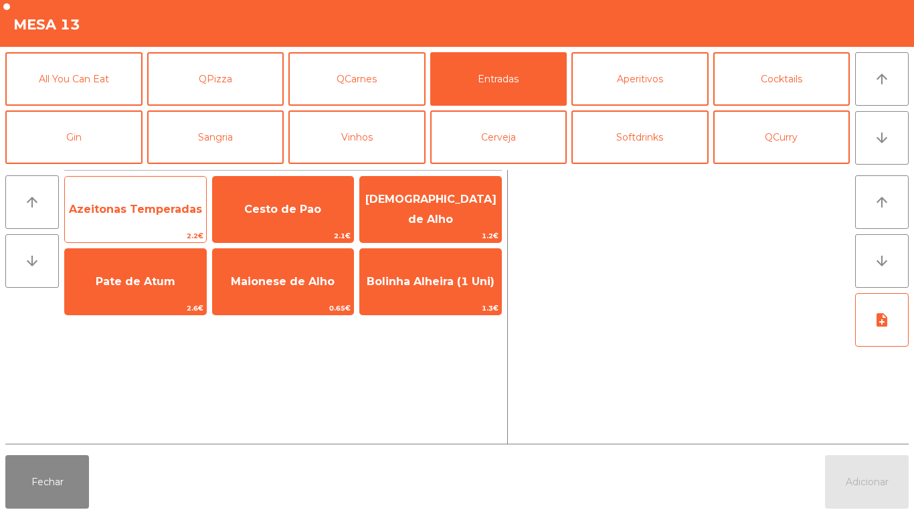
click at [140, 212] on span "Azeitonas Temperadas" at bounding box center [135, 209] width 133 height 13
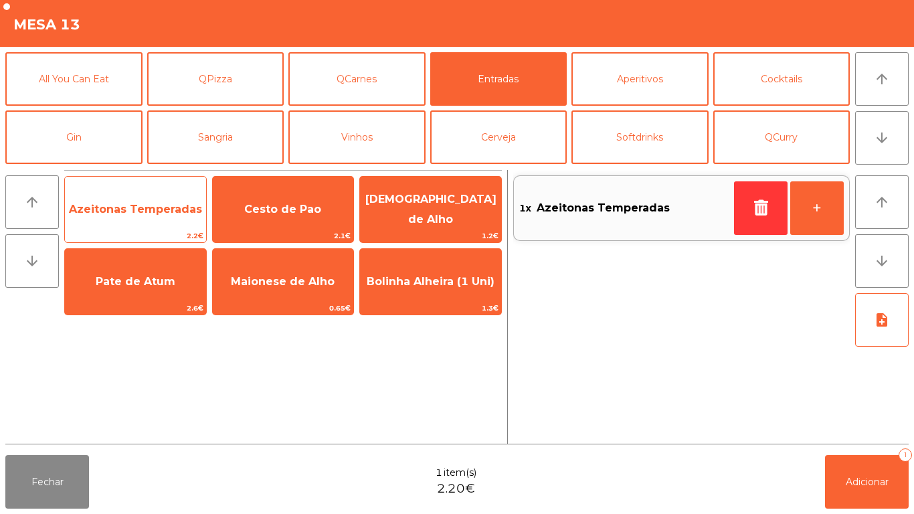
click at [138, 209] on span "Azeitonas Temperadas" at bounding box center [135, 209] width 133 height 13
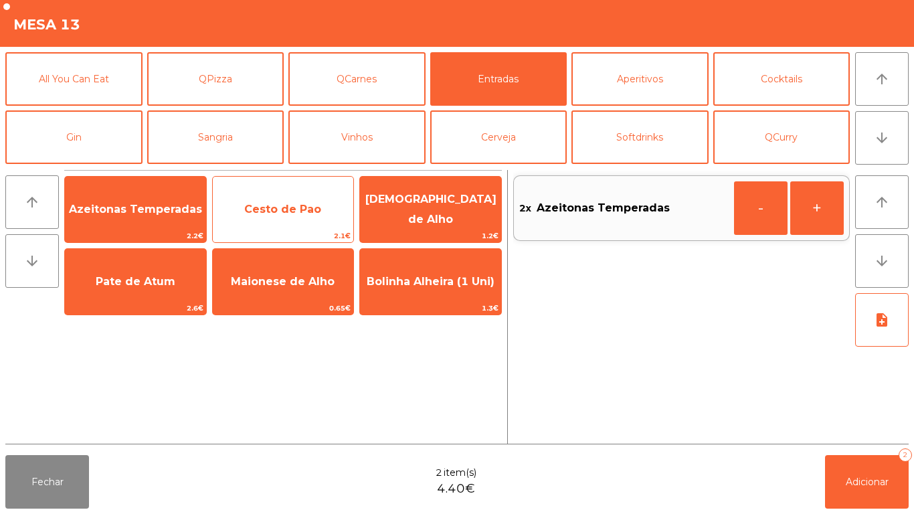
click at [262, 211] on span "Cesto de Pao" at bounding box center [282, 209] width 77 height 13
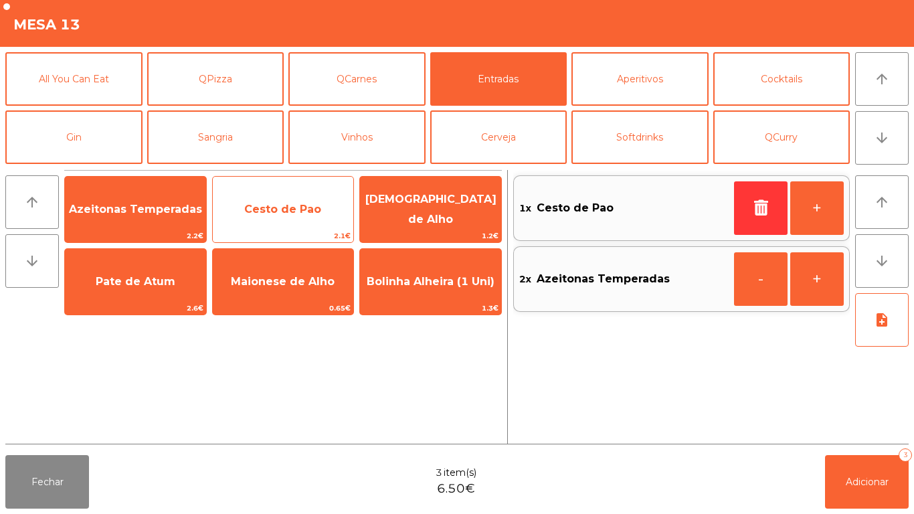
click at [274, 217] on span "Cesto de Pao" at bounding box center [283, 209] width 141 height 36
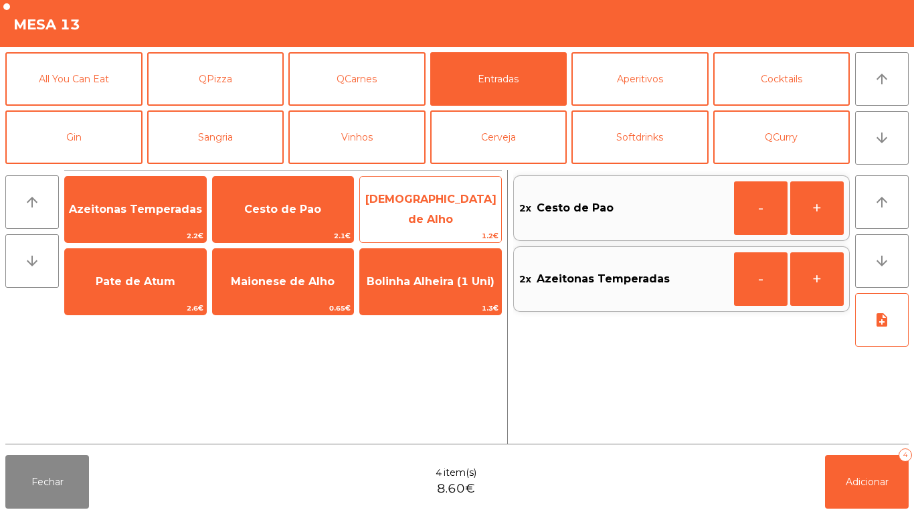
click at [411, 209] on span "[DEMOGRAPHIC_DATA] de Alho" at bounding box center [430, 209] width 131 height 33
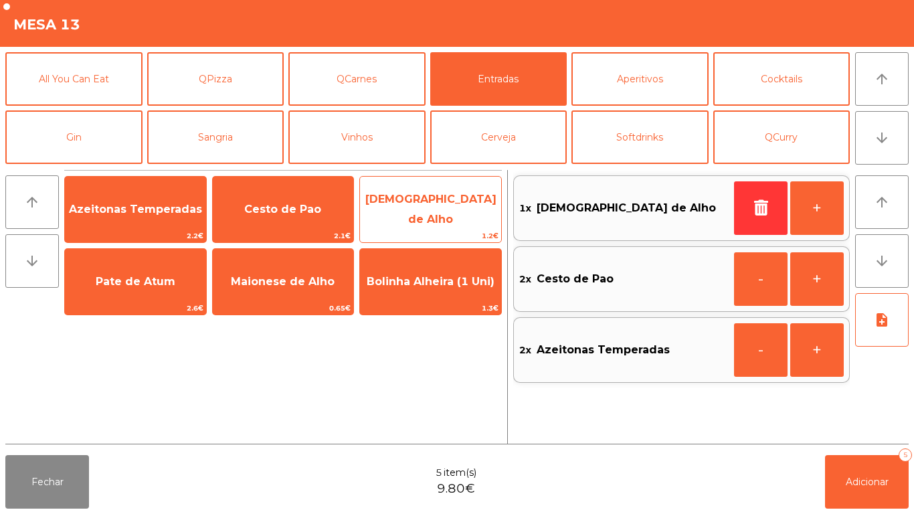
click at [421, 217] on span "[DEMOGRAPHIC_DATA] de Alho" at bounding box center [430, 209] width 141 height 57
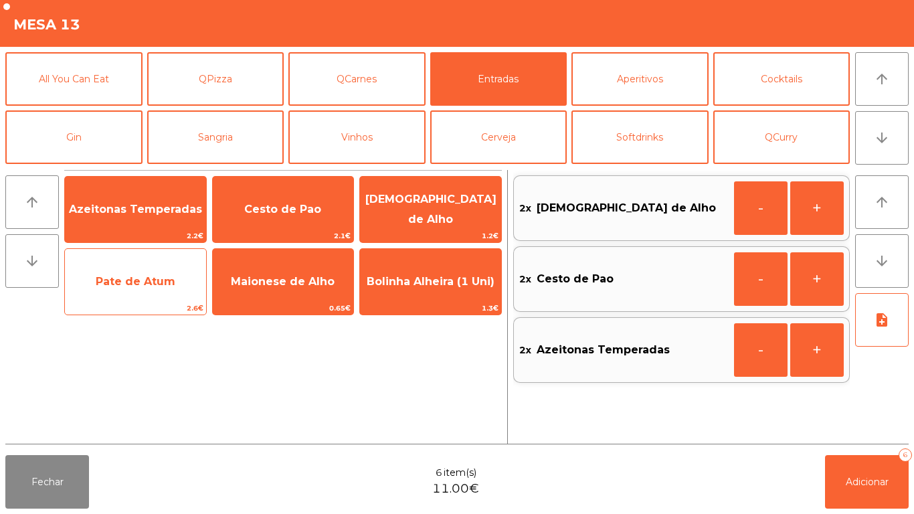
click at [153, 285] on span "Pate de Atum" at bounding box center [136, 281] width 80 height 13
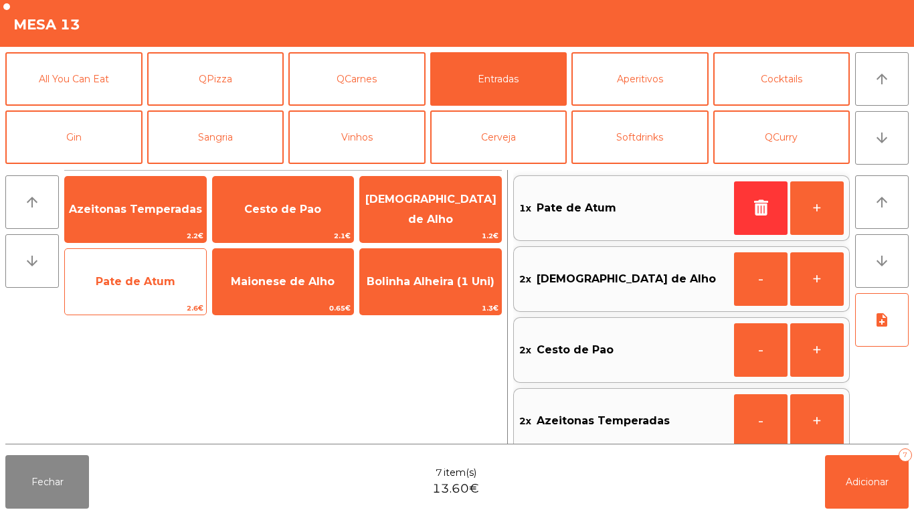
click at [152, 278] on span "Pate de Atum" at bounding box center [136, 281] width 80 height 13
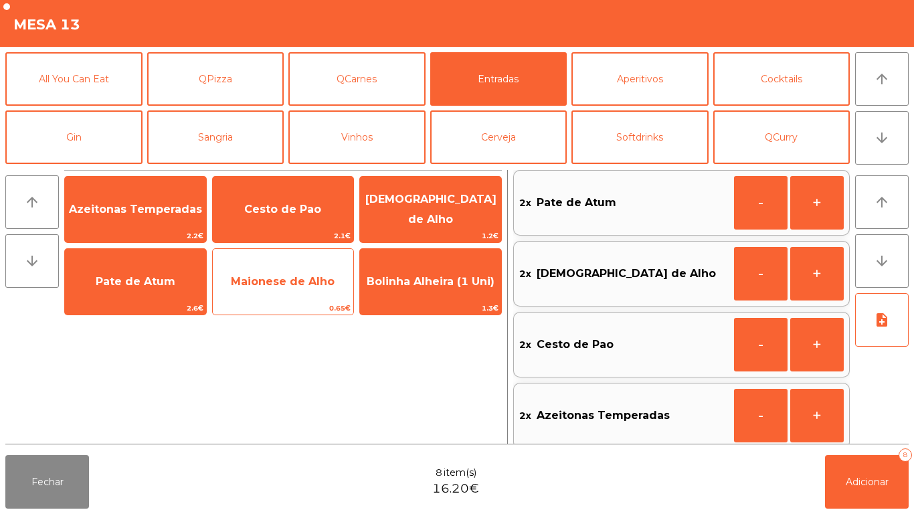
click at [305, 294] on span "Maionese de Alho" at bounding box center [283, 282] width 141 height 36
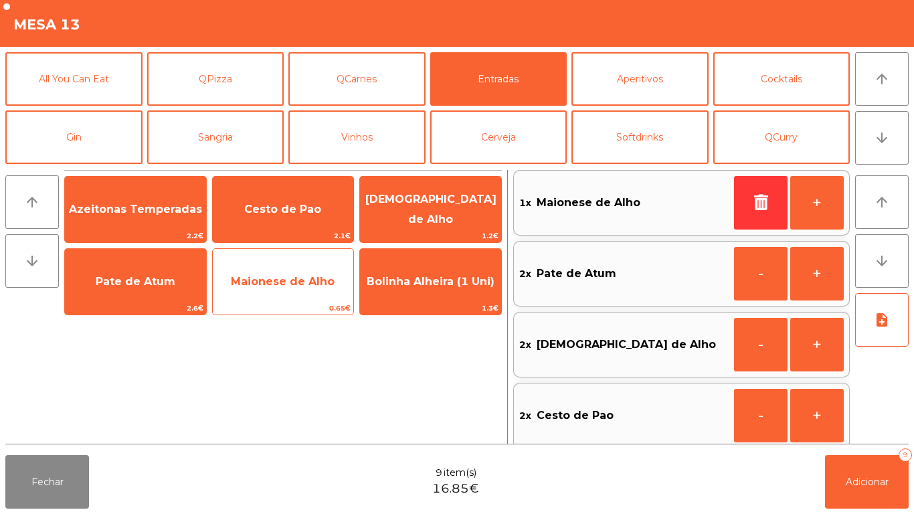
click at [313, 289] on span "Maionese de Alho" at bounding box center [283, 282] width 141 height 36
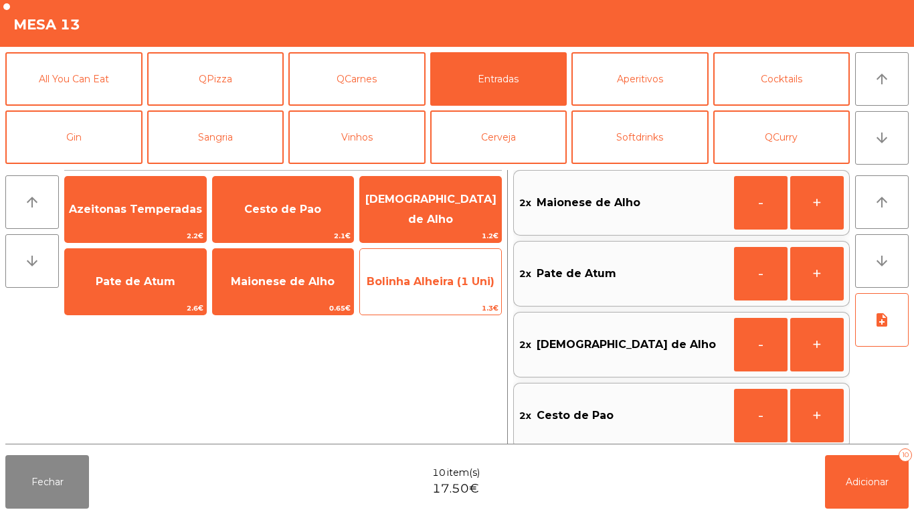
click at [440, 290] on span "Bolinha Alheira (1 Uni)" at bounding box center [430, 282] width 141 height 36
click at [441, 284] on span "Bolinha Alheira (1 Uni)" at bounding box center [431, 281] width 128 height 13
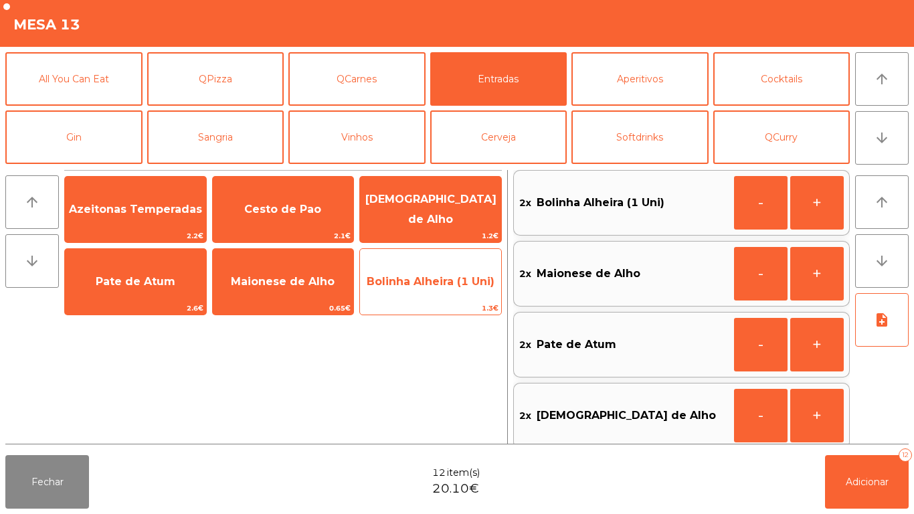
click at [446, 294] on span "Bolinha Alheira (1 Uni)" at bounding box center [430, 282] width 141 height 36
click at [452, 296] on span "Bolinha Alheira (1 Uni)" at bounding box center [430, 282] width 141 height 36
click at [452, 294] on span "Bolinha Alheira (1 Uni)" at bounding box center [430, 282] width 141 height 36
click at [456, 289] on span "Bolinha Alheira (1 Uni)" at bounding box center [430, 282] width 141 height 36
click at [453, 289] on span "Bolinha Alheira (1 Uni)" at bounding box center [430, 282] width 141 height 36
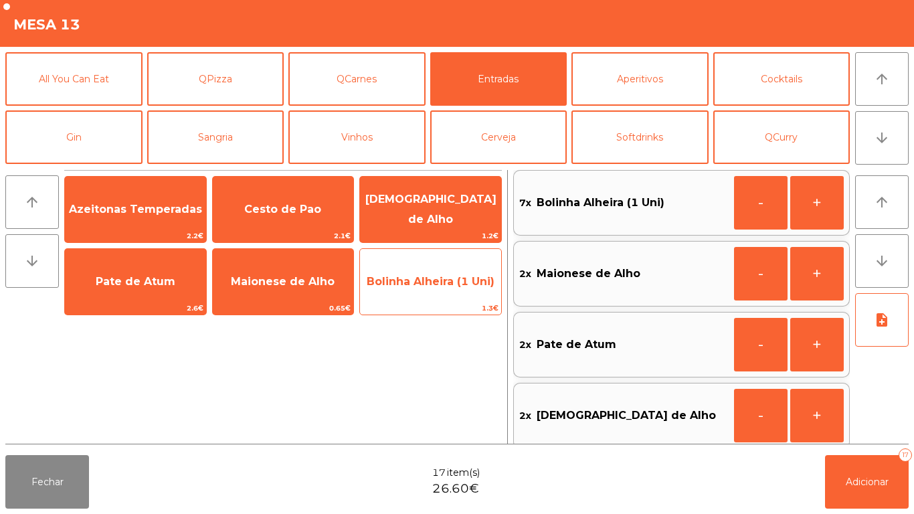
click at [434, 289] on span "Bolinha Alheira (1 Uni)" at bounding box center [430, 282] width 141 height 36
click at [430, 295] on span "Bolinha Alheira (1 Uni)" at bounding box center [430, 282] width 141 height 36
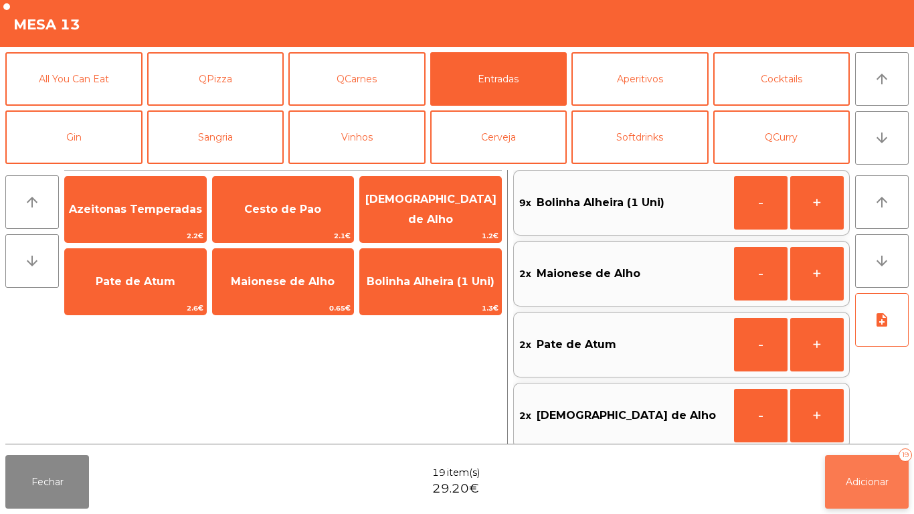
click at [869, 481] on span "Adicionar" at bounding box center [867, 482] width 43 height 12
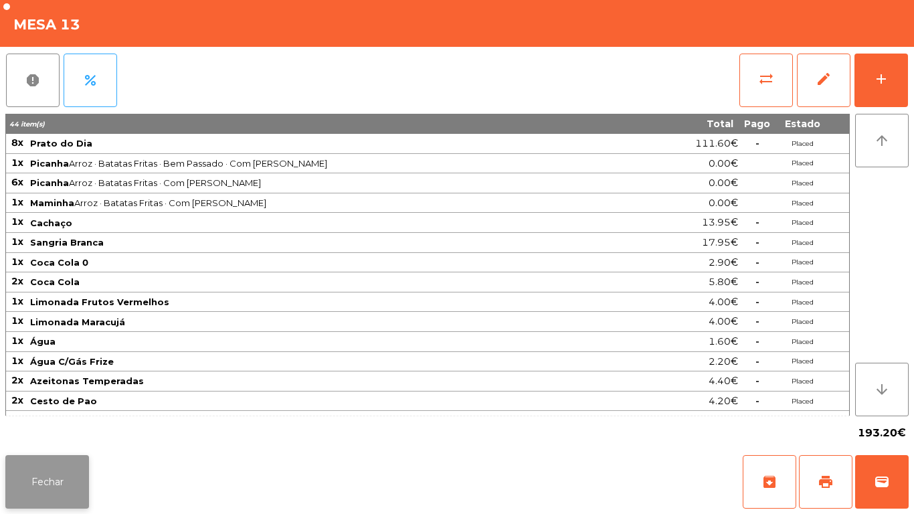
click at [47, 470] on button "Fechar" at bounding box center [47, 482] width 84 height 54
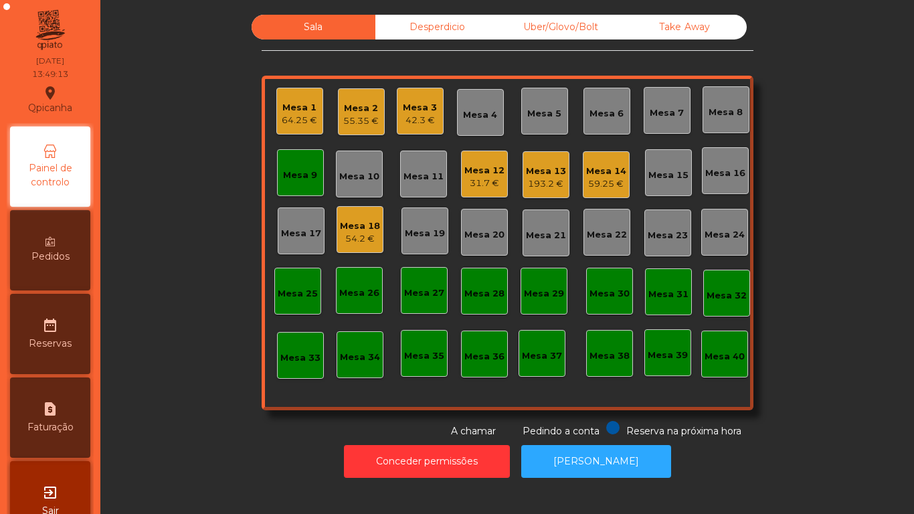
click at [293, 102] on div "Mesa 1" at bounding box center [299, 107] width 35 height 13
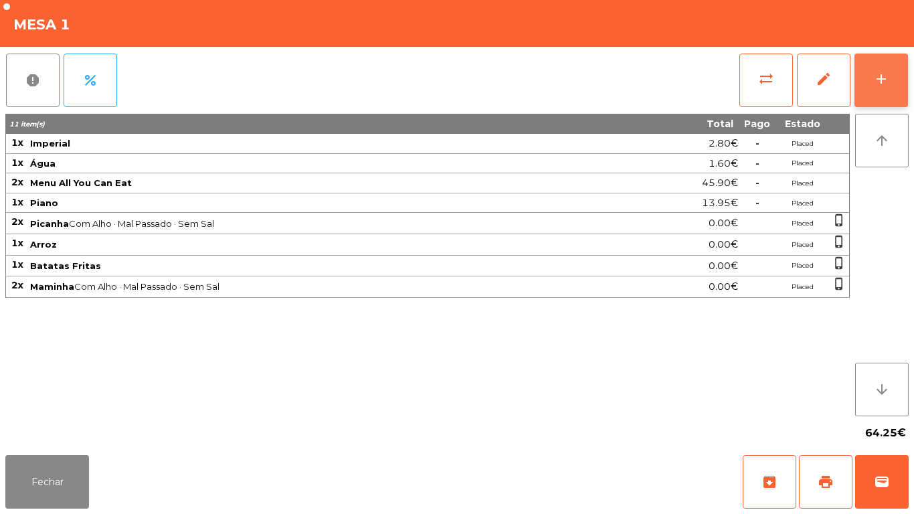
click at [870, 75] on button "add" at bounding box center [881, 81] width 54 height 54
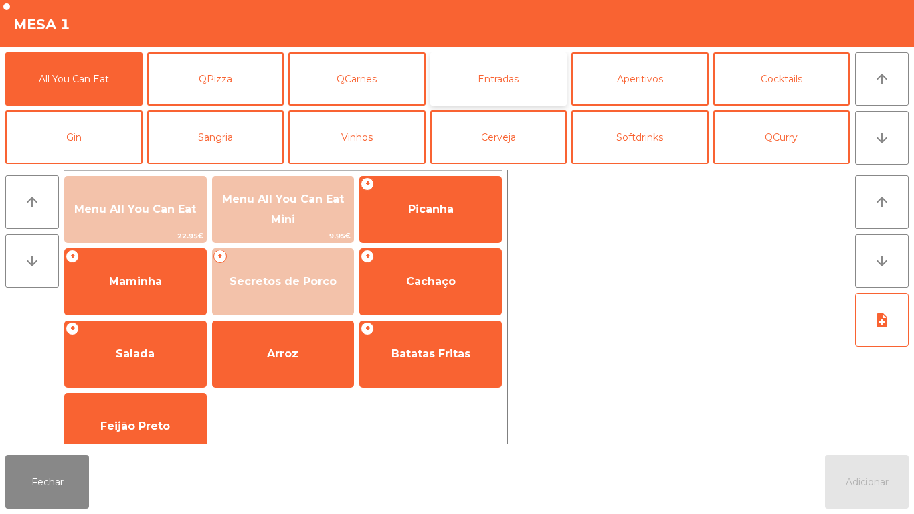
click at [498, 76] on button "Entradas" at bounding box center [498, 79] width 137 height 54
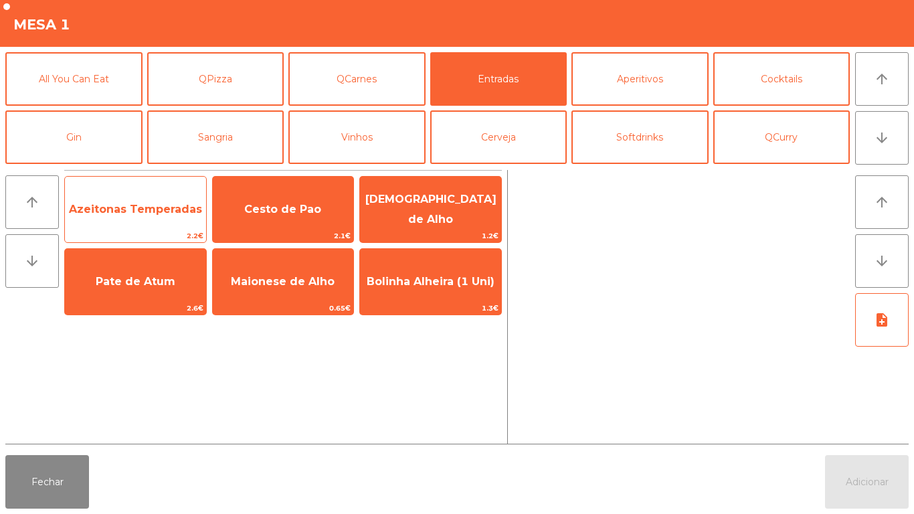
click at [139, 207] on span "Azeitonas Temperadas" at bounding box center [135, 209] width 133 height 13
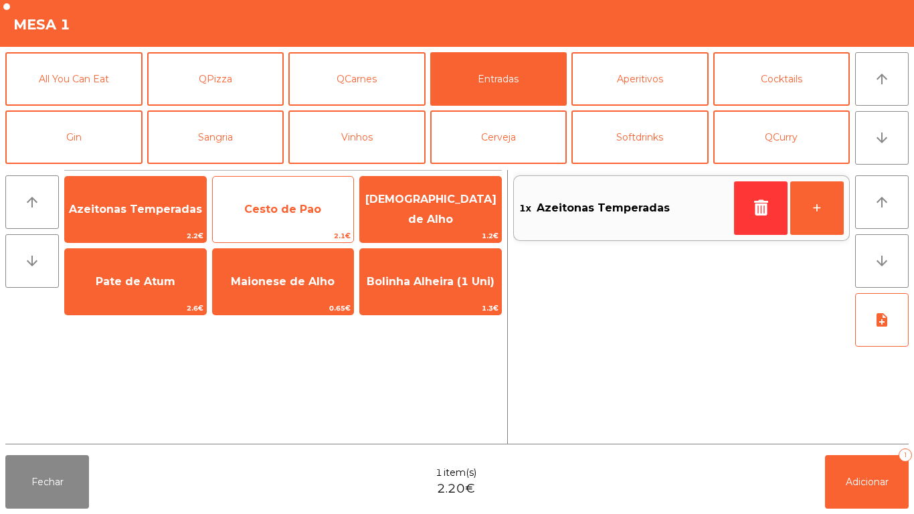
click at [282, 204] on span "Cesto de Pao" at bounding box center [282, 209] width 77 height 13
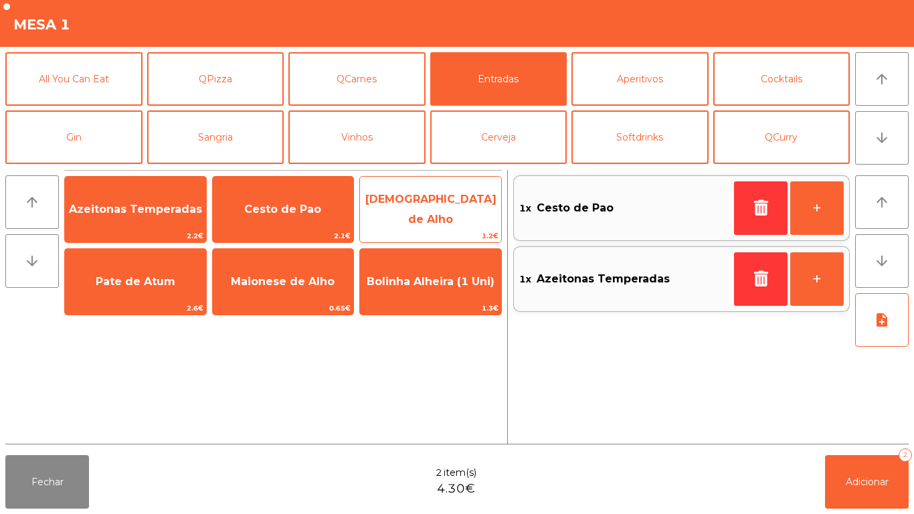
click at [430, 207] on span "[DEMOGRAPHIC_DATA] de Alho" at bounding box center [430, 209] width 131 height 33
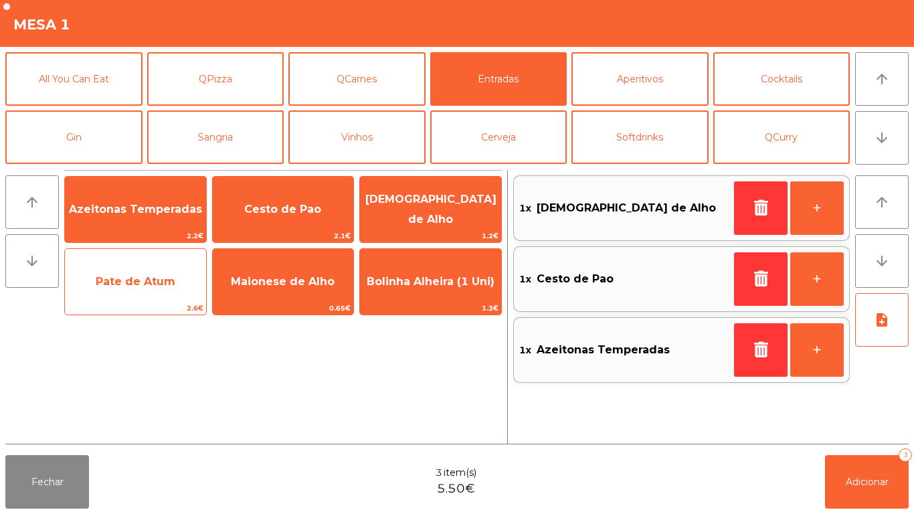
click at [145, 284] on span "Pate de Atum" at bounding box center [136, 281] width 80 height 13
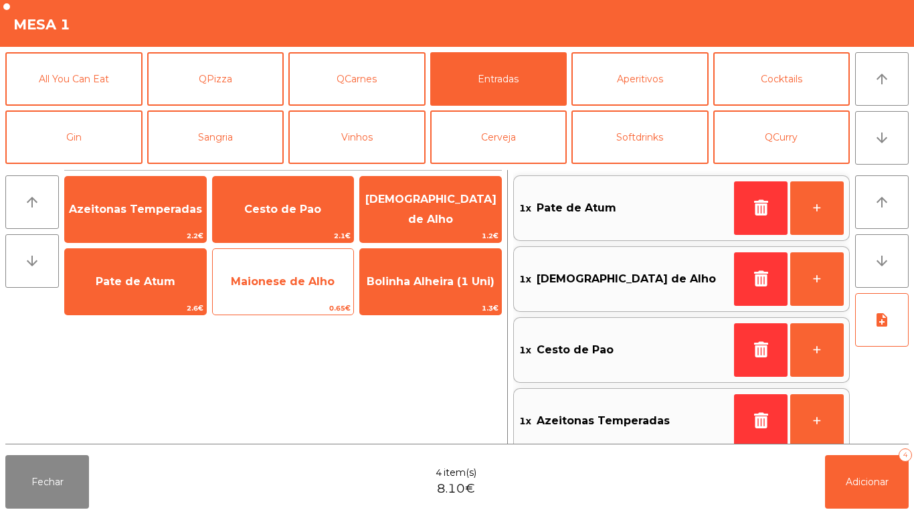
click at [289, 280] on span "Maionese de Alho" at bounding box center [283, 281] width 104 height 13
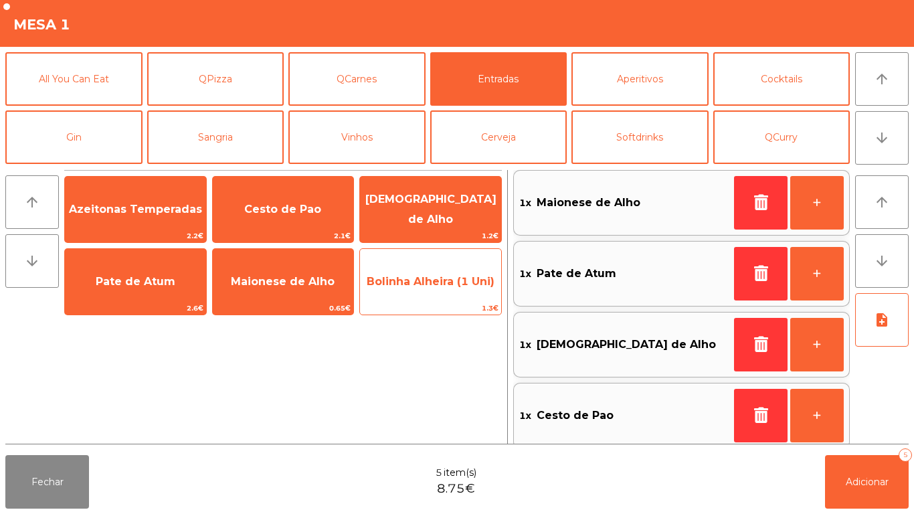
click at [411, 278] on span "Bolinha Alheira (1 Uni)" at bounding box center [431, 281] width 128 height 13
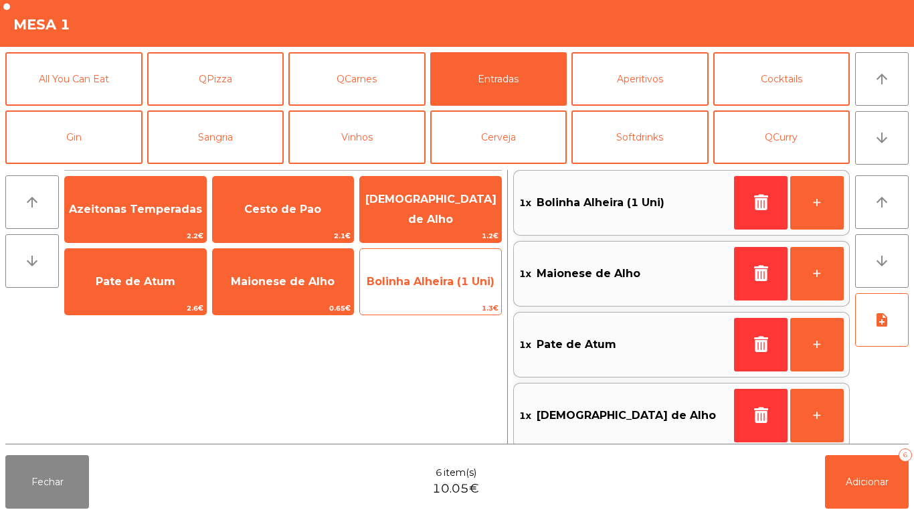
click at [416, 274] on span "Bolinha Alheira (1 Uni)" at bounding box center [430, 282] width 141 height 36
click at [428, 278] on span "Bolinha Alheira (1 Uni)" at bounding box center [431, 281] width 128 height 13
click at [420, 275] on span "Bolinha Alheira (1 Uni)" at bounding box center [431, 281] width 128 height 13
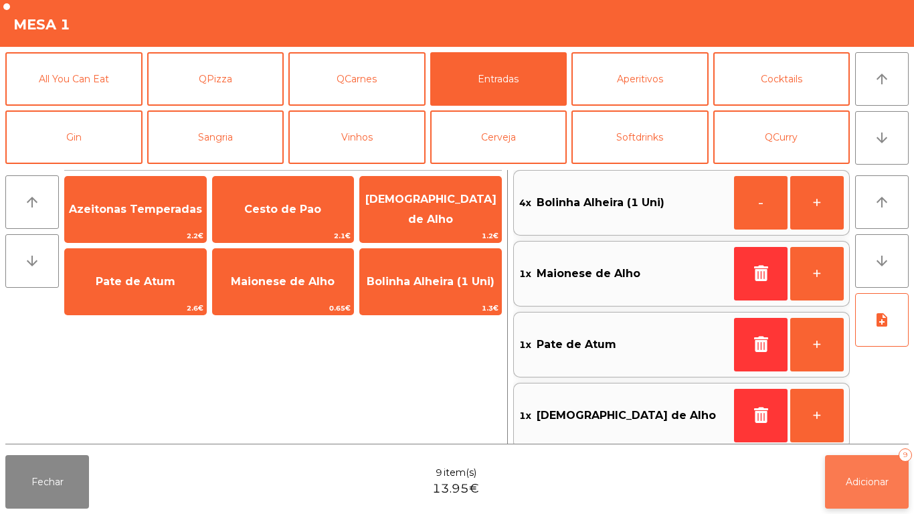
click at [857, 467] on button "Adicionar 9" at bounding box center [867, 482] width 84 height 54
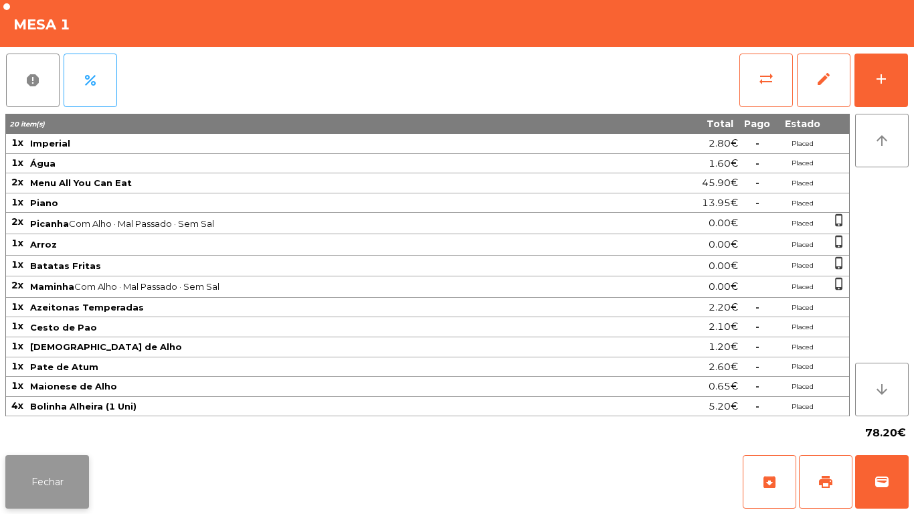
click at [43, 470] on button "Fechar" at bounding box center [47, 482] width 84 height 54
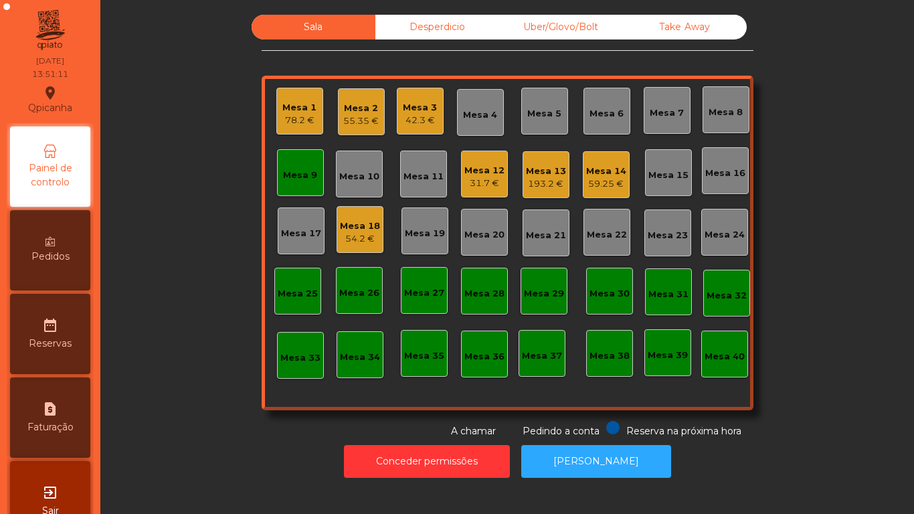
click at [357, 106] on div "Mesa 2" at bounding box center [360, 108] width 35 height 13
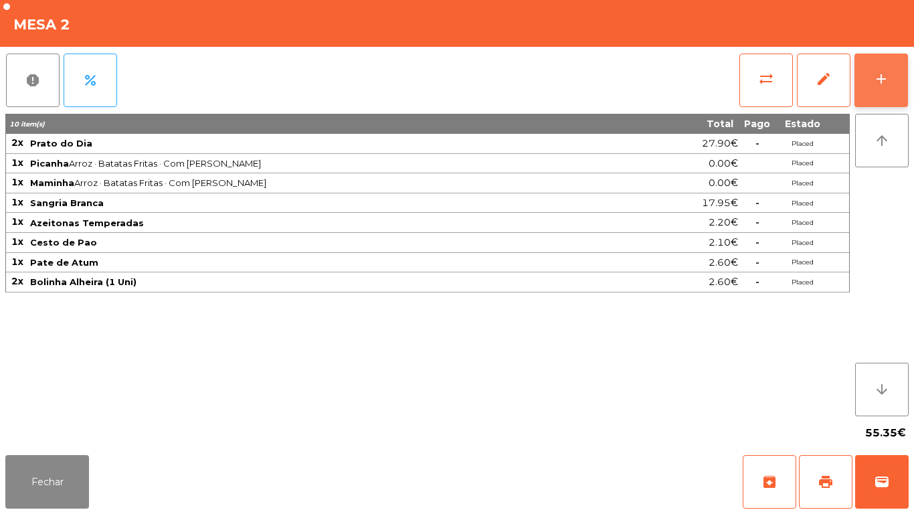
click at [875, 81] on div "add" at bounding box center [881, 79] width 16 height 16
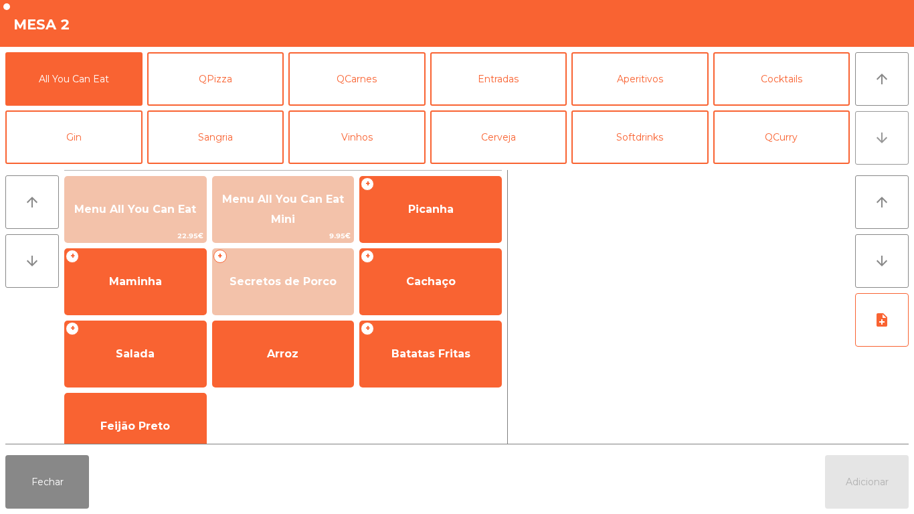
click at [875, 151] on button "arrow_downward" at bounding box center [882, 138] width 54 height 54
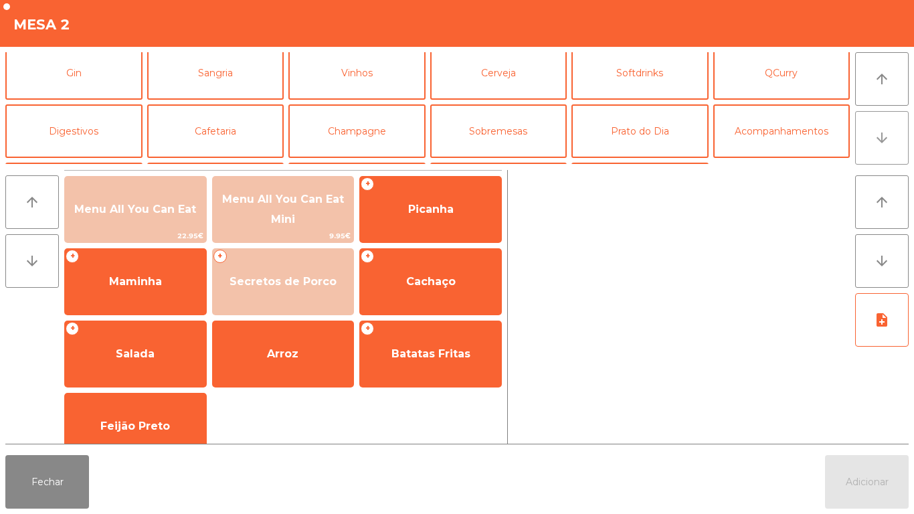
scroll to position [116, 0]
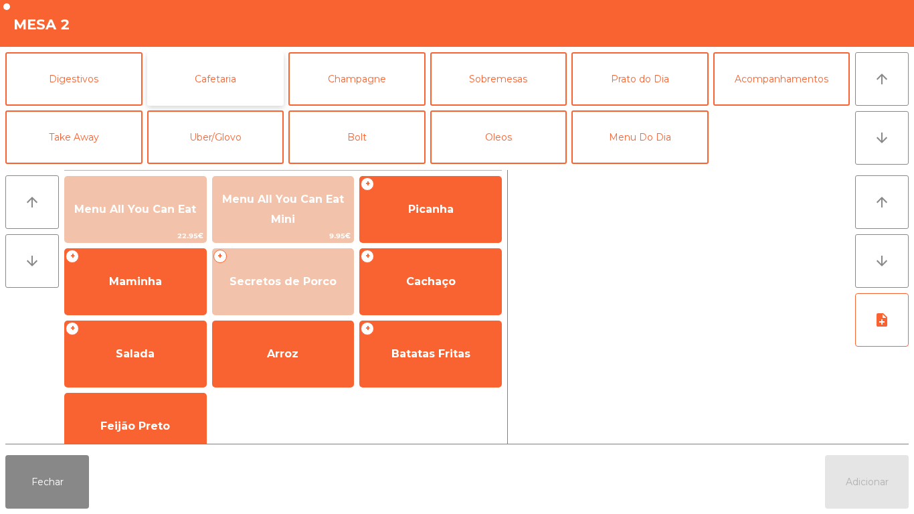
click at [221, 77] on button "Cafetaria" at bounding box center [215, 79] width 137 height 54
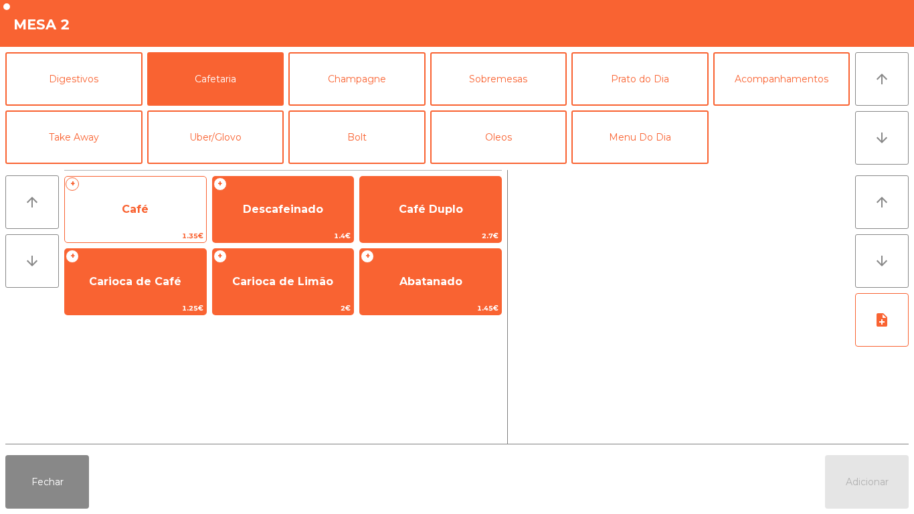
click at [130, 207] on span "Café" at bounding box center [135, 209] width 27 height 13
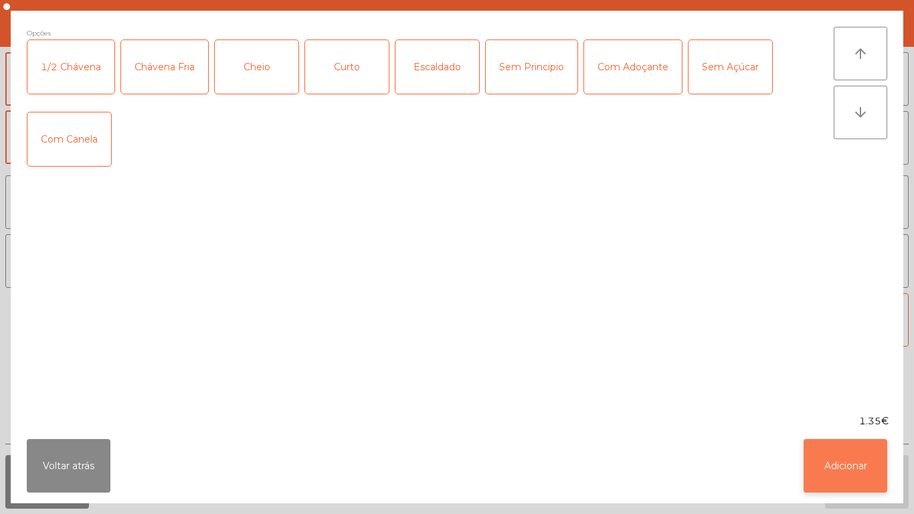
click at [858, 459] on button "Adicionar" at bounding box center [845, 466] width 84 height 54
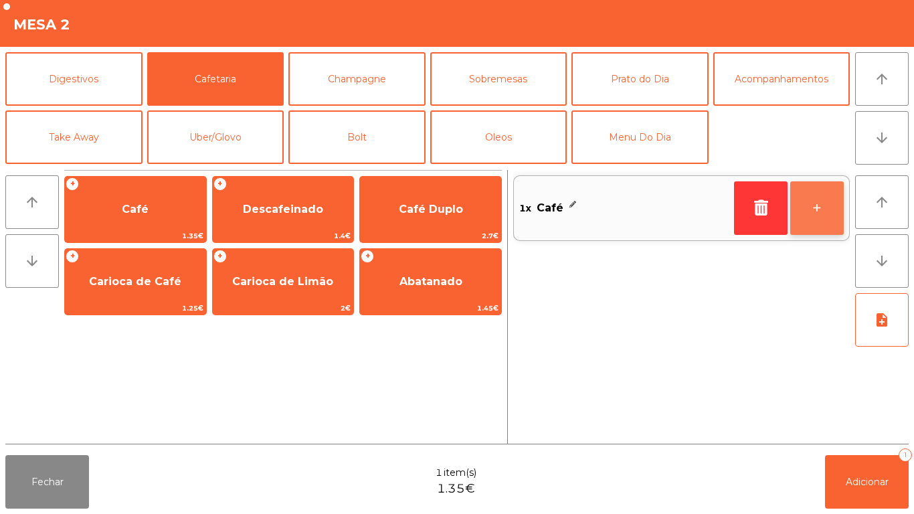
click at [803, 207] on button "+" at bounding box center [817, 208] width 54 height 54
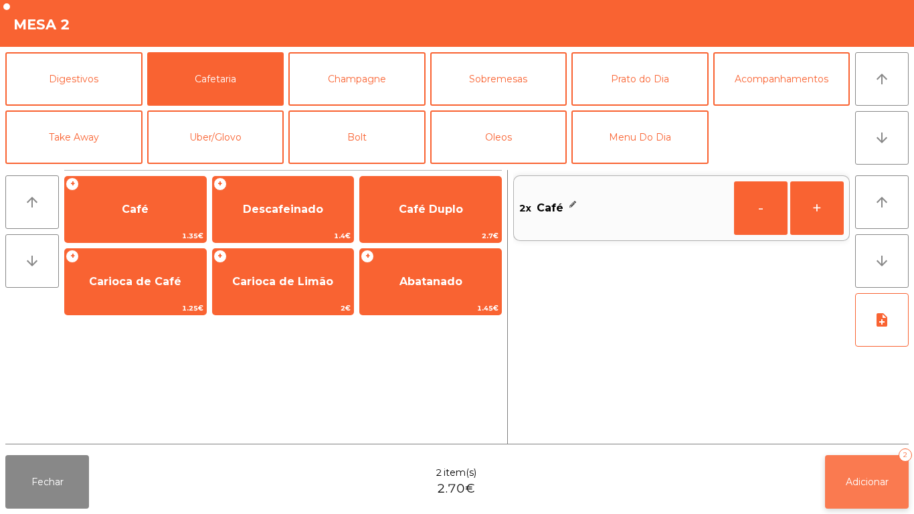
click at [864, 479] on span "Adicionar" at bounding box center [867, 482] width 43 height 12
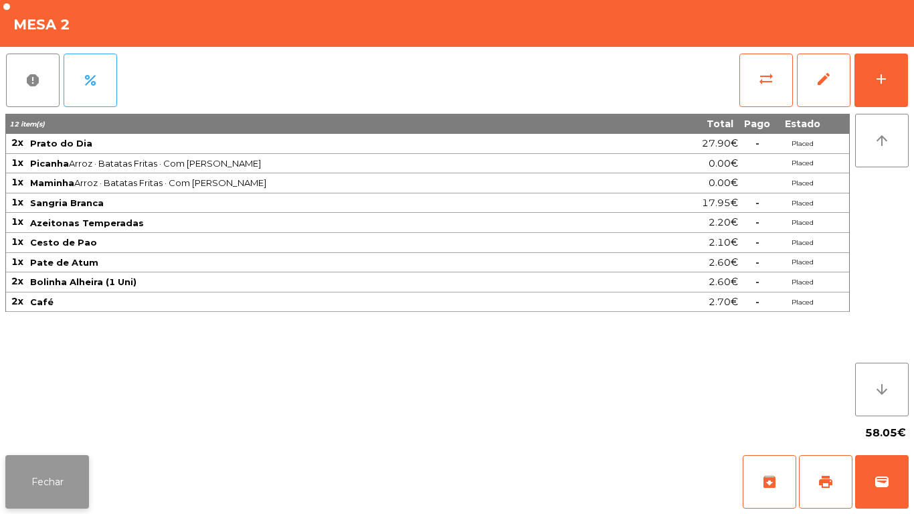
click at [46, 472] on button "Fechar" at bounding box center [47, 482] width 84 height 54
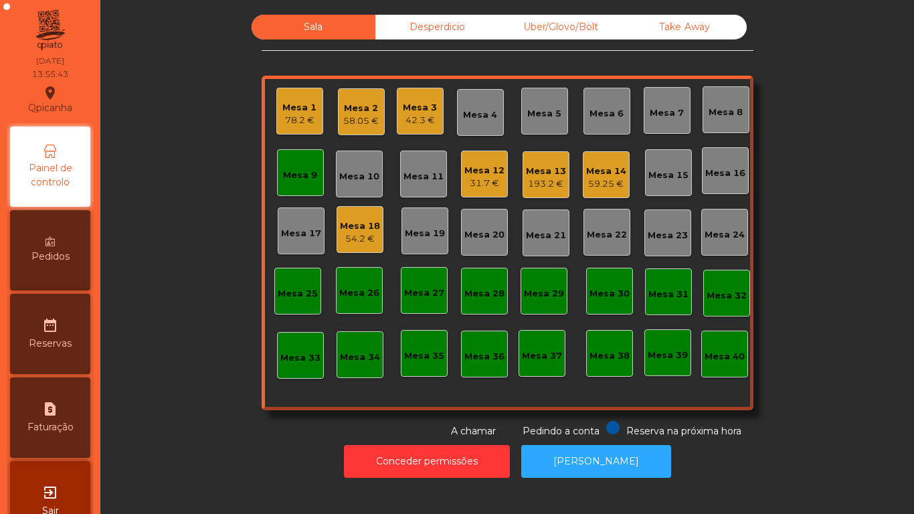
click at [477, 172] on div "Mesa 12" at bounding box center [484, 170] width 40 height 13
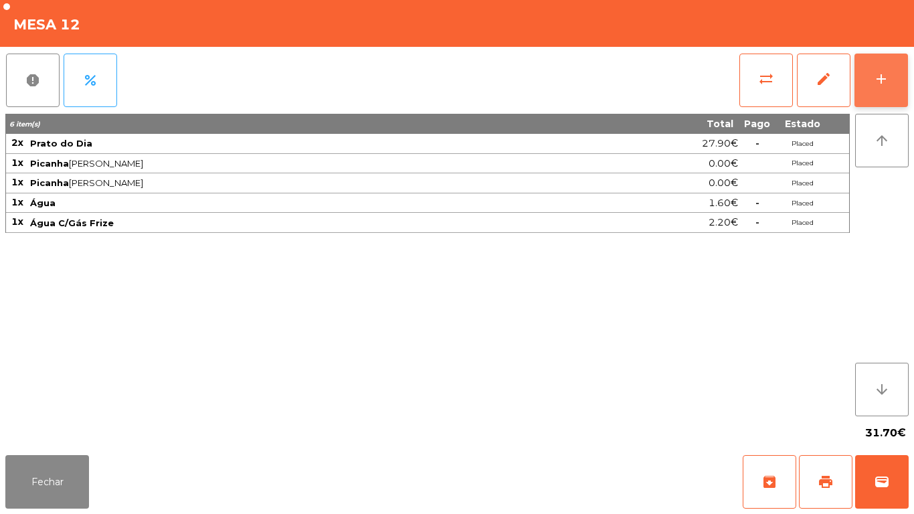
click at [880, 90] on button "add" at bounding box center [881, 81] width 54 height 54
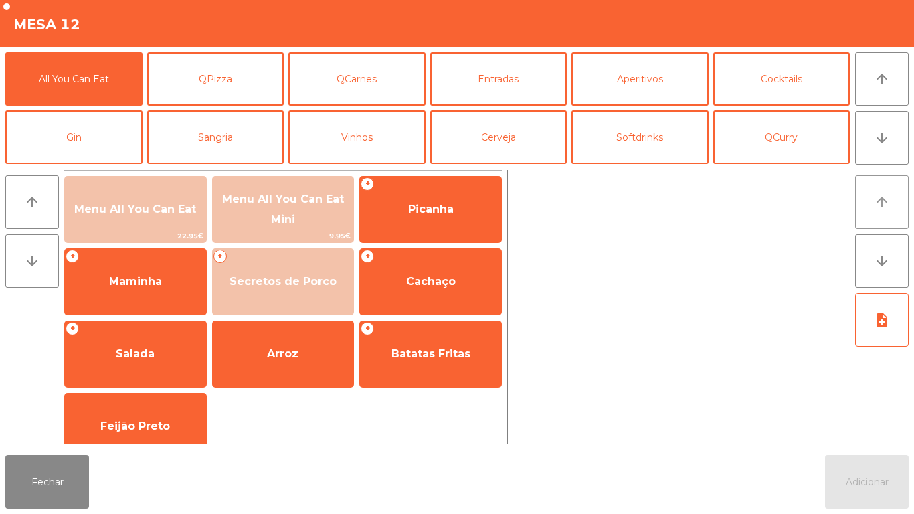
click at [884, 203] on icon "arrow_upward" at bounding box center [882, 202] width 16 height 16
click at [875, 147] on button "arrow_downward" at bounding box center [882, 138] width 54 height 54
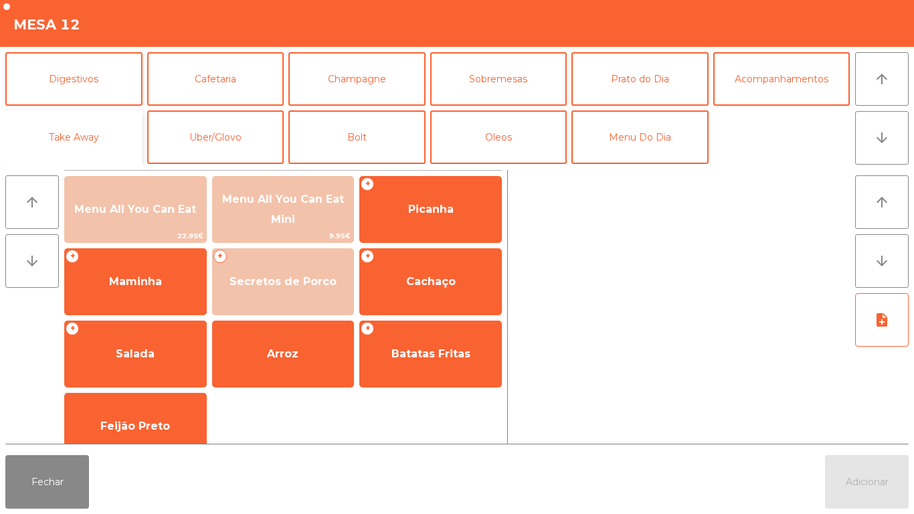
click at [98, 136] on button "Take Away" at bounding box center [73, 137] width 137 height 54
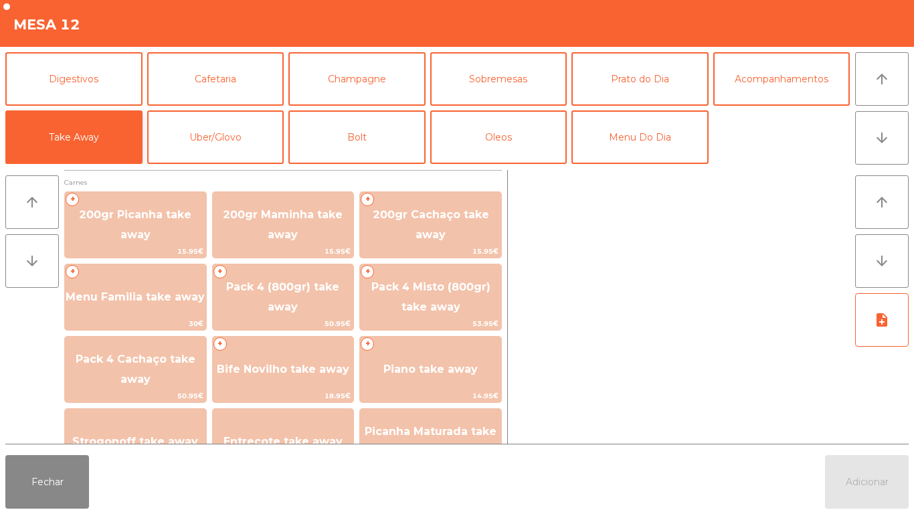
scroll to position [37, 0]
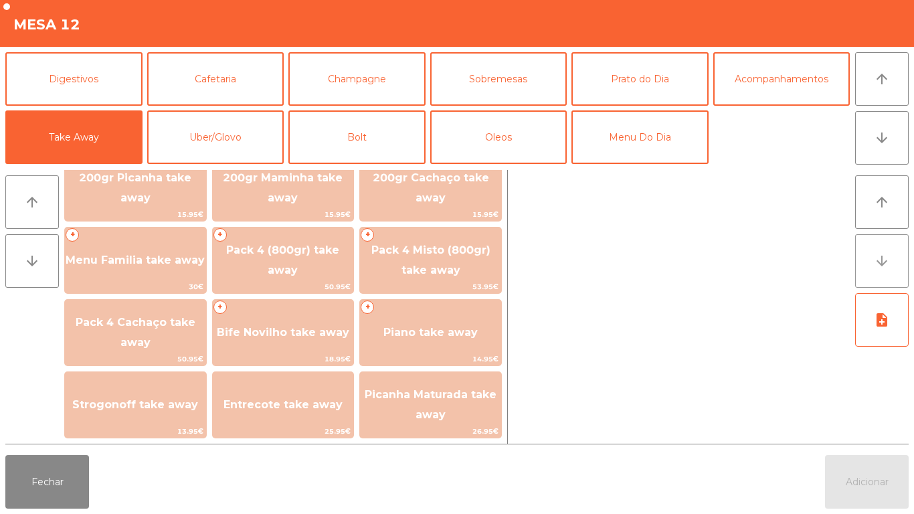
click at [868, 261] on button "arrow_downward" at bounding box center [882, 261] width 54 height 54
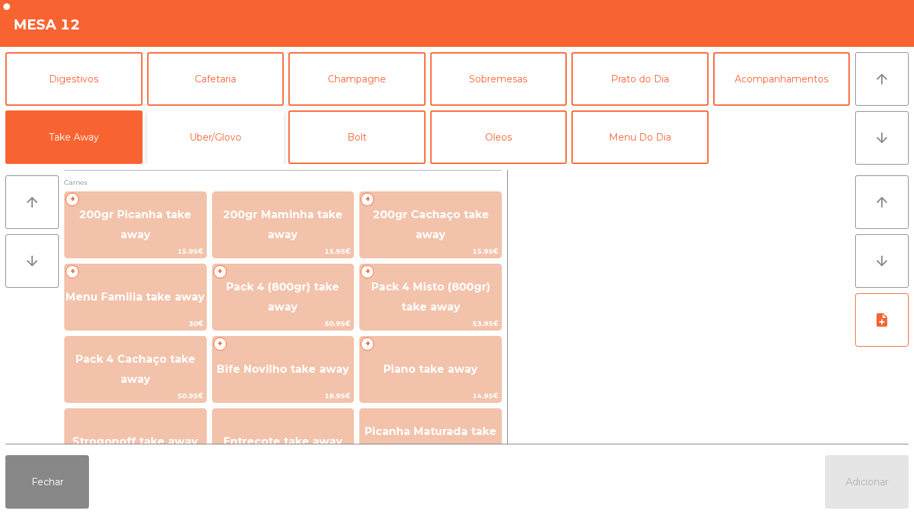
click at [231, 137] on button "Uber/Glovo" at bounding box center [215, 137] width 137 height 54
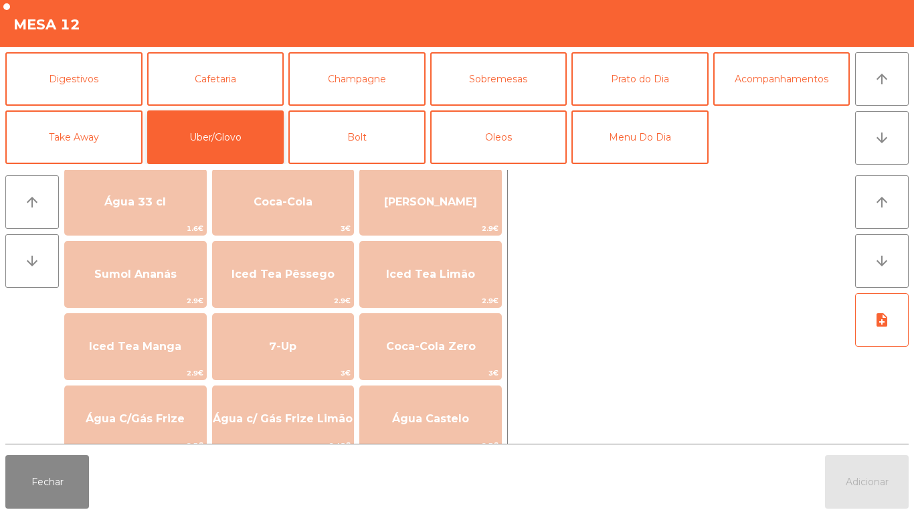
scroll to position [794, 0]
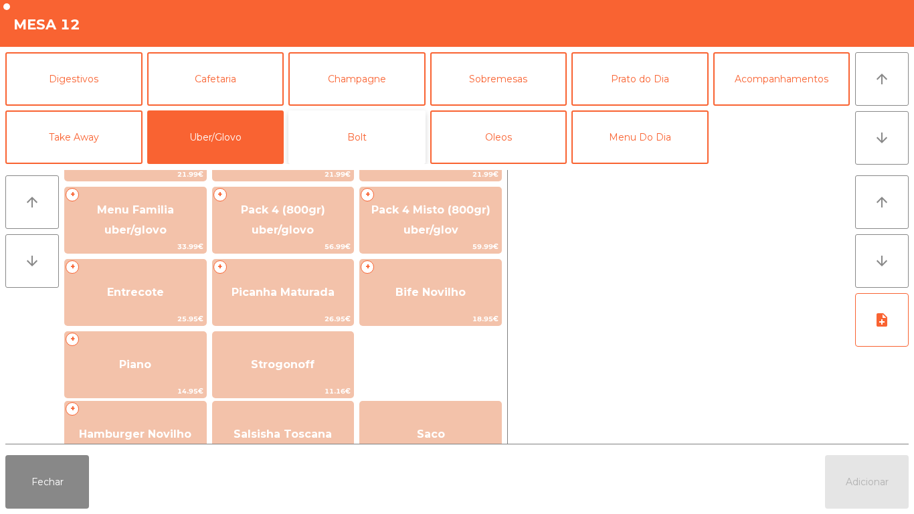
click at [354, 137] on button "Bolt" at bounding box center [356, 137] width 137 height 54
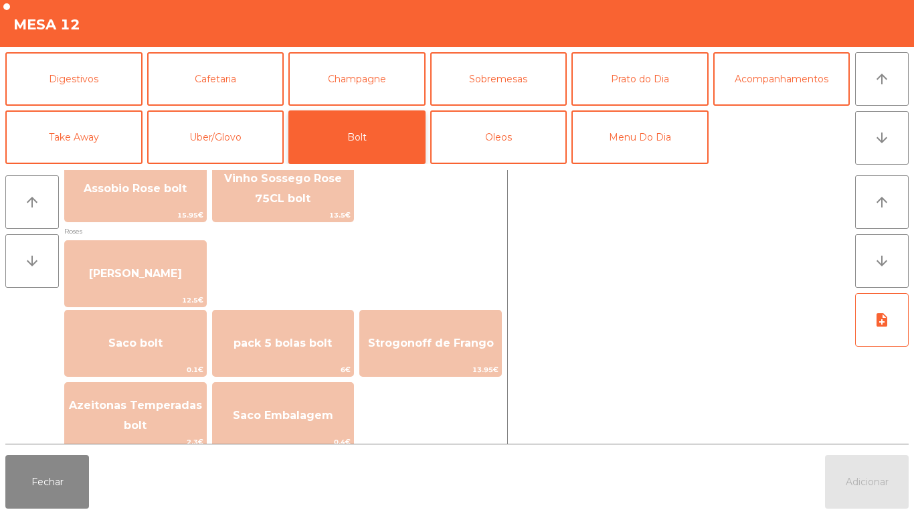
scroll to position [1653, 0]
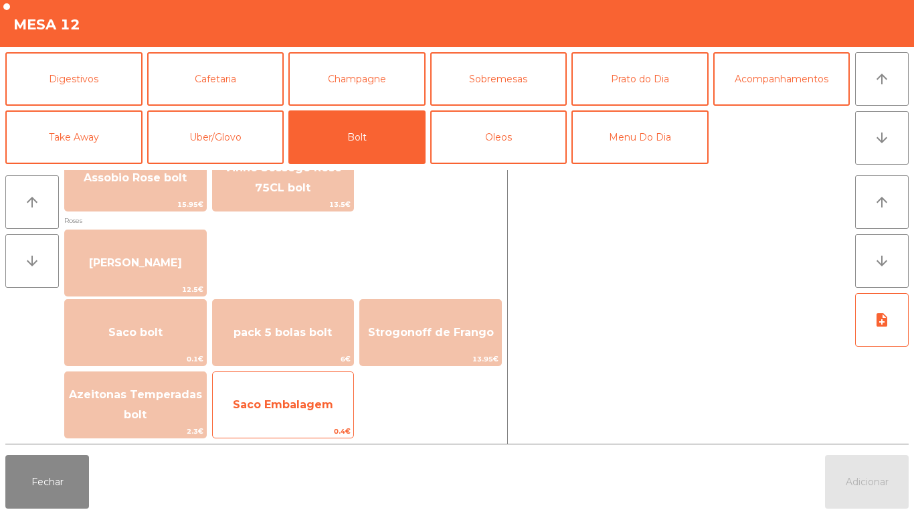
click at [297, 406] on span "Saco Embalagem" at bounding box center [283, 404] width 100 height 13
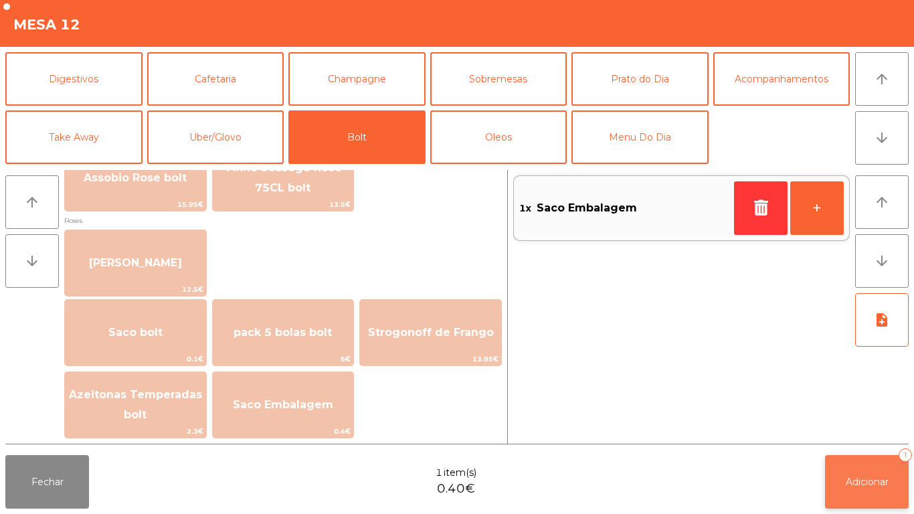
click at [871, 471] on button "Adicionar 1" at bounding box center [867, 482] width 84 height 54
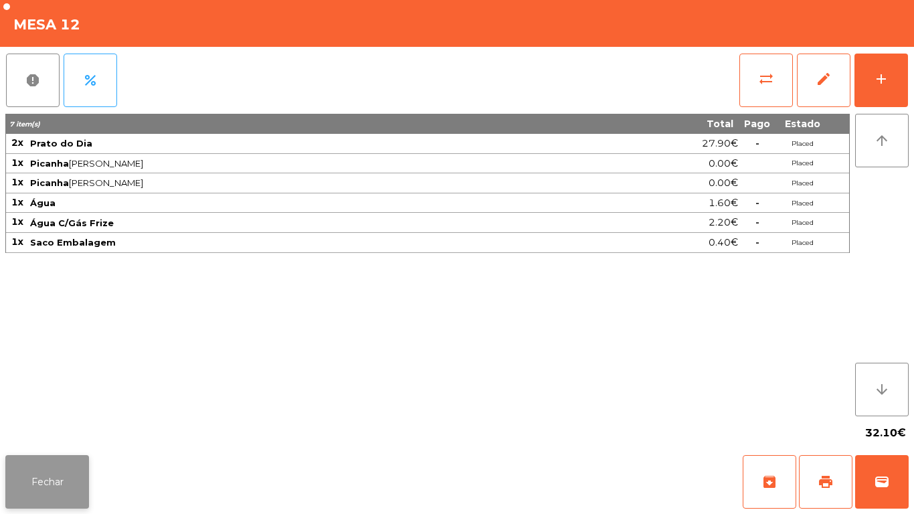
click at [70, 468] on button "Fechar" at bounding box center [47, 482] width 84 height 54
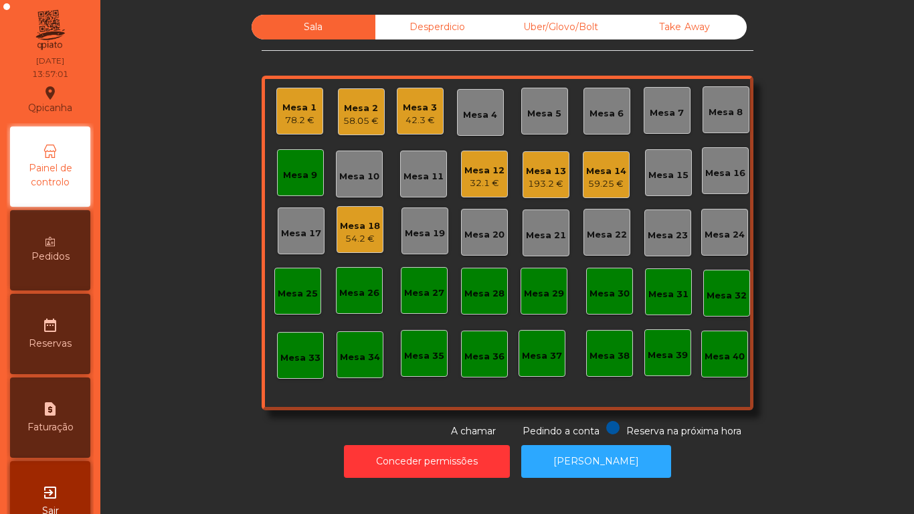
click at [478, 169] on div "Mesa 12" at bounding box center [484, 170] width 40 height 13
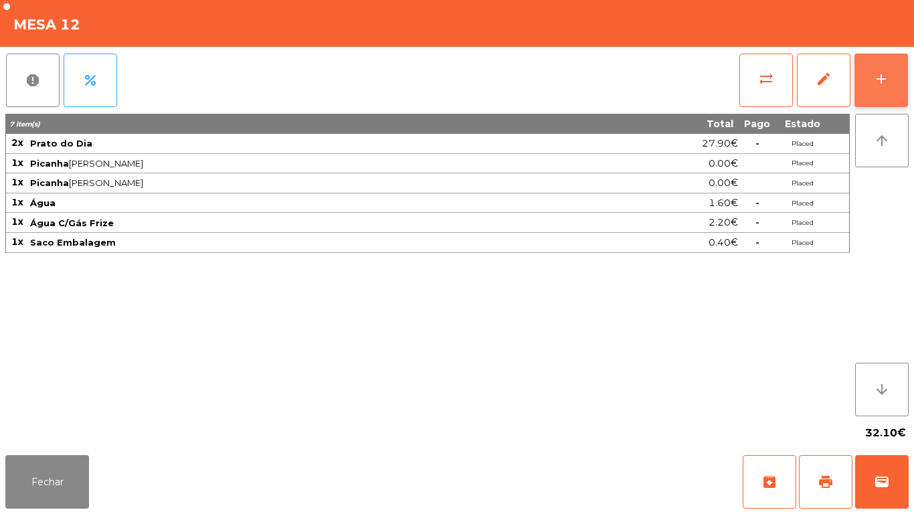
click at [872, 90] on button "add" at bounding box center [881, 81] width 54 height 54
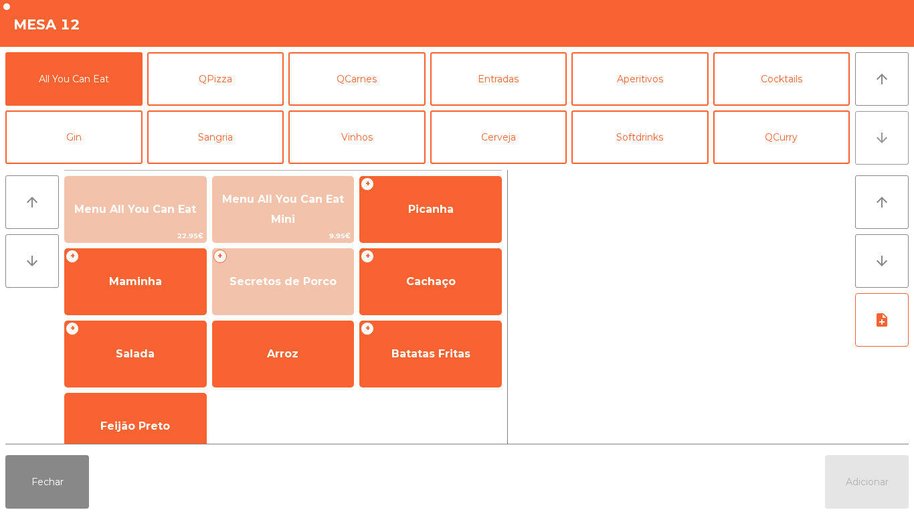
click at [874, 145] on icon "arrow_downward" at bounding box center [882, 138] width 16 height 16
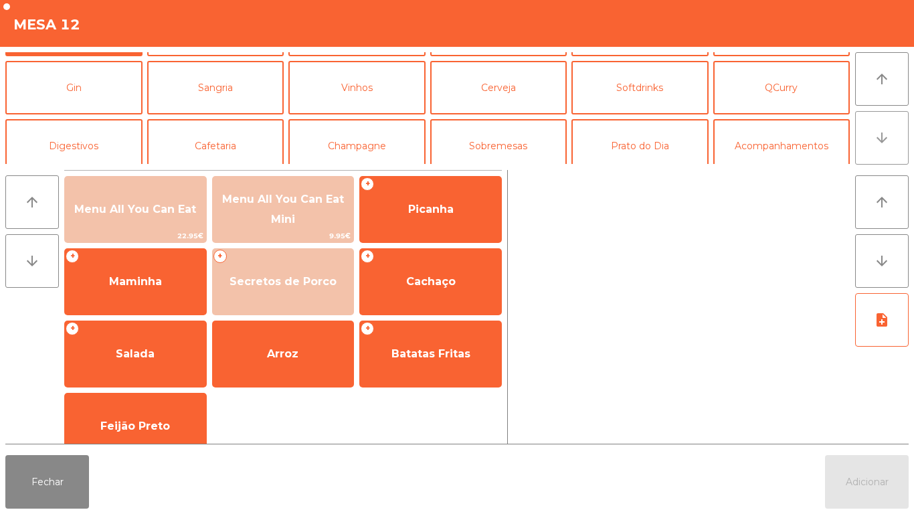
scroll to position [116, 0]
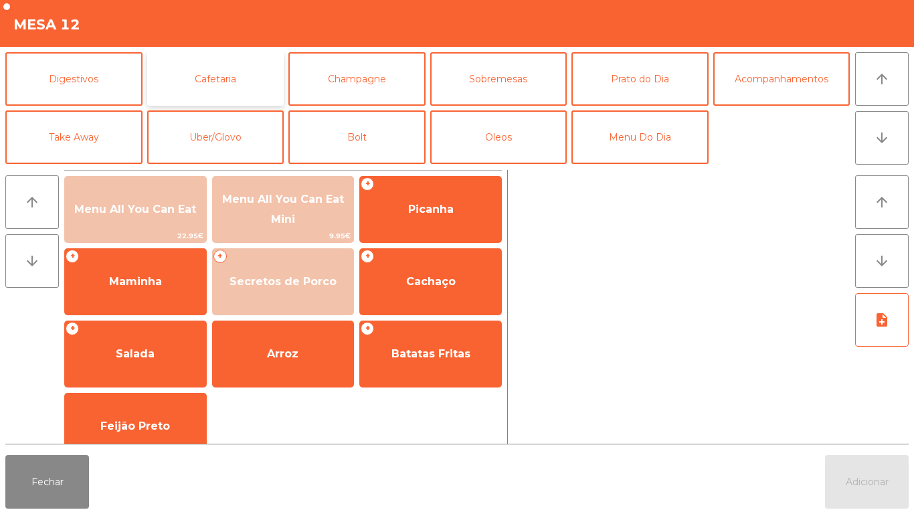
click at [223, 77] on button "Cafetaria" at bounding box center [215, 79] width 137 height 54
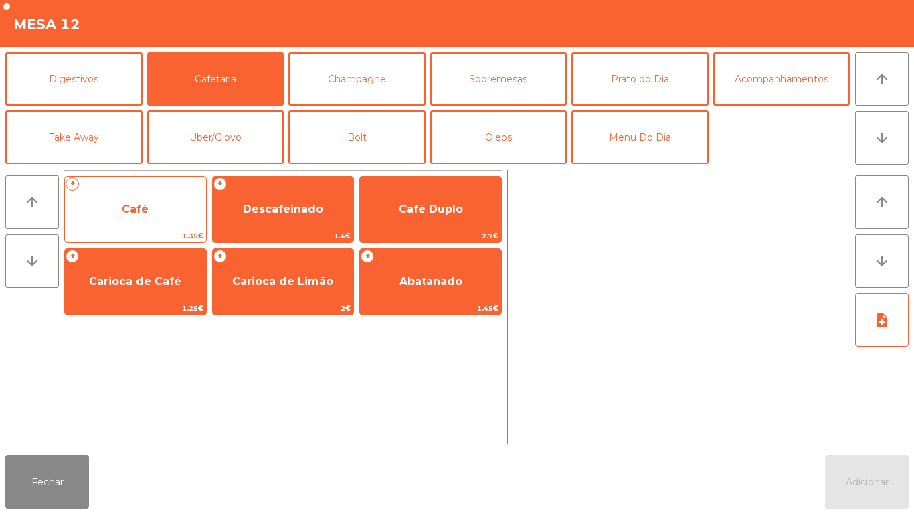
click at [133, 208] on span "Café" at bounding box center [135, 209] width 27 height 13
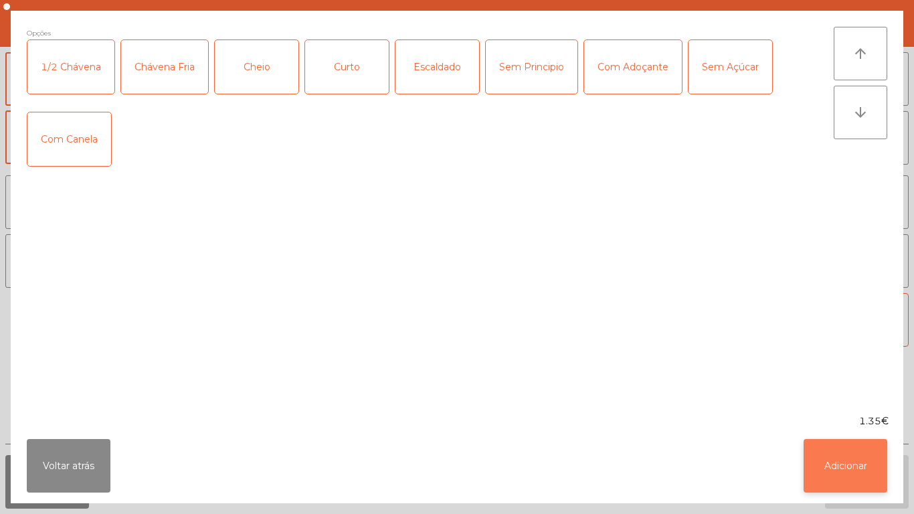
click at [833, 464] on button "Adicionar" at bounding box center [845, 466] width 84 height 54
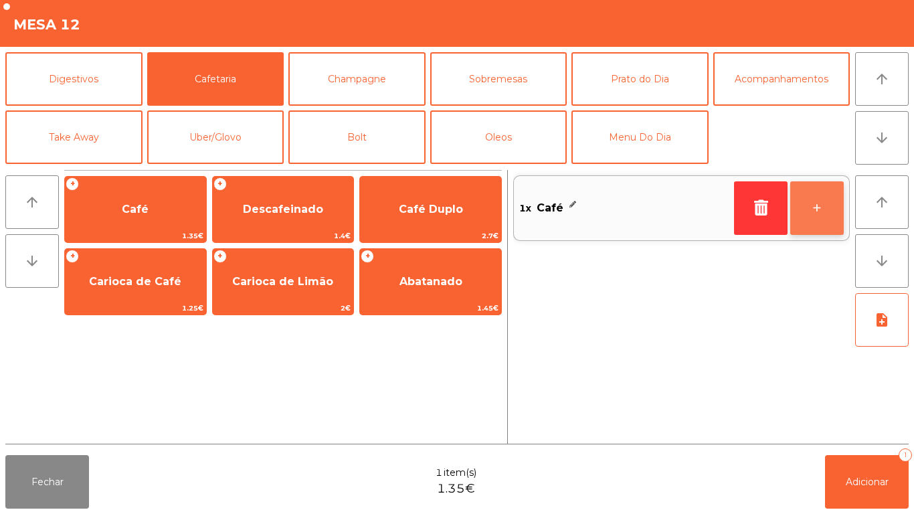
click at [800, 208] on button "+" at bounding box center [817, 208] width 54 height 54
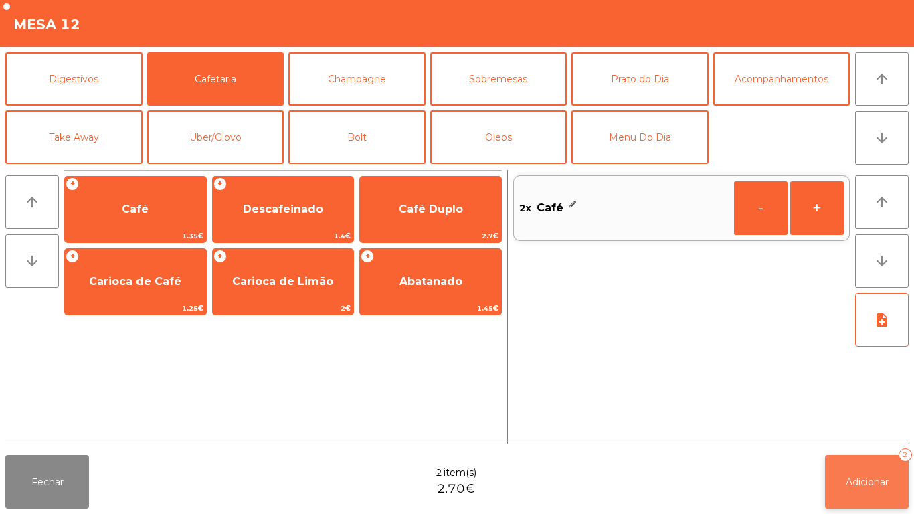
click at [858, 474] on button "Adicionar 2" at bounding box center [867, 482] width 84 height 54
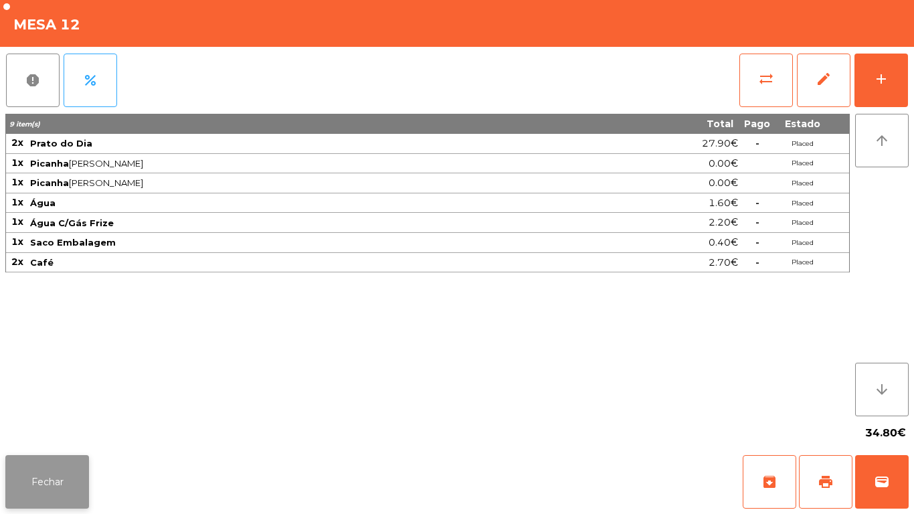
click at [68, 470] on button "Fechar" at bounding box center [47, 482] width 84 height 54
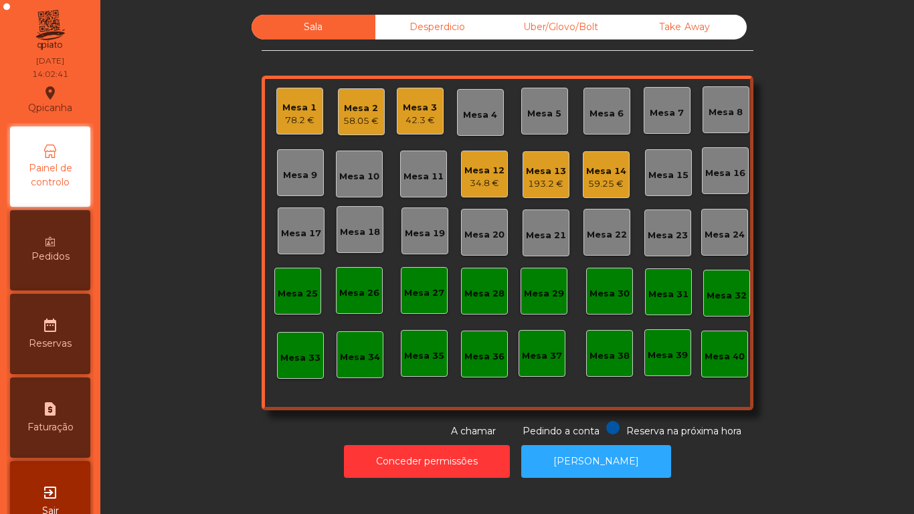
click at [293, 110] on div "Mesa 1" at bounding box center [299, 107] width 34 height 13
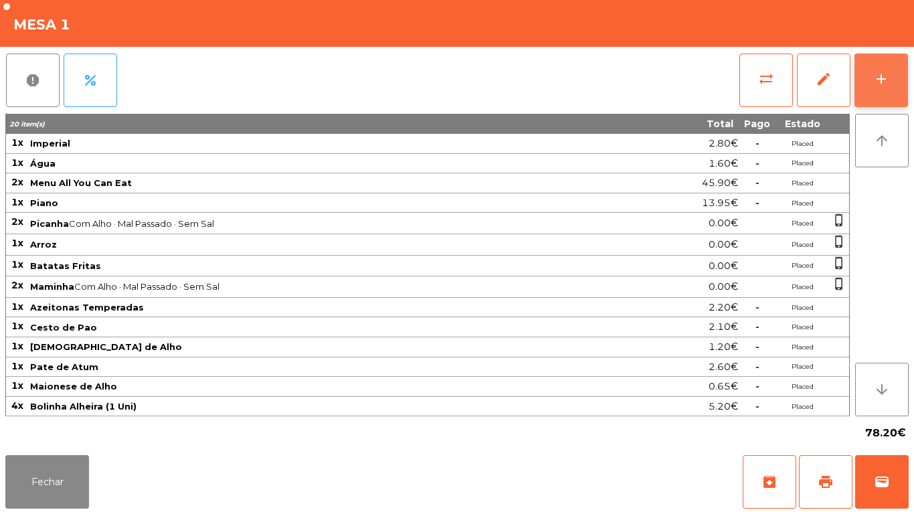
click at [889, 86] on button "add" at bounding box center [881, 81] width 54 height 54
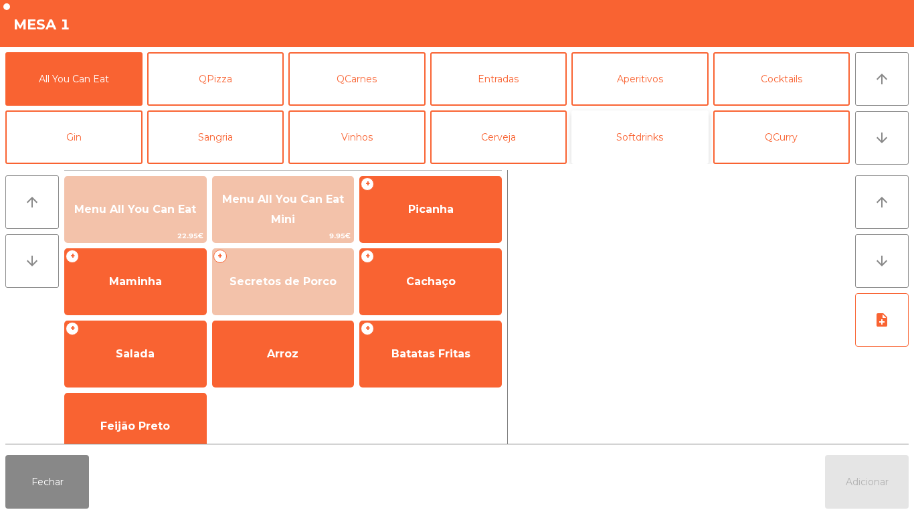
click at [636, 141] on button "Softdrinks" at bounding box center [639, 137] width 137 height 54
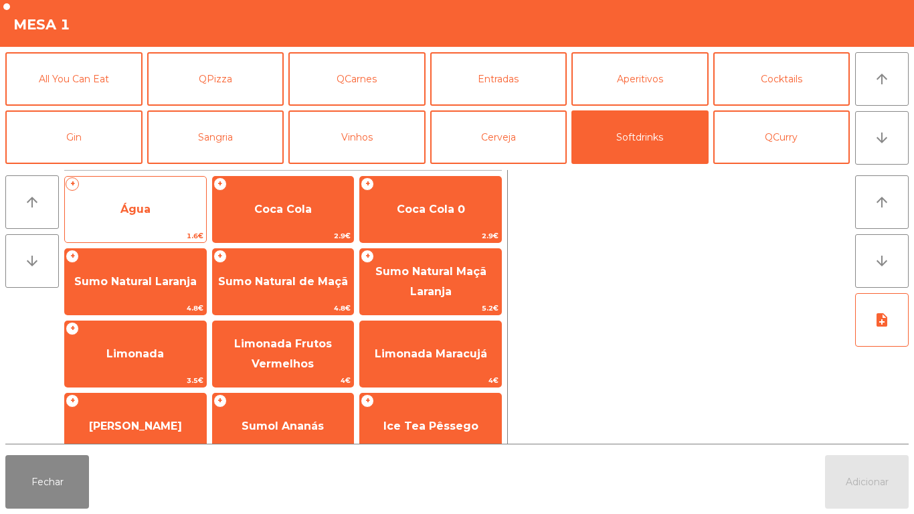
click at [144, 203] on span "Água" at bounding box center [135, 209] width 30 height 13
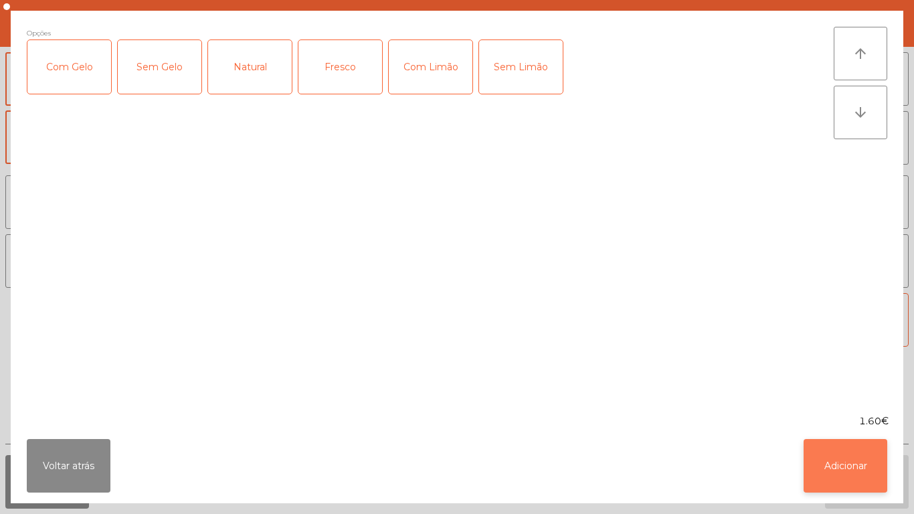
click at [828, 464] on button "Adicionar" at bounding box center [845, 466] width 84 height 54
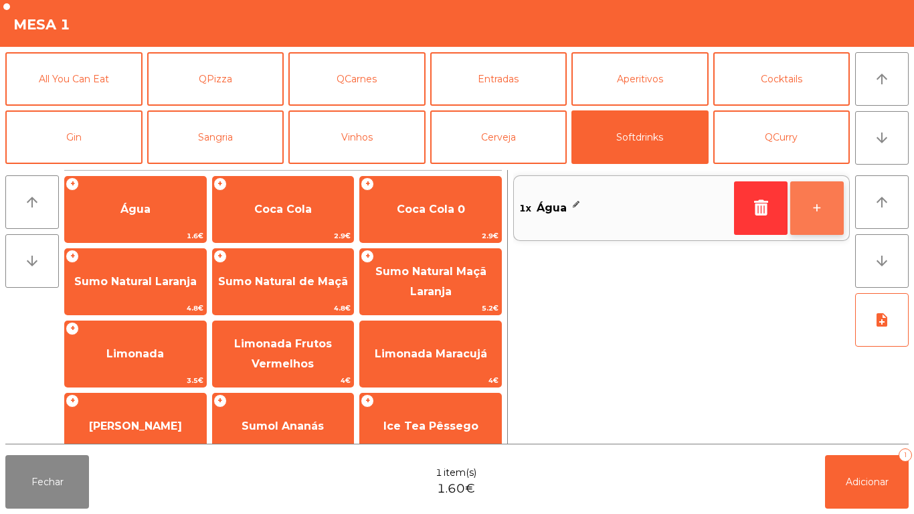
click at [809, 217] on button "+" at bounding box center [817, 208] width 54 height 54
click at [808, 209] on button "+" at bounding box center [817, 208] width 54 height 54
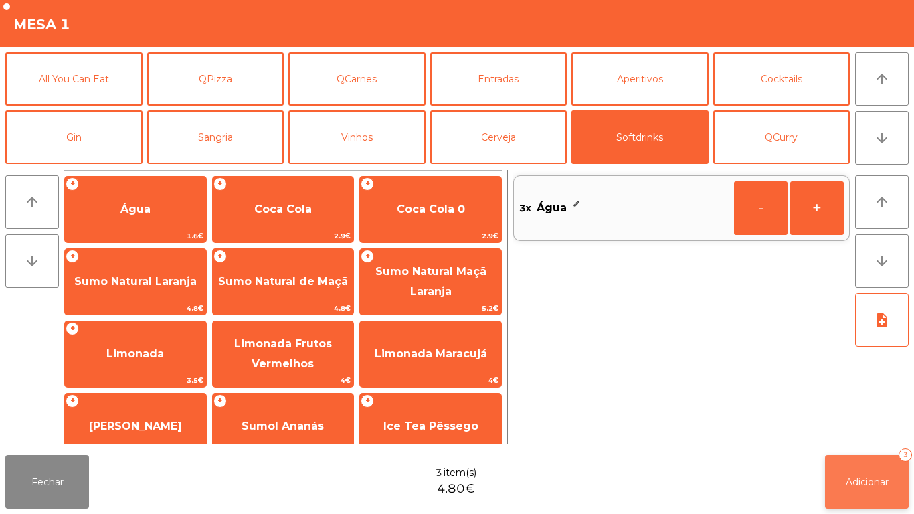
click at [860, 474] on button "Adicionar 3" at bounding box center [867, 482] width 84 height 54
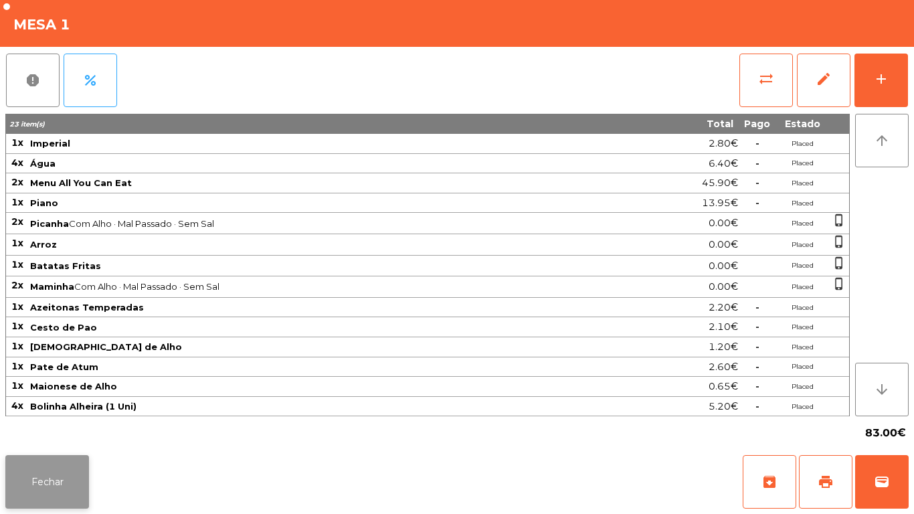
click at [74, 482] on button "Fechar" at bounding box center [47, 482] width 84 height 54
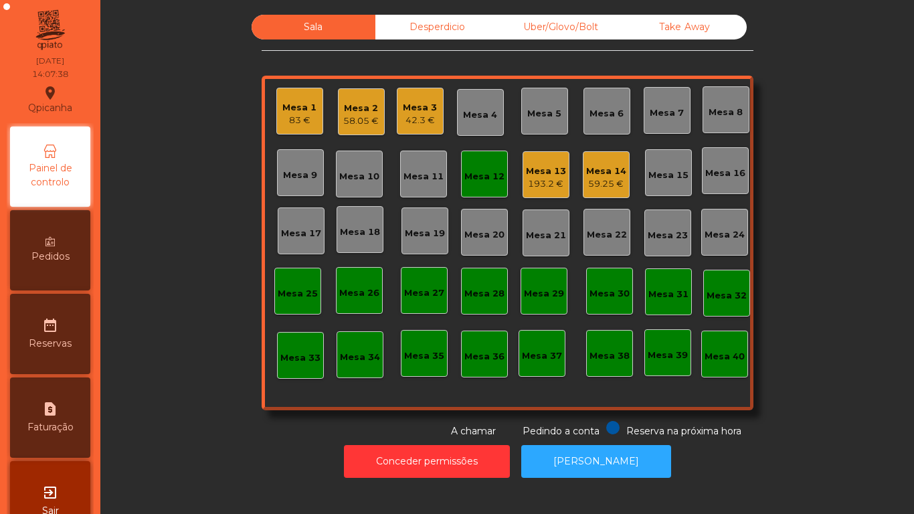
click at [470, 181] on div "Mesa 12" at bounding box center [484, 176] width 40 height 13
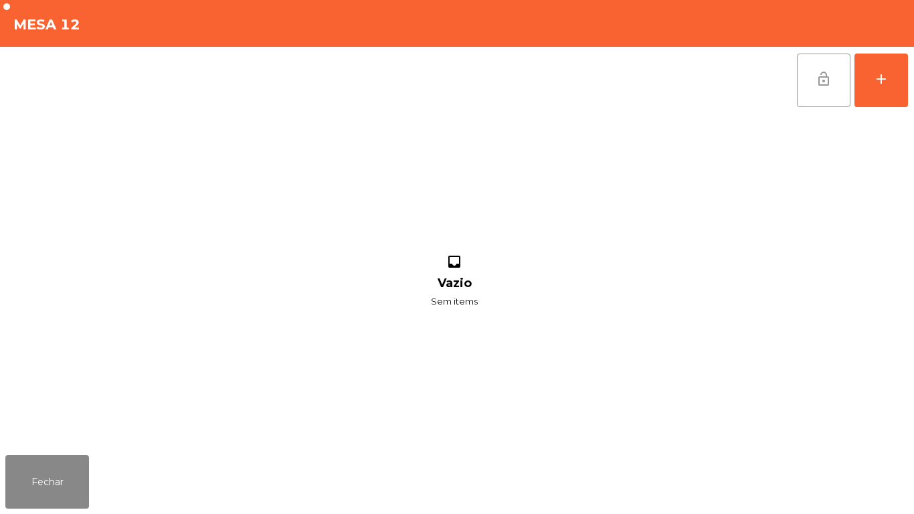
click at [815, 94] on button "lock_open" at bounding box center [824, 81] width 54 height 54
click at [53, 480] on button "Fechar" at bounding box center [47, 482] width 84 height 54
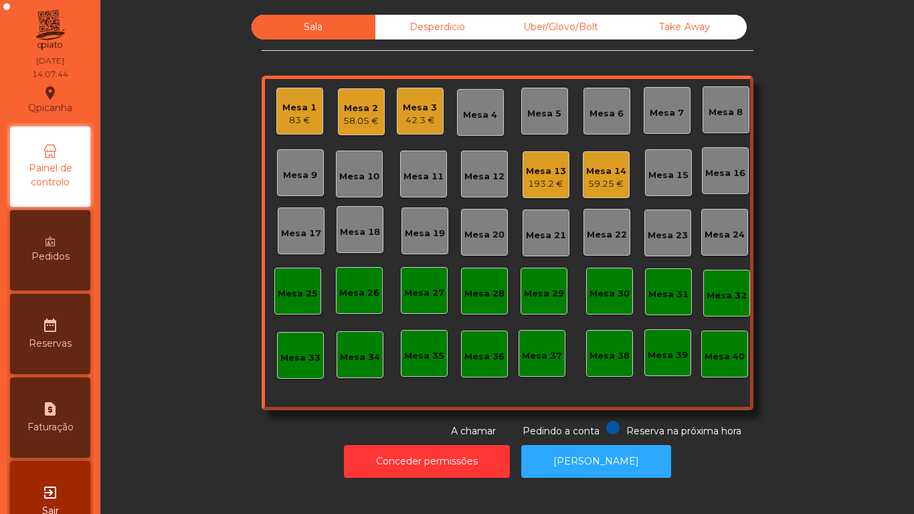
click at [412, 122] on div "42.3 €" at bounding box center [420, 120] width 34 height 13
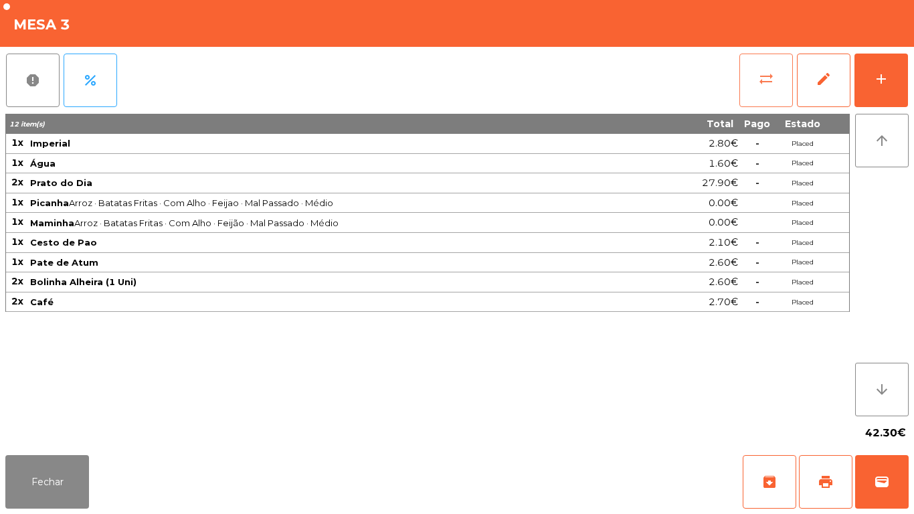
click at [747, 73] on button "sync_alt" at bounding box center [766, 81] width 54 height 54
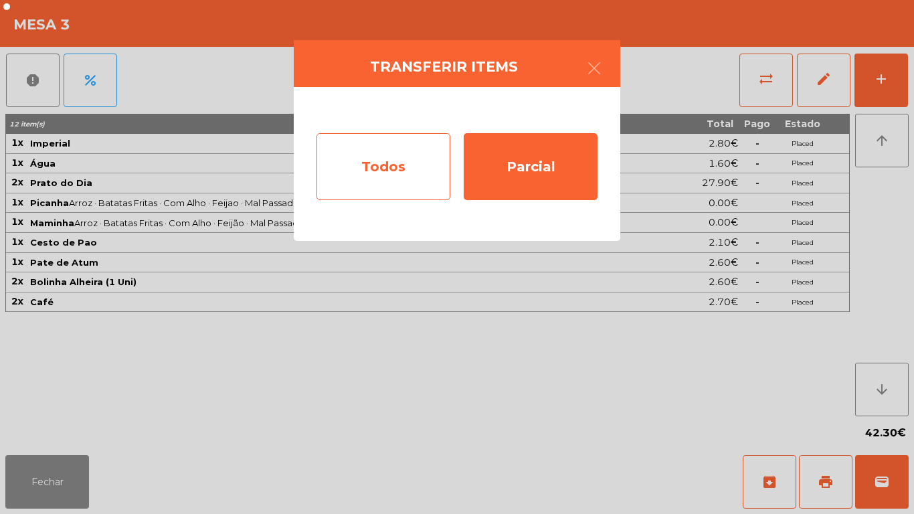
click at [359, 188] on div "Todos" at bounding box center [383, 166] width 134 height 67
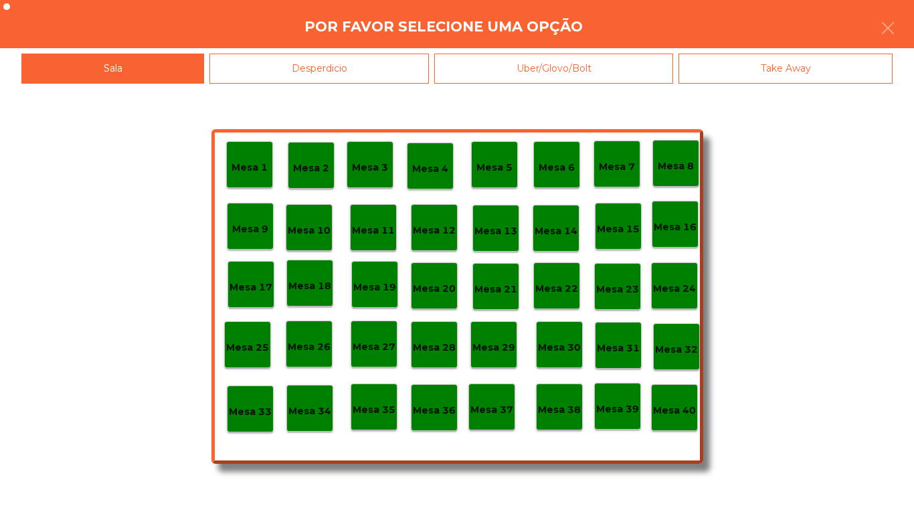
click at [675, 408] on p "Mesa 40" at bounding box center [674, 410] width 43 height 15
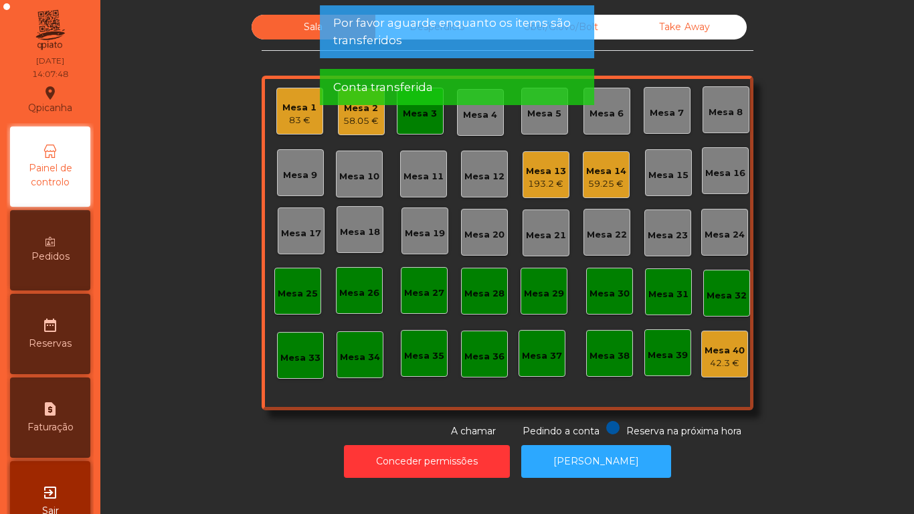
click at [420, 128] on div "Mesa 3" at bounding box center [420, 111] width 47 height 47
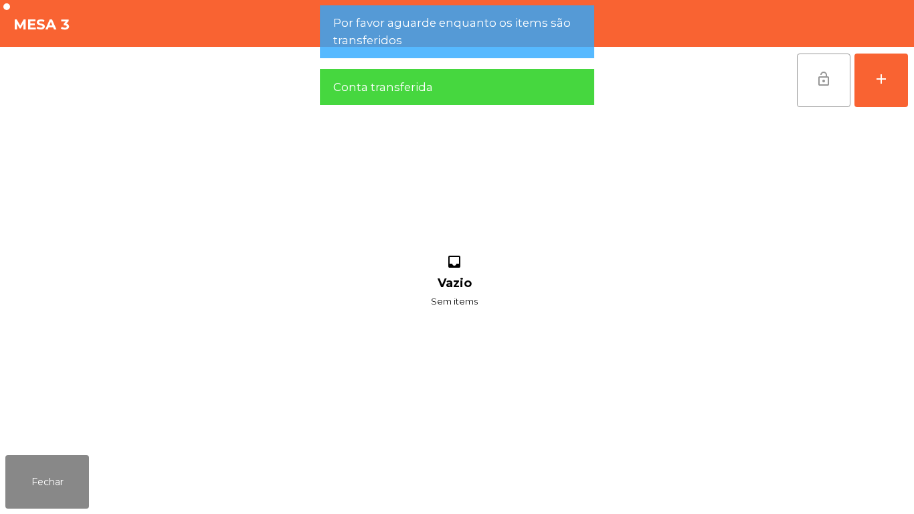
click at [812, 92] on button "lock_open" at bounding box center [824, 81] width 54 height 54
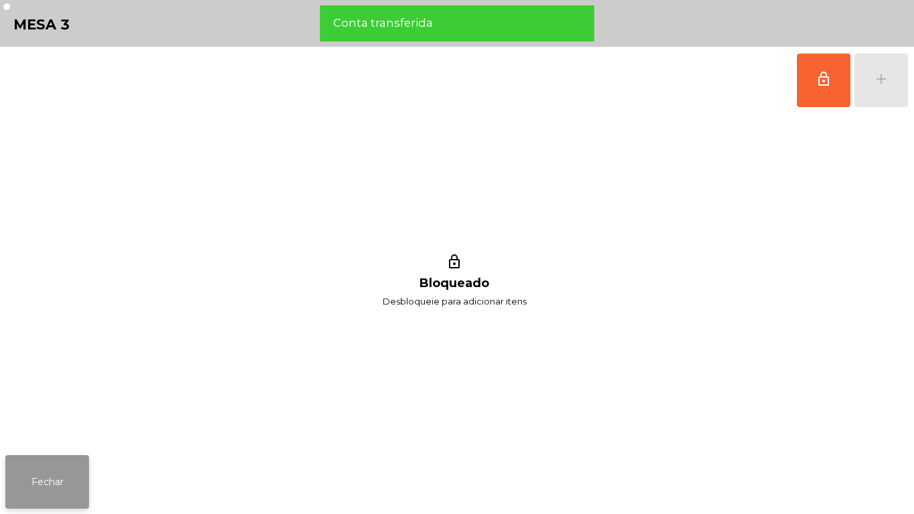
click at [63, 483] on button "Fechar" at bounding box center [47, 482] width 84 height 54
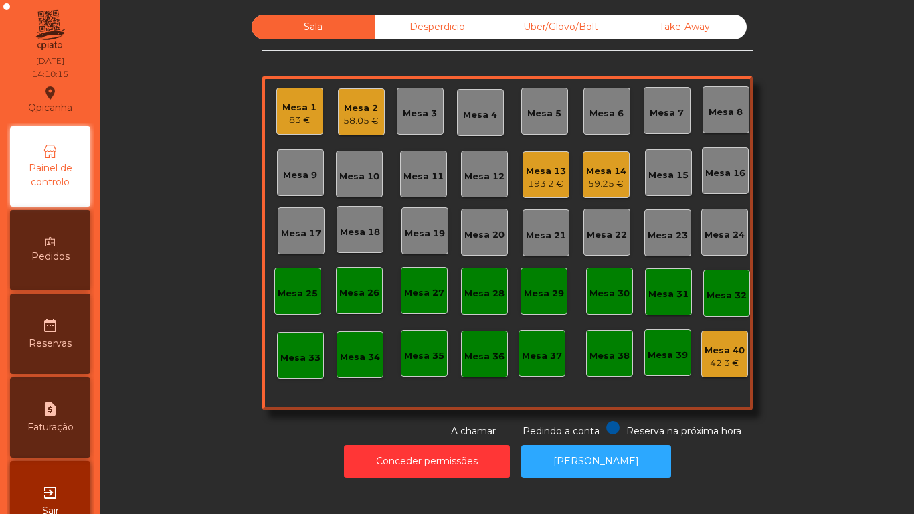
click at [350, 107] on div "Mesa 2" at bounding box center [360, 108] width 35 height 13
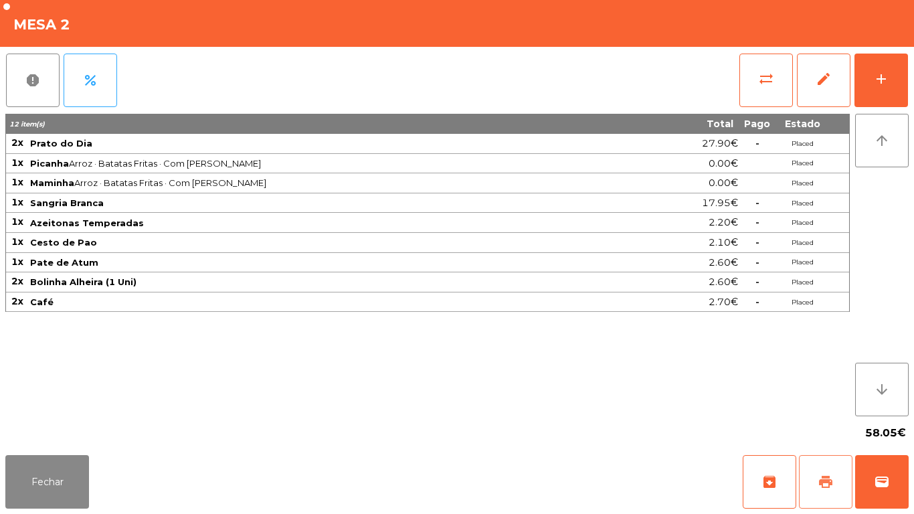
click at [819, 472] on button "print" at bounding box center [826, 482] width 54 height 54
click at [54, 481] on button "Fechar" at bounding box center [47, 482] width 84 height 54
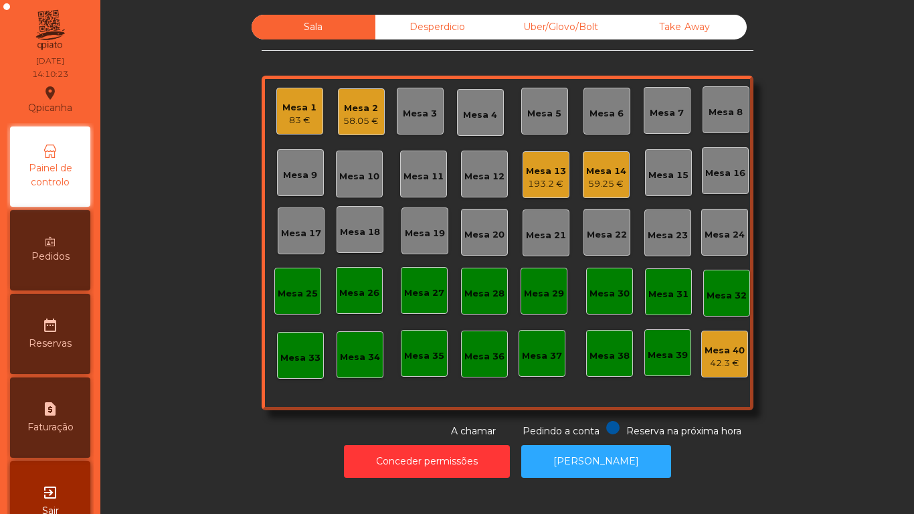
click at [599, 181] on div "59.25 €" at bounding box center [606, 183] width 40 height 13
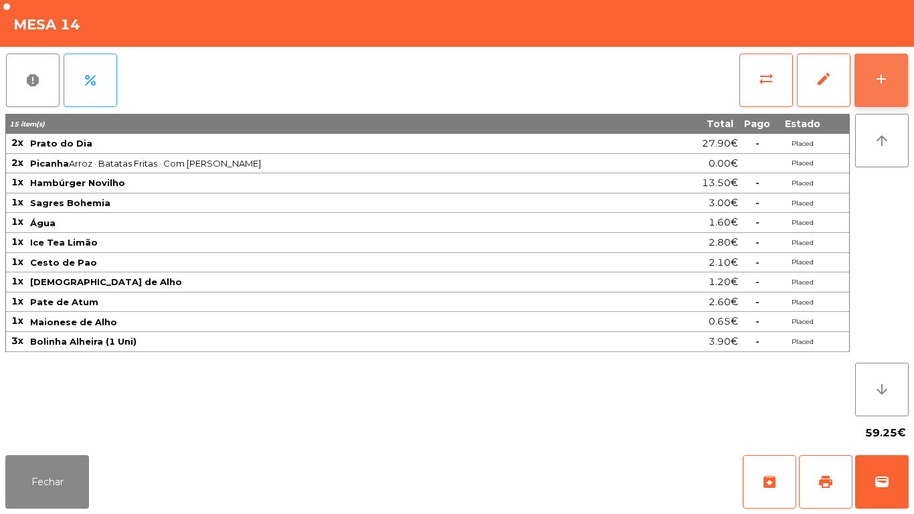
click at [868, 90] on button "add" at bounding box center [881, 81] width 54 height 54
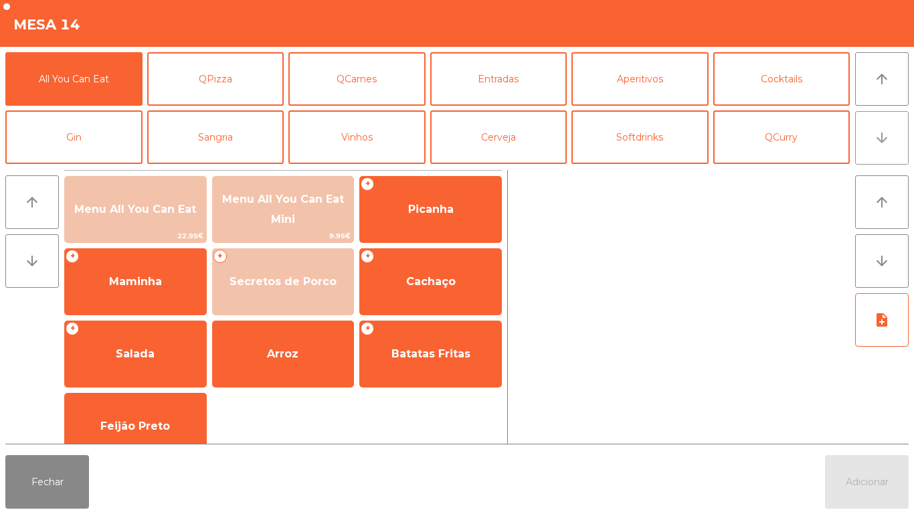
click at [878, 149] on button "arrow_downward" at bounding box center [882, 138] width 54 height 54
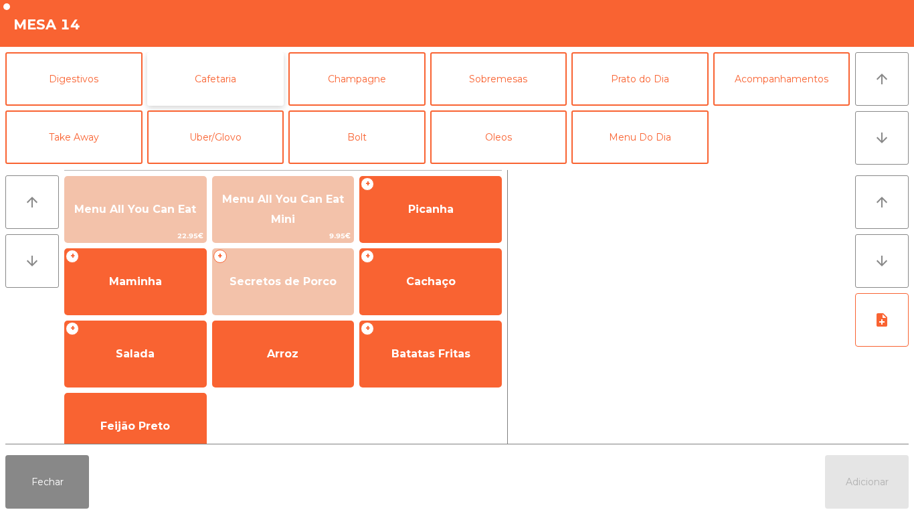
click at [227, 77] on button "Cafetaria" at bounding box center [215, 79] width 137 height 54
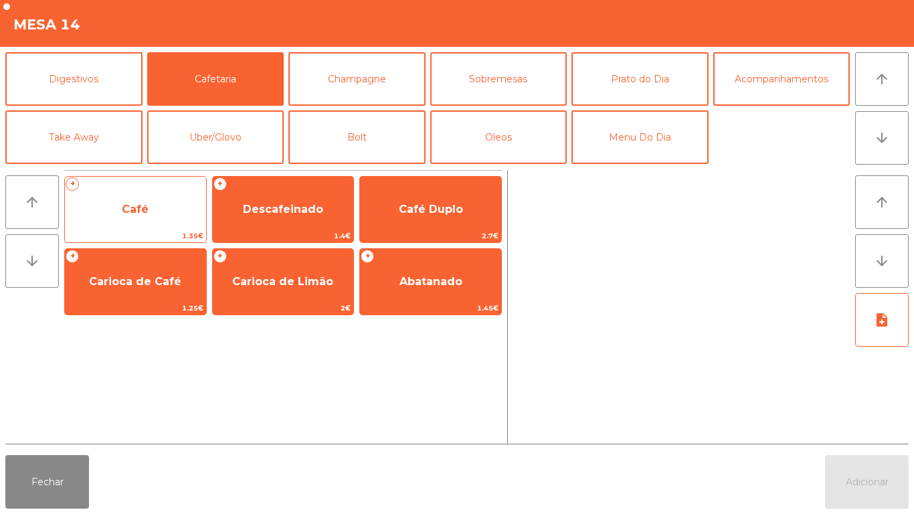
click at [137, 207] on span "Café" at bounding box center [135, 209] width 27 height 13
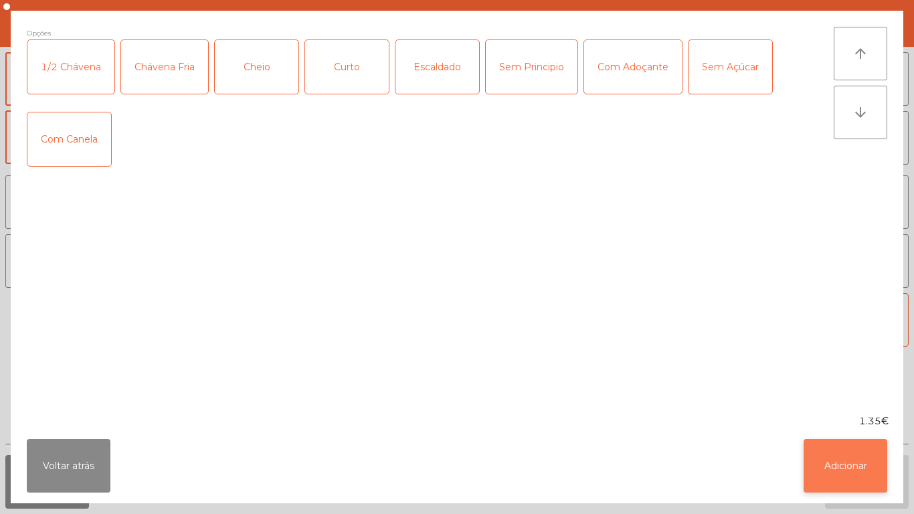
click at [834, 457] on button "Adicionar" at bounding box center [845, 466] width 84 height 54
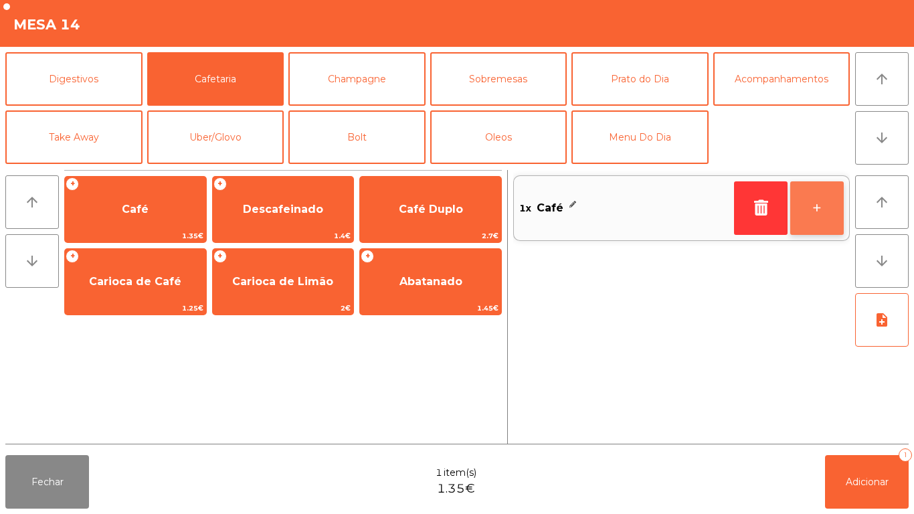
click at [814, 205] on button "+" at bounding box center [817, 208] width 54 height 54
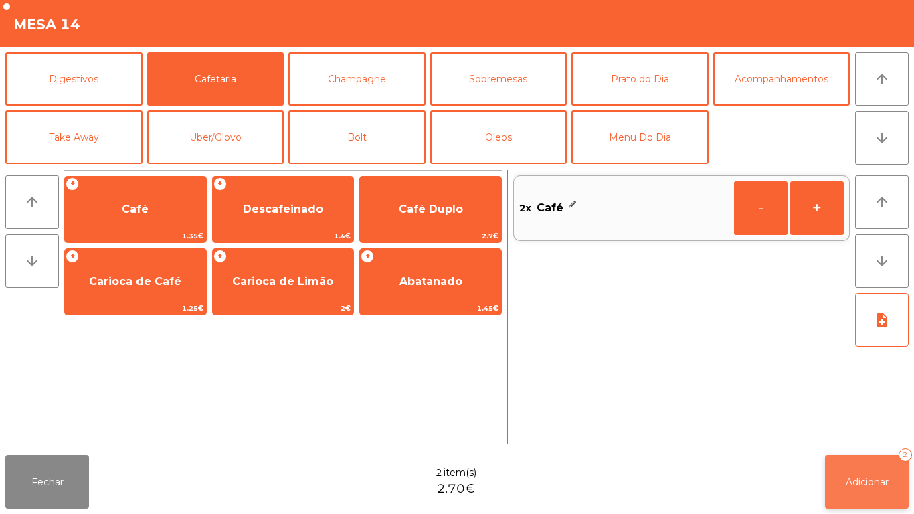
click at [858, 471] on button "Adicionar 2" at bounding box center [867, 482] width 84 height 54
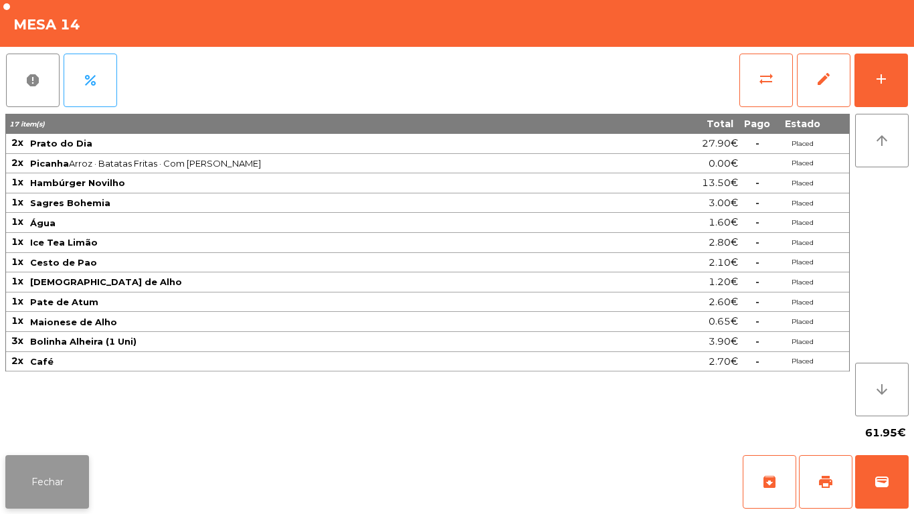
click at [39, 461] on button "Fechar" at bounding box center [47, 482] width 84 height 54
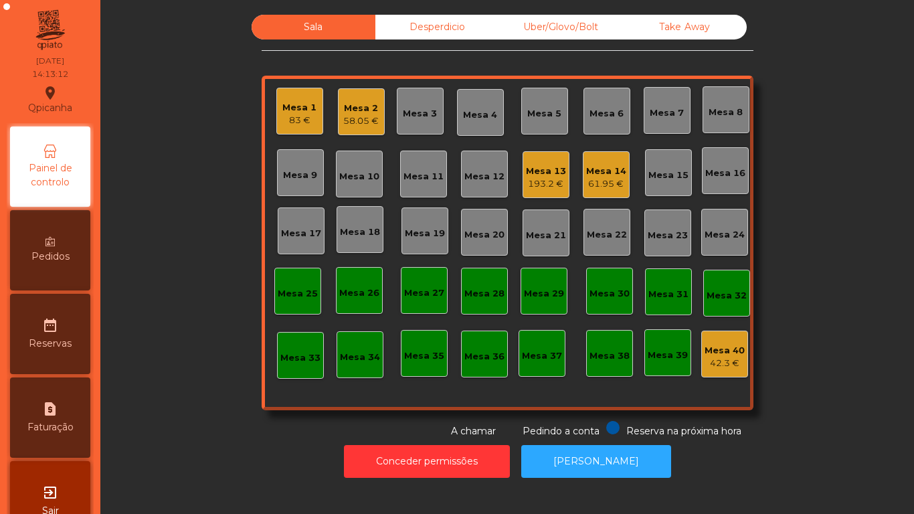
click at [355, 112] on div "Mesa 2" at bounding box center [360, 108] width 35 height 13
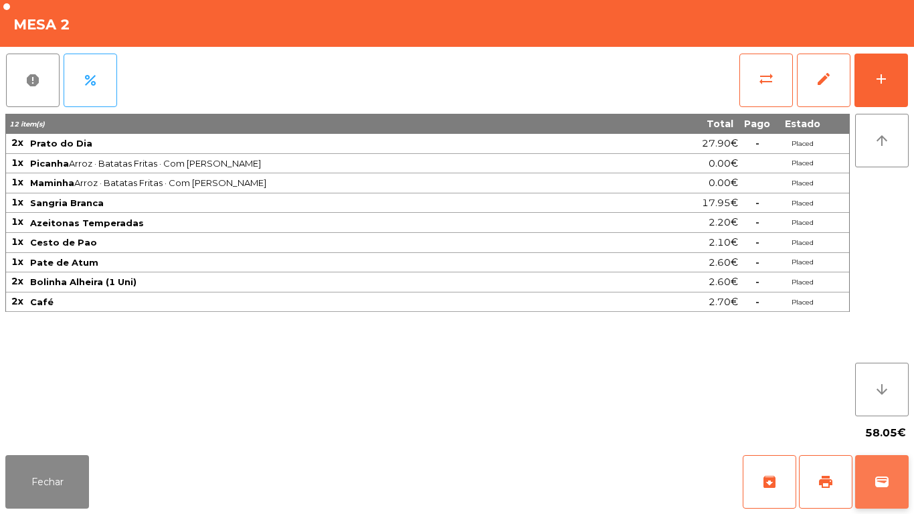
click at [876, 468] on button "wallet" at bounding box center [882, 482] width 54 height 54
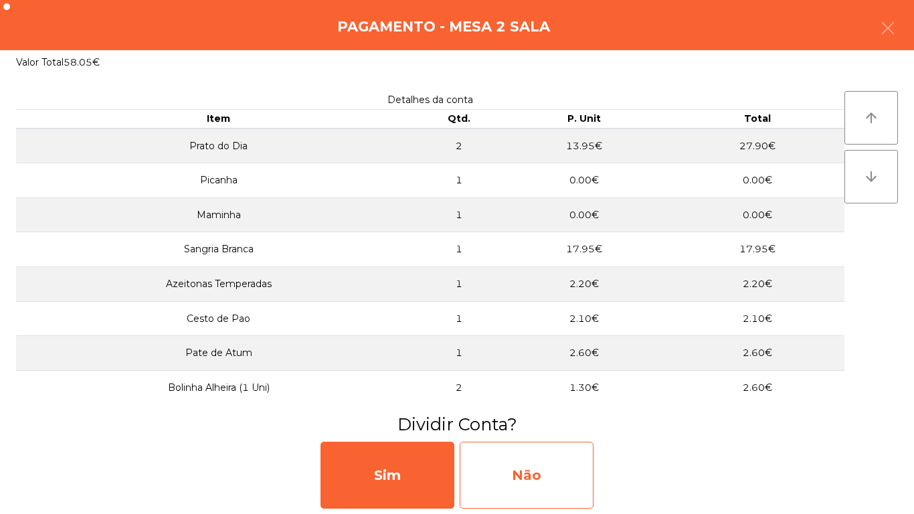
click at [533, 468] on div "Não" at bounding box center [527, 475] width 134 height 67
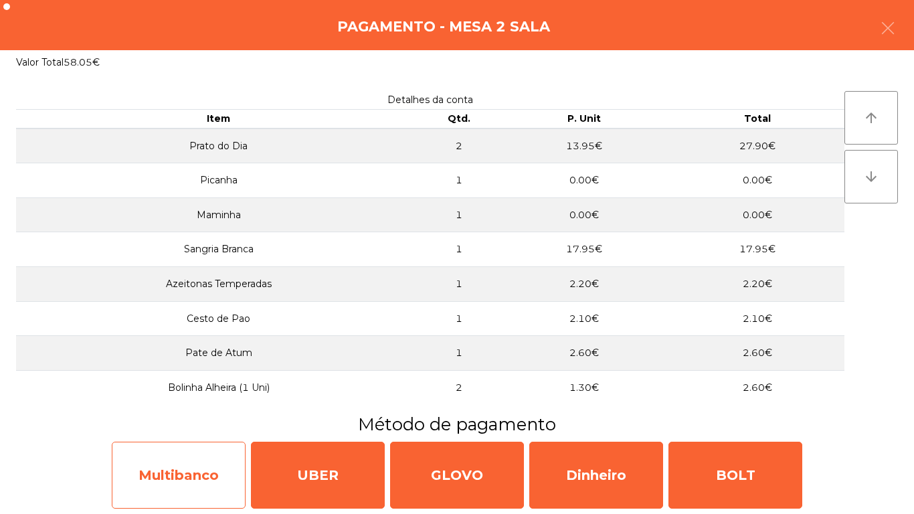
click at [190, 477] on div "Multibanco" at bounding box center [179, 475] width 134 height 67
select select "**"
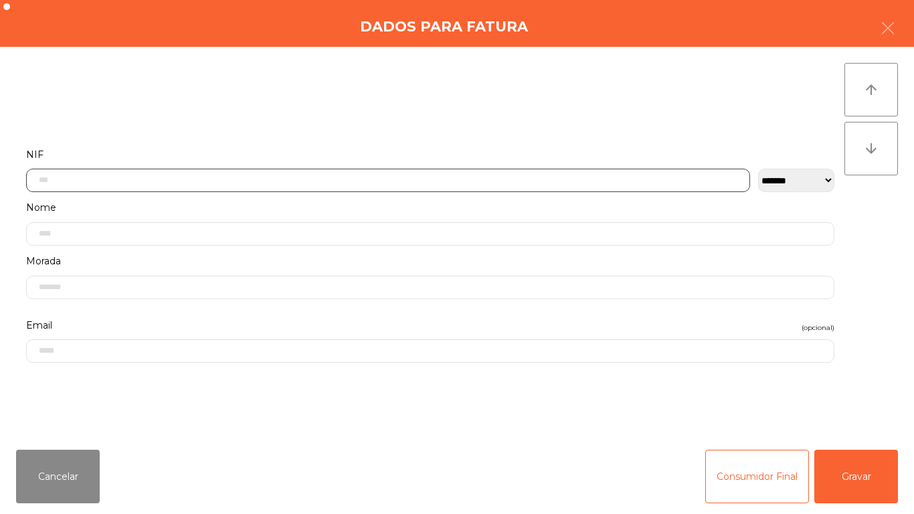
click at [136, 179] on input "text" at bounding box center [388, 180] width 724 height 23
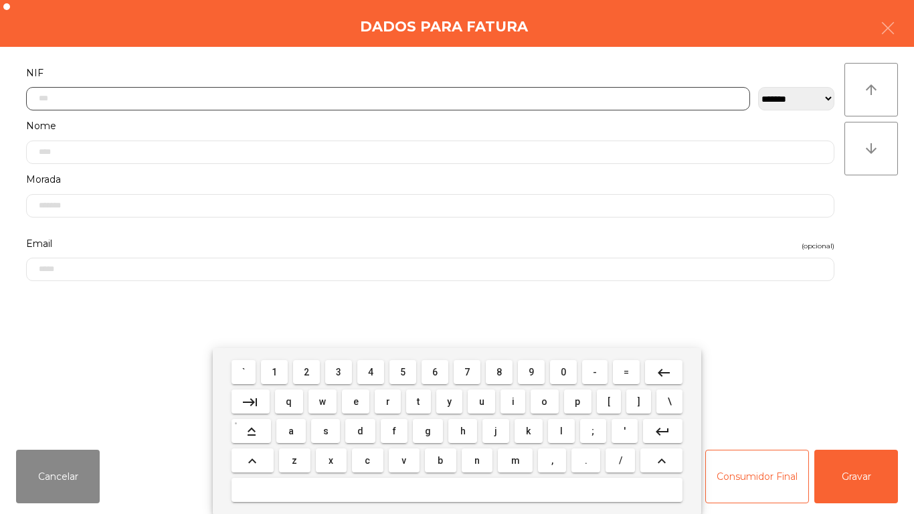
click at [403, 371] on span "5" at bounding box center [402, 372] width 5 height 11
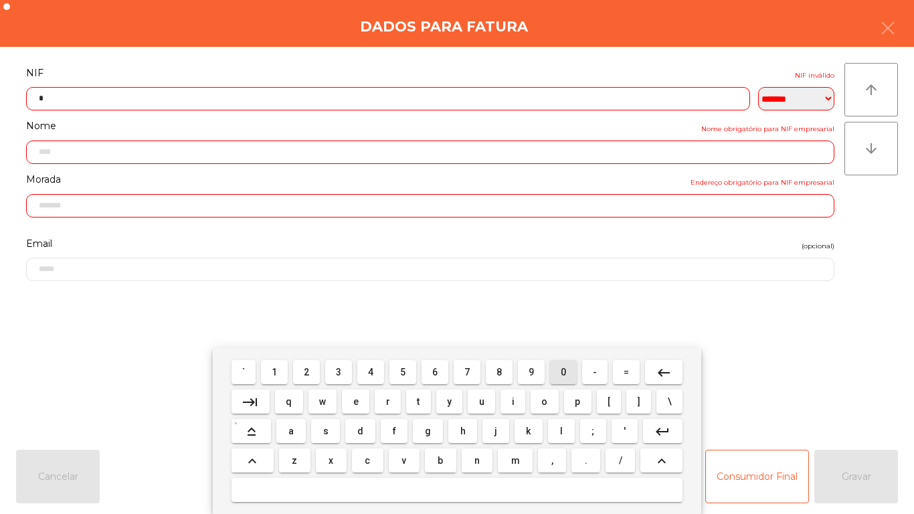
click at [564, 371] on span "0" at bounding box center [563, 372] width 5 height 11
click at [499, 371] on span "8" at bounding box center [498, 372] width 5 height 11
click at [467, 371] on span "7" at bounding box center [466, 372] width 5 height 11
click at [434, 367] on span "6" at bounding box center [434, 372] width 5 height 11
click at [468, 371] on span "7" at bounding box center [466, 372] width 5 height 11
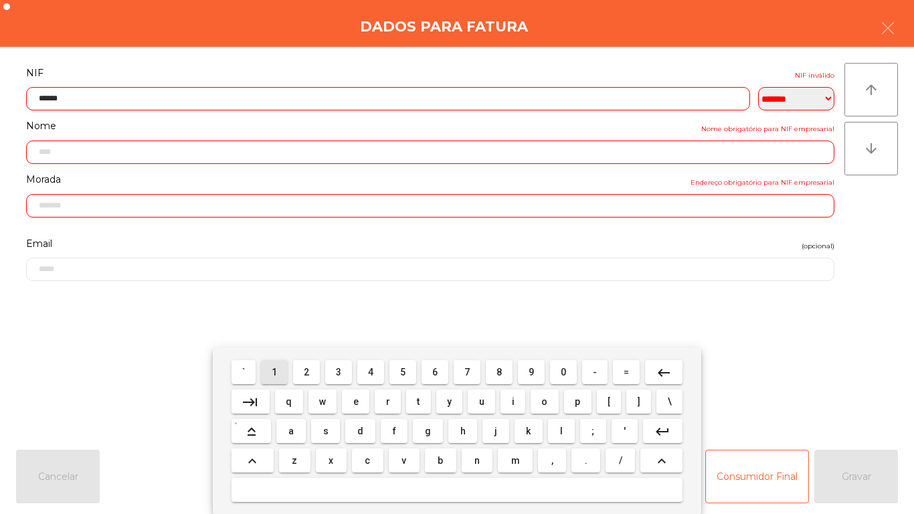
click at [276, 373] on span "1" at bounding box center [274, 372] width 5 height 11
click at [531, 371] on span "9" at bounding box center [531, 372] width 5 height 11
click at [530, 373] on span "9" at bounding box center [531, 372] width 5 height 11
type input "*********"
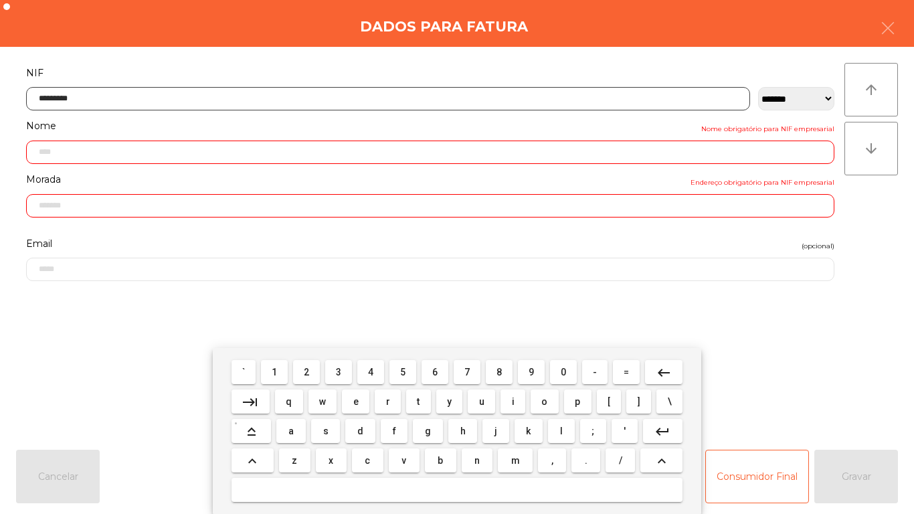
type input "**********"
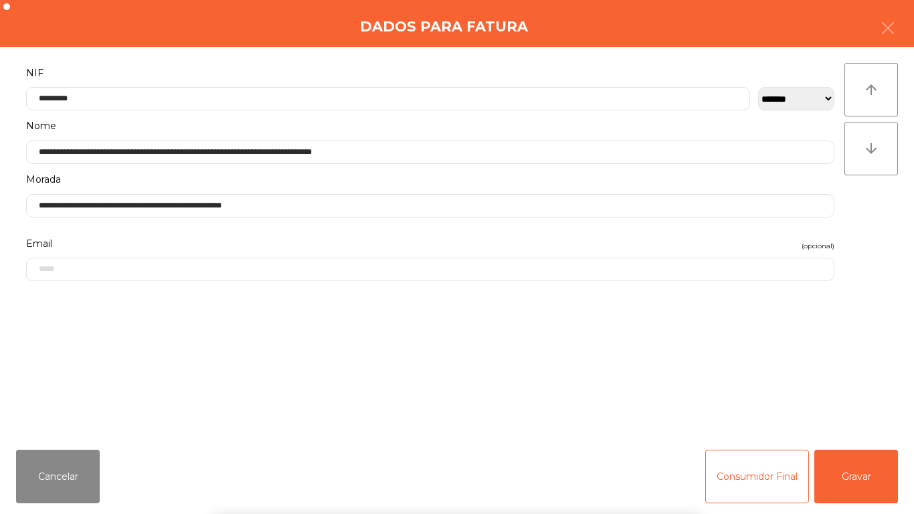
click at [846, 467] on div "` 1 2 3 4 5 6 7 8 9 0 - = keyboard_backspace keyboard_tab q w e r t y u i o p […" at bounding box center [457, 431] width 914 height 166
click at [847, 466] on button "Gravar" at bounding box center [856, 477] width 84 height 54
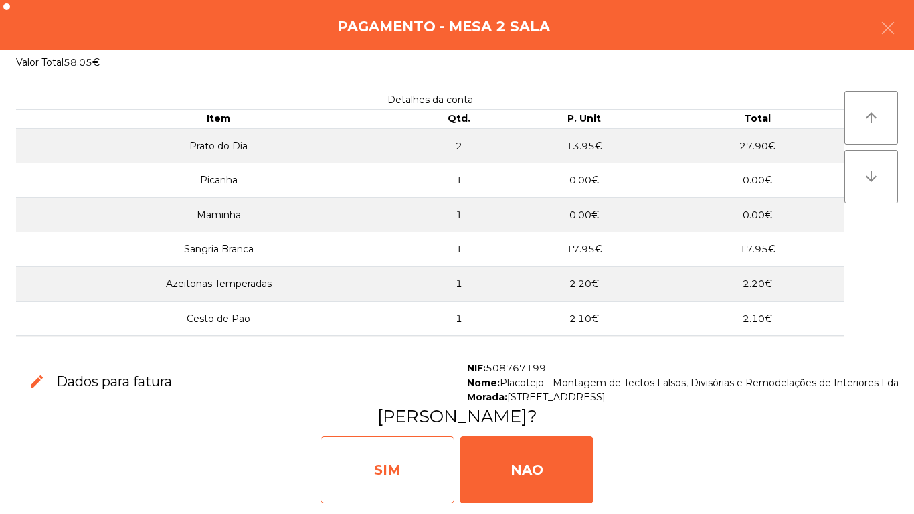
click at [391, 470] on div "SIM" at bounding box center [387, 469] width 134 height 67
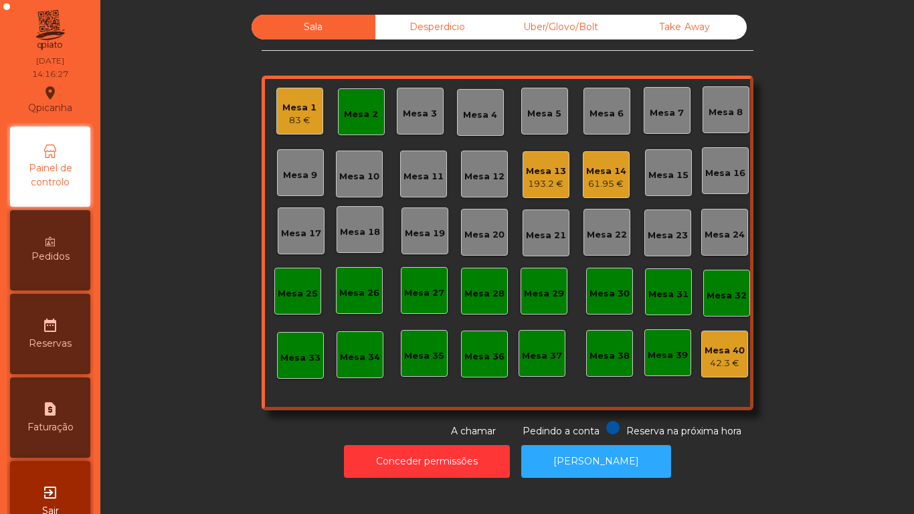
click at [352, 114] on div "Mesa 2" at bounding box center [361, 114] width 34 height 13
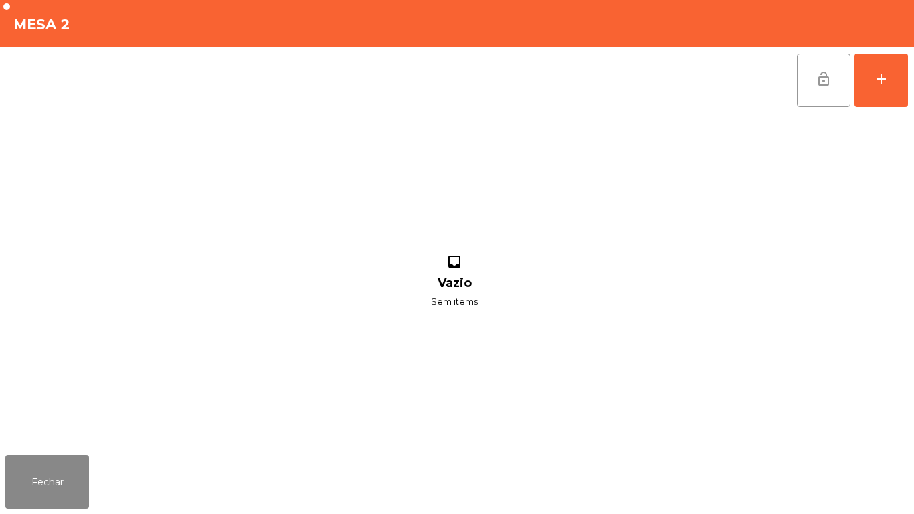
click at [805, 90] on button "lock_open" at bounding box center [824, 81] width 54 height 54
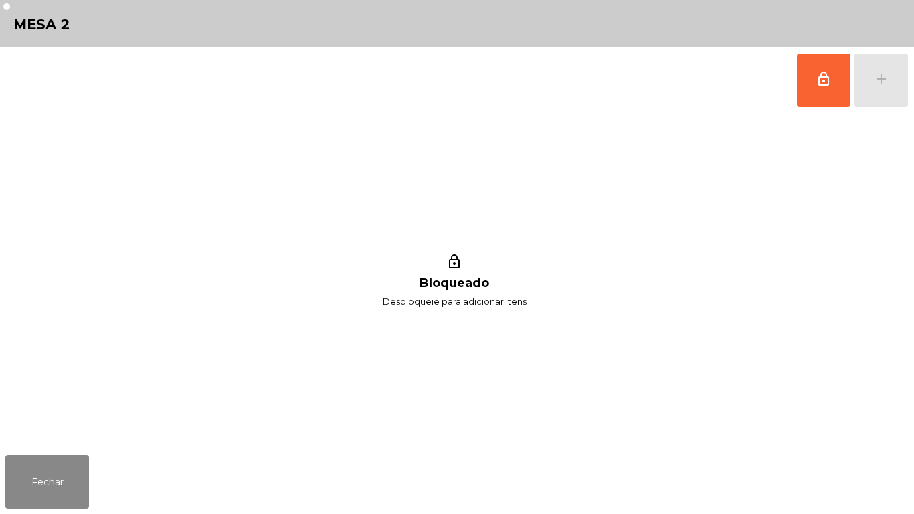
click at [67, 513] on div "Fechar" at bounding box center [457, 482] width 914 height 64
click at [59, 485] on button "Fechar" at bounding box center [47, 482] width 84 height 54
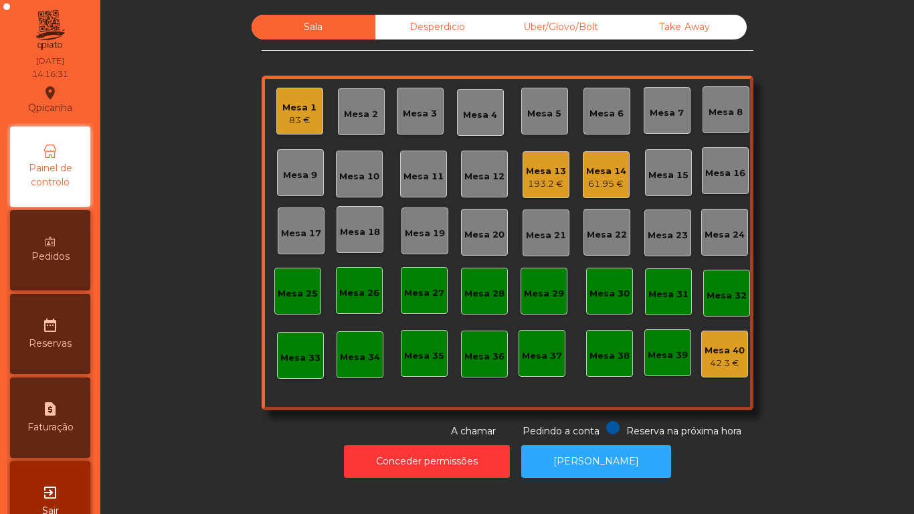
click at [605, 177] on div "61.95 €" at bounding box center [606, 183] width 40 height 13
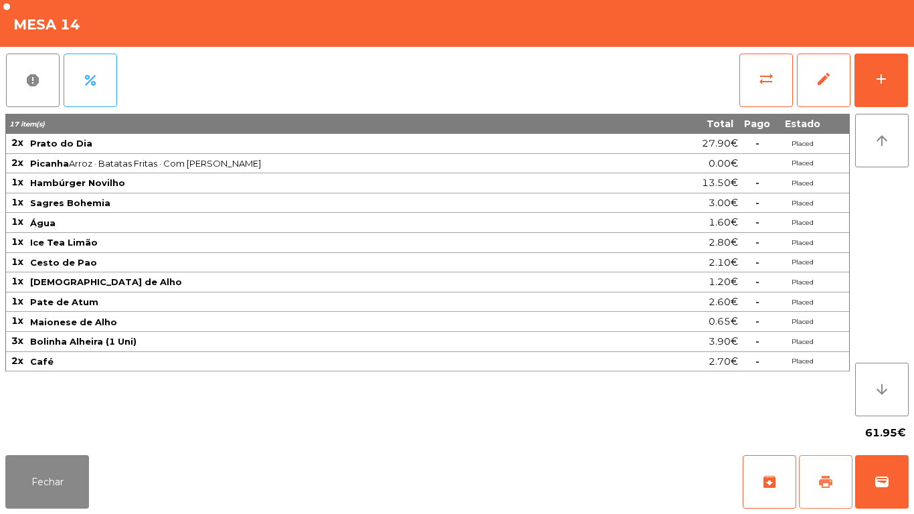
click at [822, 472] on button "print" at bounding box center [826, 482] width 54 height 54
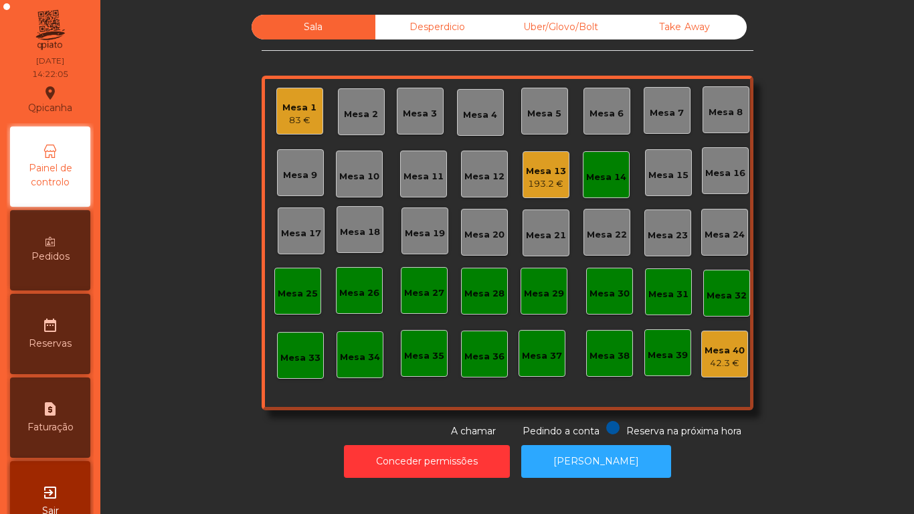
click at [286, 117] on div "83 €" at bounding box center [299, 120] width 34 height 13
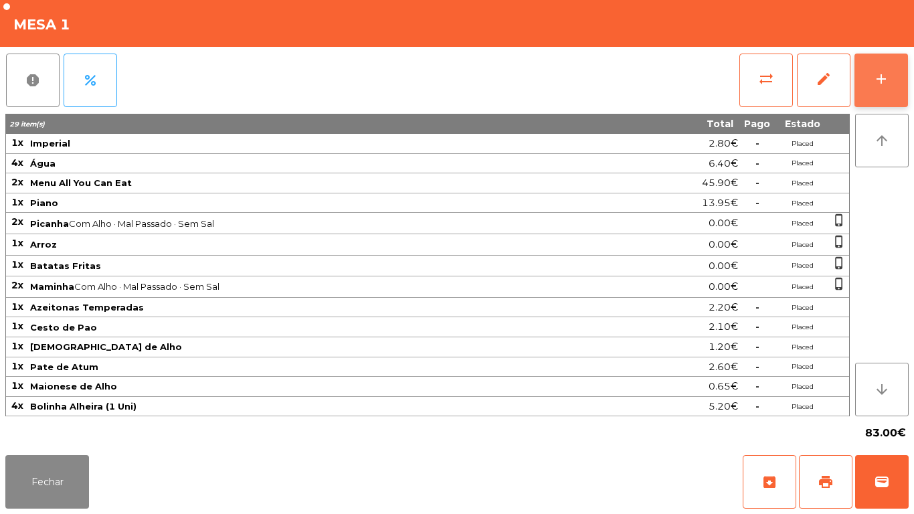
click at [868, 82] on button "add" at bounding box center [881, 81] width 54 height 54
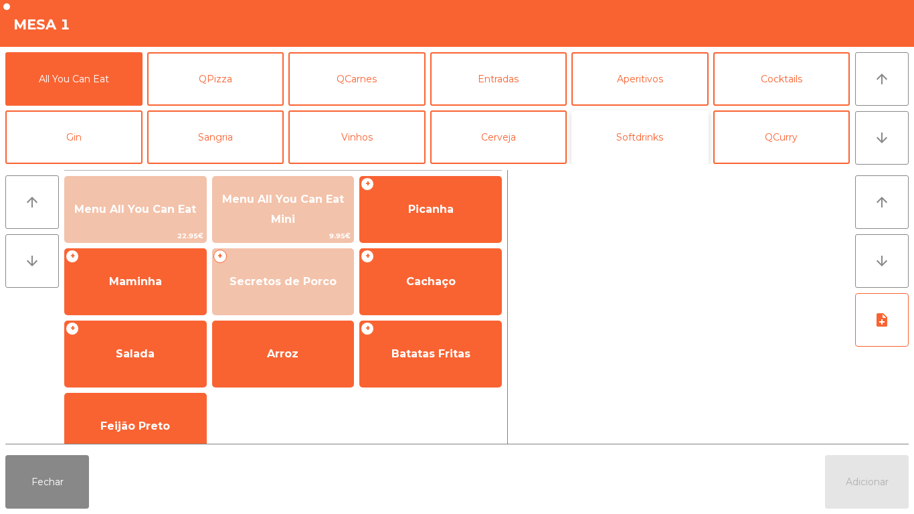
click at [615, 134] on button "Softdrinks" at bounding box center [639, 137] width 137 height 54
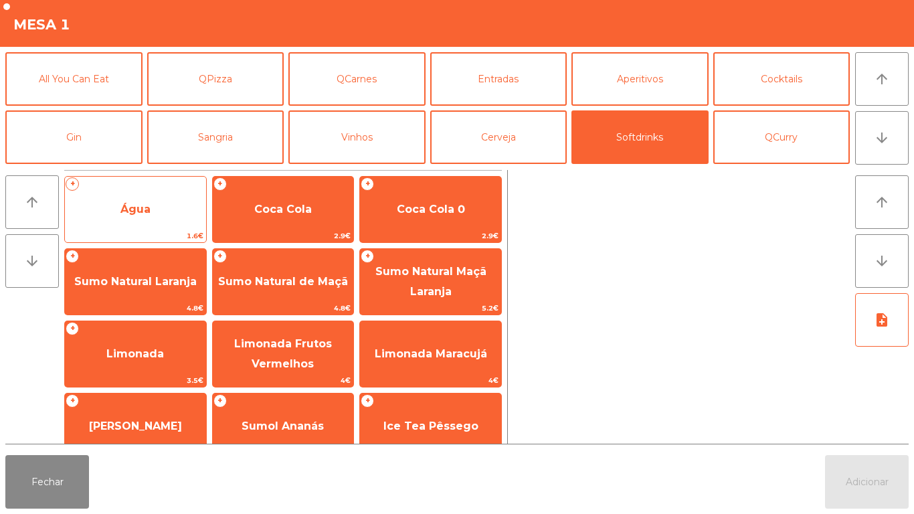
click at [136, 207] on span "Água" at bounding box center [135, 209] width 30 height 13
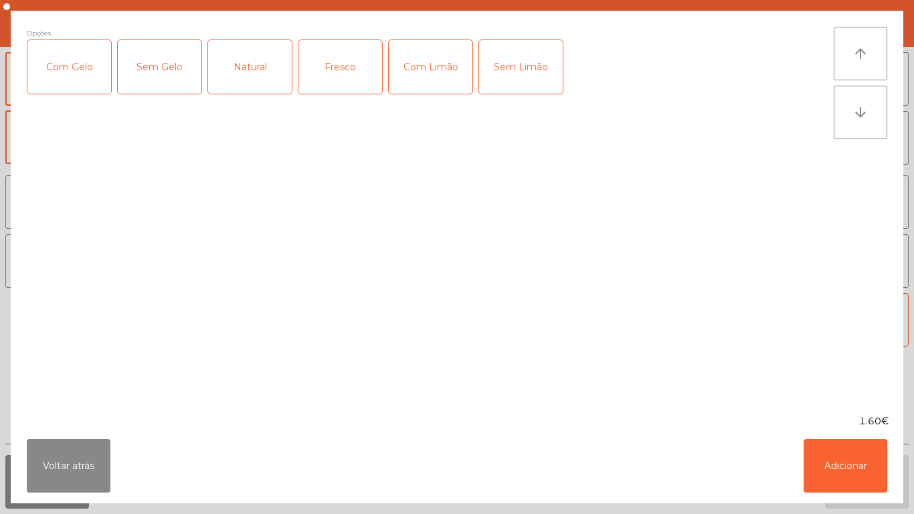
click at [343, 66] on div "Fresco" at bounding box center [340, 67] width 84 height 54
click at [838, 457] on button "Adicionar" at bounding box center [845, 466] width 84 height 54
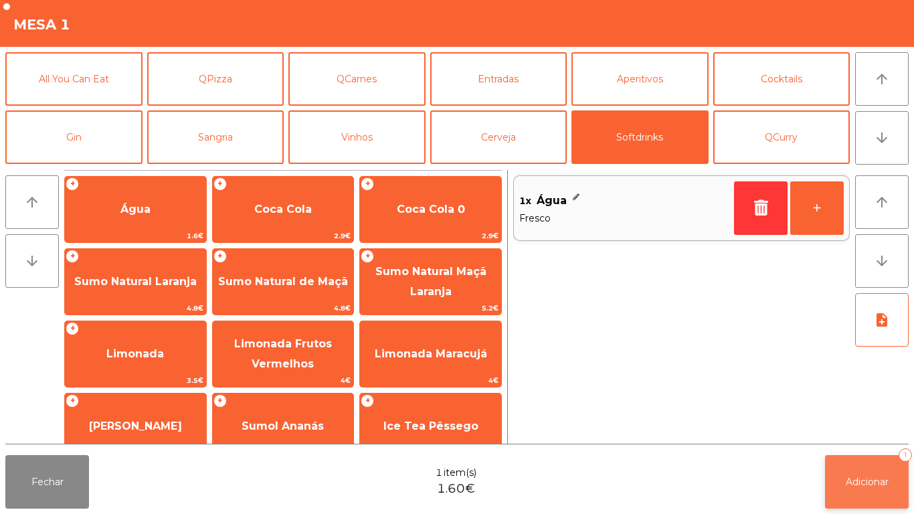
click at [866, 482] on span "Adicionar" at bounding box center [867, 482] width 43 height 12
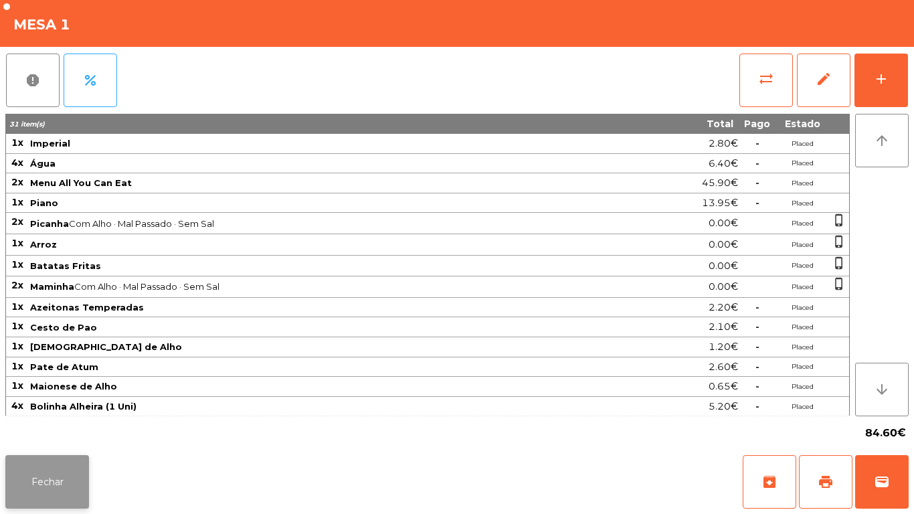
click at [44, 486] on button "Fechar" at bounding box center [47, 482] width 84 height 54
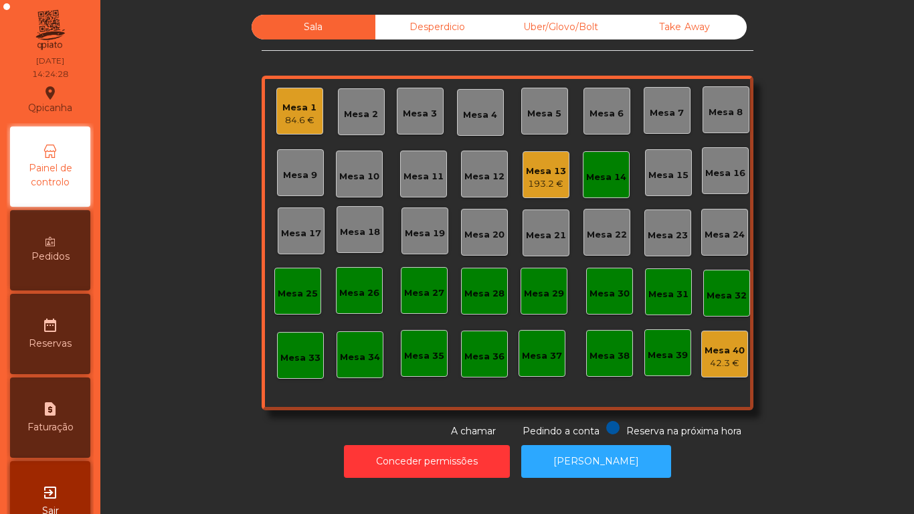
click at [535, 185] on div "193.2 €" at bounding box center [546, 183] width 40 height 13
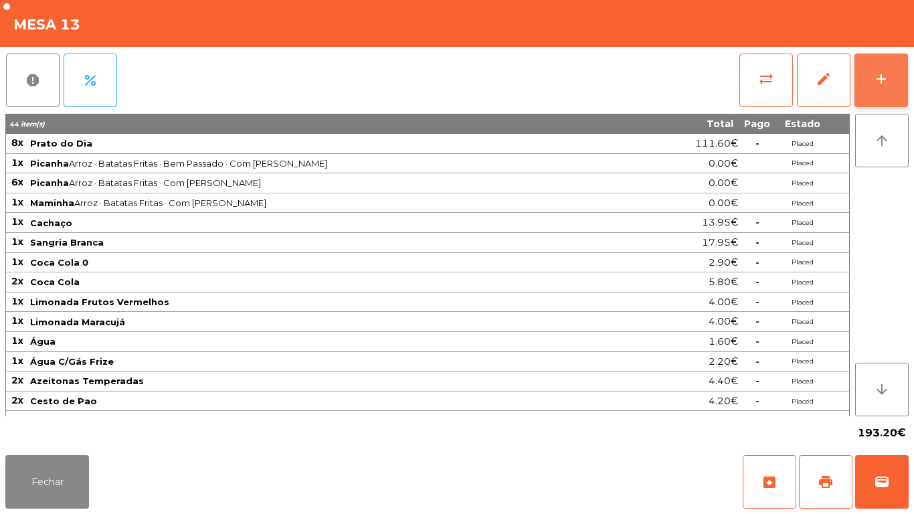
click at [880, 70] on button "add" at bounding box center [881, 81] width 54 height 54
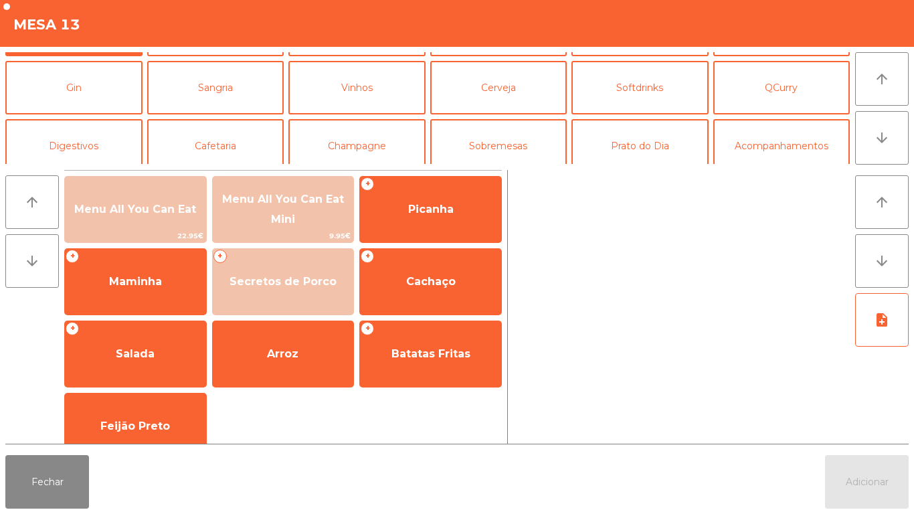
scroll to position [60, 0]
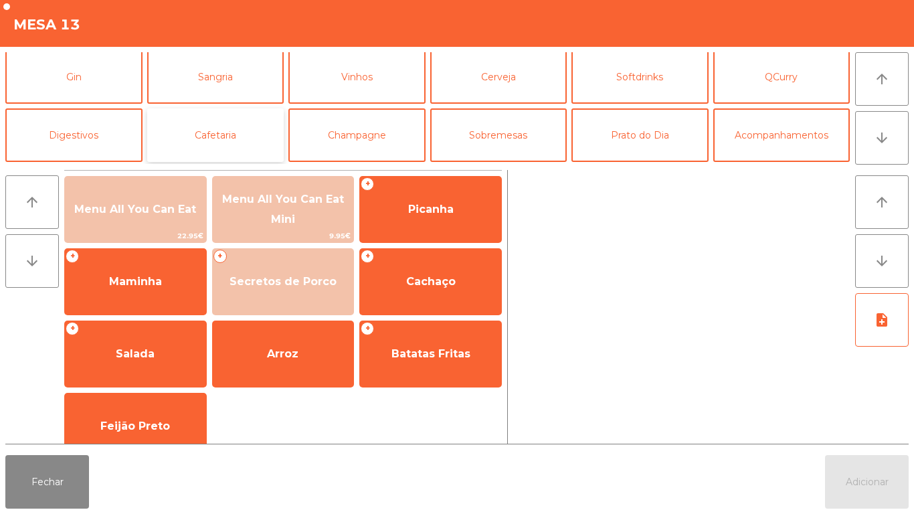
click at [227, 138] on button "Cafetaria" at bounding box center [215, 135] width 137 height 54
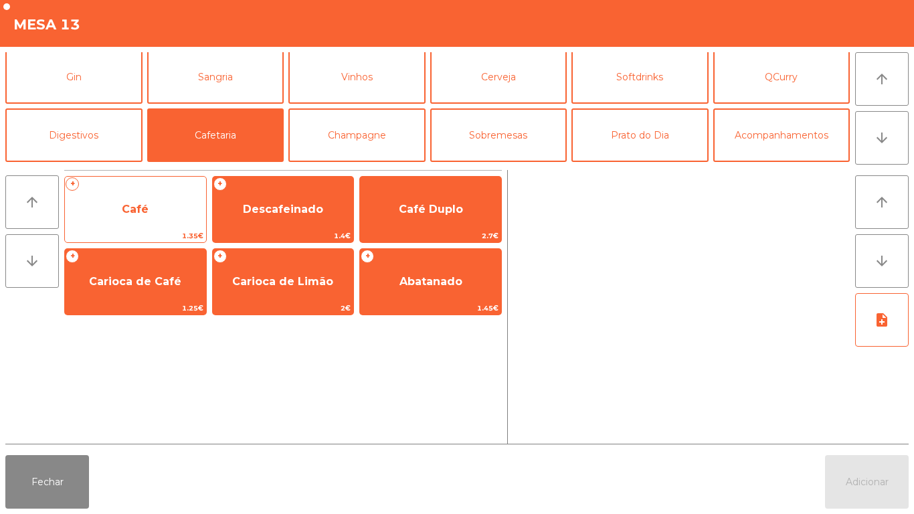
click at [151, 203] on span "Café" at bounding box center [135, 209] width 141 height 36
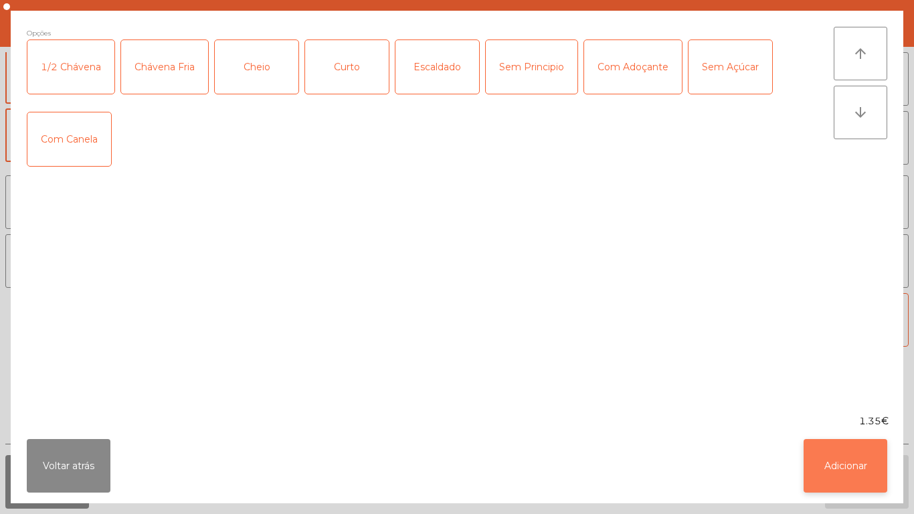
click at [838, 458] on button "Adicionar" at bounding box center [845, 466] width 84 height 54
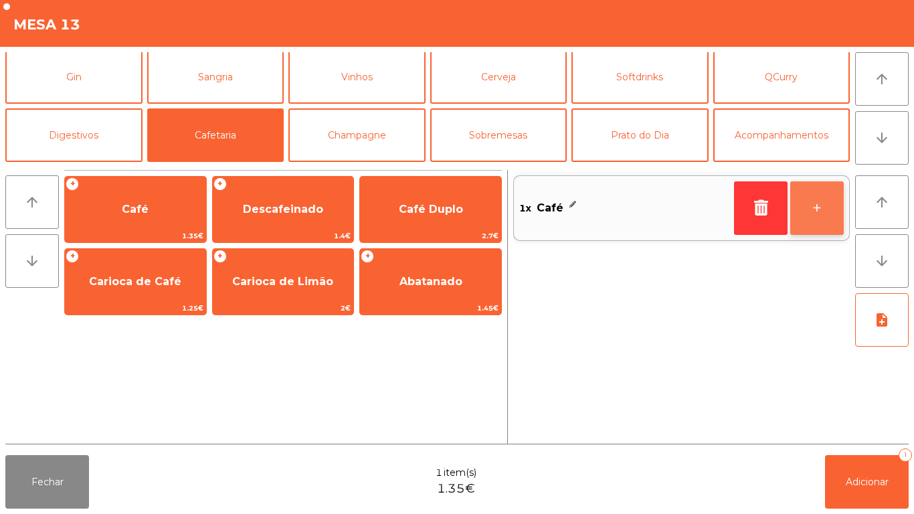
click at [812, 210] on button "+" at bounding box center [817, 208] width 54 height 54
click at [818, 211] on button "+" at bounding box center [817, 208] width 54 height 54
click at [813, 205] on button "+" at bounding box center [817, 208] width 54 height 54
click at [822, 203] on button "+" at bounding box center [817, 208] width 54 height 54
click at [811, 212] on button "+" at bounding box center [817, 208] width 54 height 54
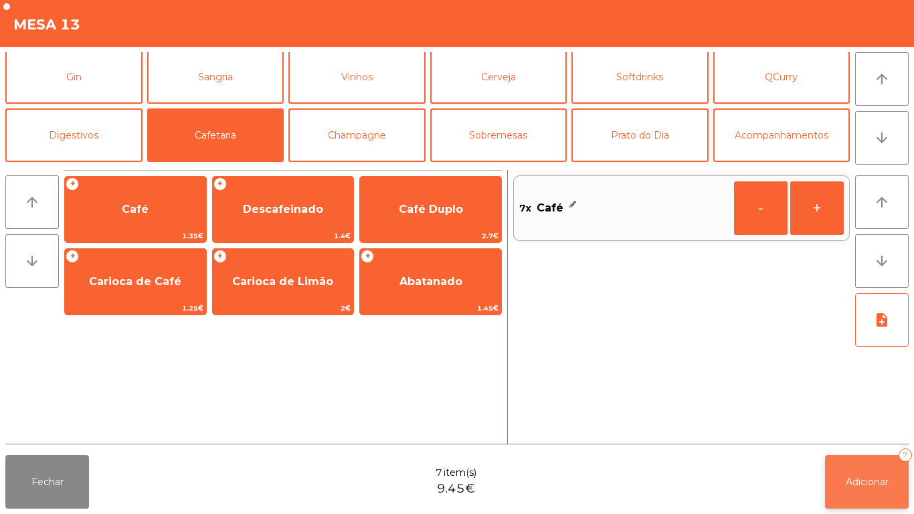
click at [861, 480] on span "Adicionar" at bounding box center [867, 482] width 43 height 12
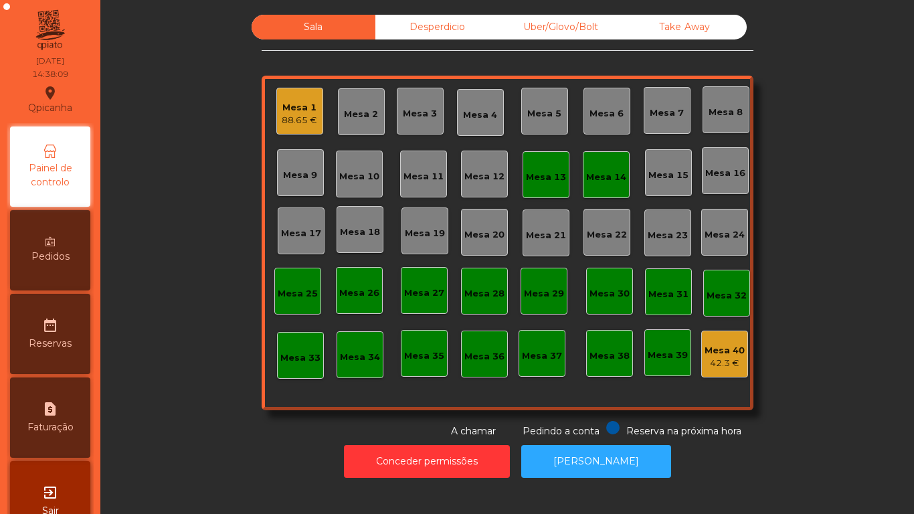
click at [288, 105] on div "Mesa 1" at bounding box center [299, 107] width 35 height 13
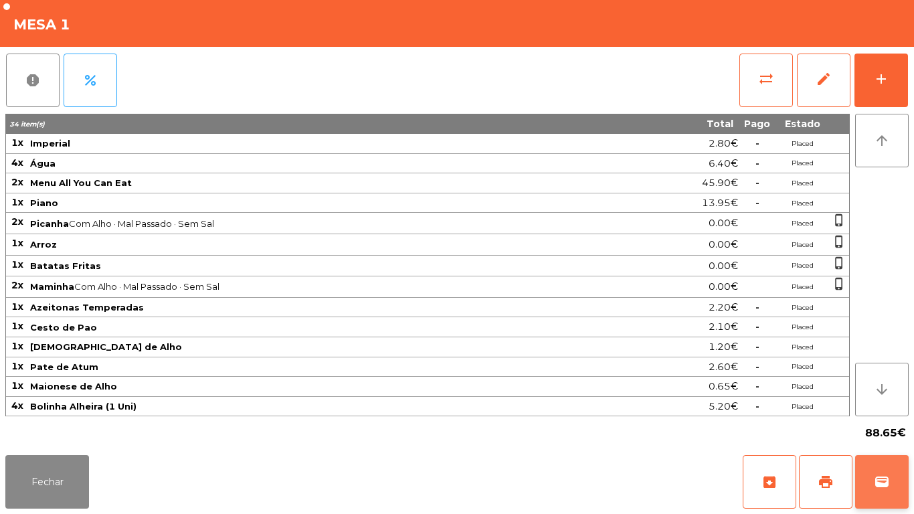
click at [879, 473] on button "wallet" at bounding box center [882, 482] width 54 height 54
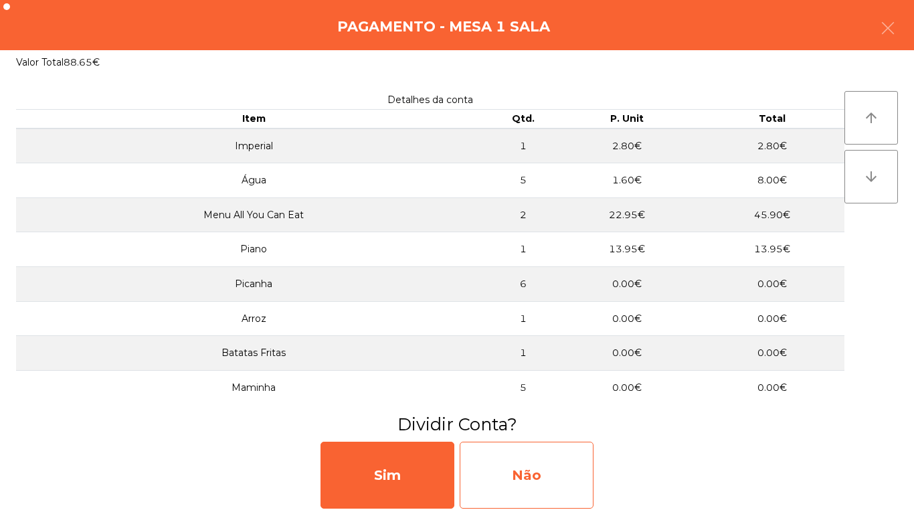
click at [569, 474] on div "Não" at bounding box center [527, 475] width 134 height 67
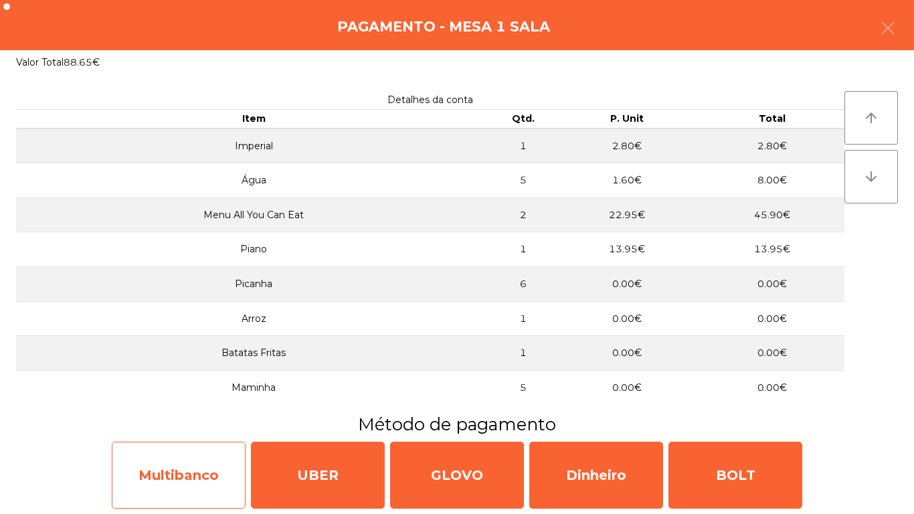
click at [205, 471] on div "Multibanco" at bounding box center [179, 475] width 134 height 67
select select "**"
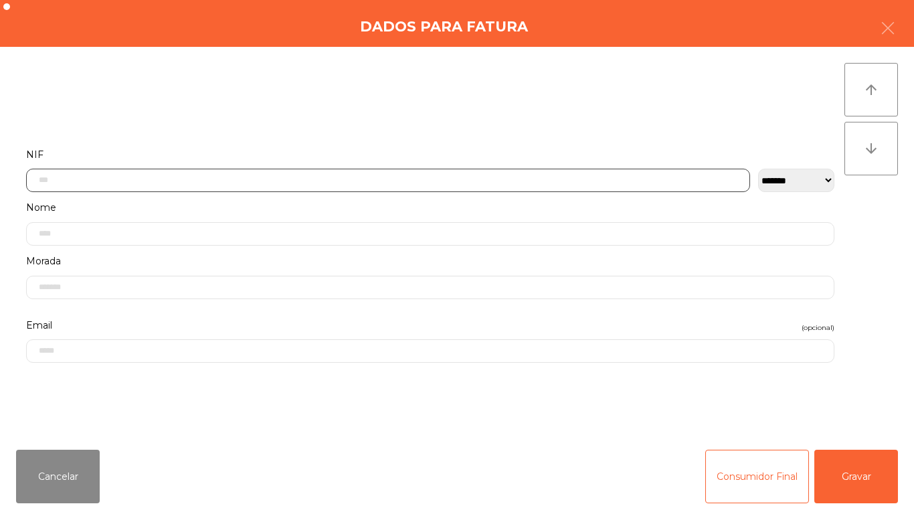
click at [114, 179] on input "text" at bounding box center [388, 180] width 724 height 23
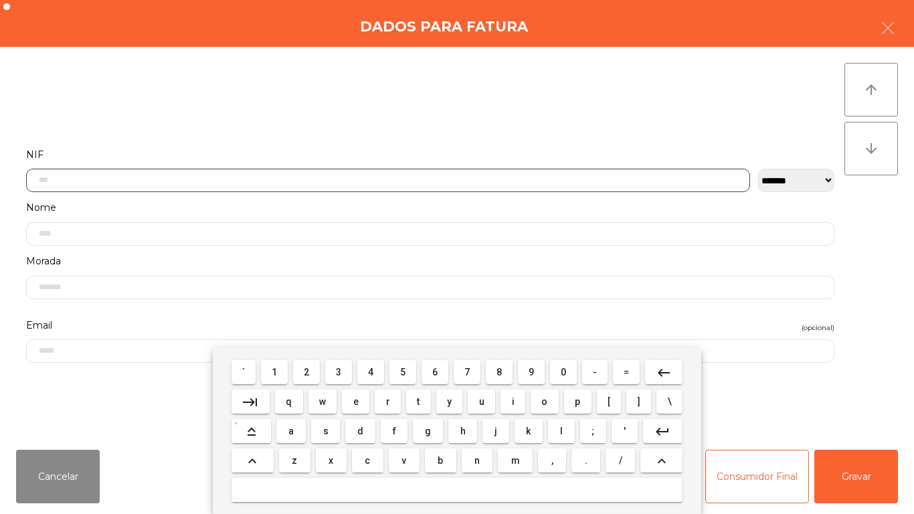
scroll to position [82, 0]
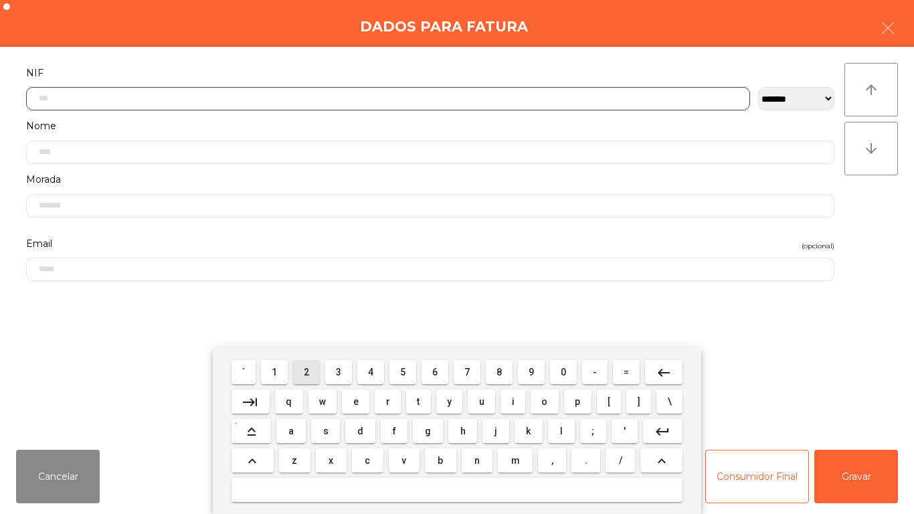
click at [308, 375] on span "2" at bounding box center [306, 372] width 5 height 11
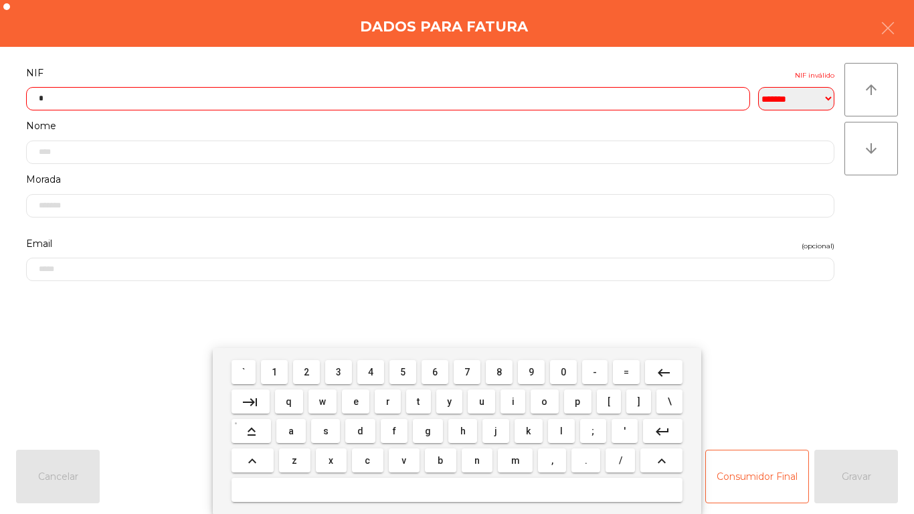
click at [465, 371] on span "7" at bounding box center [466, 372] width 5 height 11
click at [339, 371] on span "3" at bounding box center [338, 372] width 5 height 11
click at [435, 371] on span "6" at bounding box center [434, 372] width 5 height 11
click at [394, 376] on button "5" at bounding box center [402, 372] width 27 height 24
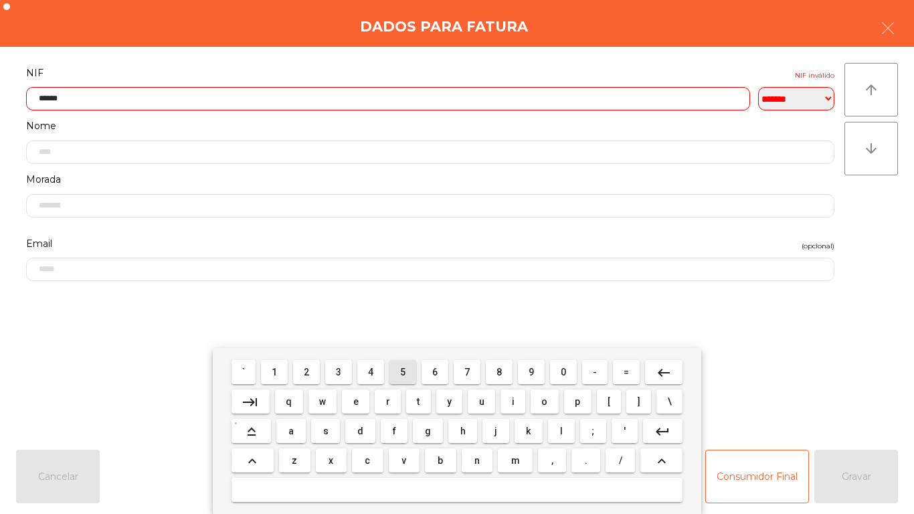
click at [435, 371] on span "6" at bounding box center [434, 372] width 5 height 11
click at [392, 371] on button "5" at bounding box center [402, 372] width 27 height 24
click at [562, 369] on span "0" at bounding box center [563, 372] width 5 height 11
type input "*********"
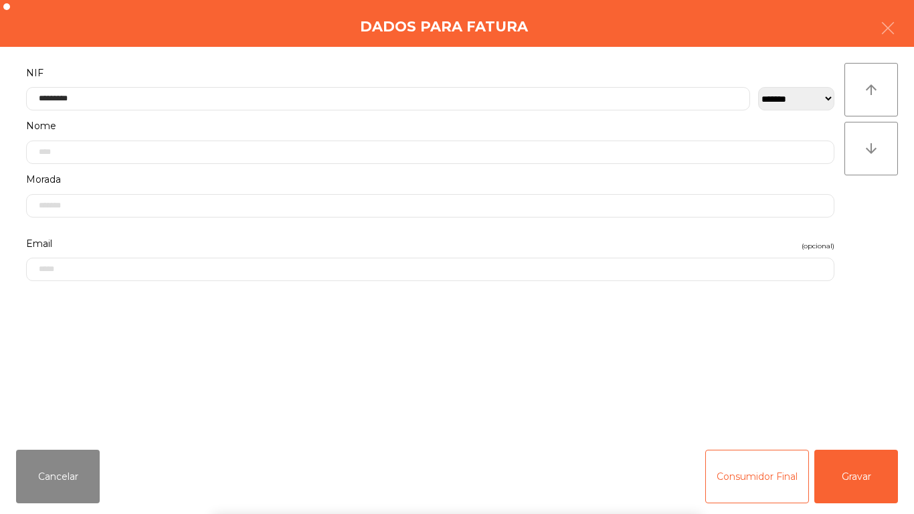
click at [854, 462] on div "` 1 2 3 4 5 6 7 8 9 0 - = keyboard_backspace keyboard_tab q w e r t y u i o p […" at bounding box center [457, 431] width 914 height 166
click at [855, 465] on button "Gravar" at bounding box center [856, 477] width 84 height 54
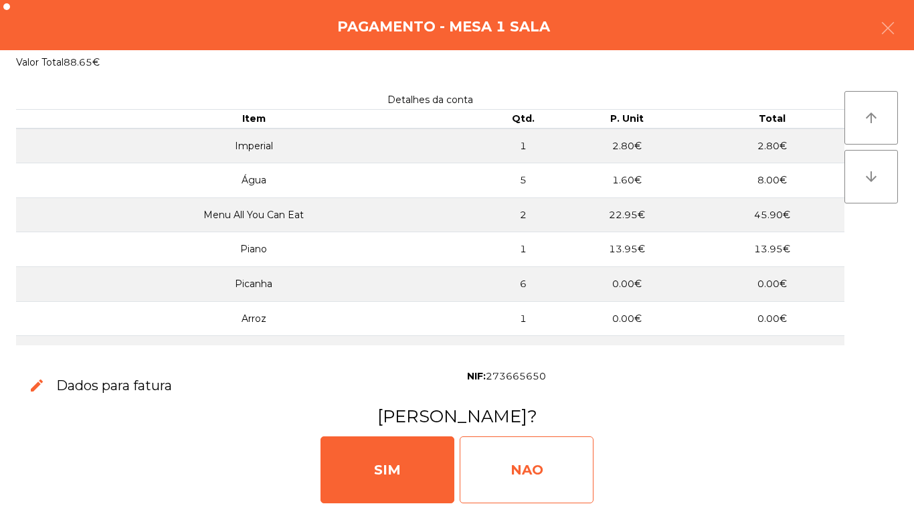
click at [545, 468] on div "NAO" at bounding box center [527, 469] width 134 height 67
